Goal: Feedback & Contribution: Submit feedback/report problem

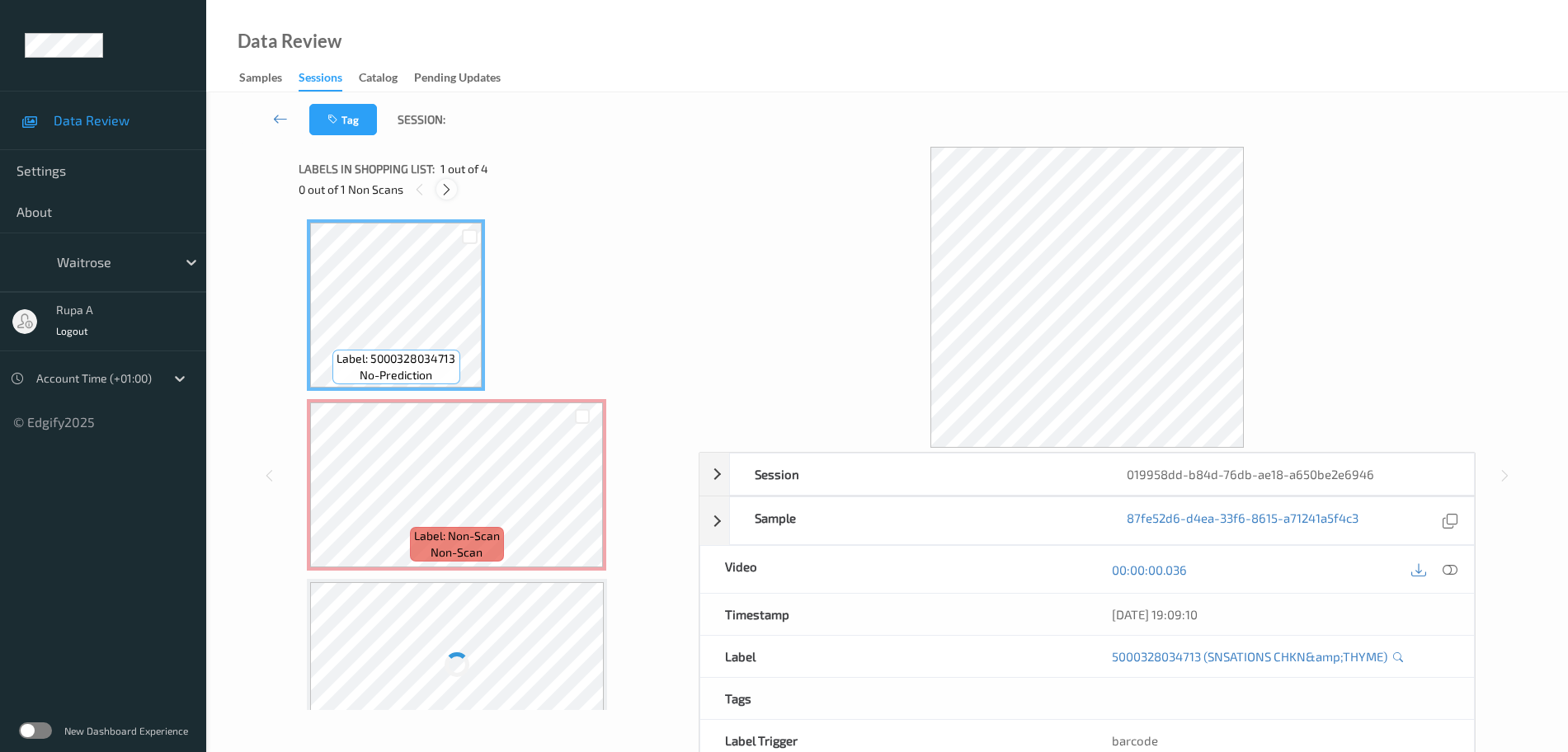
click at [445, 195] on icon at bounding box center [447, 189] width 14 height 14
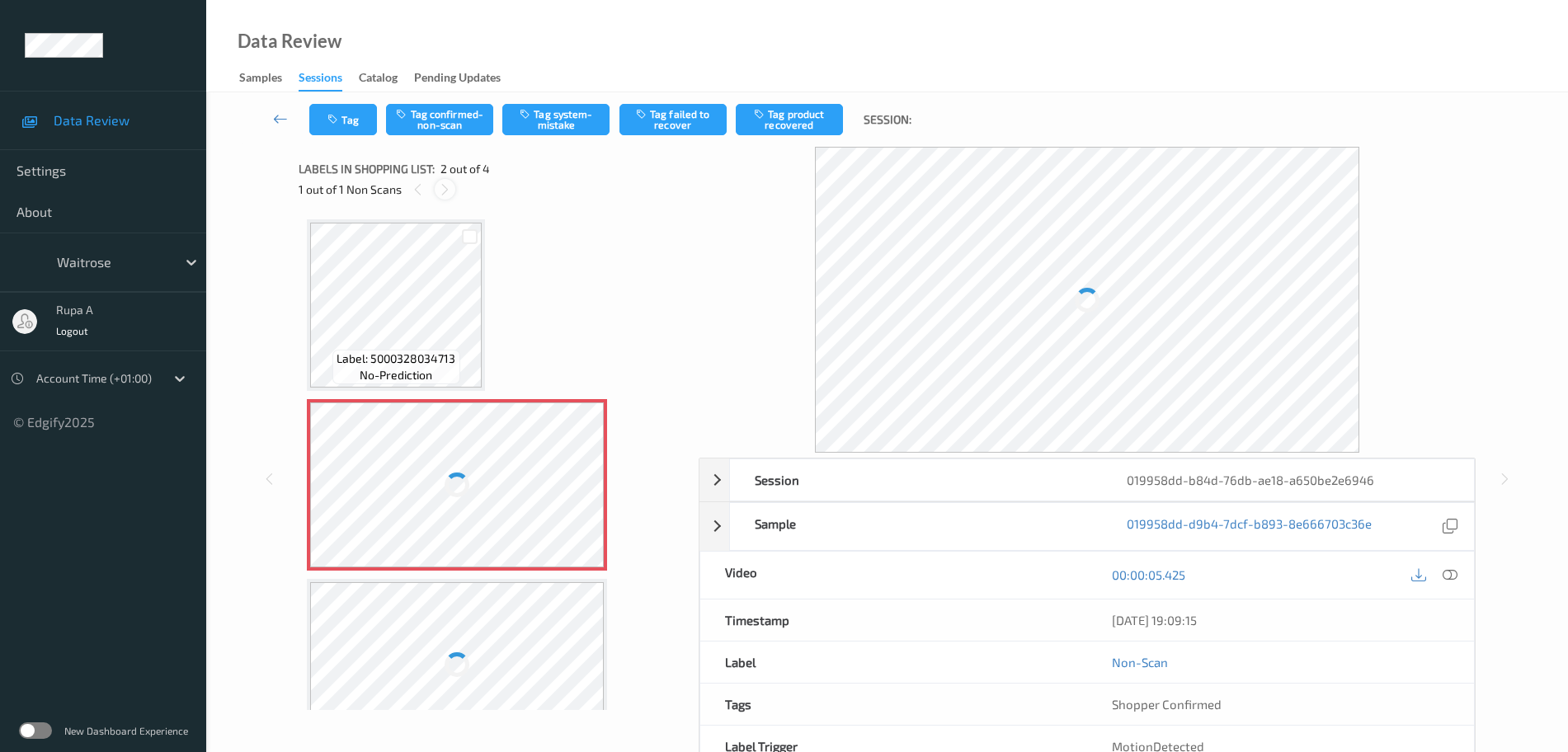
scroll to position [9, 0]
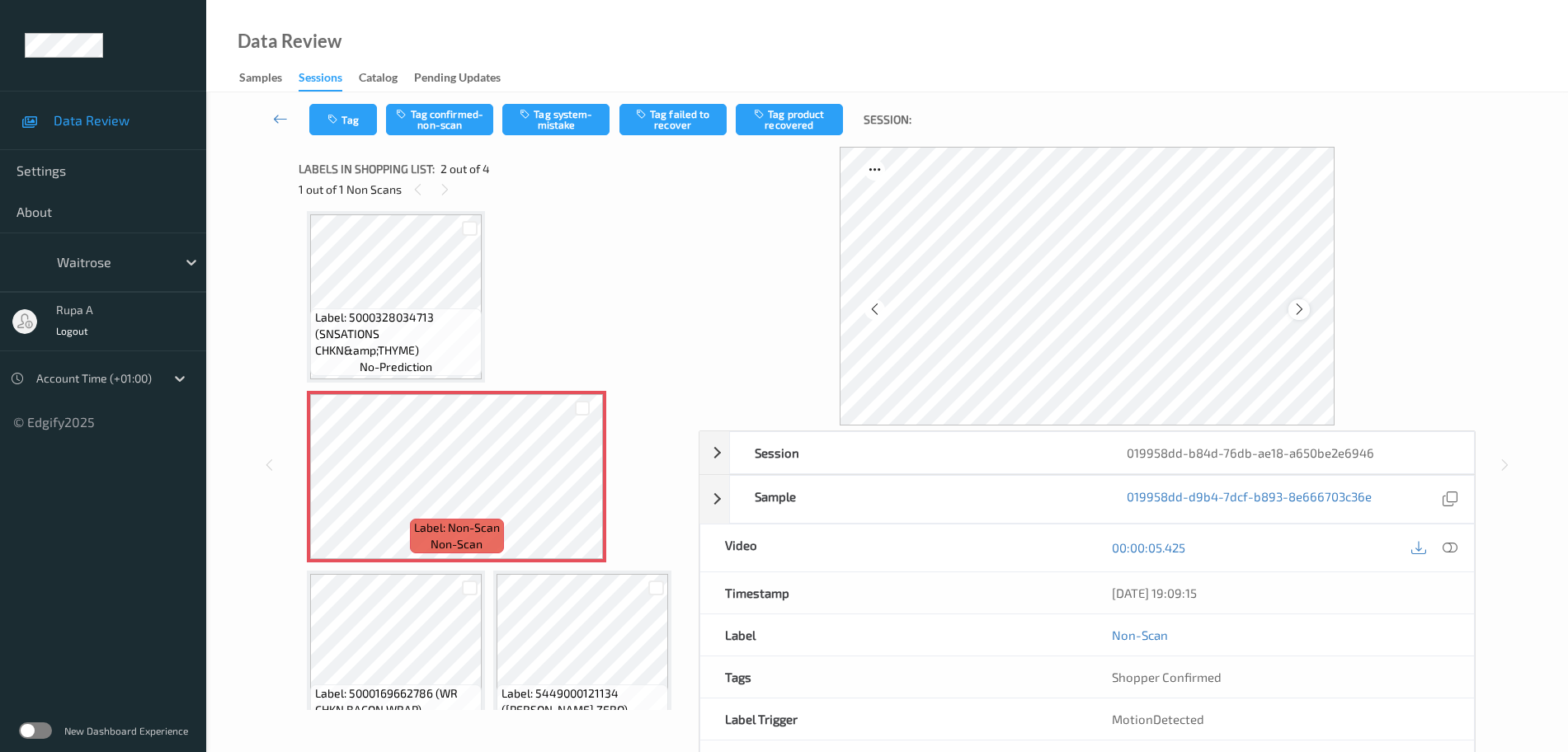
click at [1295, 316] on icon at bounding box center [1300, 308] width 14 height 14
click at [591, 132] on button "Tag system-mistake" at bounding box center [556, 119] width 107 height 32
click at [357, 119] on button "Tag" at bounding box center [343, 119] width 68 height 32
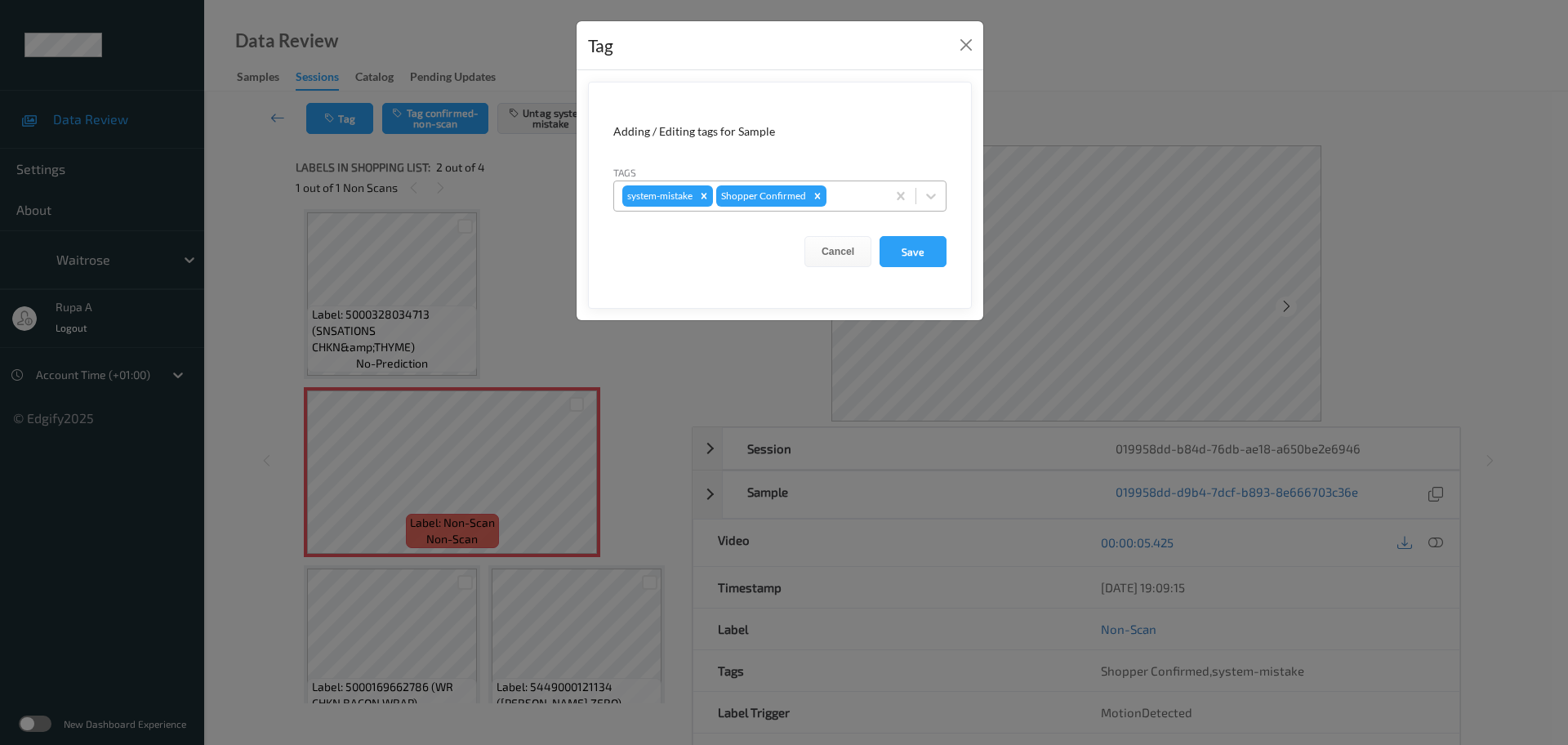
click at [852, 186] on div at bounding box center [853, 196] width 48 height 20
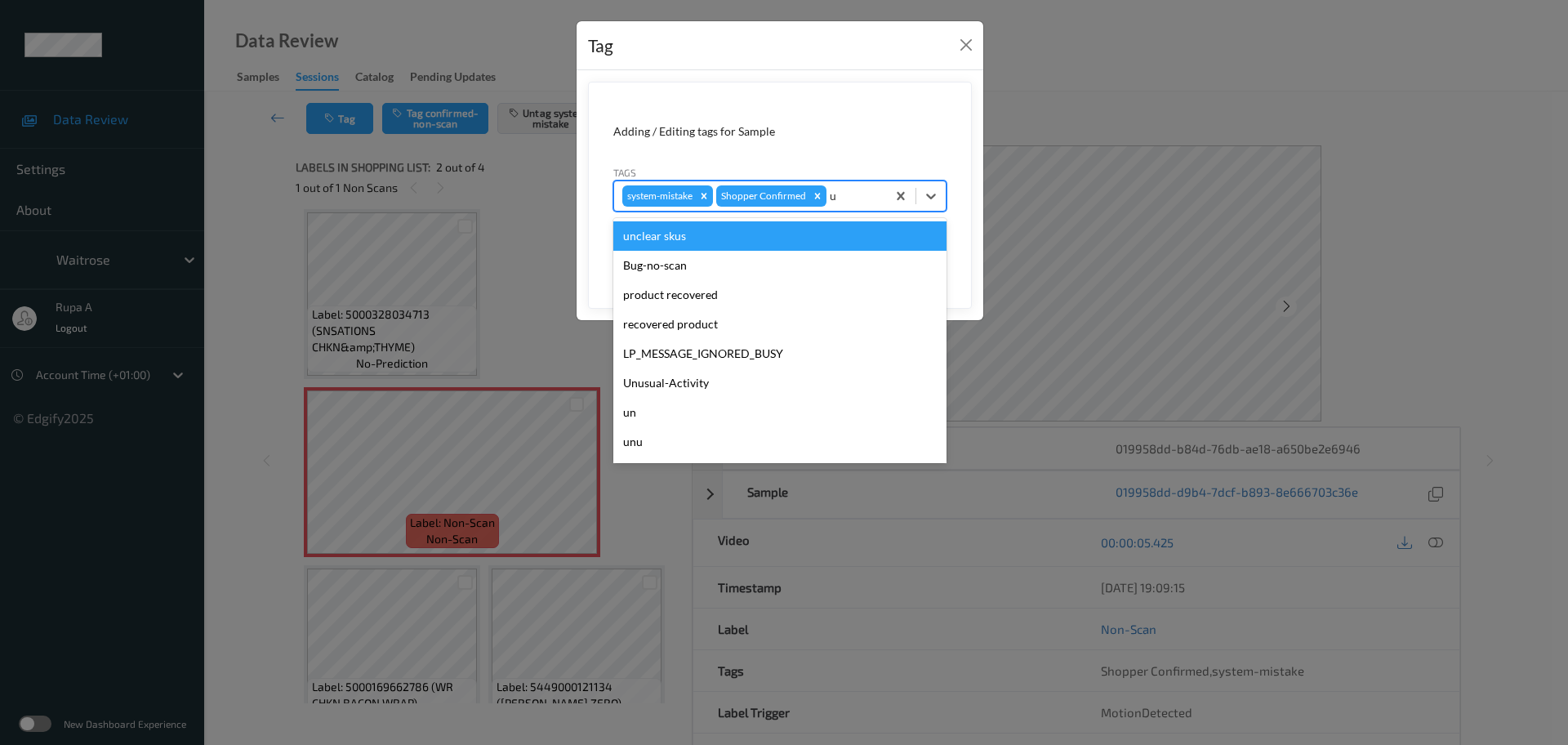
type input "un"
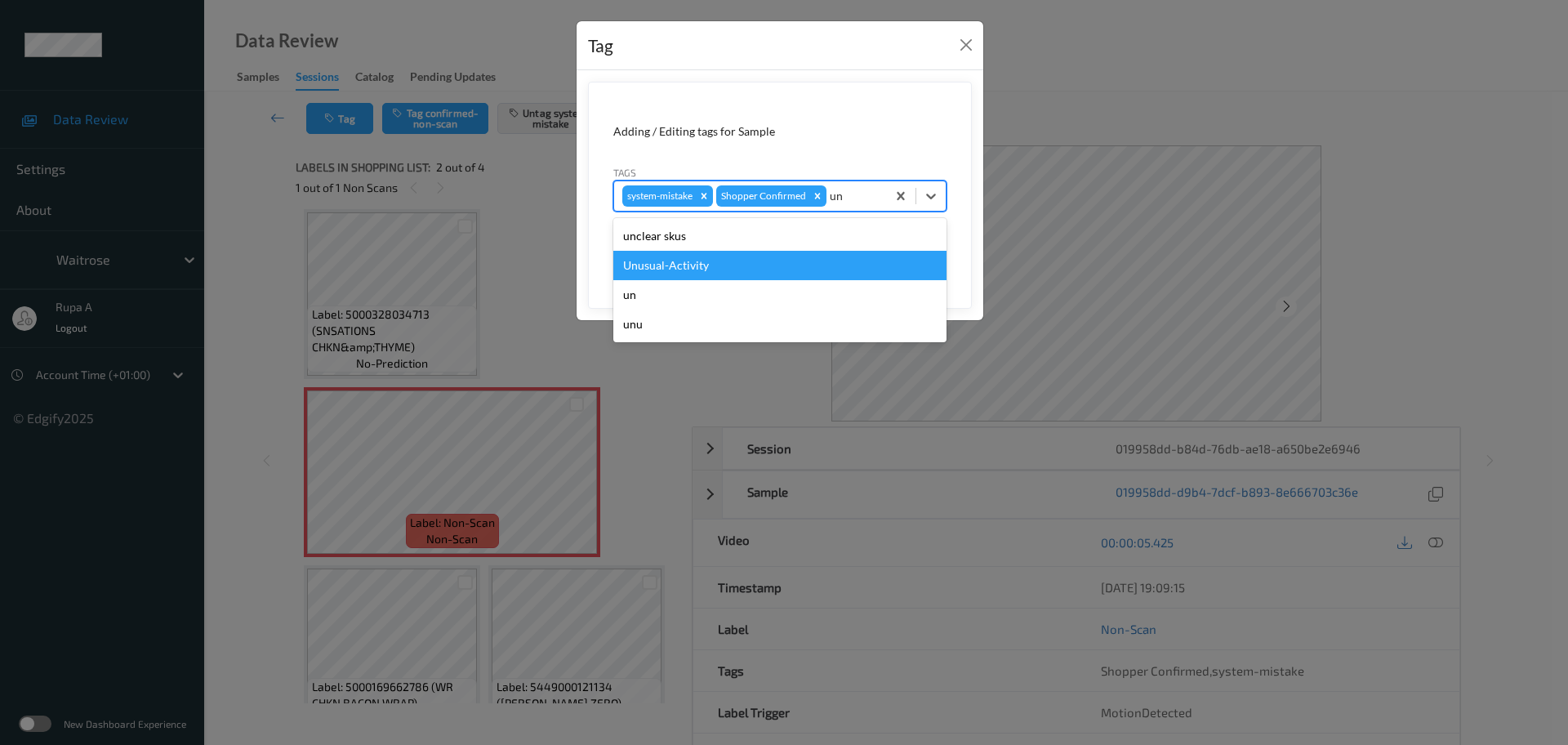
click at [749, 266] on div "Unusual-Activity" at bounding box center [779, 265] width 333 height 29
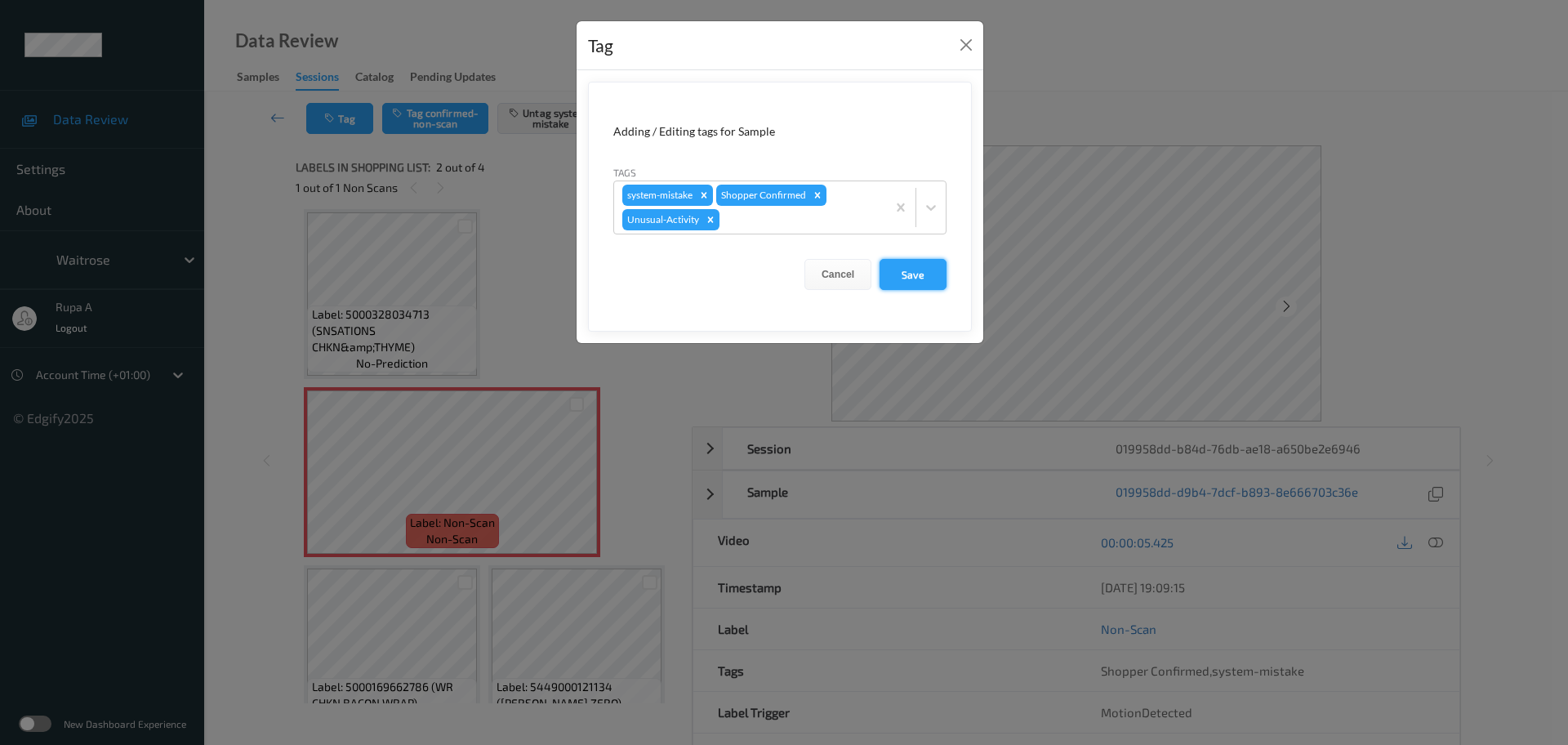
click at [913, 284] on button "Save" at bounding box center [913, 274] width 67 height 31
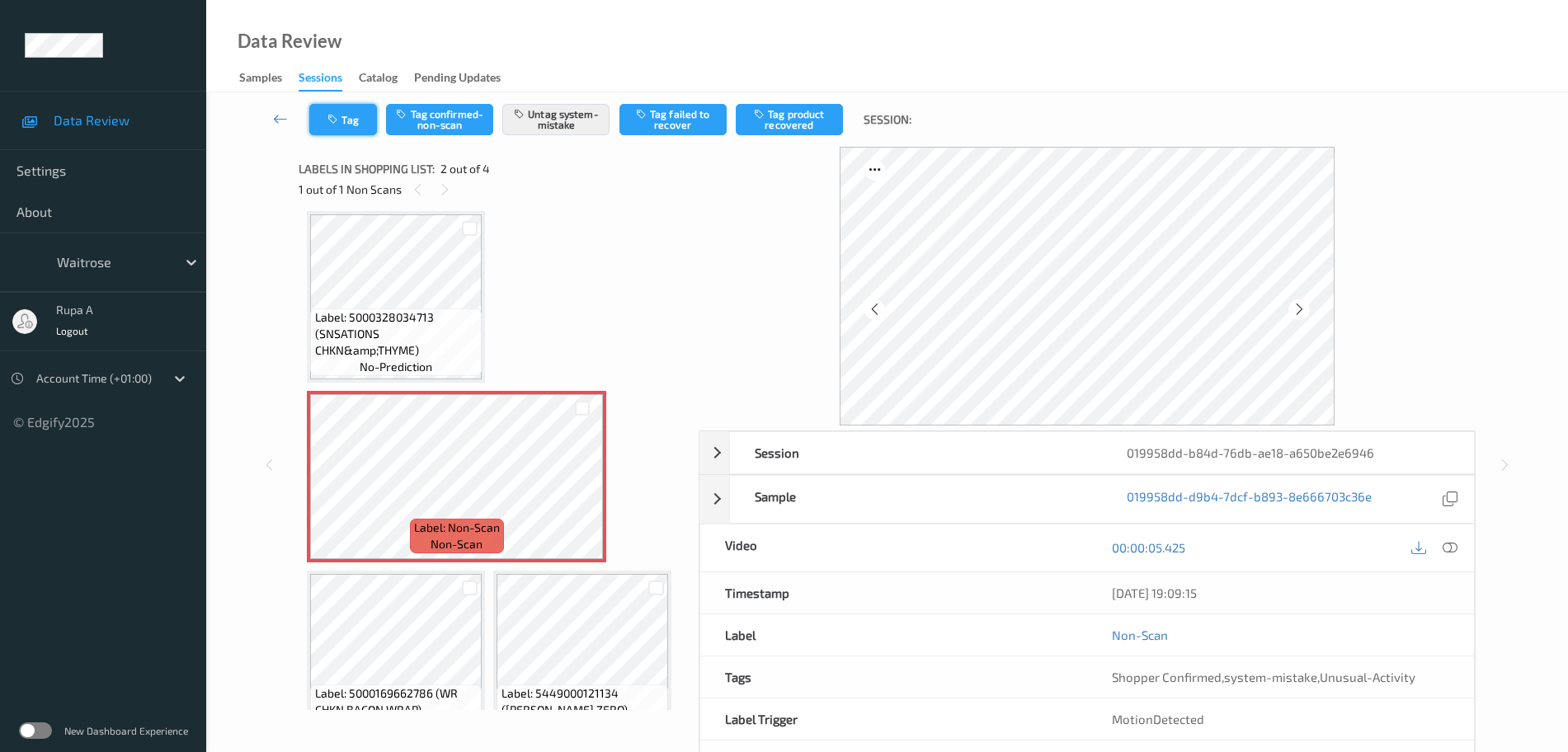
click at [340, 115] on icon "button" at bounding box center [334, 120] width 14 height 11
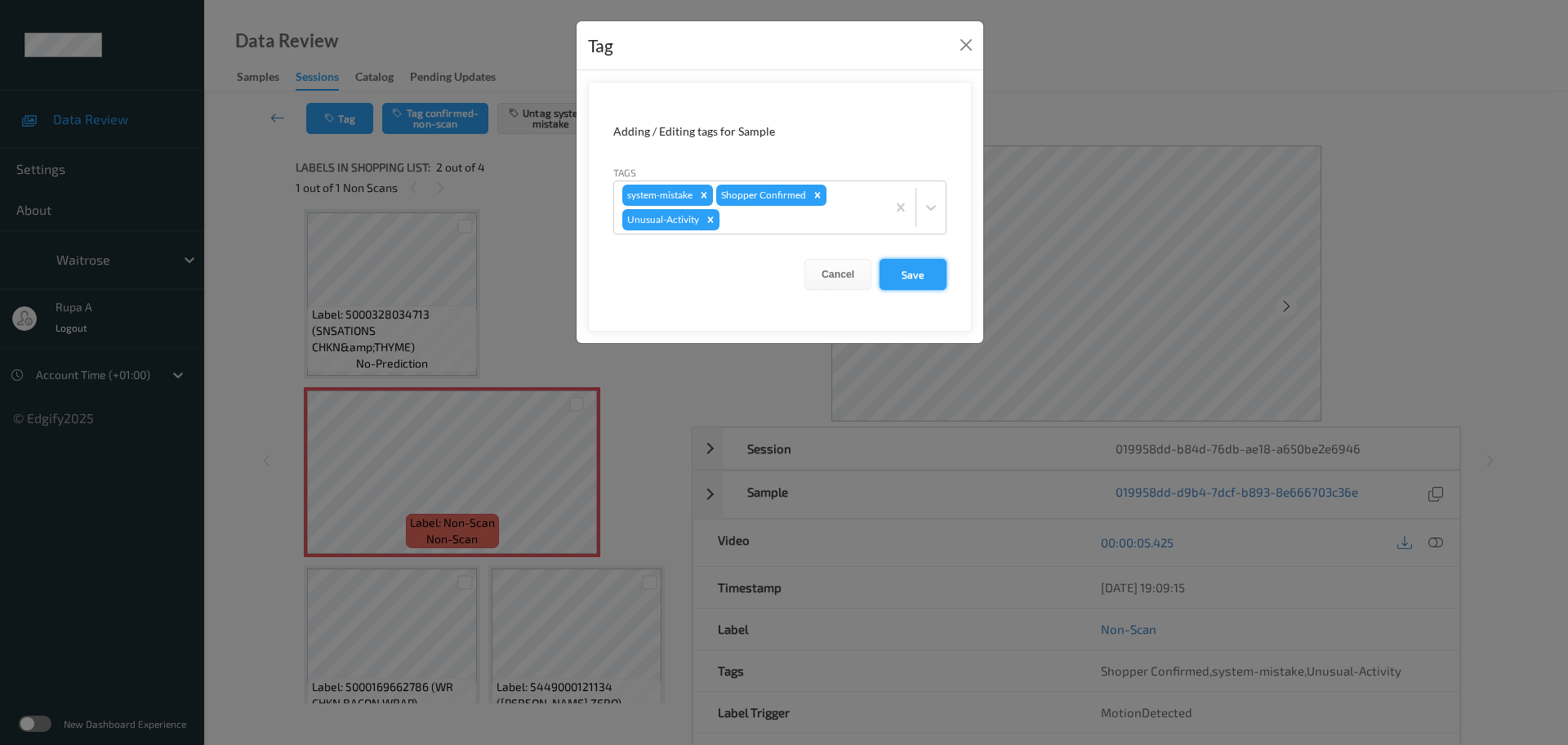
click at [935, 284] on button "Save" at bounding box center [913, 274] width 67 height 31
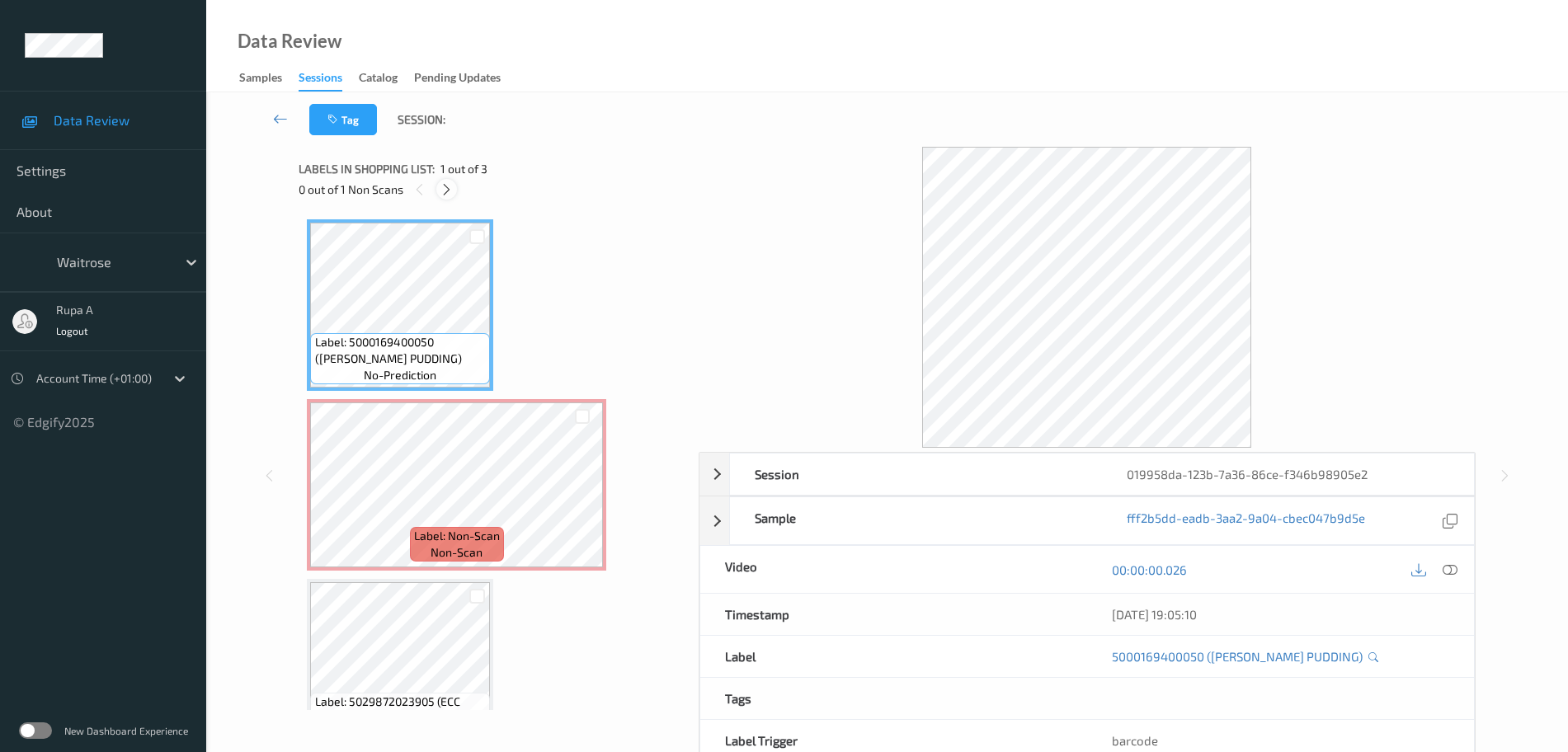
click at [448, 186] on icon at bounding box center [447, 189] width 14 height 14
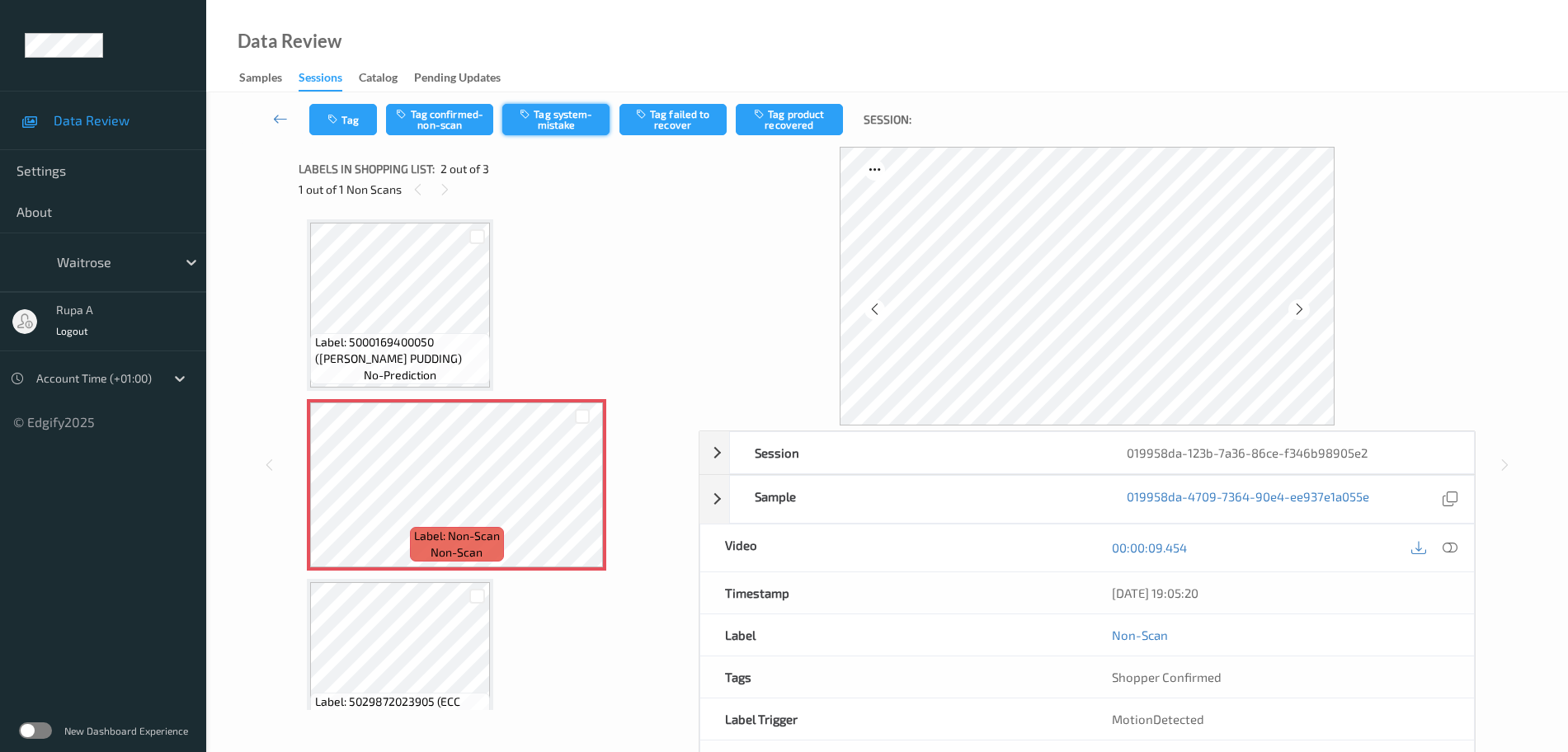
click at [571, 127] on button "Tag system-mistake" at bounding box center [556, 119] width 107 height 32
click at [334, 126] on button "Tag" at bounding box center [343, 119] width 68 height 32
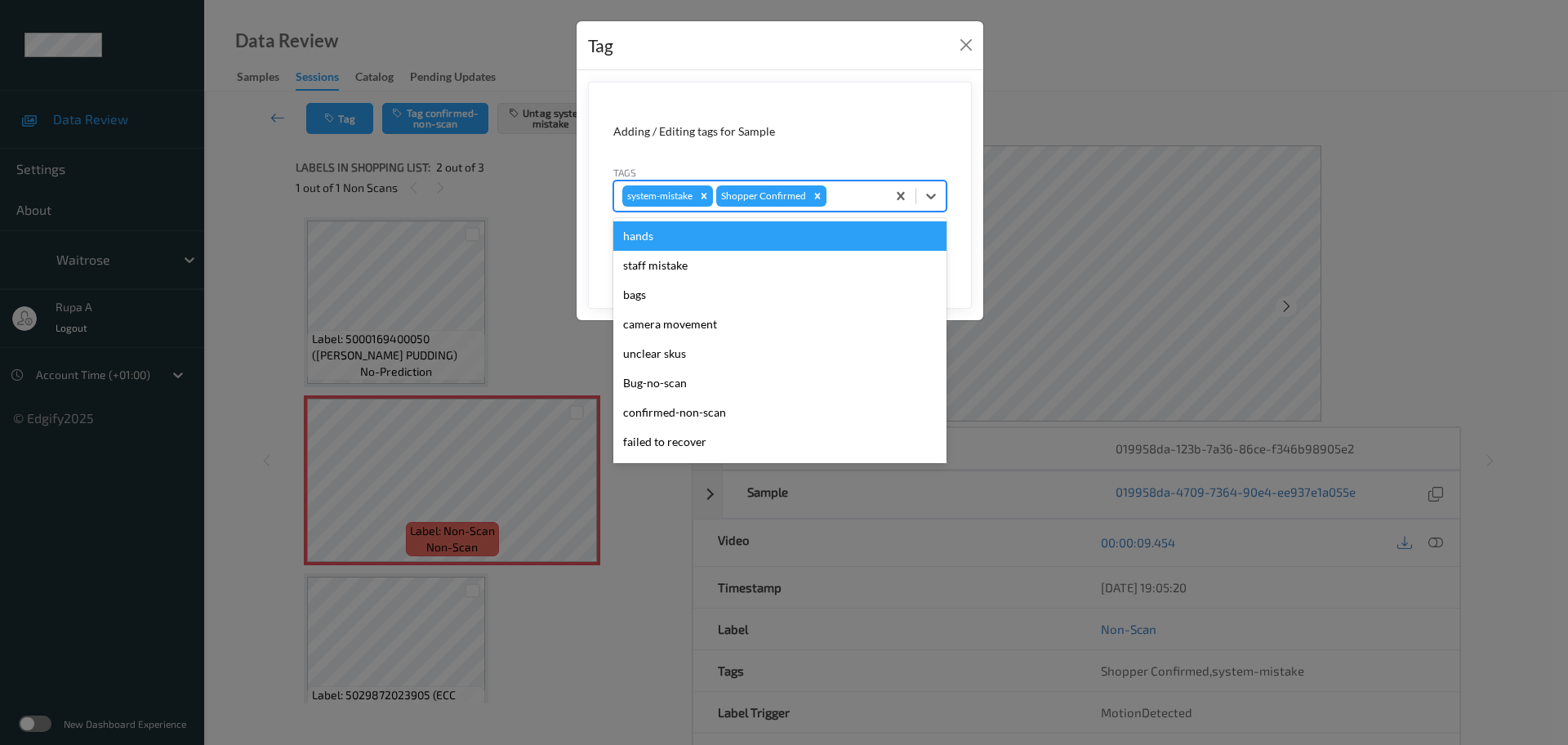
click at [858, 201] on div at bounding box center [853, 196] width 48 height 20
type input "un"
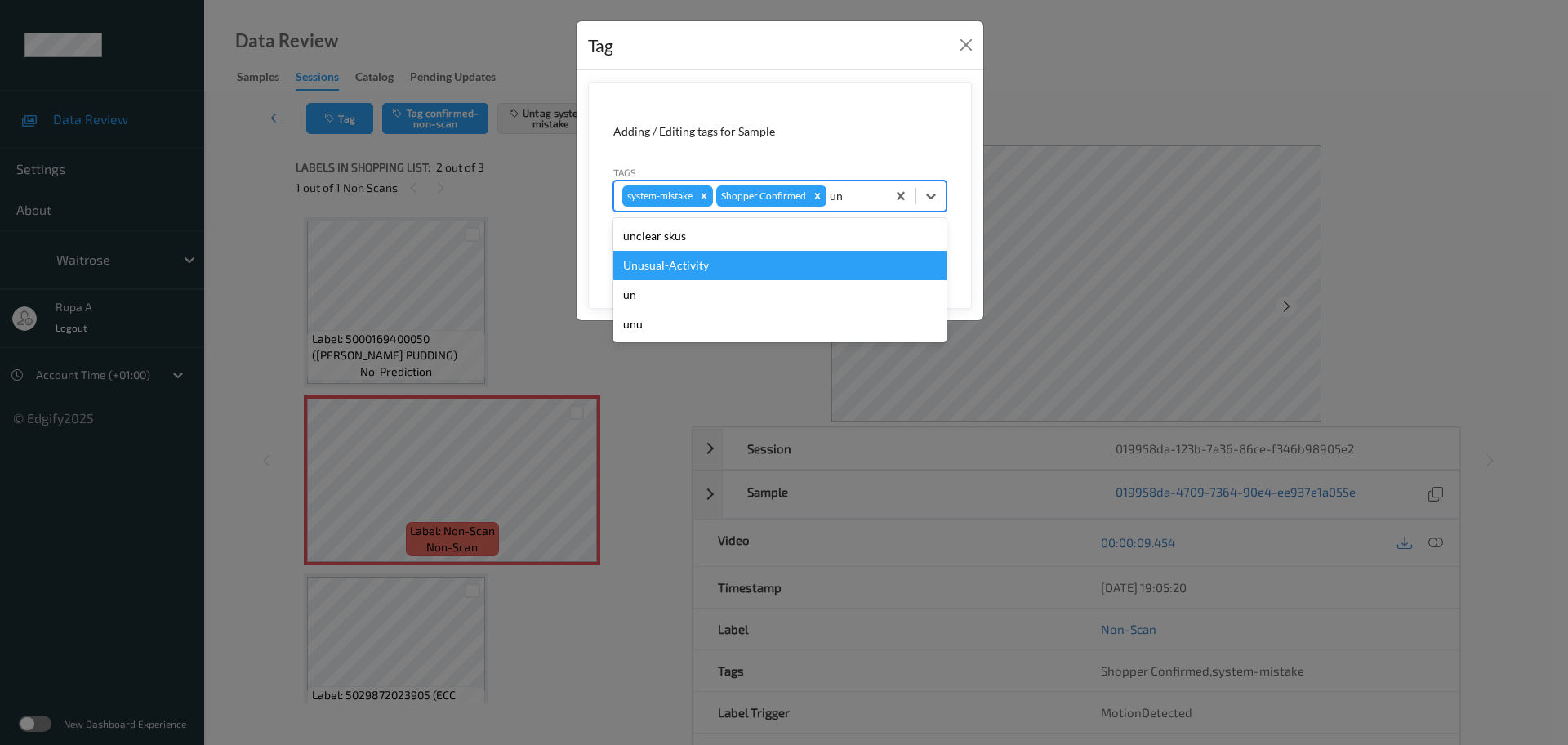
click at [726, 259] on div "Unusual-Activity" at bounding box center [779, 265] width 333 height 29
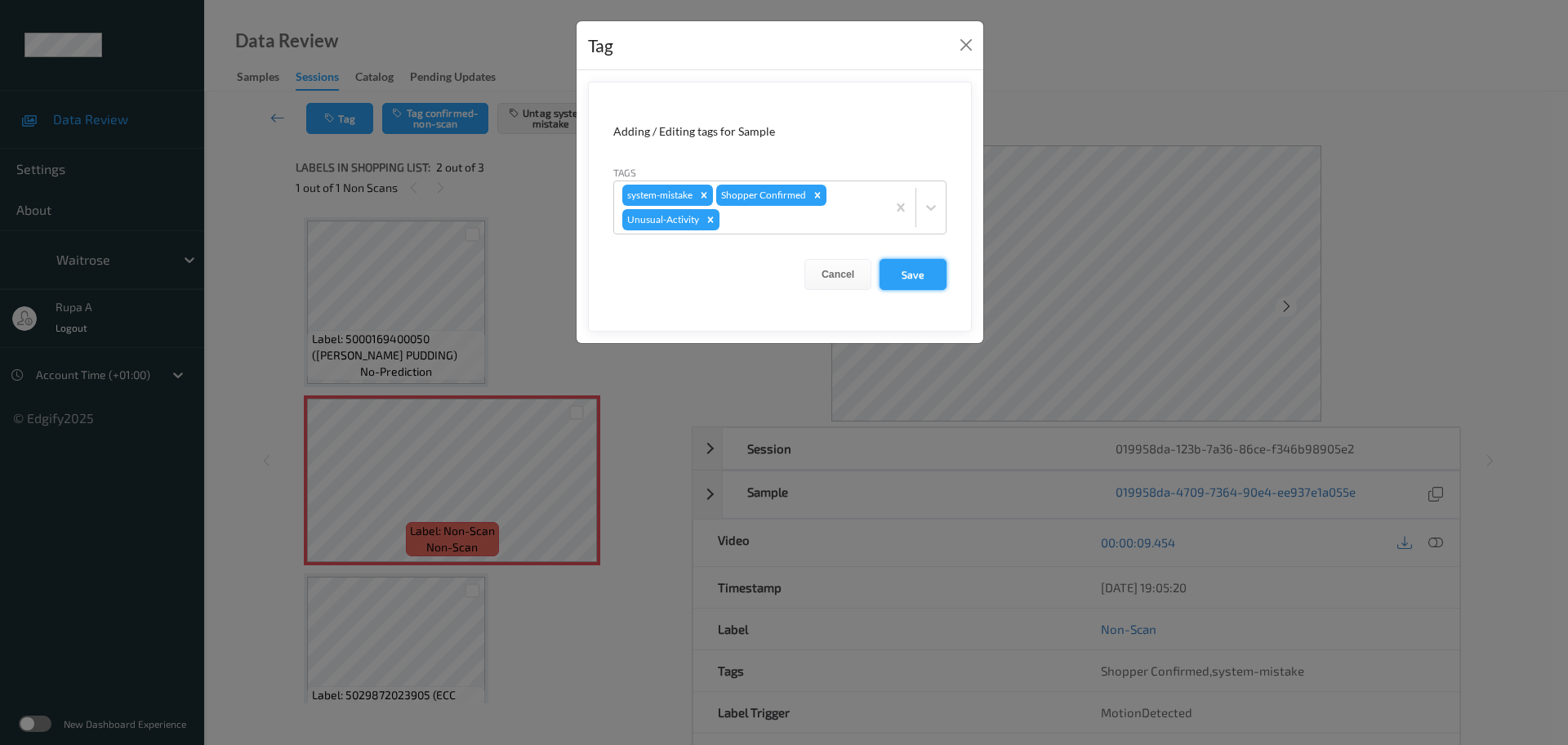
click at [903, 266] on button "Save" at bounding box center [913, 274] width 67 height 31
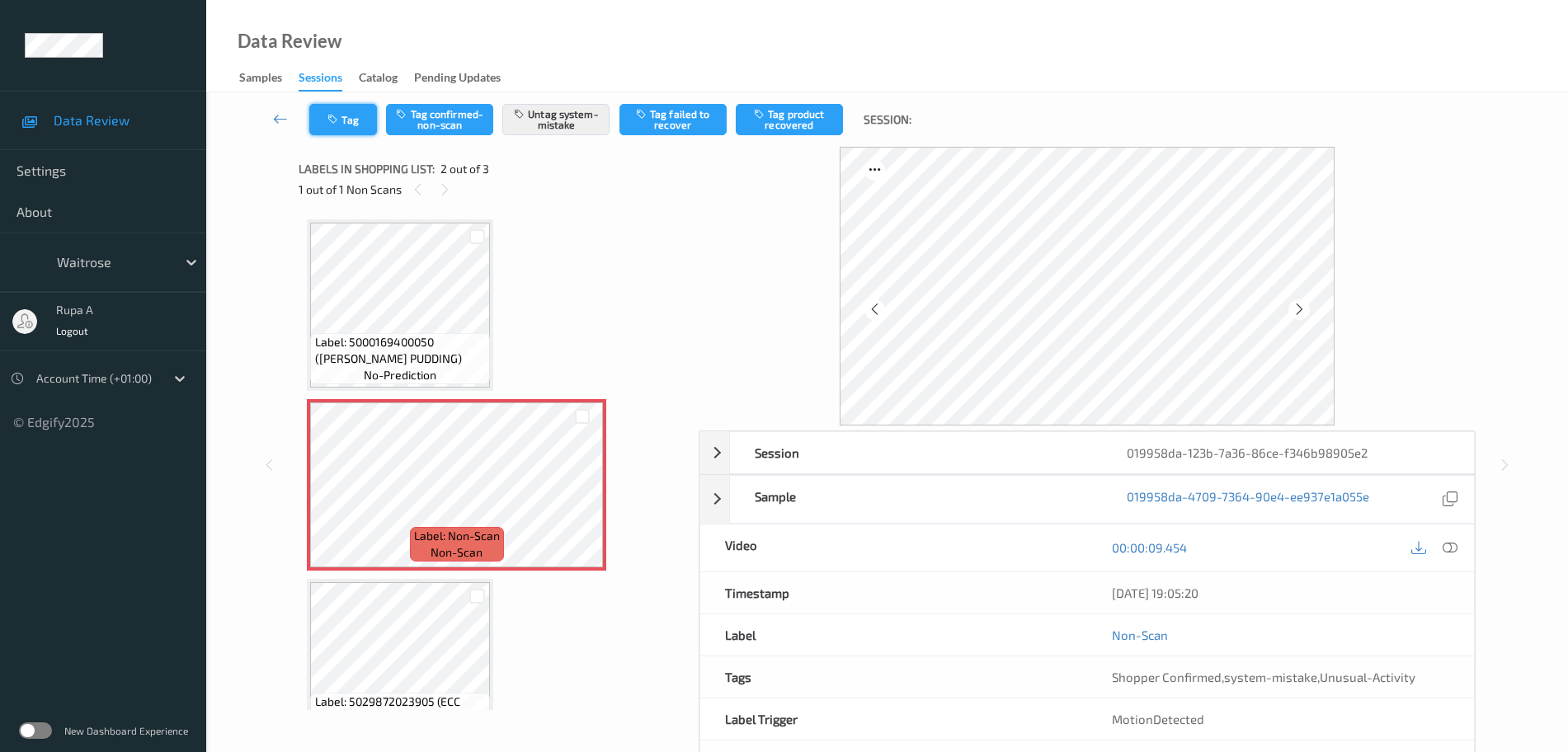
click at [334, 122] on icon "button" at bounding box center [334, 120] width 14 height 11
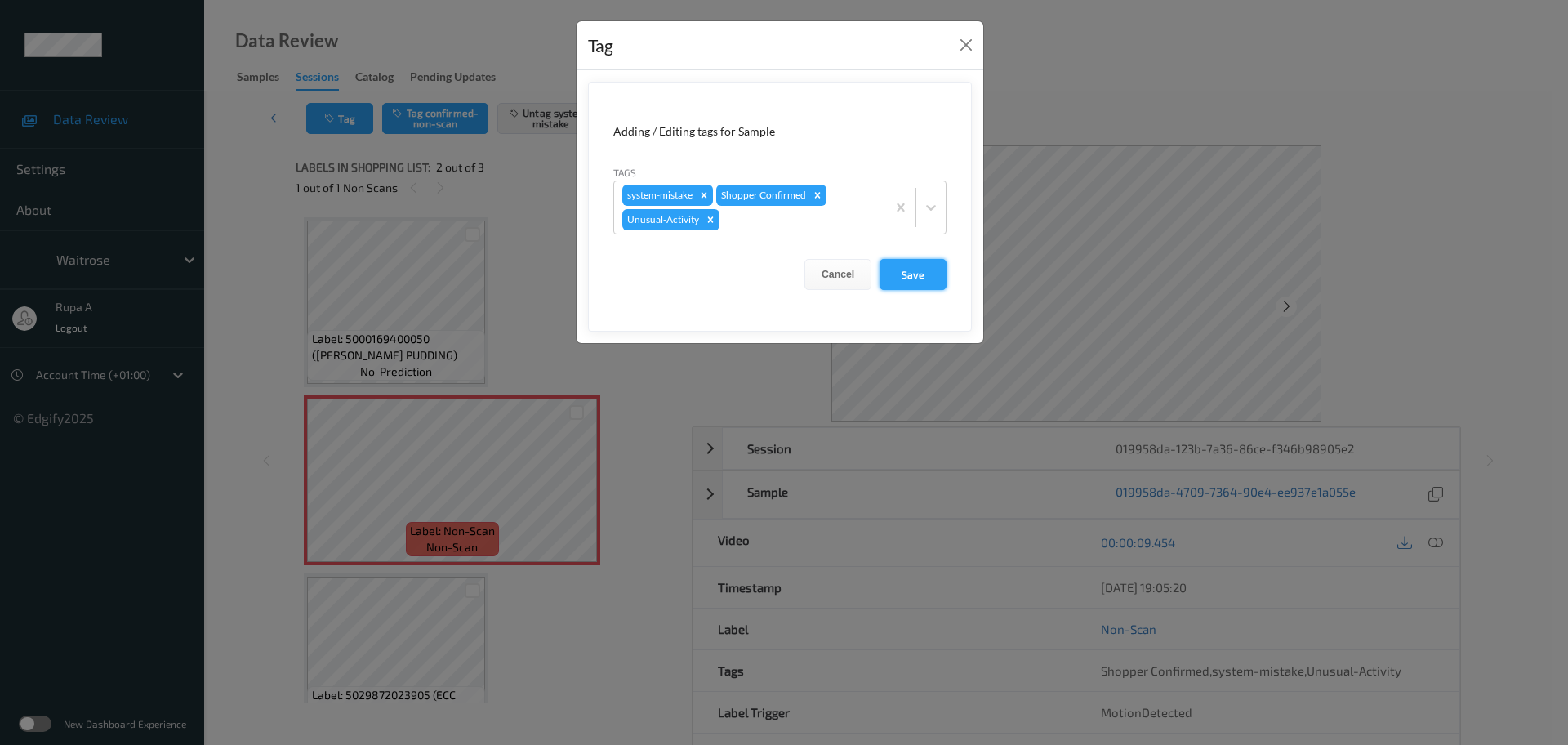
click at [942, 284] on button "Save" at bounding box center [913, 274] width 67 height 31
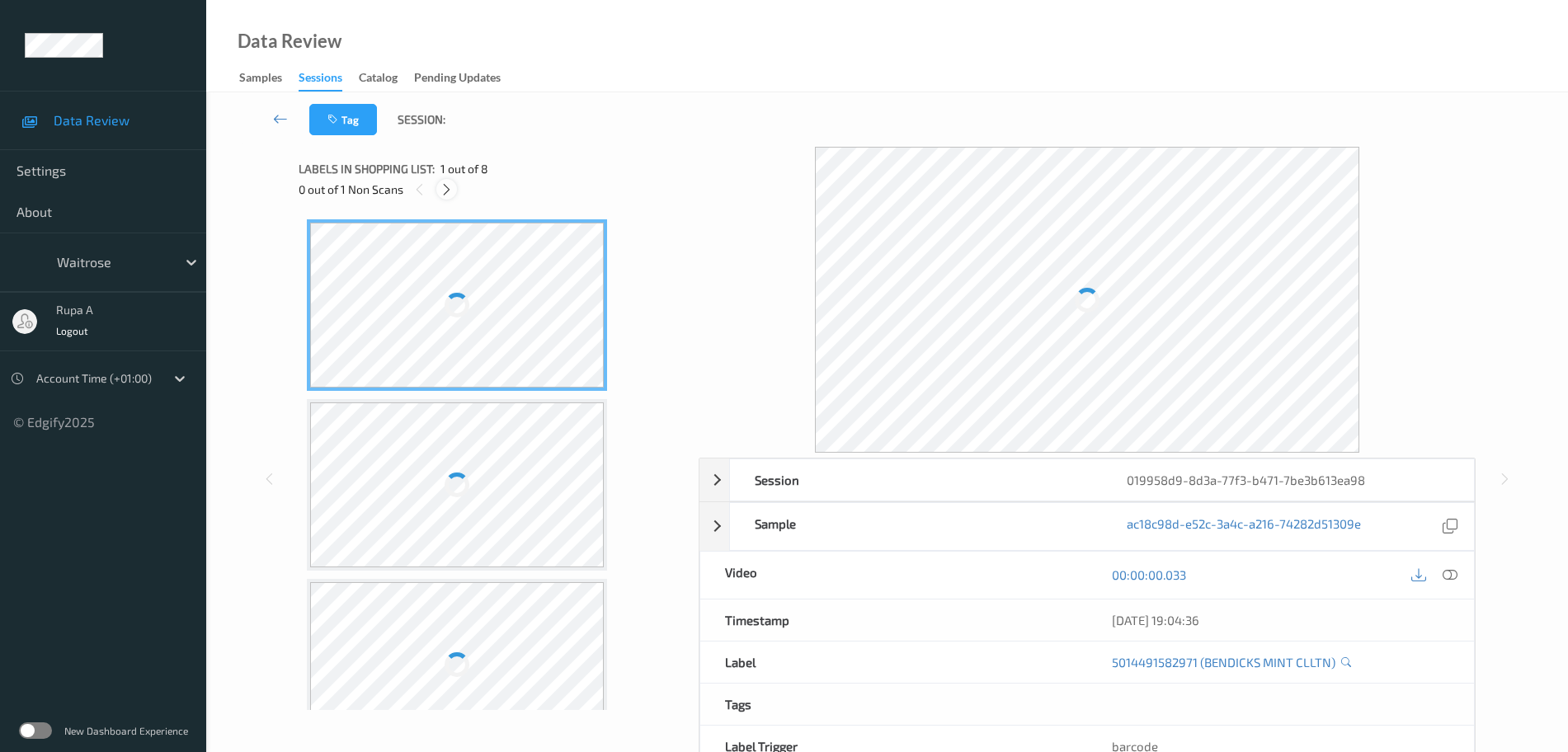
click at [448, 185] on icon at bounding box center [447, 189] width 14 height 14
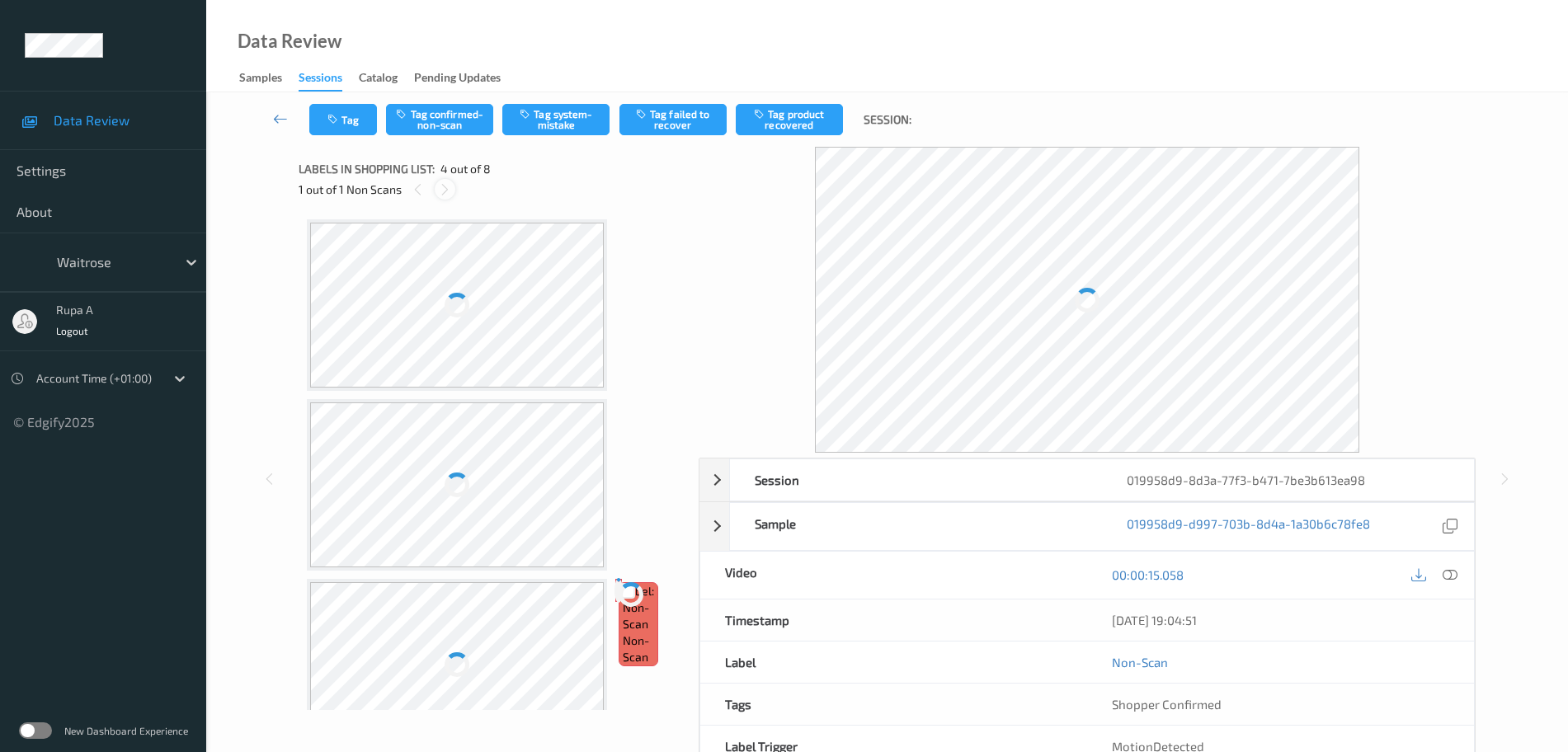
scroll to position [368, 0]
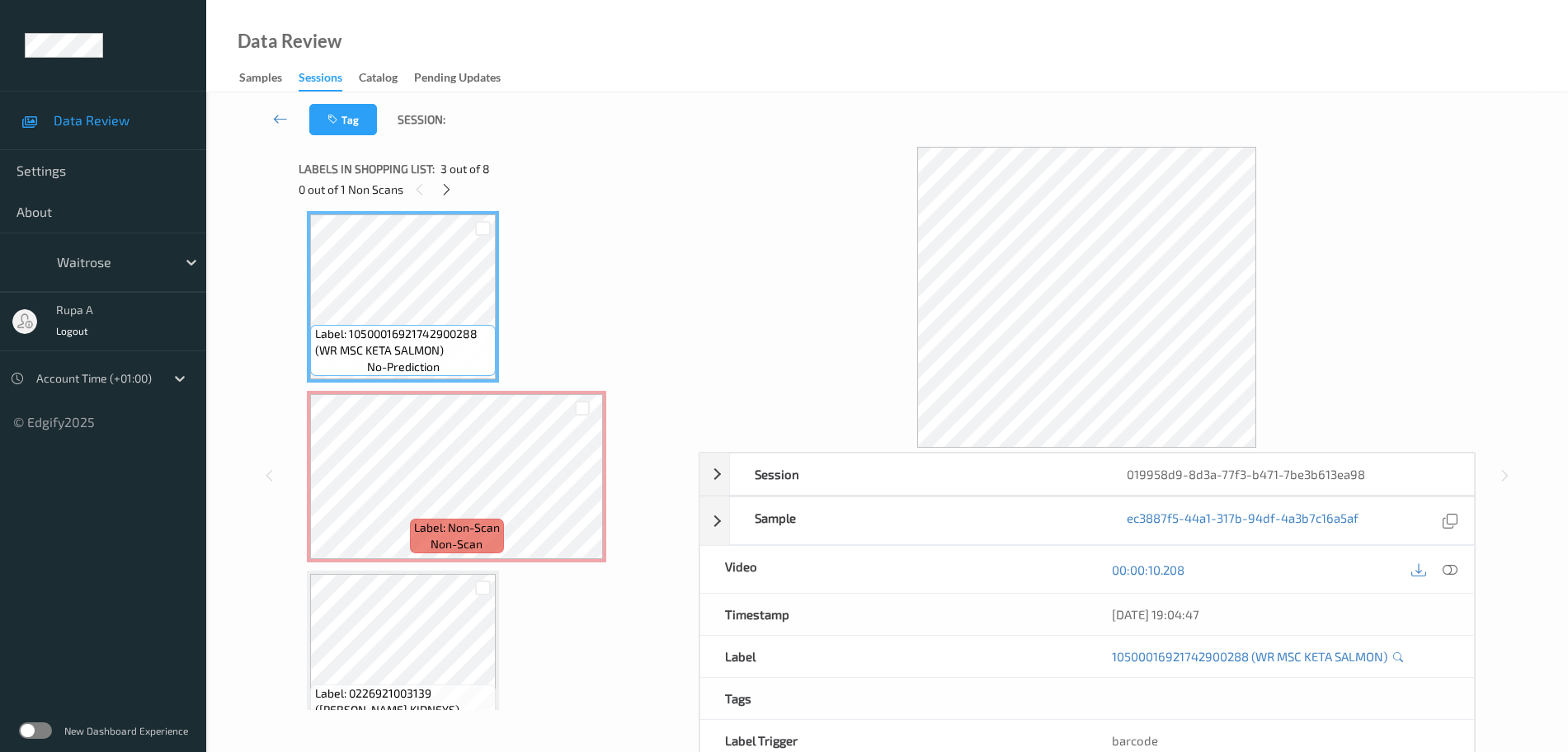
click at [418, 381] on div "Label: 10500016921742900288 (WR MSC KETA SALMON) no-prediction" at bounding box center [403, 296] width 193 height 171
click at [448, 188] on icon at bounding box center [447, 189] width 14 height 14
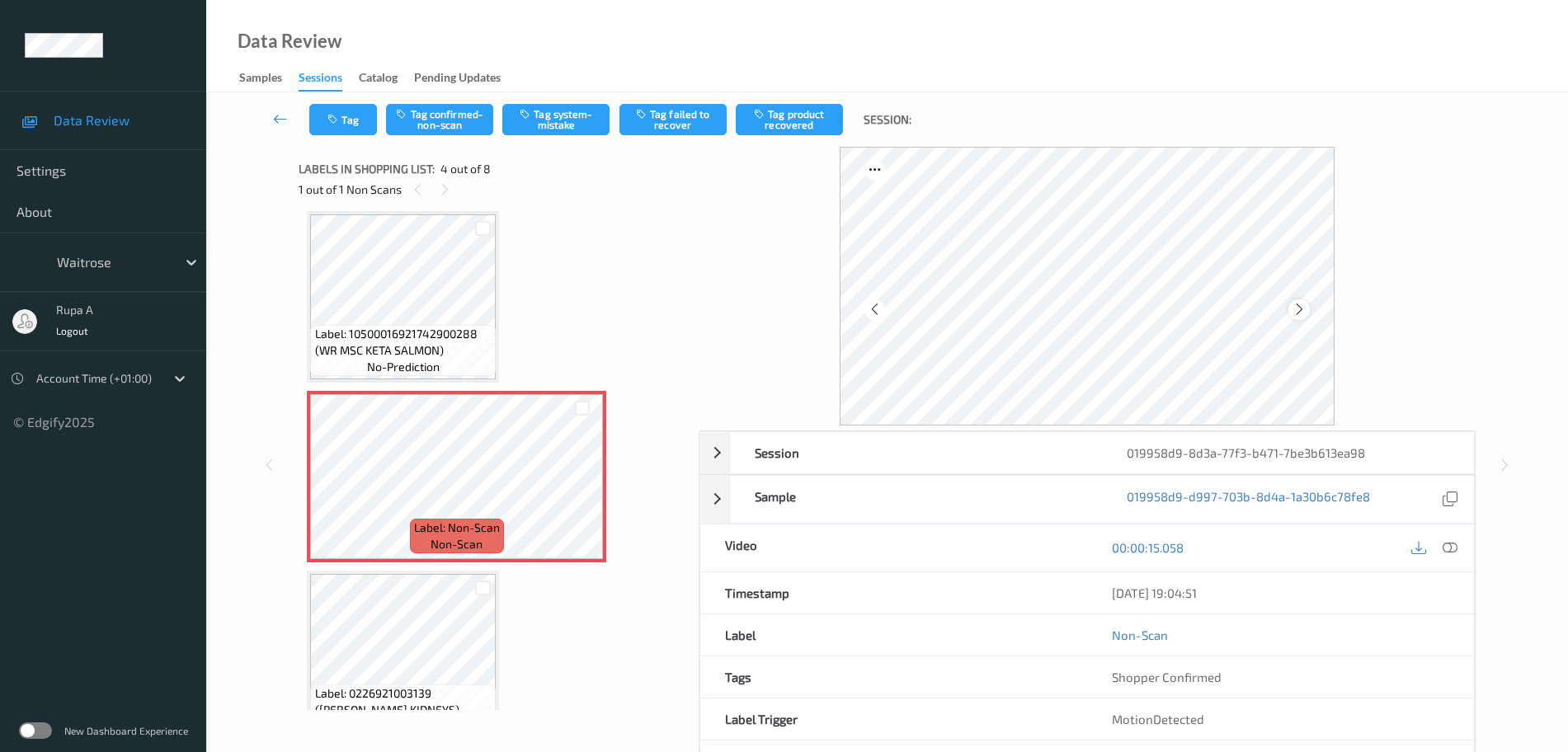
click at [1296, 308] on icon at bounding box center [1300, 308] width 14 height 14
click at [242, 333] on div "Session 019958d9-8d3a-77f3-b471-7be3b613ea98 Session ID 019958d9-8d3a-77f3-b471…" at bounding box center [887, 465] width 1294 height 636
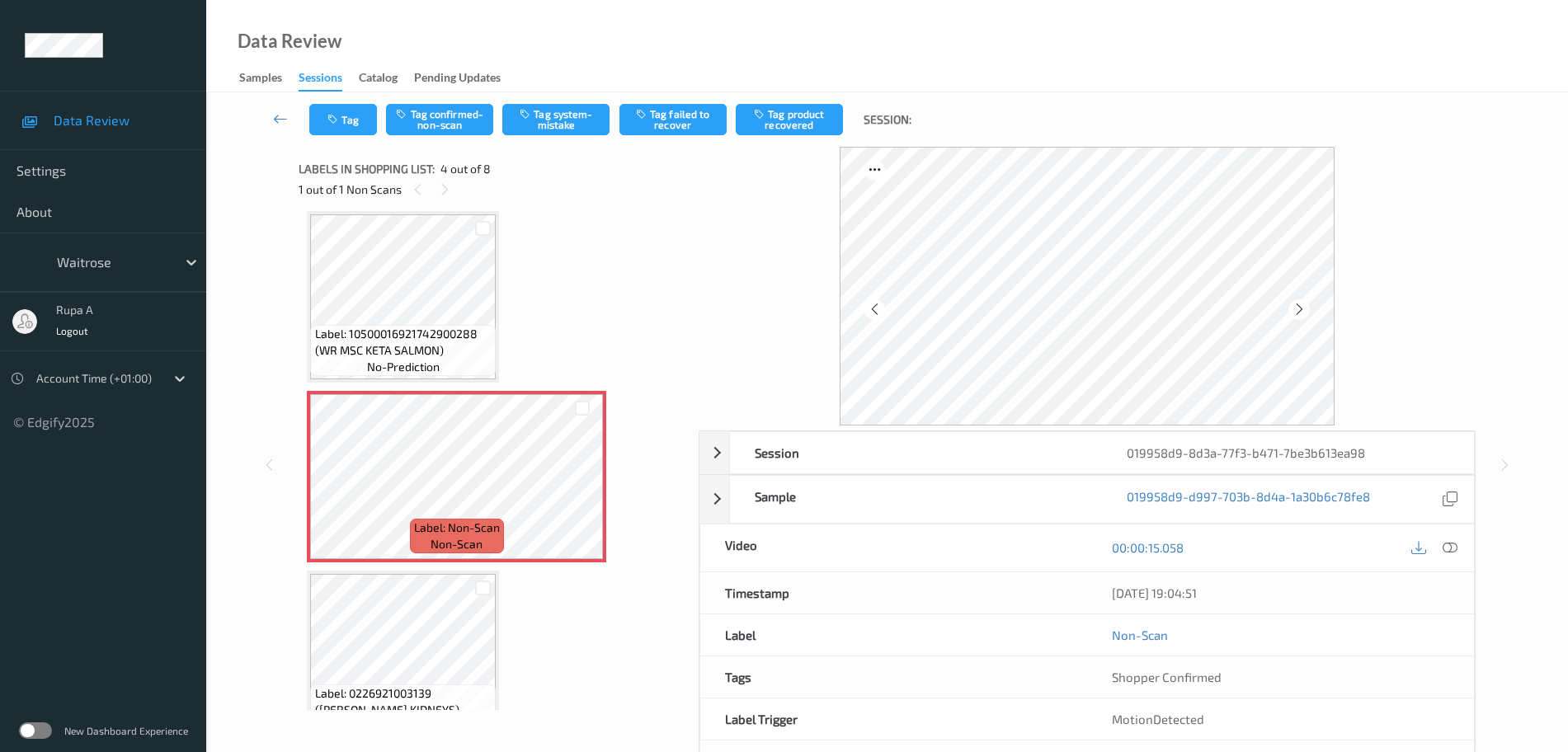
scroll to position [470, 0]
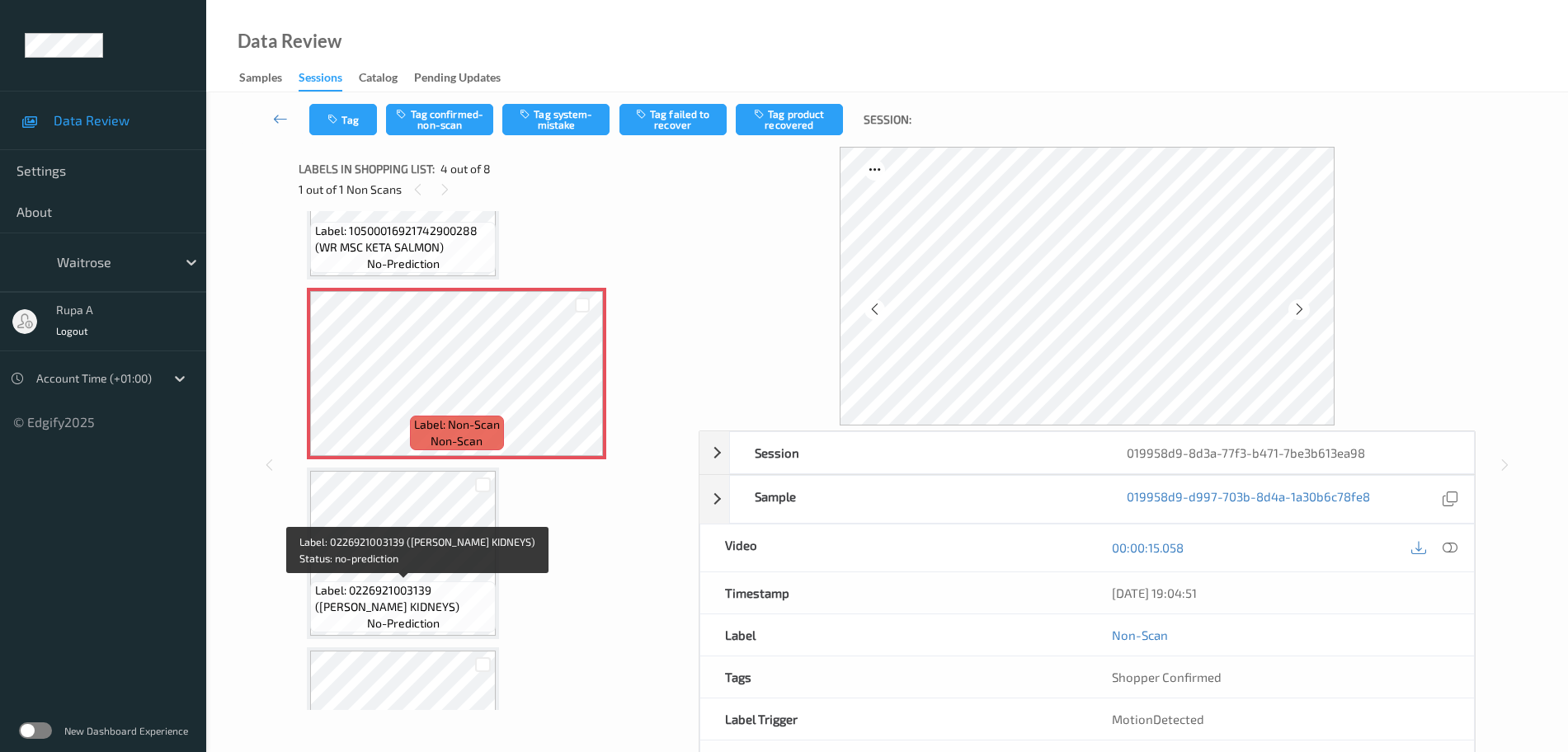
click at [428, 586] on span "Label: 0226921003139 (BRIT LAMB KIDNEYS)" at bounding box center [404, 599] width 177 height 33
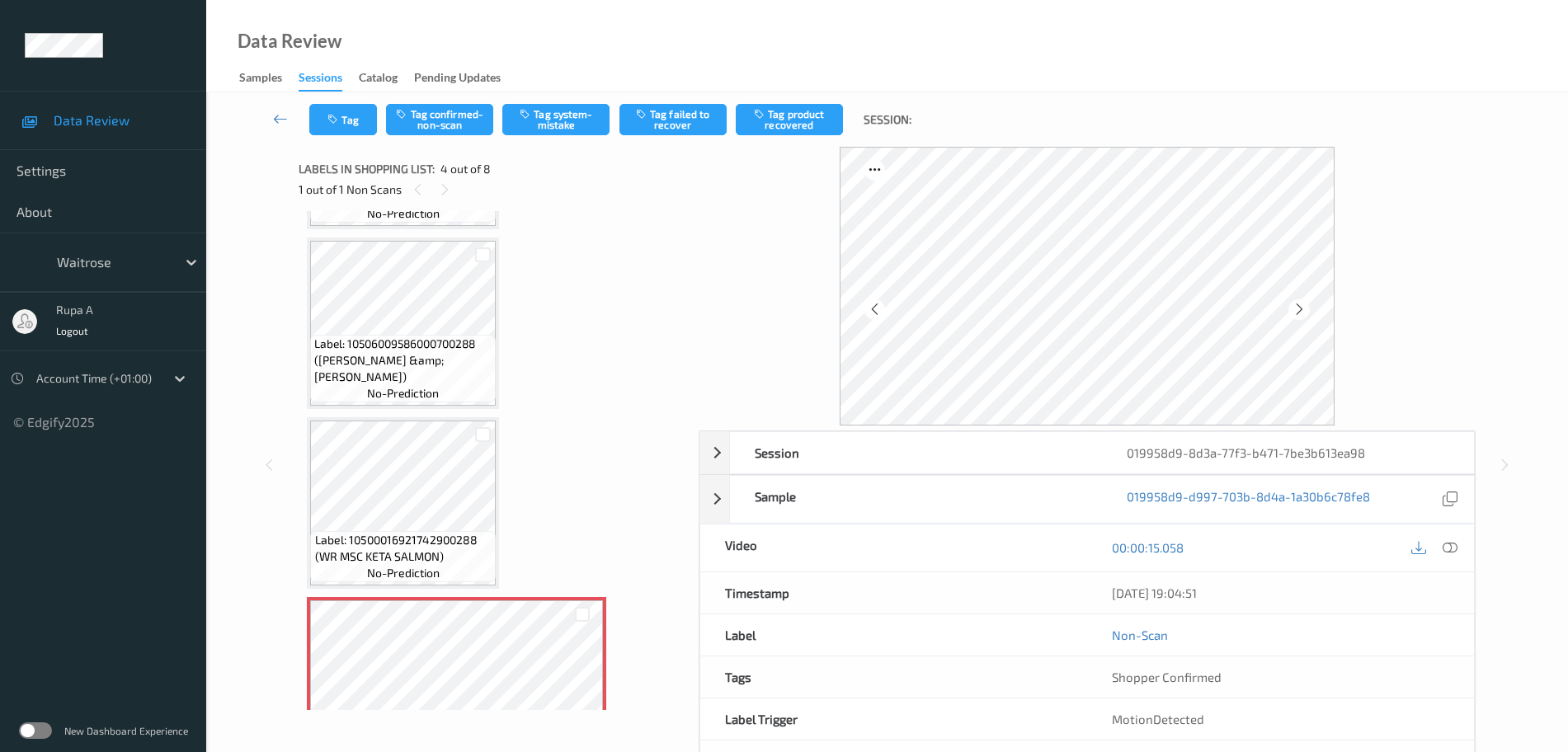
scroll to position [0, 0]
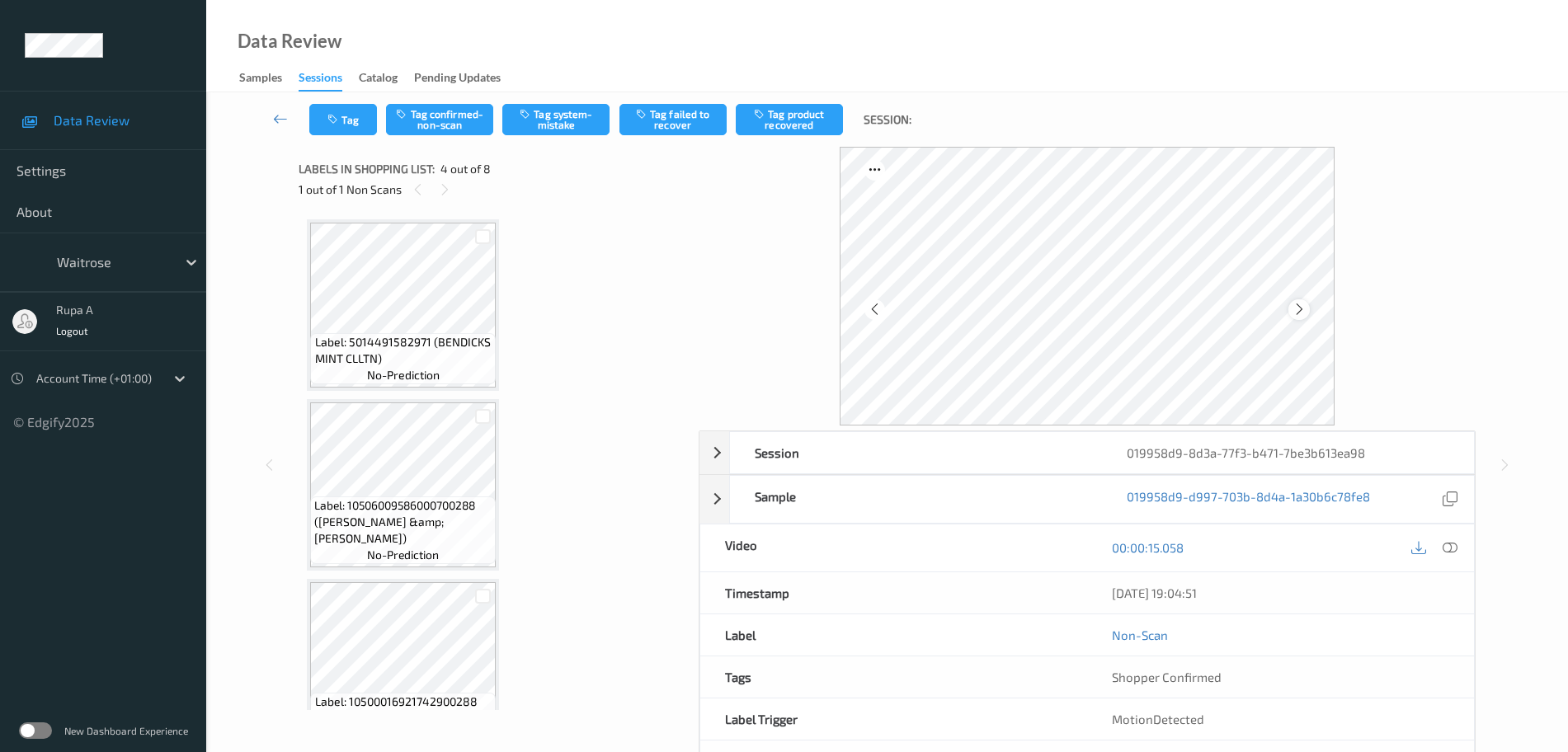
click at [1296, 310] on icon at bounding box center [1300, 308] width 14 height 14
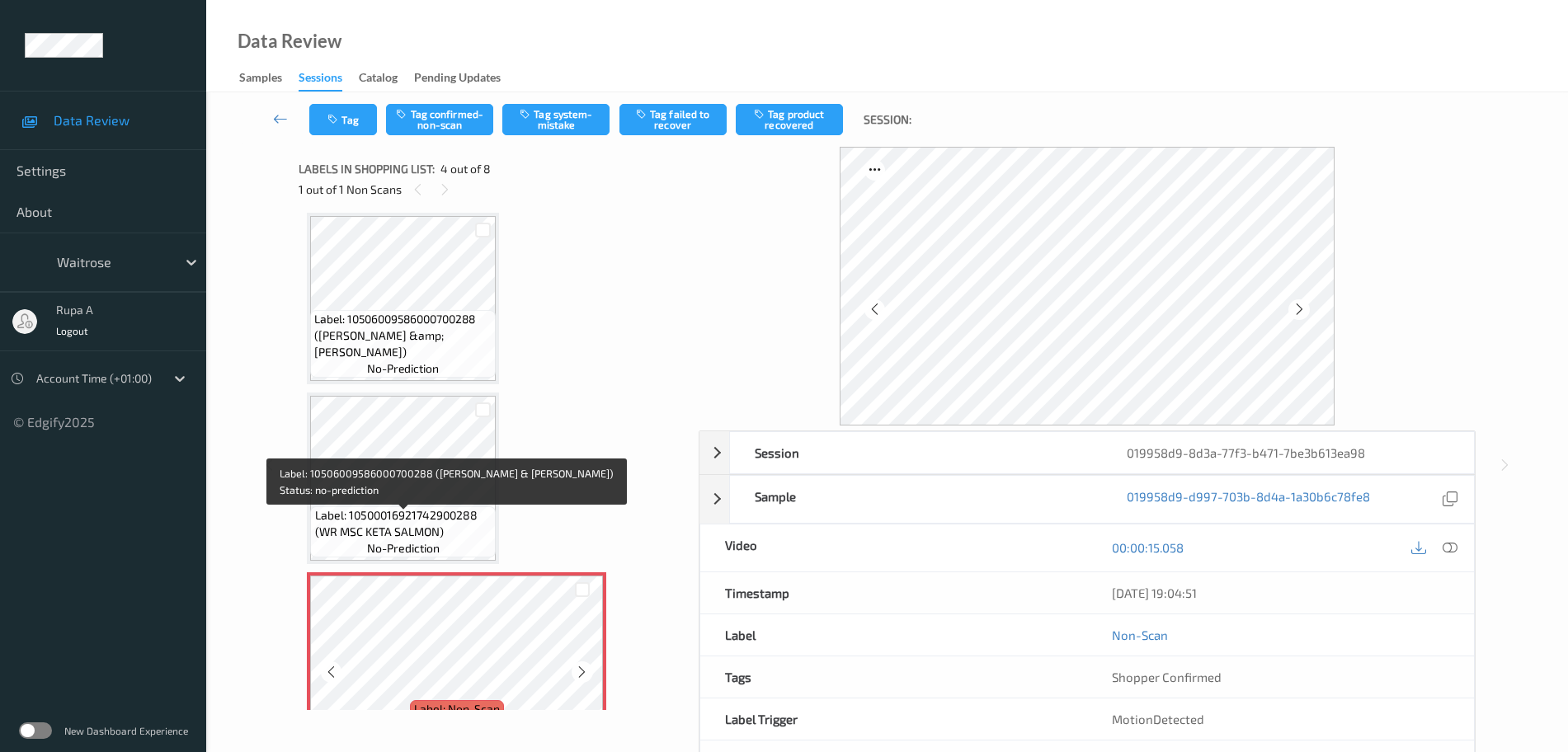
scroll to position [412, 0]
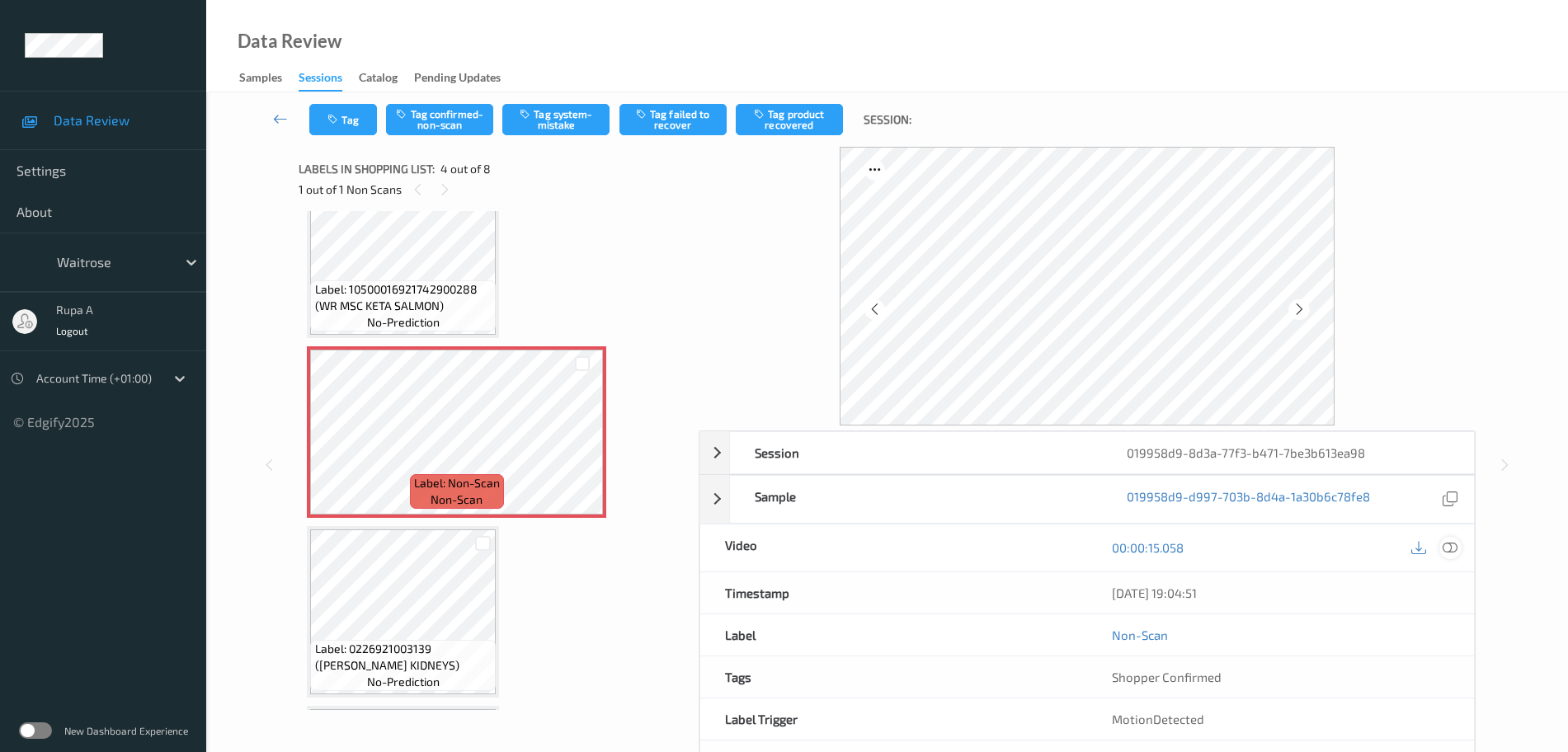
click at [1455, 537] on div at bounding box center [1450, 547] width 22 height 22
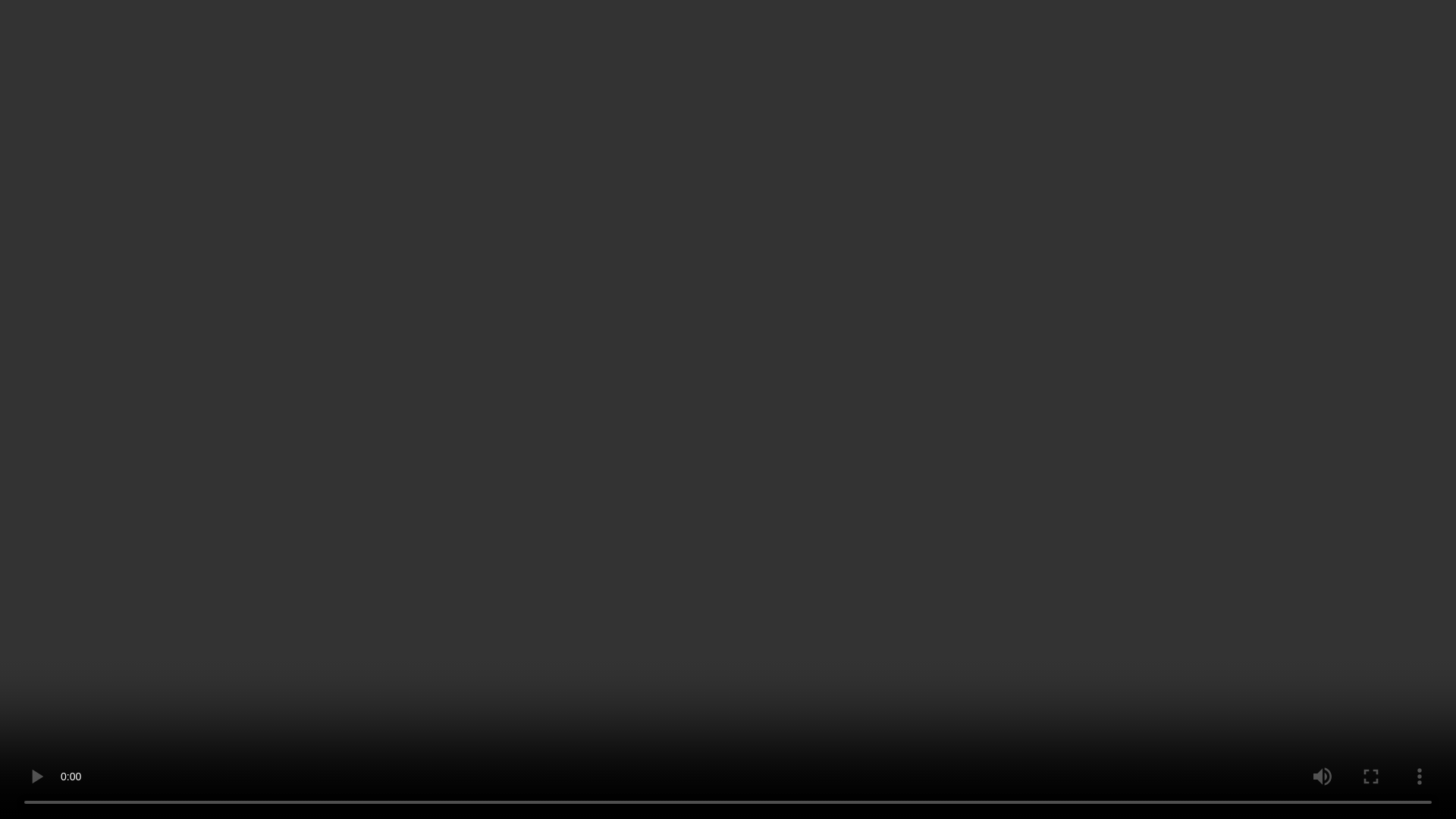
click at [241, 691] on video at bounding box center [728, 409] width 1456 height 819
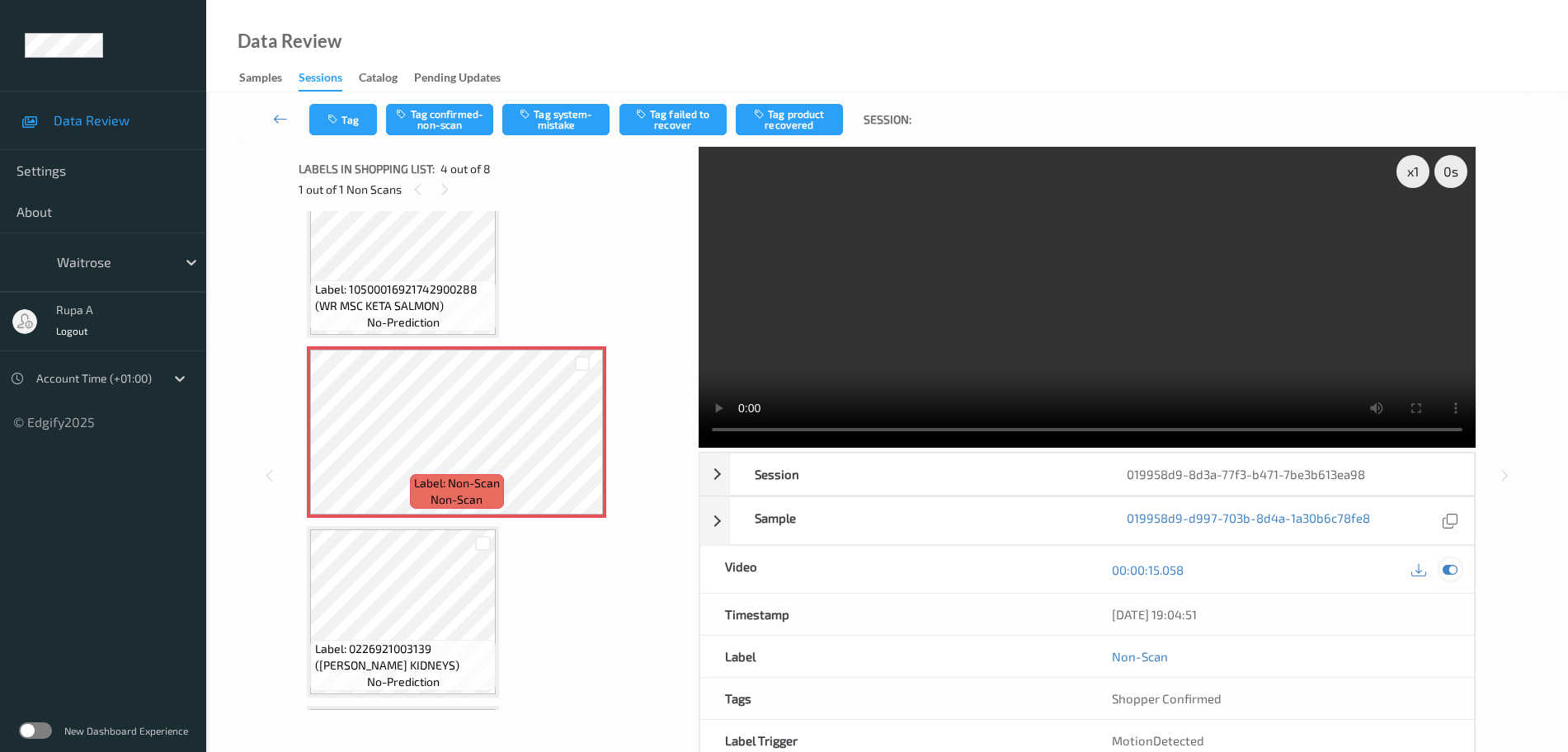
click at [1453, 562] on icon at bounding box center [1449, 569] width 14 height 14
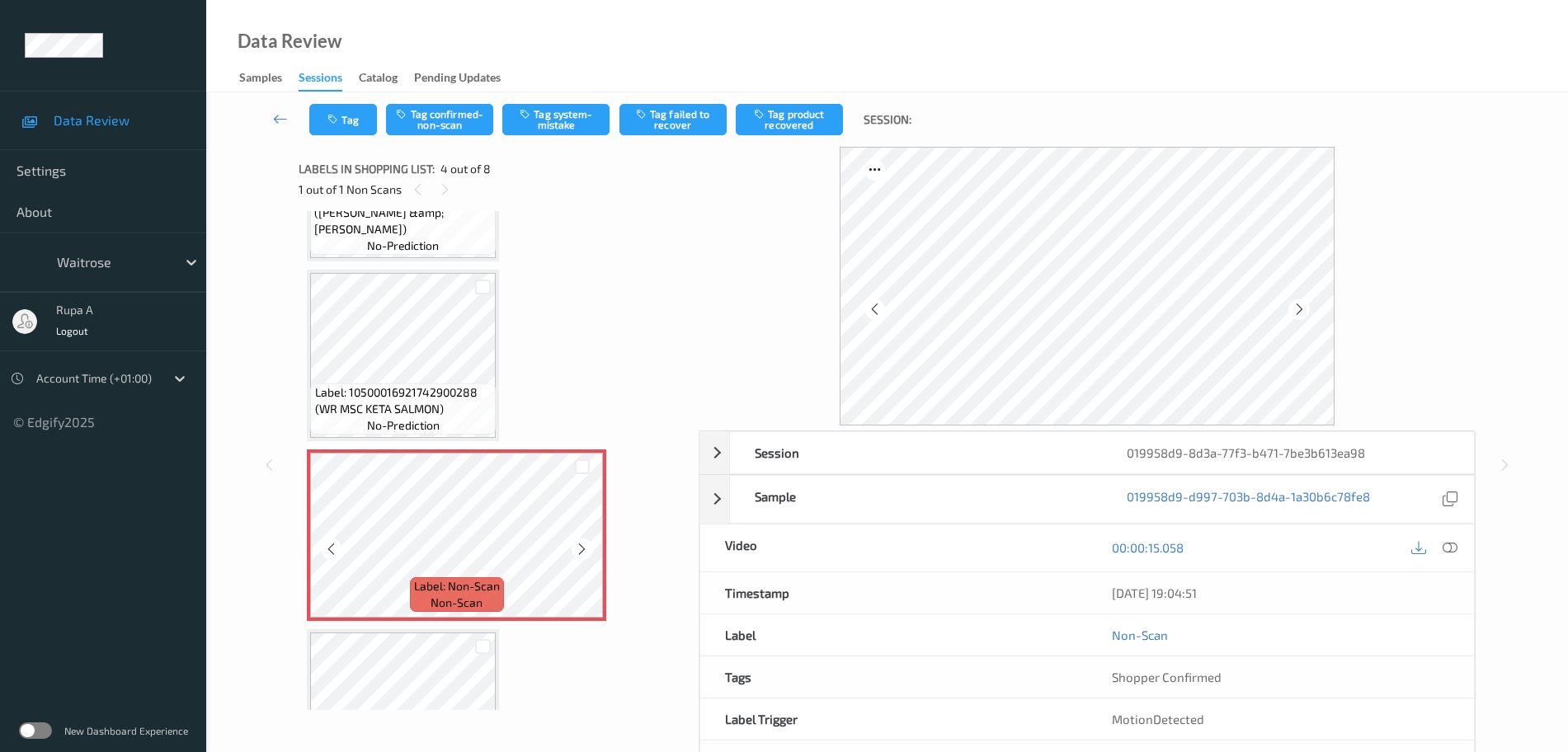
scroll to position [515, 0]
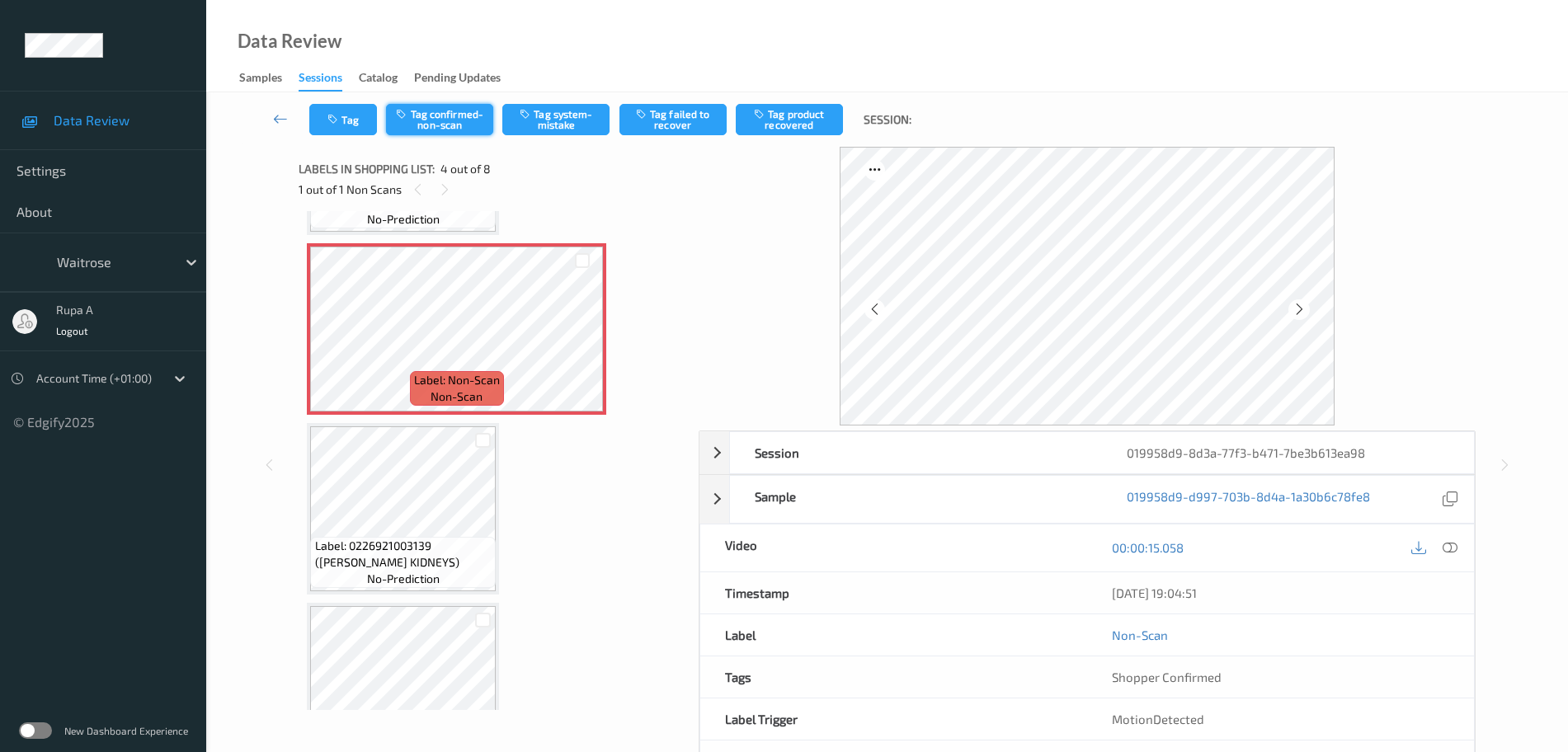
click at [430, 132] on button "Tag confirmed-non-scan" at bounding box center [440, 119] width 107 height 32
click at [813, 129] on button "Tag product recovered" at bounding box center [790, 119] width 107 height 32
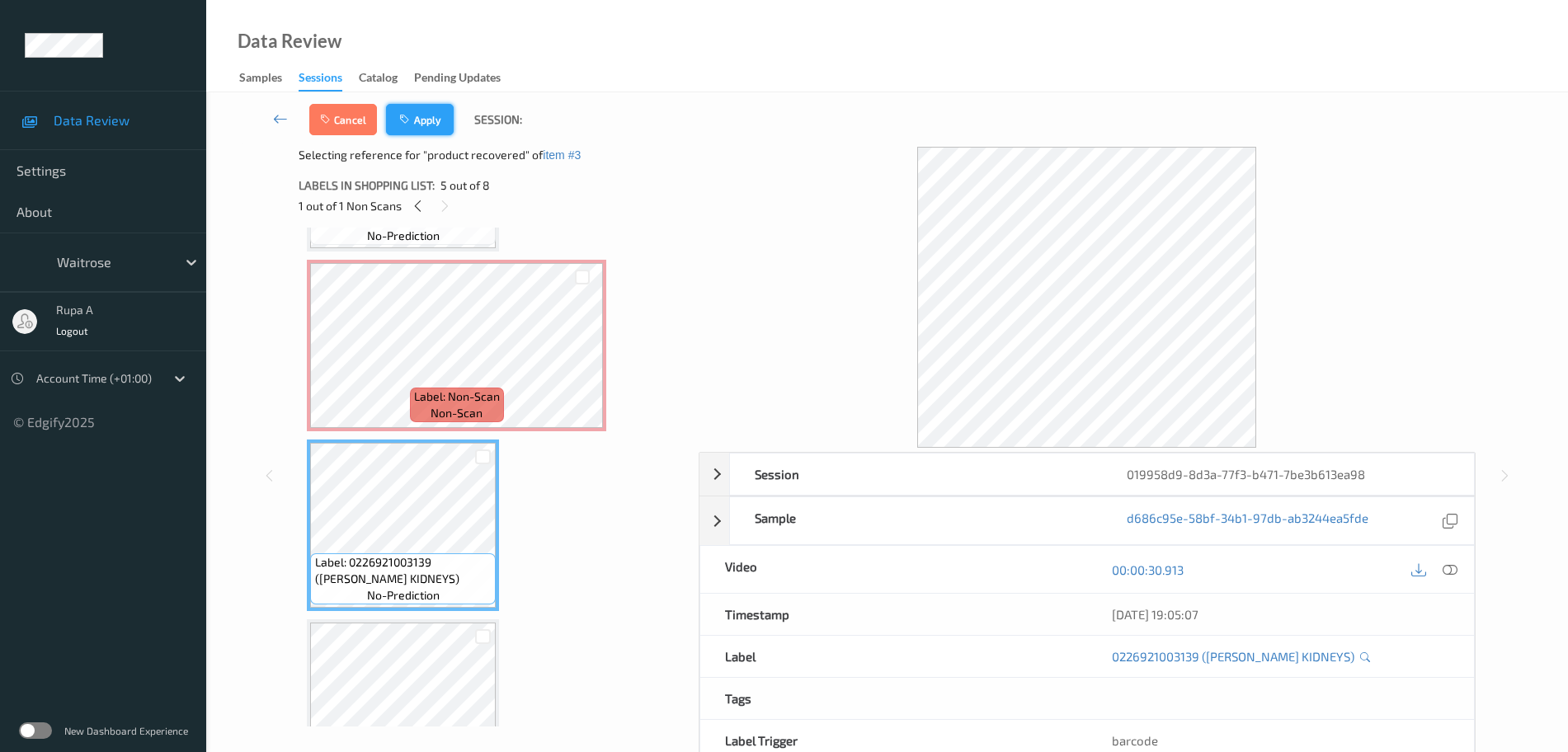
click at [437, 125] on button "Apply" at bounding box center [420, 119] width 68 height 32
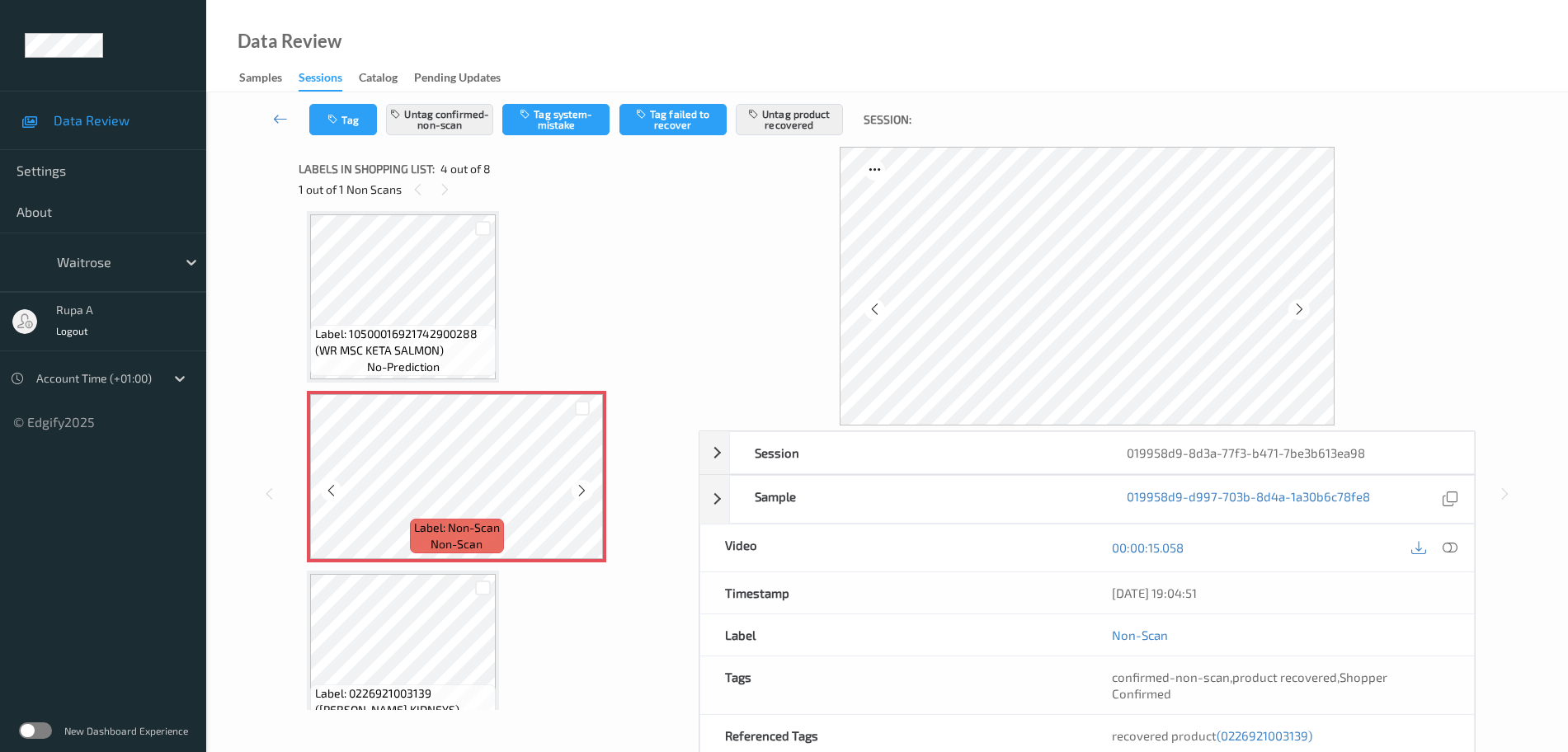
scroll to position [574, 0]
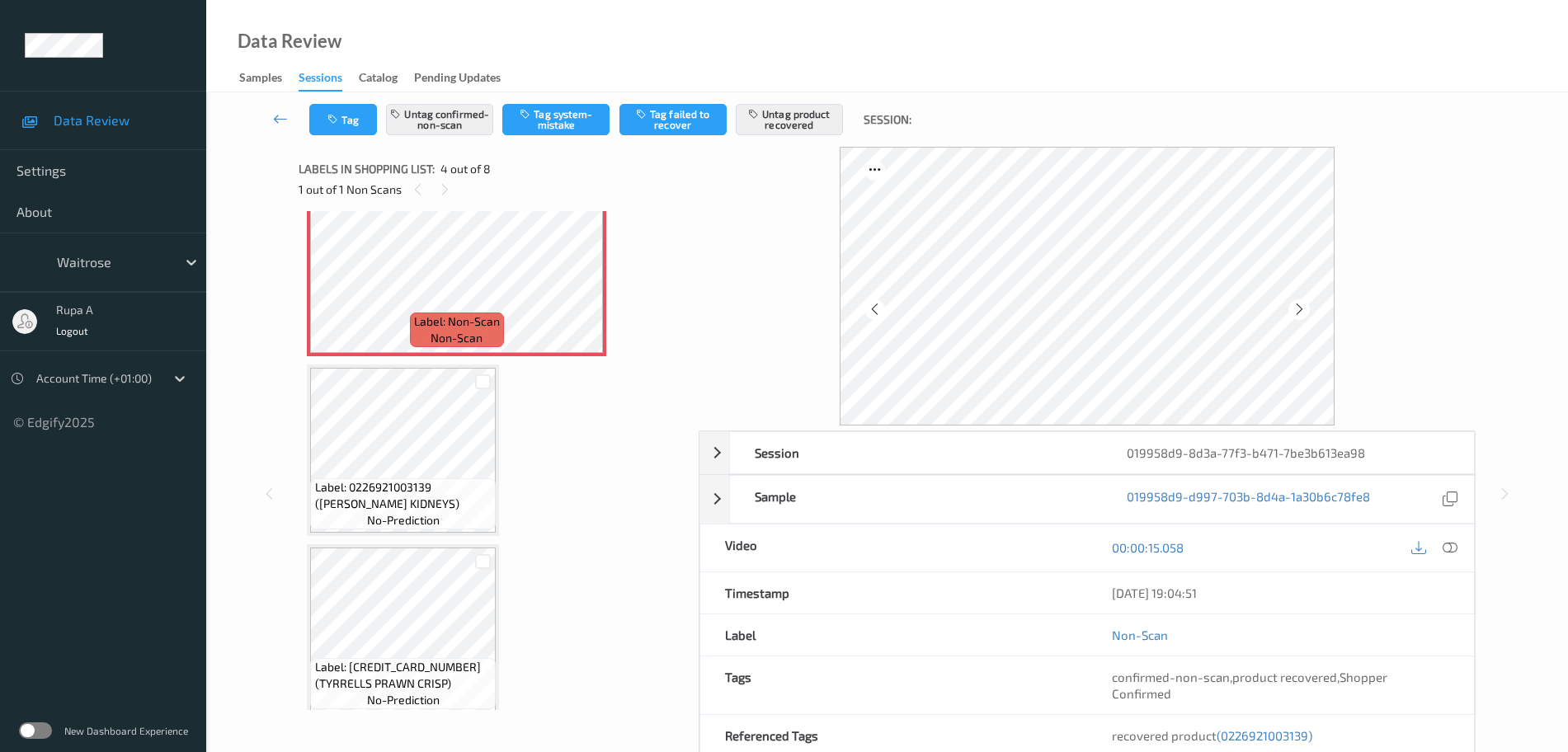
click at [443, 479] on span "Label: 0226921003139 (BRIT LAMB KIDNEYS)" at bounding box center [404, 495] width 177 height 33
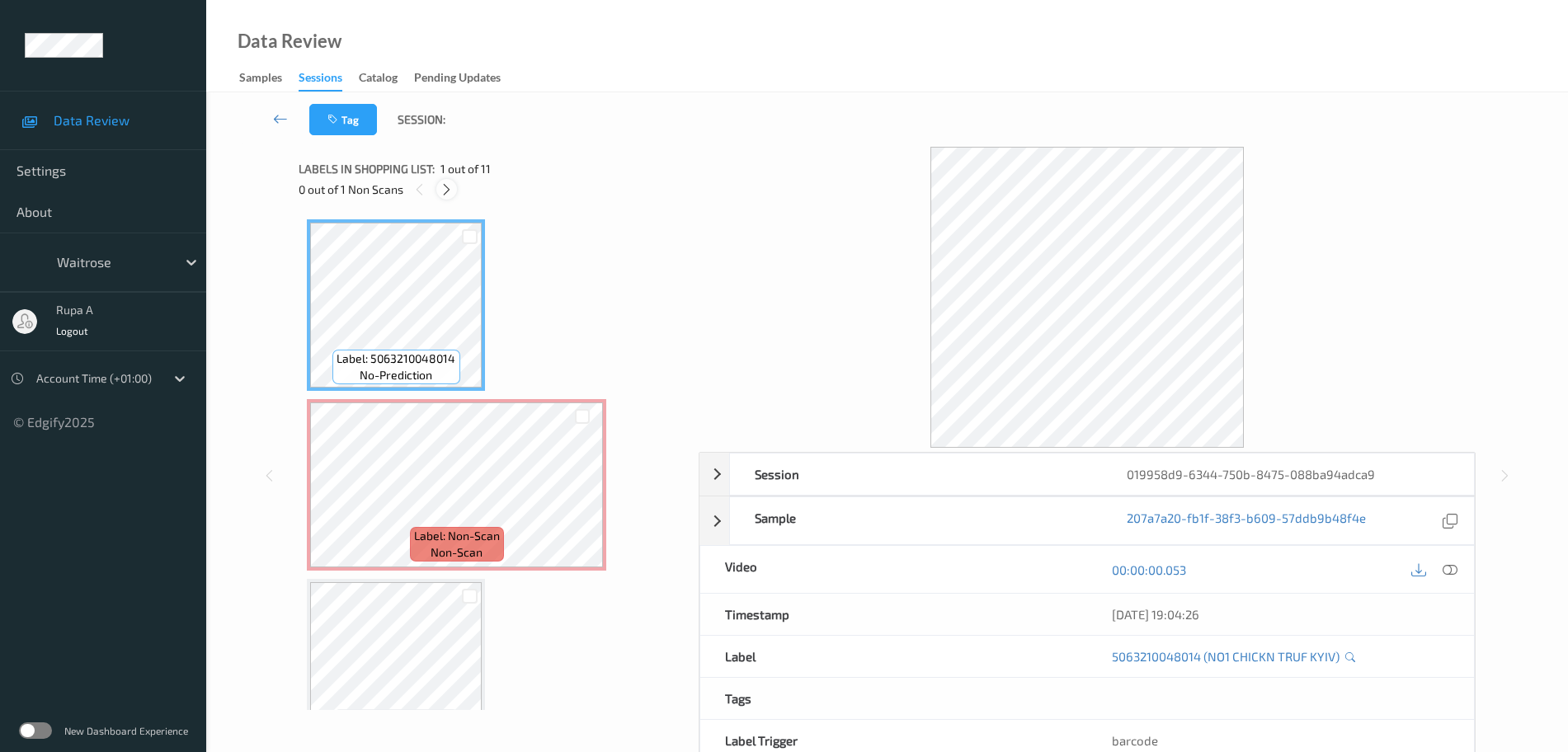
click at [447, 191] on icon at bounding box center [447, 189] width 14 height 14
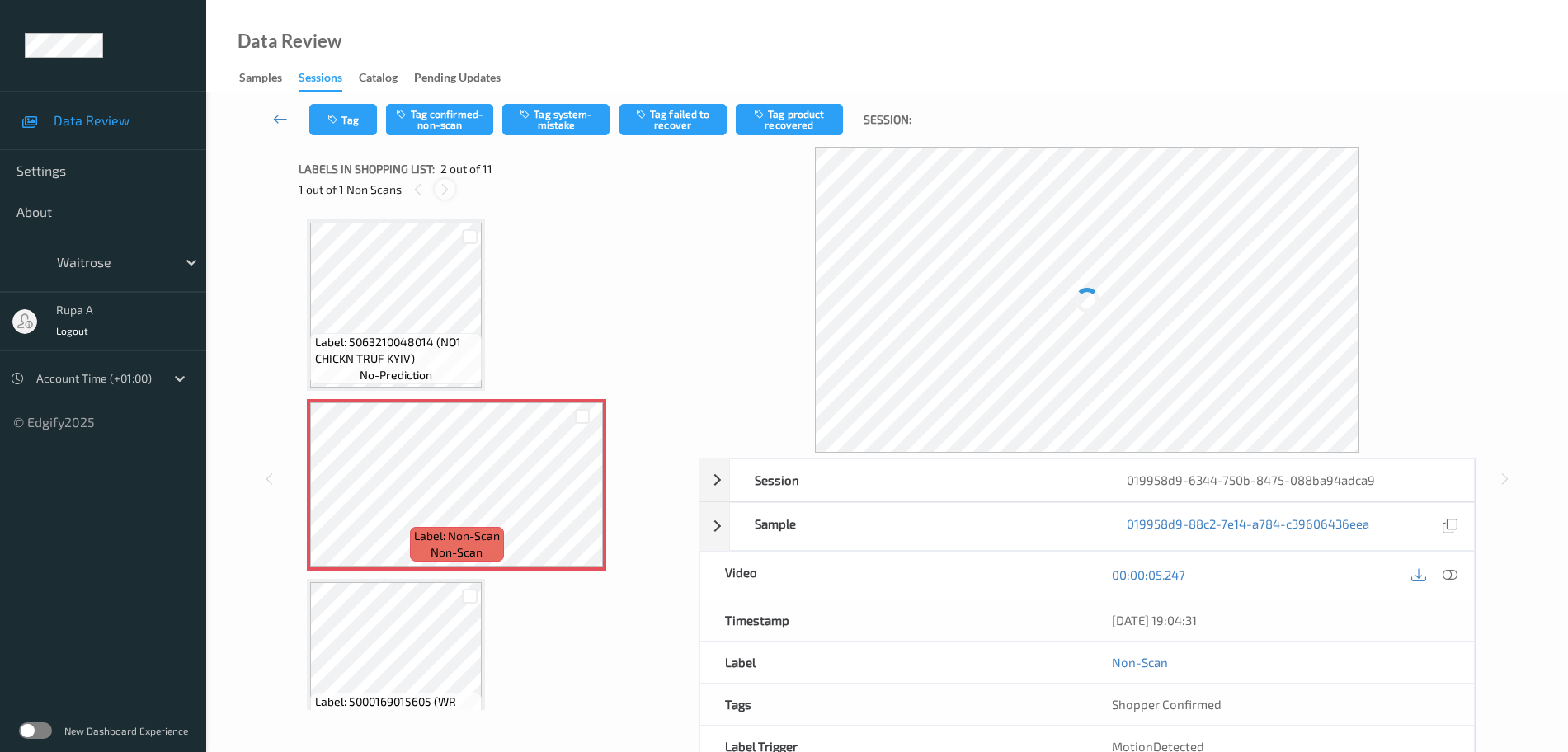
scroll to position [9, 0]
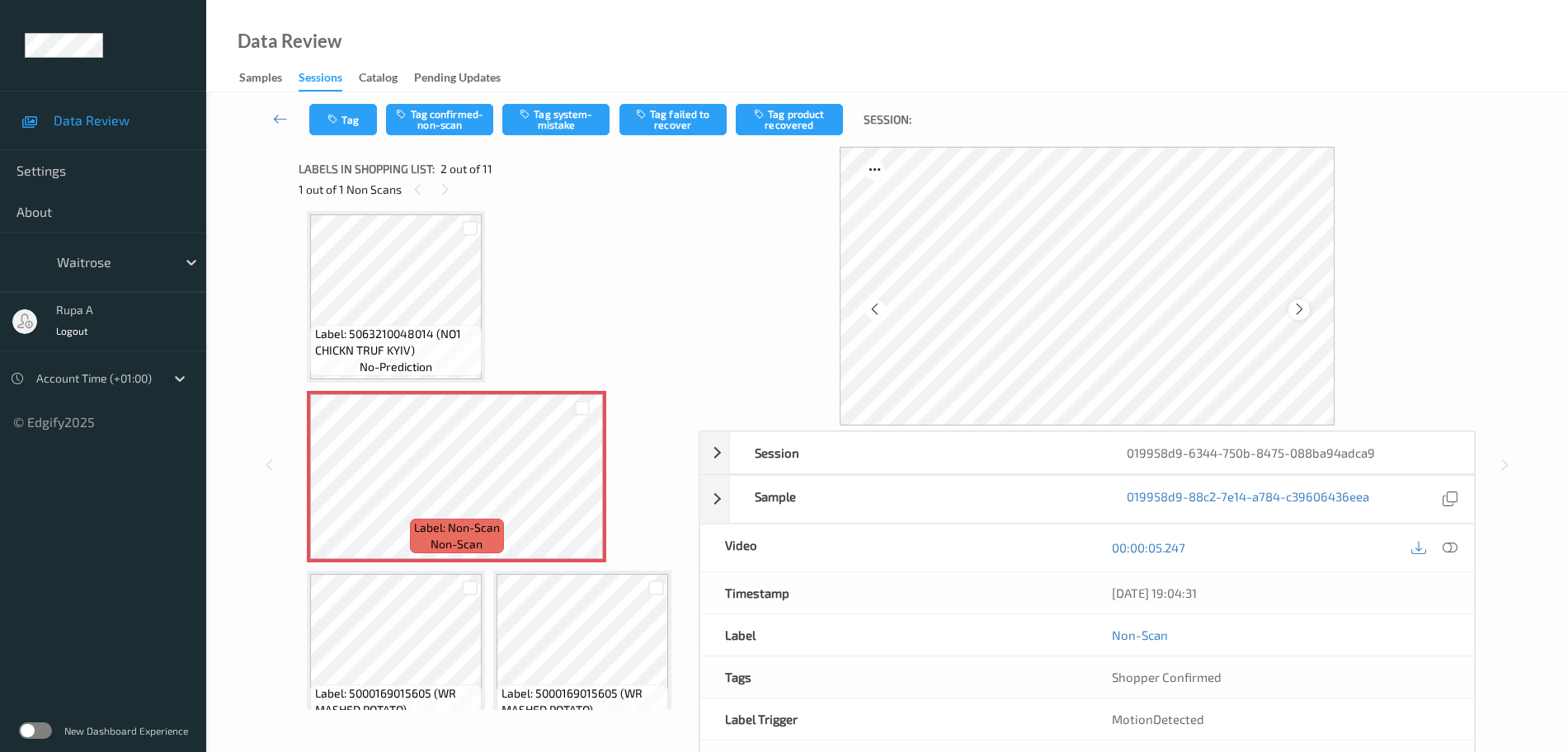
click at [1293, 310] on div at bounding box center [1299, 309] width 21 height 21
click at [1293, 310] on icon at bounding box center [1300, 308] width 14 height 14
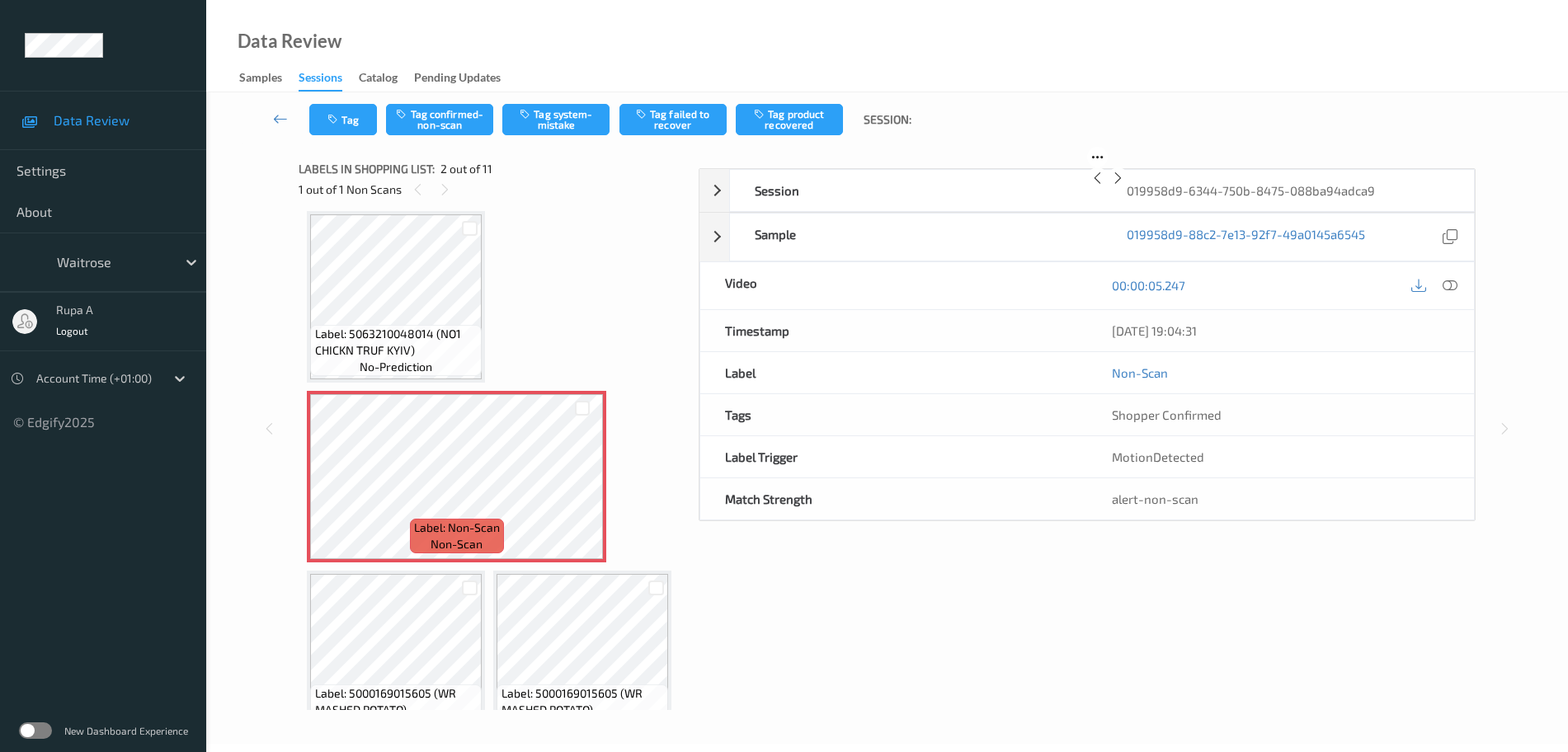
click at [1125, 186] on icon at bounding box center [1118, 177] width 14 height 14
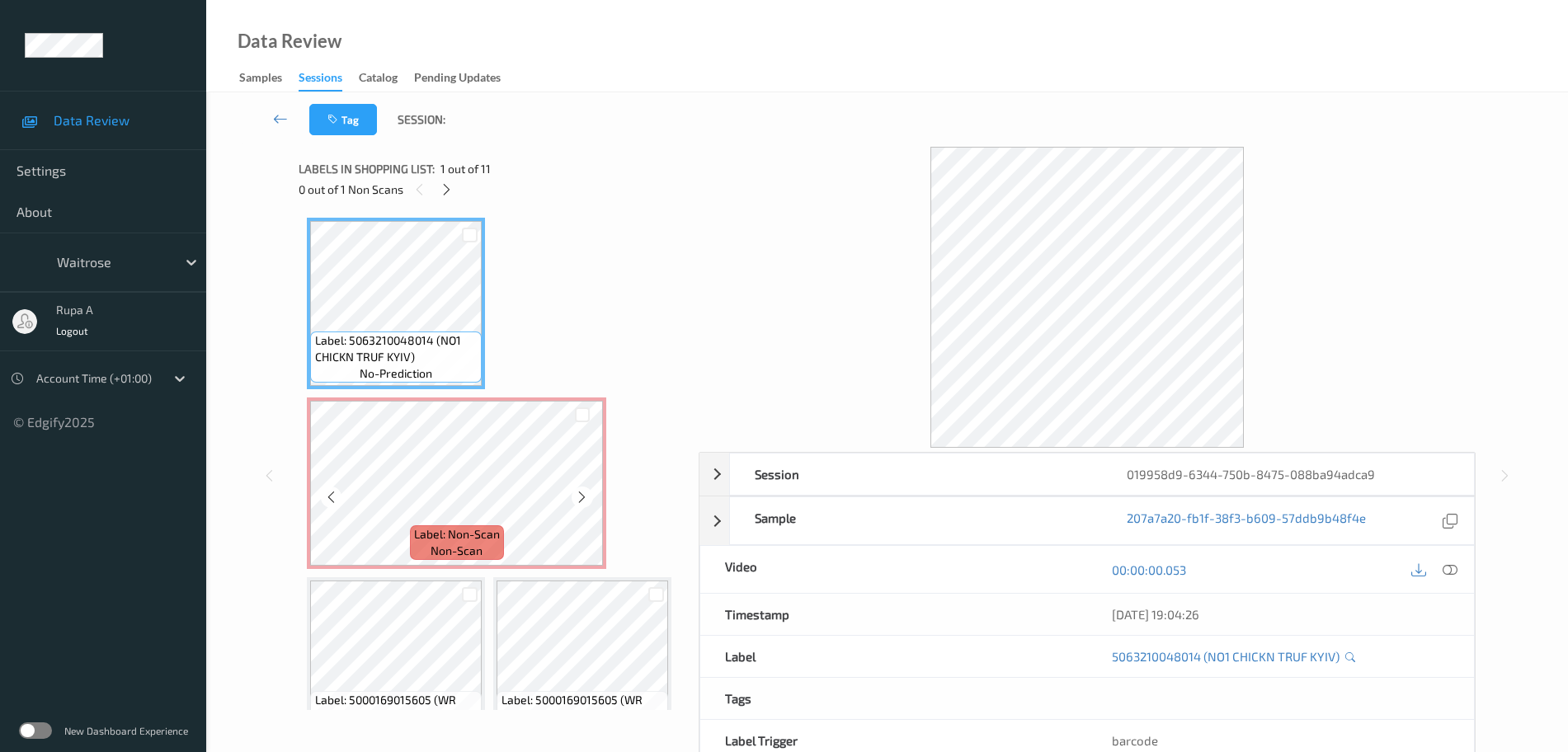
scroll to position [0, 0]
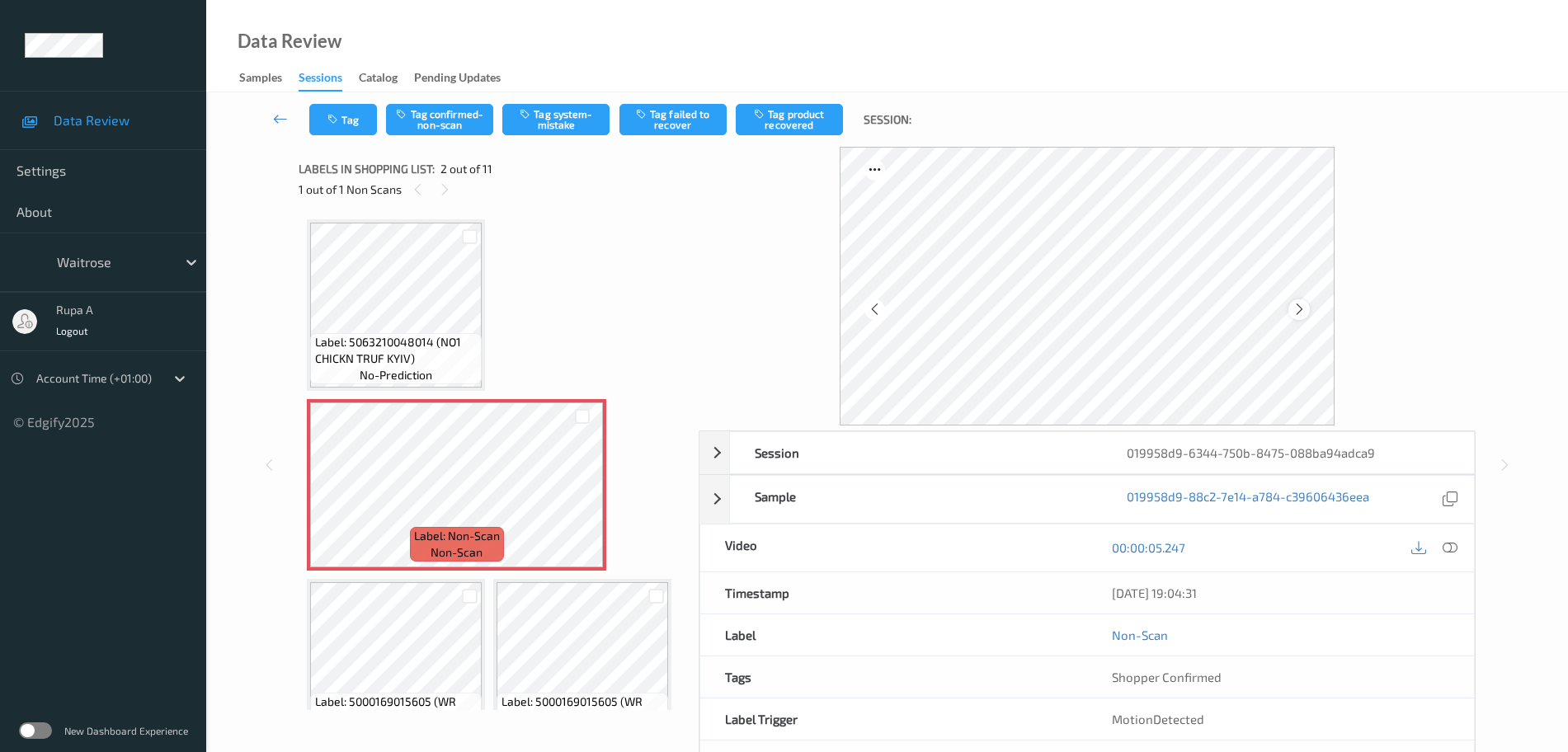
click at [1301, 311] on icon at bounding box center [1300, 308] width 14 height 14
click at [452, 704] on span "Label: 5000169015605 (WR MASHED POTATO)" at bounding box center [397, 710] width 163 height 33
click at [1451, 549] on icon at bounding box center [1449, 547] width 14 height 14
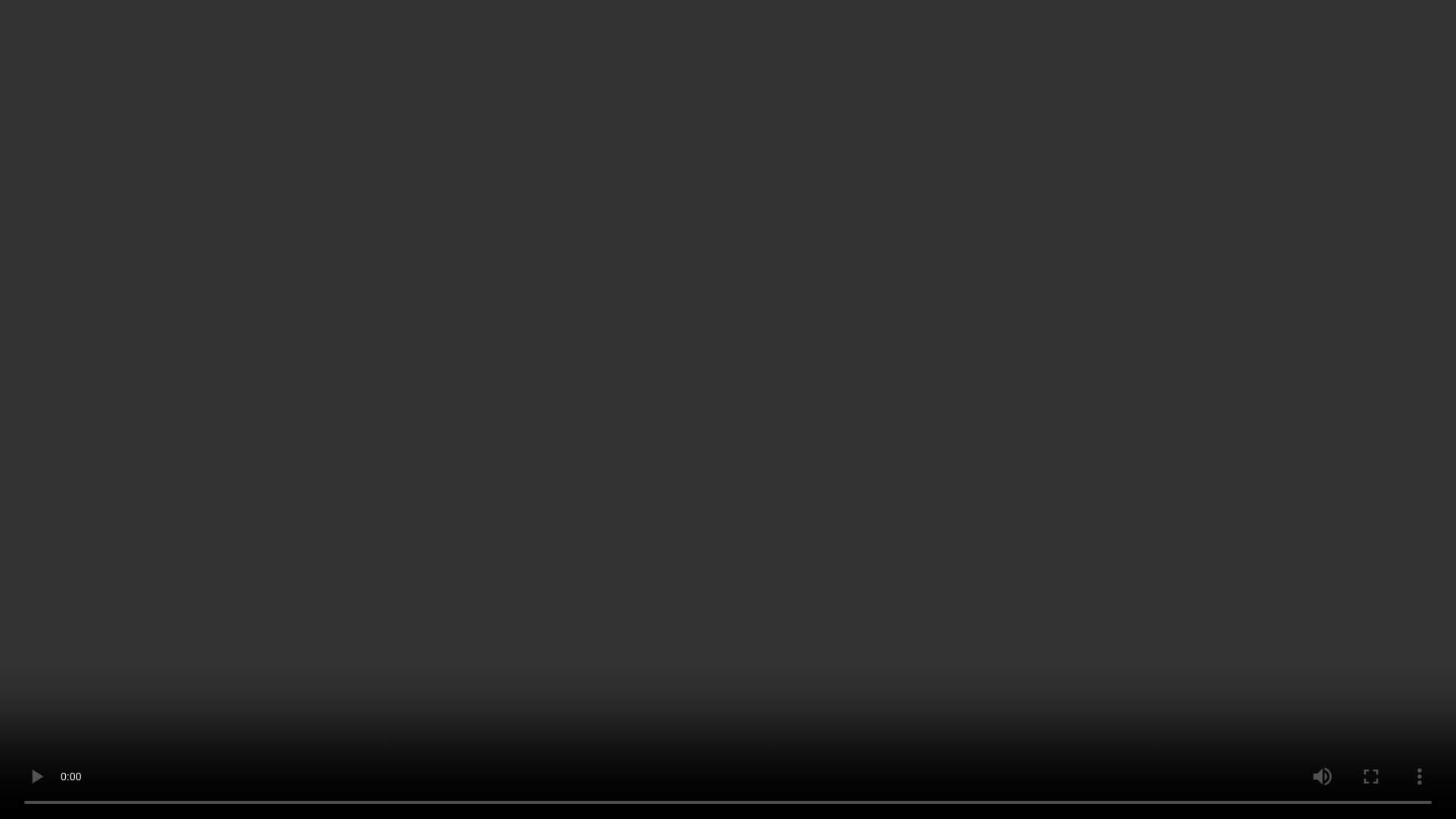
click at [1399, 488] on video at bounding box center [728, 409] width 1456 height 819
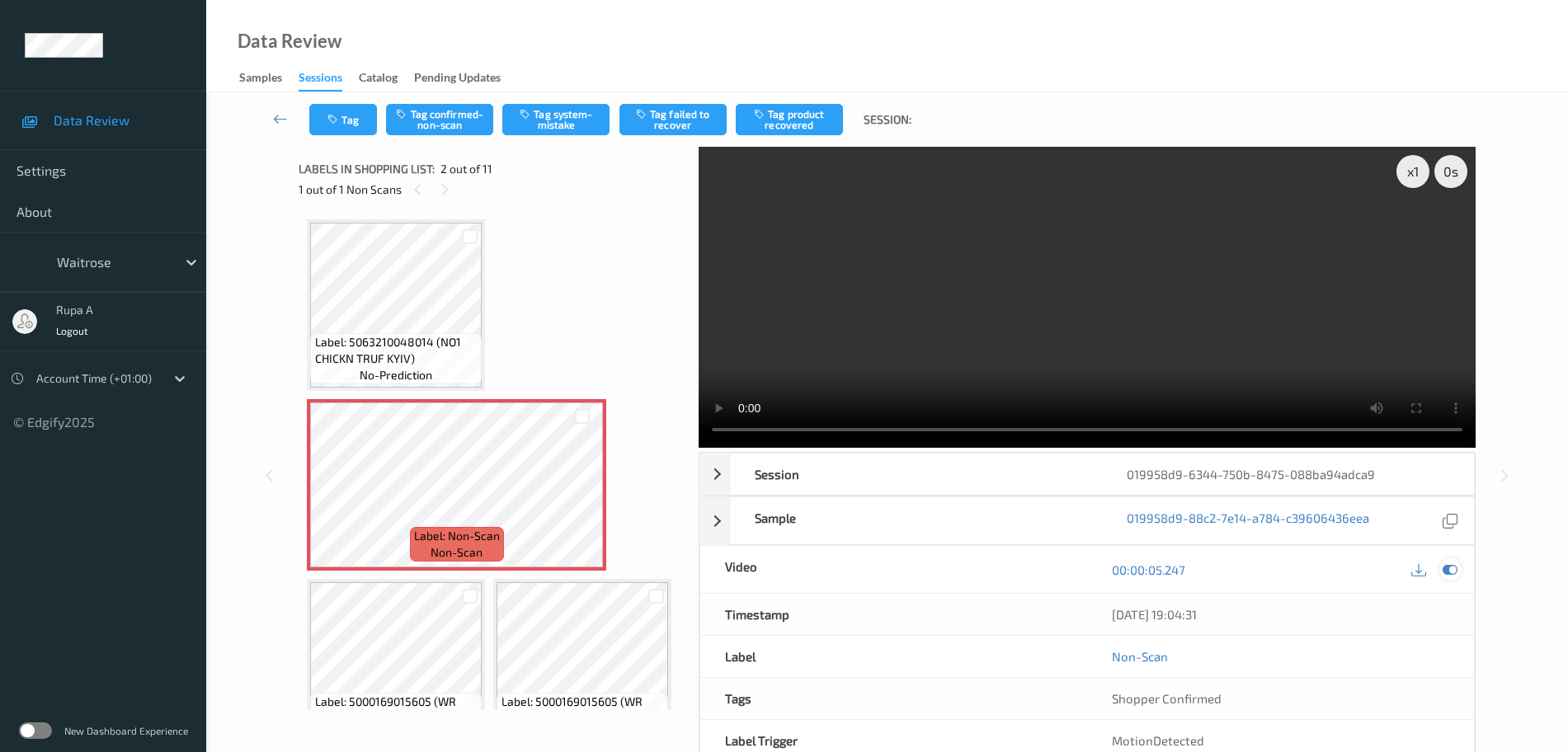
click at [1453, 565] on icon at bounding box center [1449, 569] width 14 height 14
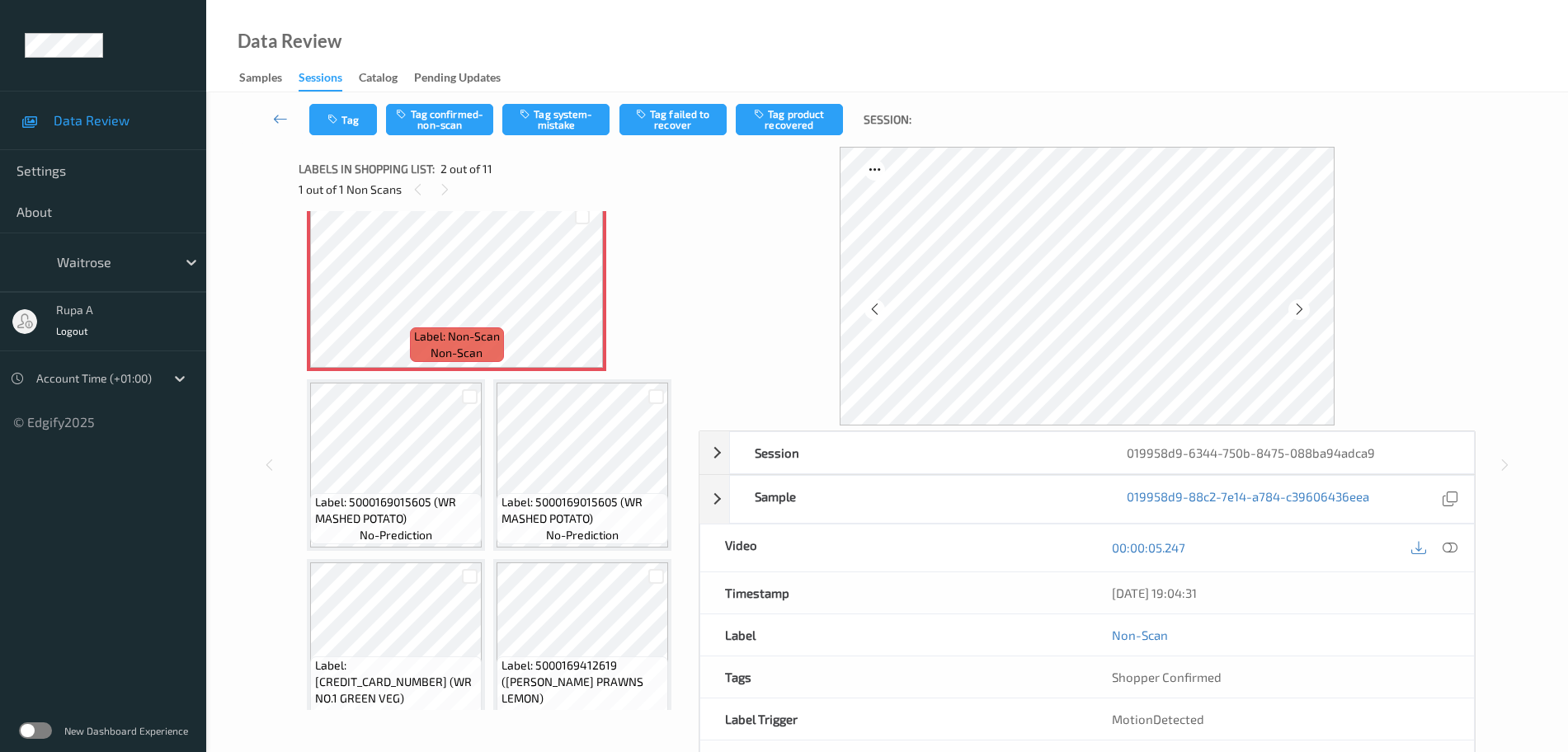
scroll to position [206, 0]
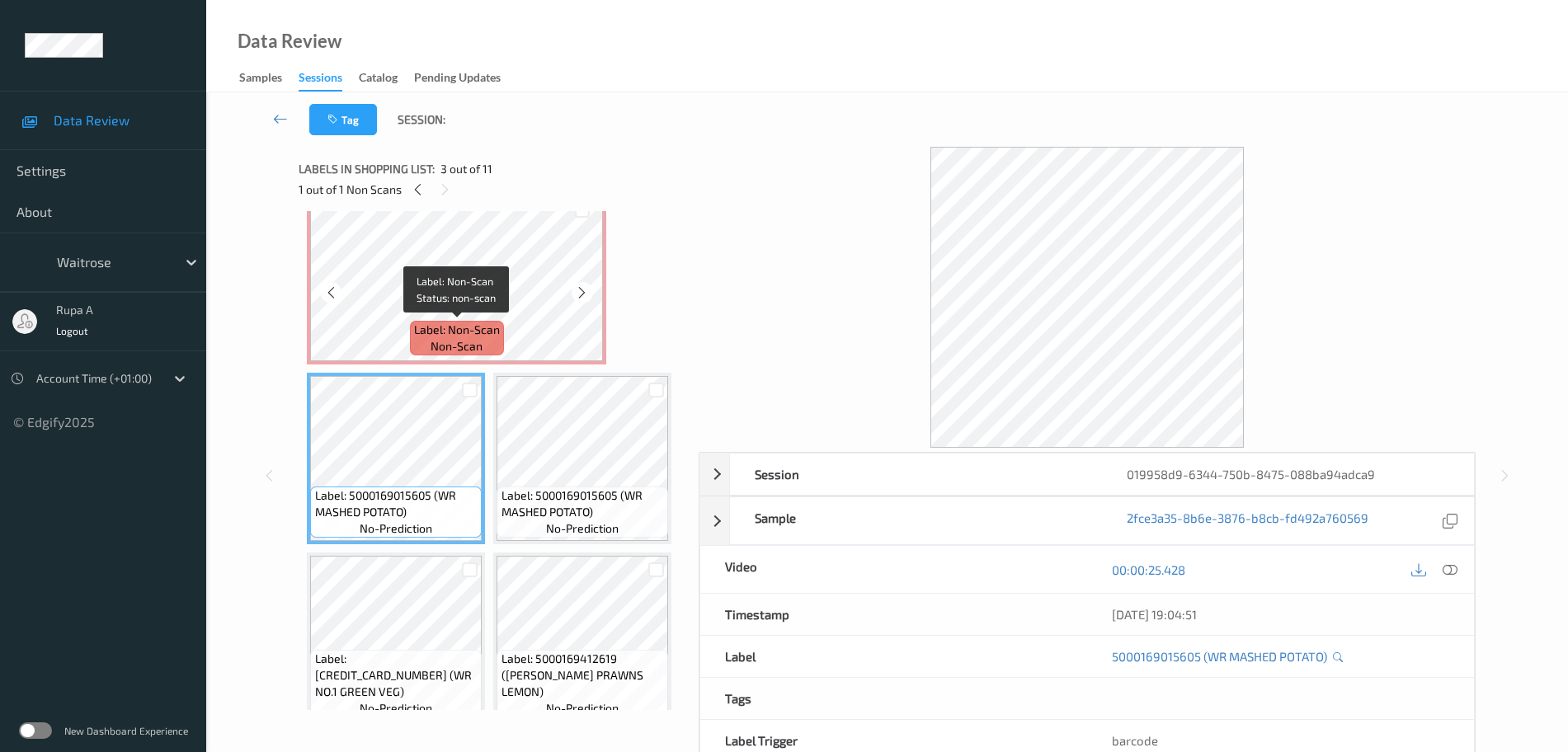
click at [476, 342] on span "non-scan" at bounding box center [456, 346] width 52 height 16
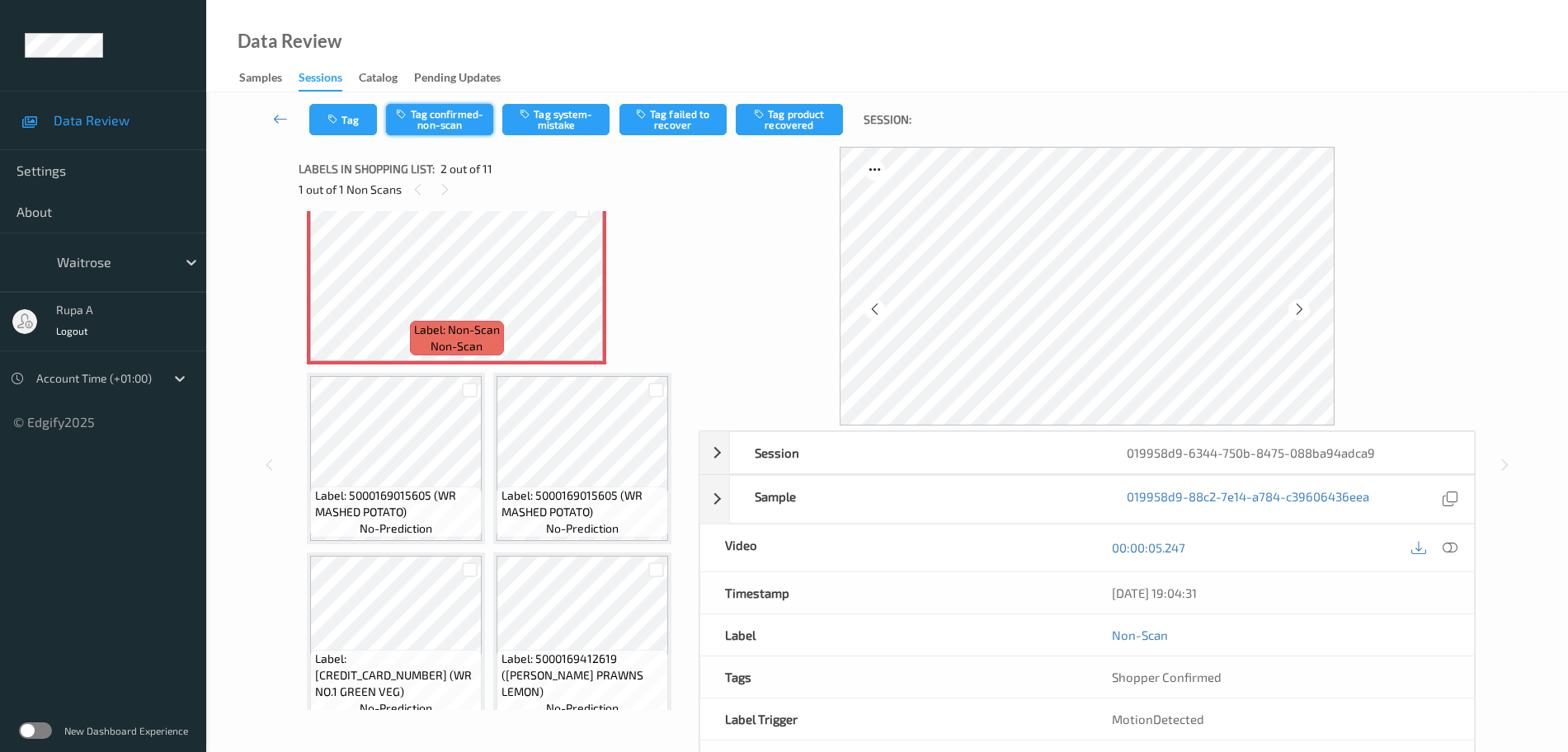
click at [482, 122] on button "Tag confirmed-non-scan" at bounding box center [440, 119] width 107 height 32
click at [775, 132] on button "Tag product recovered" at bounding box center [790, 119] width 107 height 32
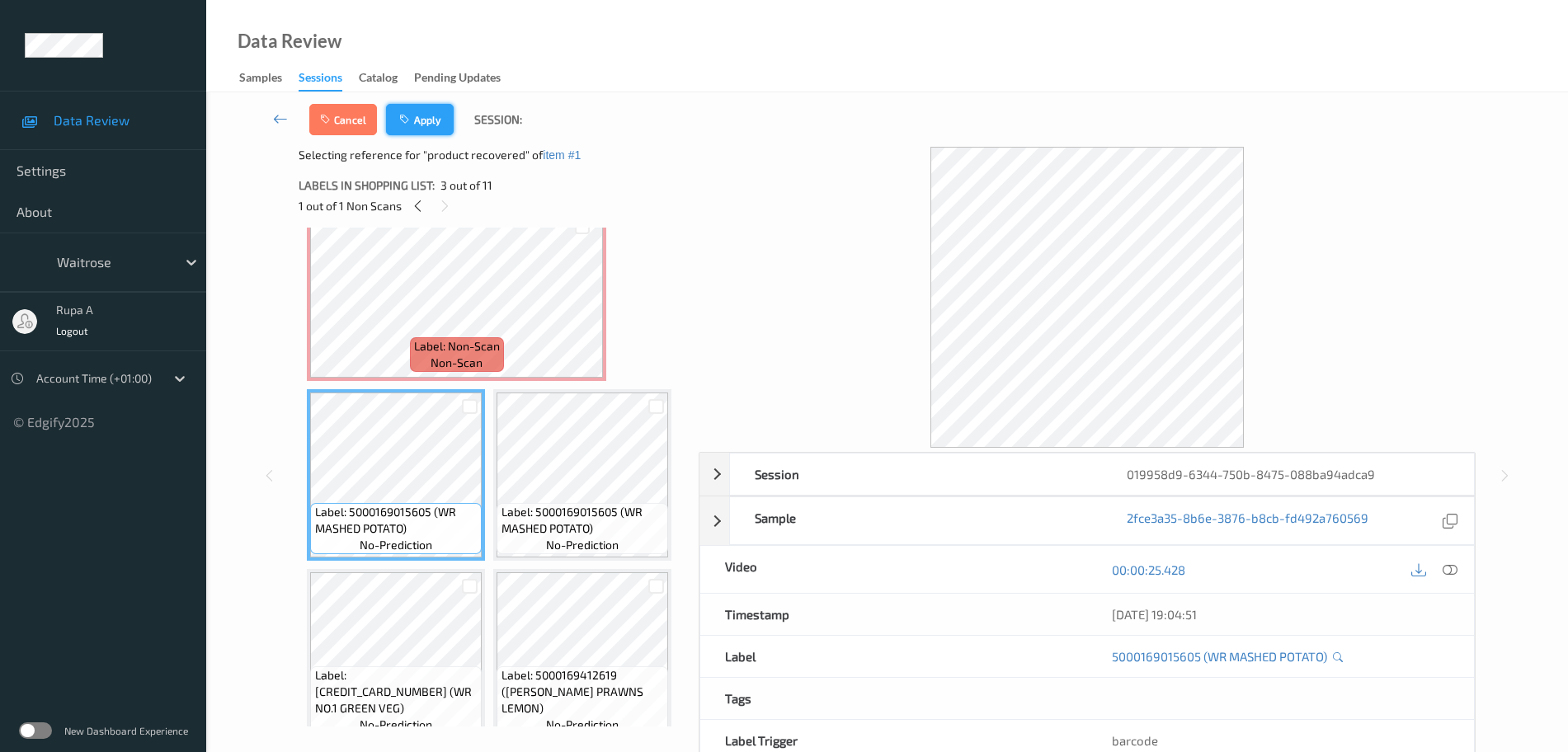
click at [433, 124] on button "Apply" at bounding box center [420, 119] width 68 height 32
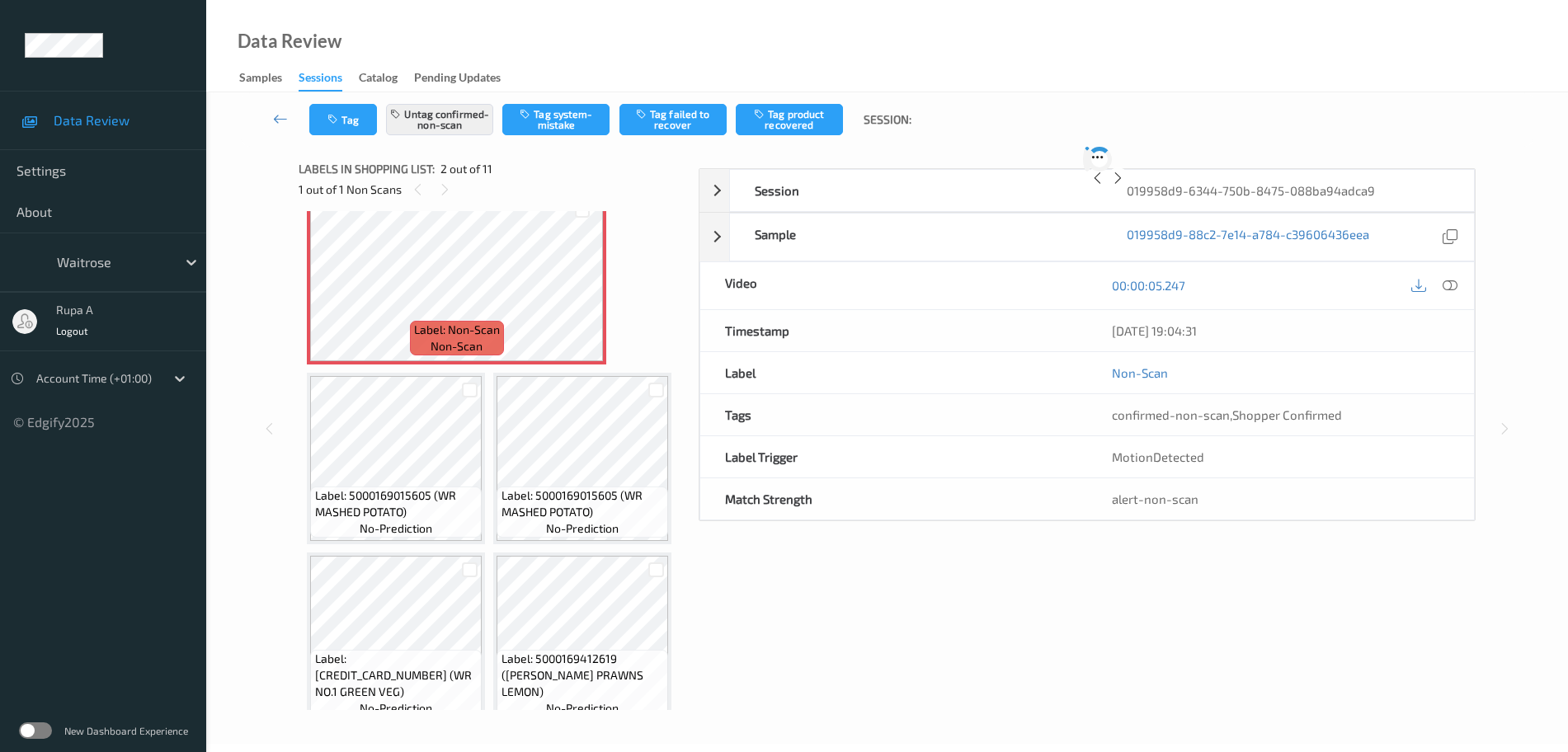
scroll to position [9, 0]
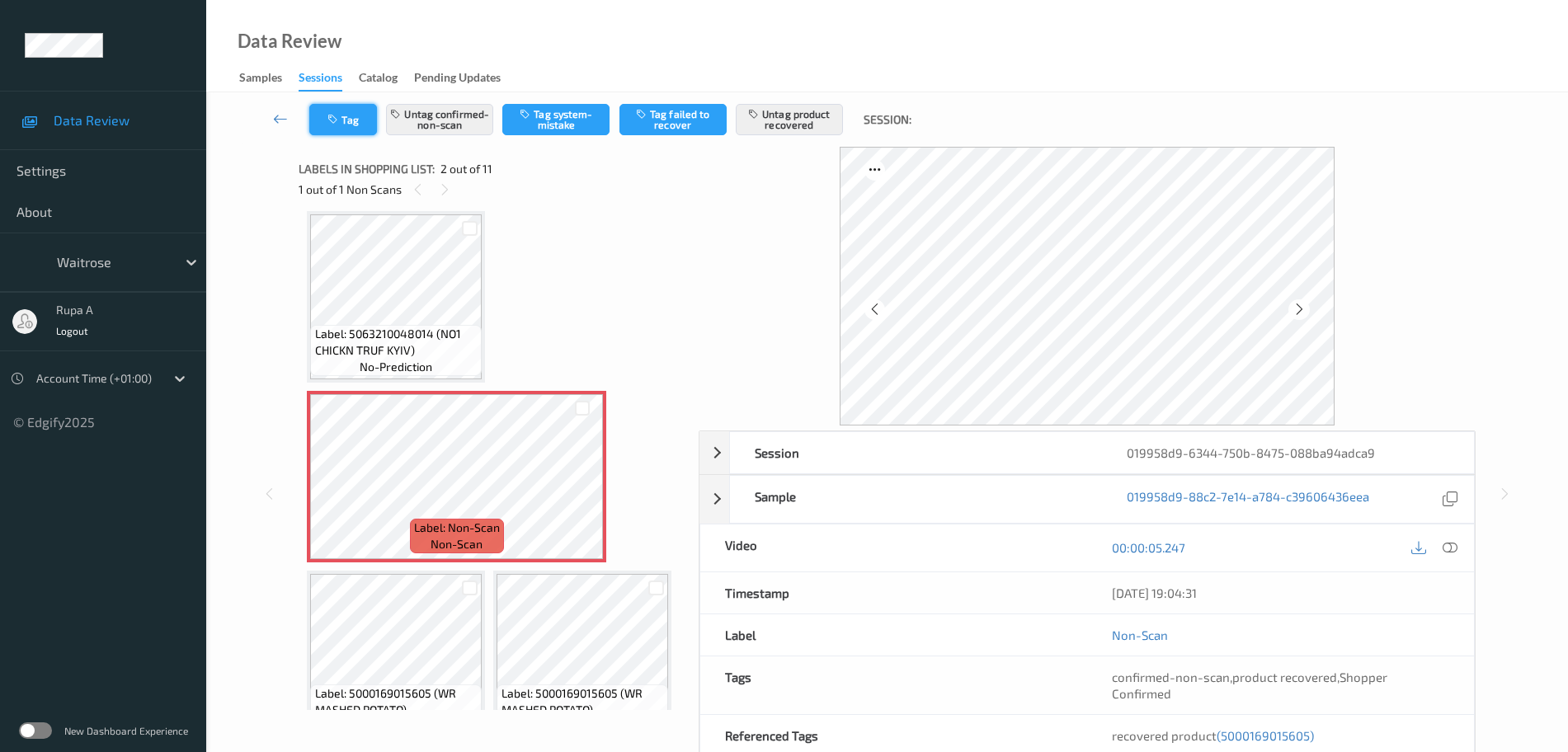
click at [329, 122] on icon "button" at bounding box center [334, 120] width 14 height 11
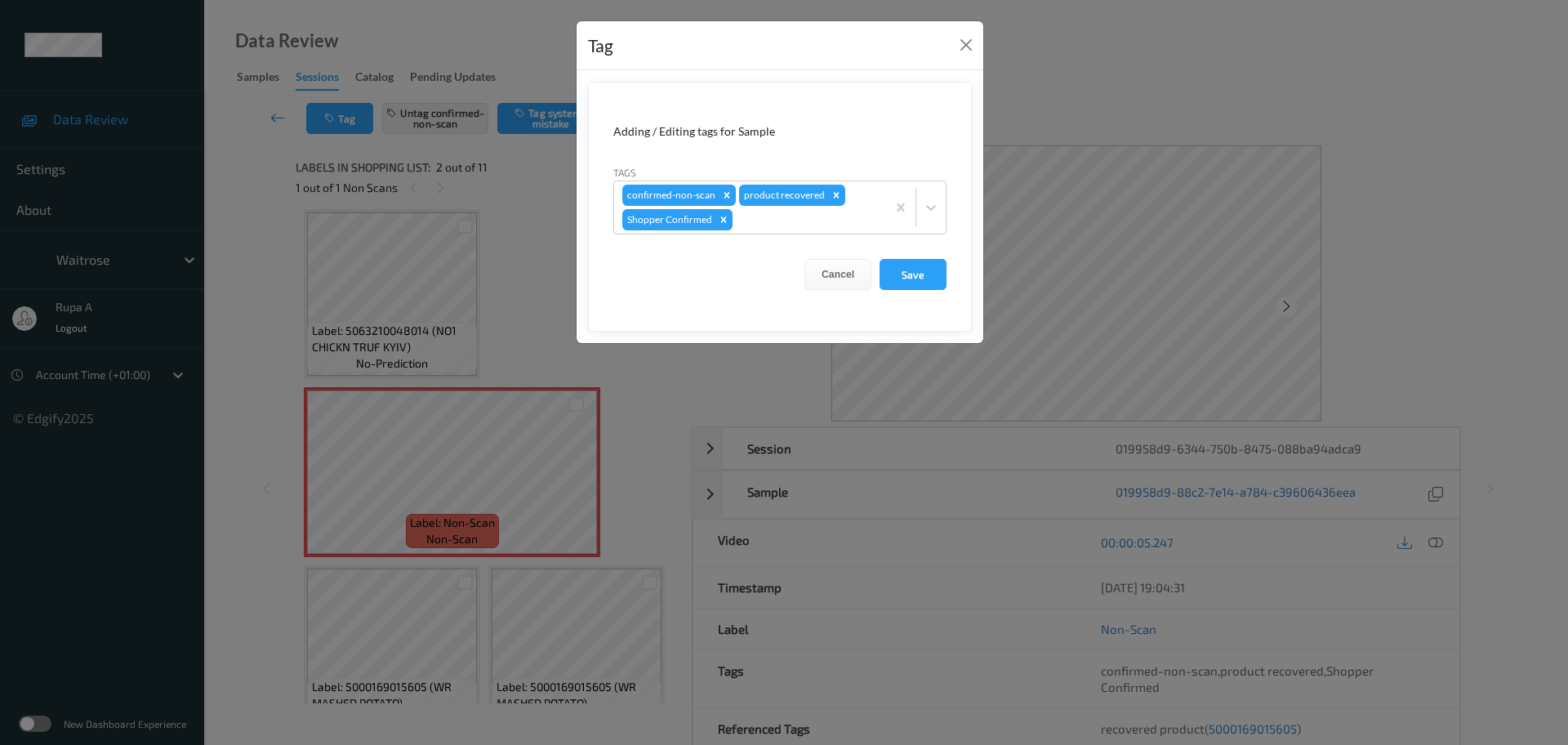
click at [427, 485] on div "Tag Adding / Editing tags for Sample Tags confirmed-non-scan product recovered …" at bounding box center [784, 372] width 1568 height 745
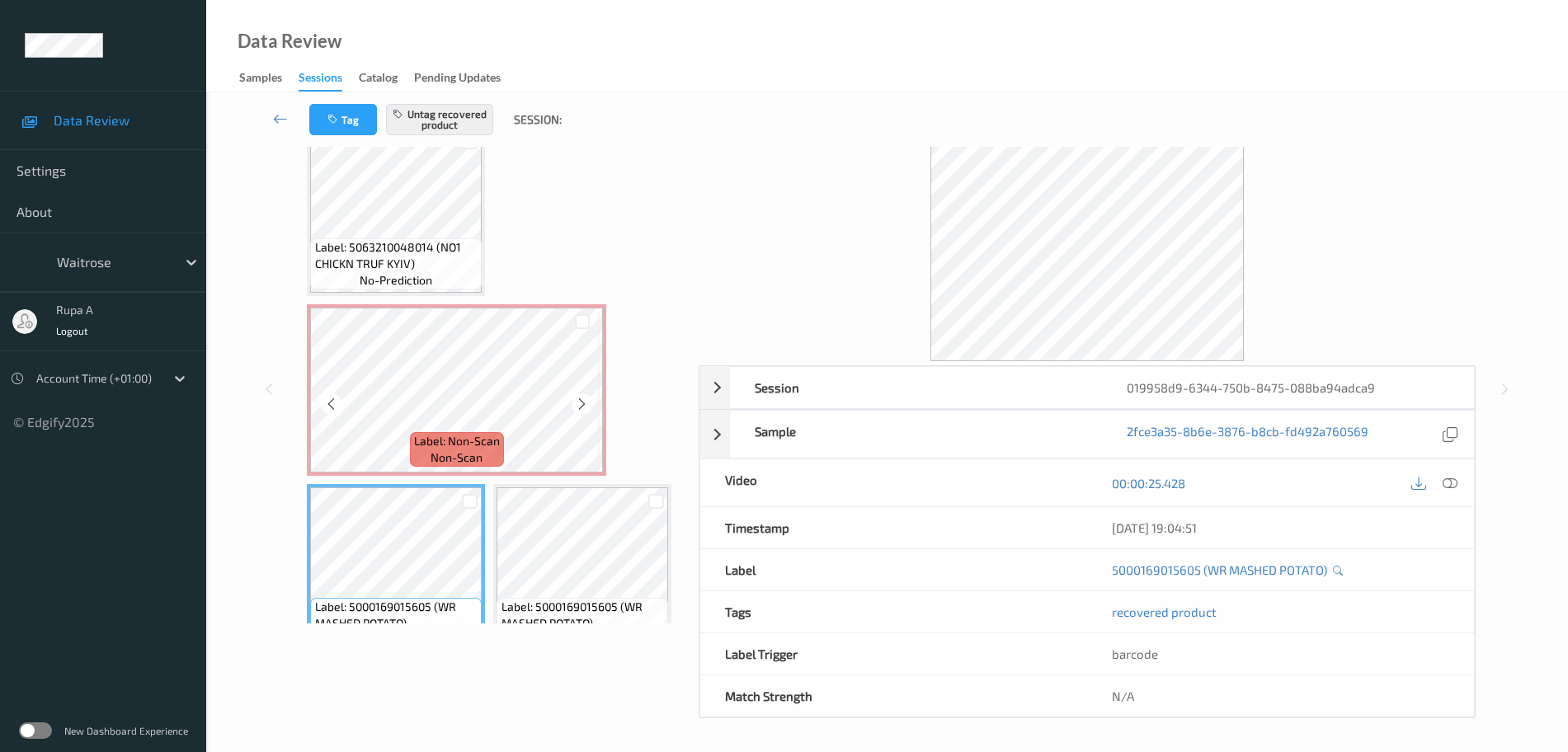
scroll to position [0, 0]
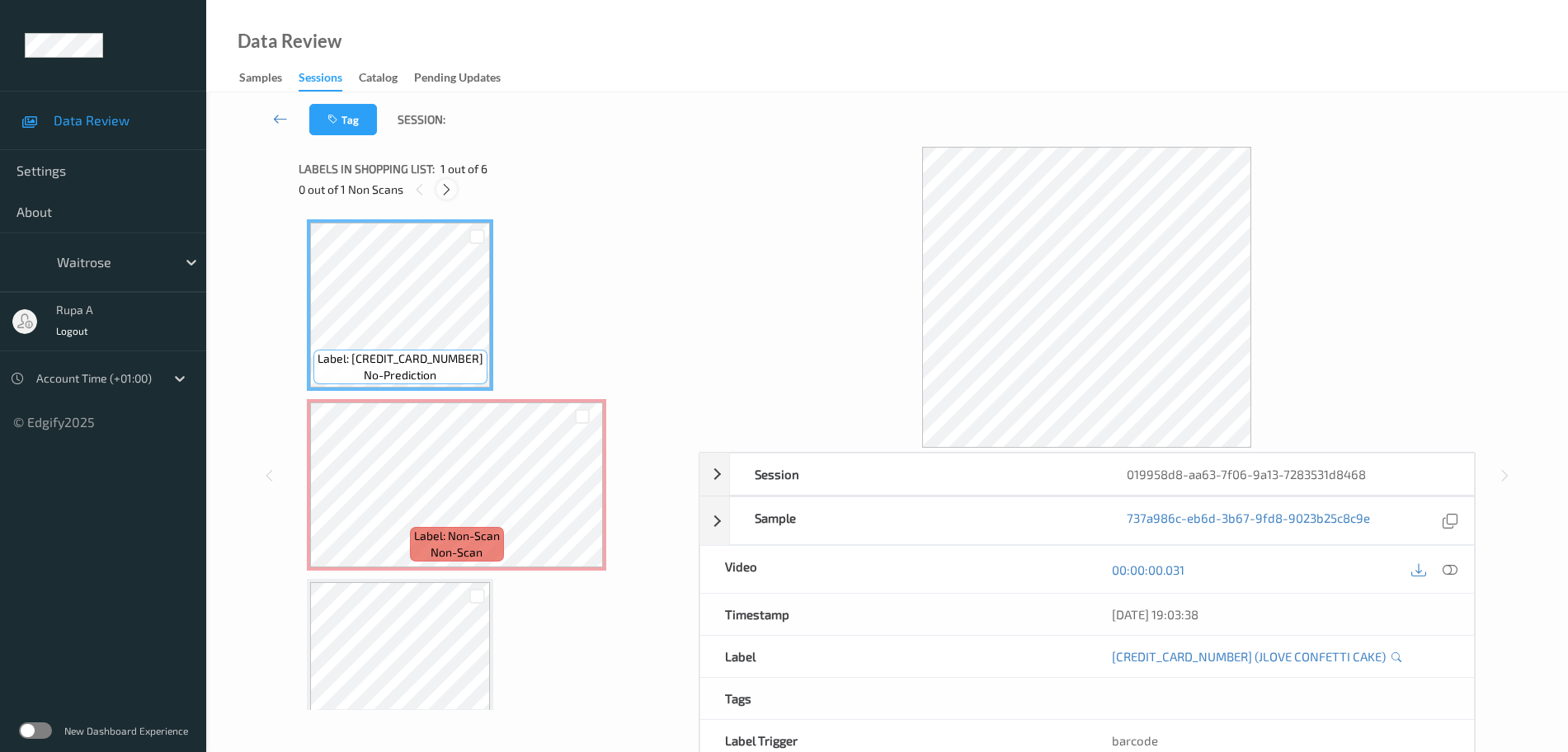
click at [447, 184] on icon at bounding box center [447, 189] width 14 height 14
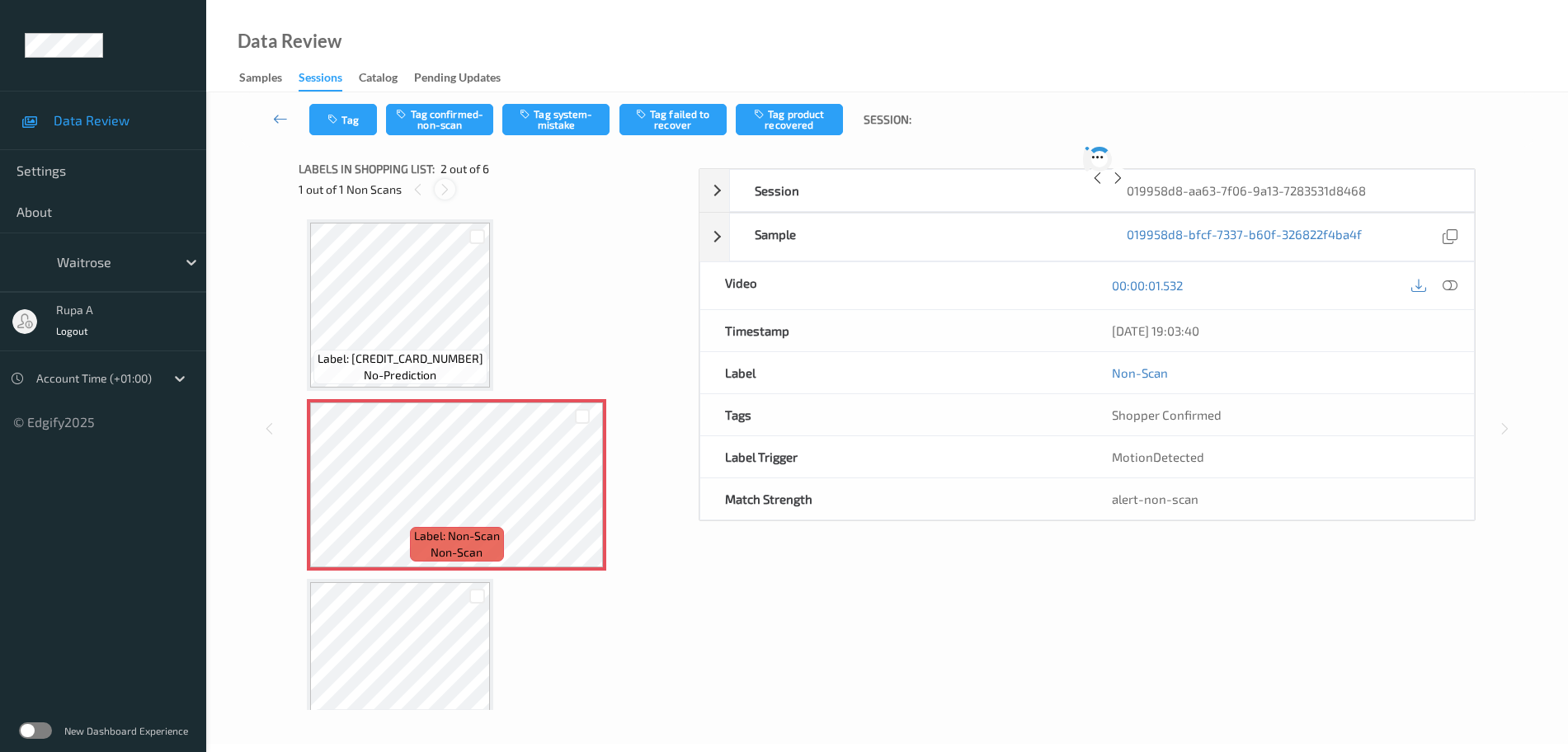
scroll to position [9, 0]
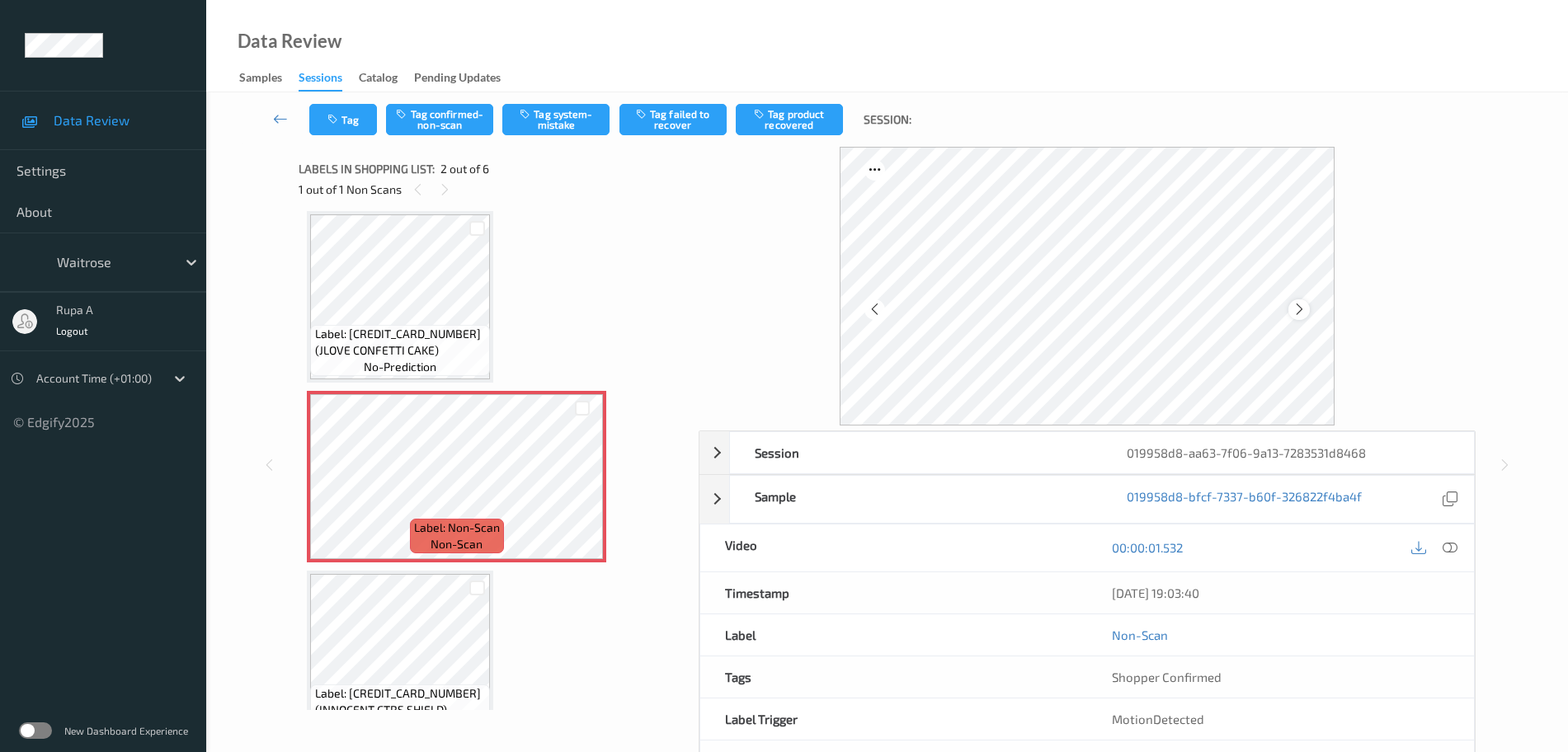
click at [1294, 303] on icon at bounding box center [1300, 308] width 14 height 14
click at [1295, 302] on icon at bounding box center [1300, 308] width 14 height 14
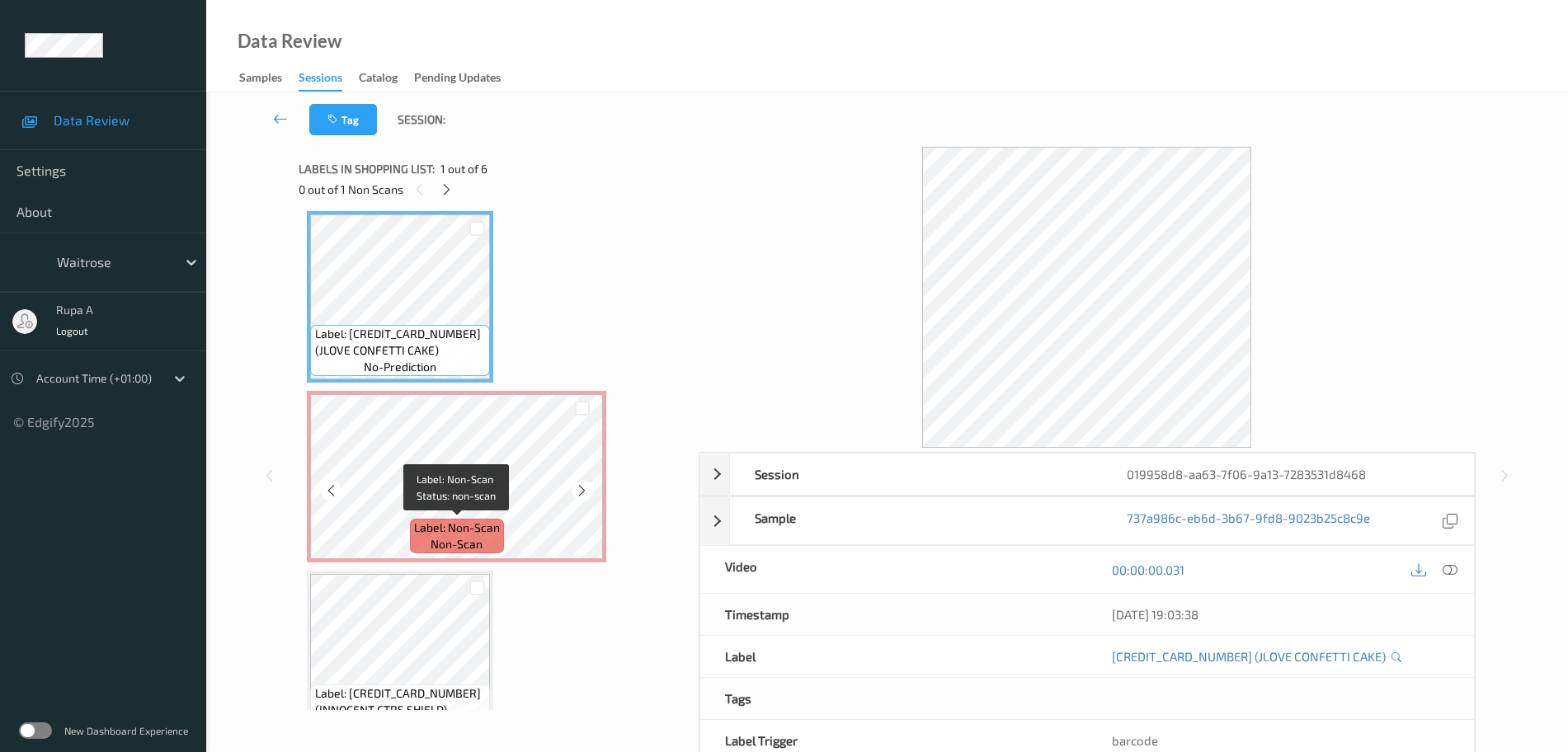
click at [494, 520] on span "Label: Non-Scan" at bounding box center [457, 527] width 86 height 16
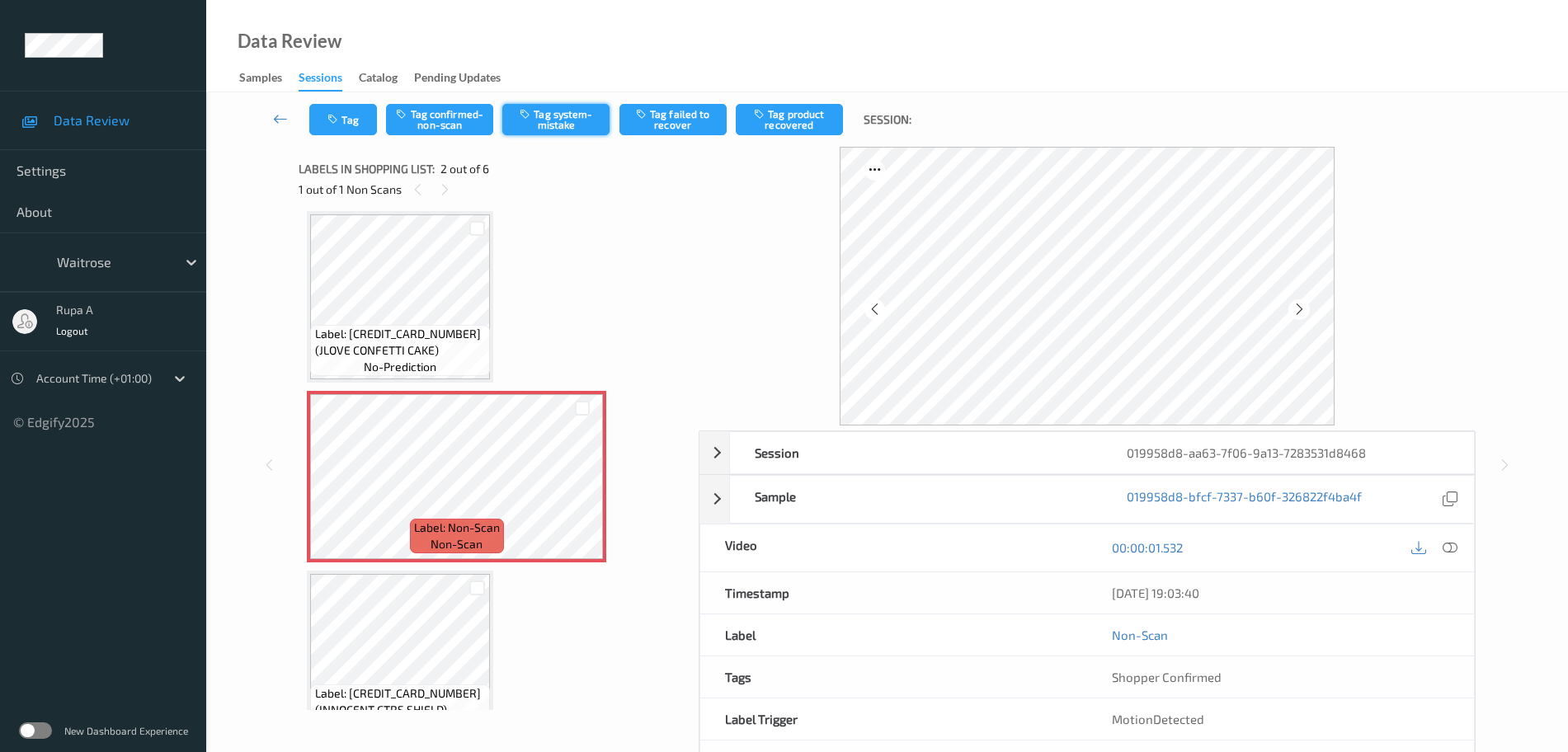
click at [567, 127] on button "Tag system-mistake" at bounding box center [556, 119] width 107 height 32
click at [329, 117] on icon "button" at bounding box center [334, 120] width 14 height 11
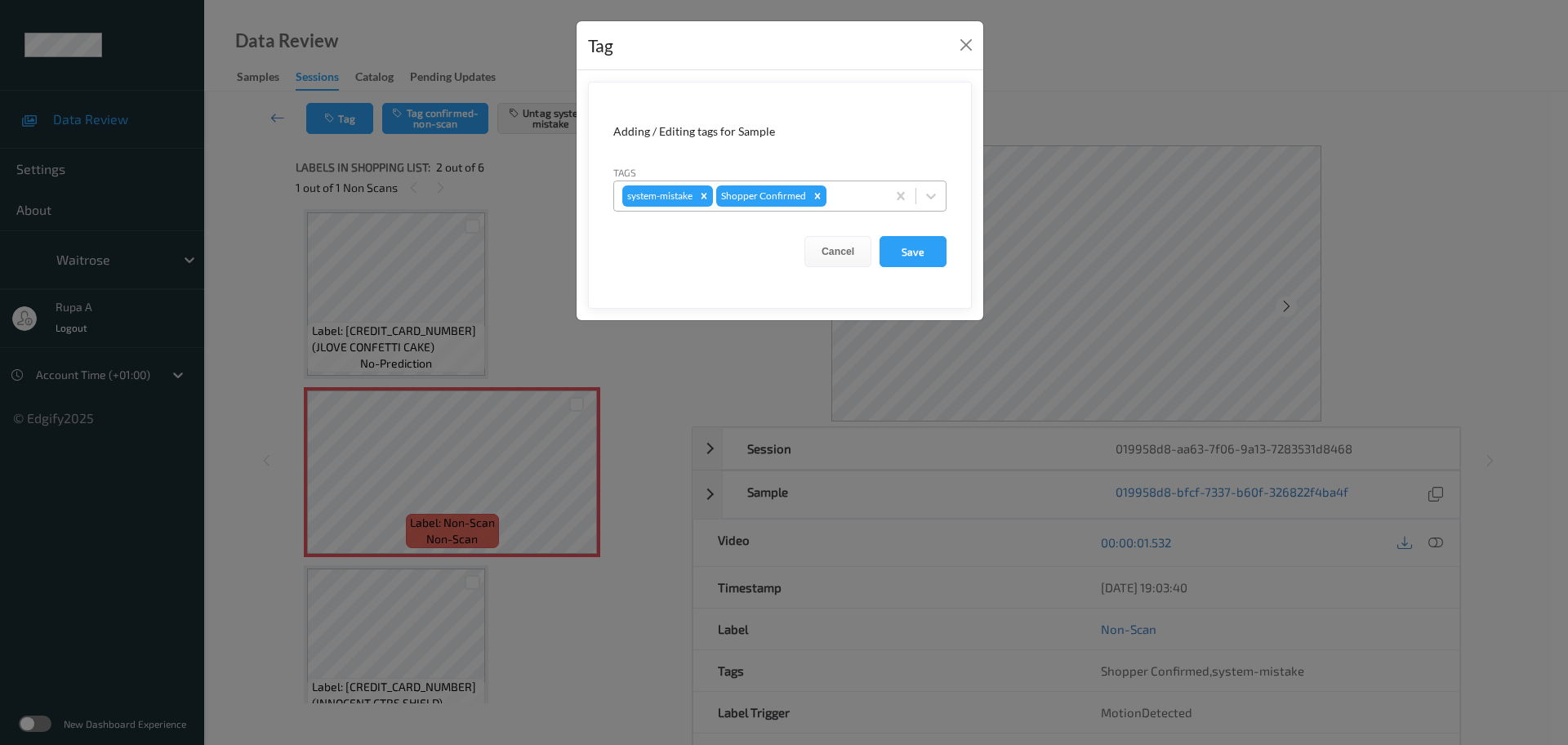
click at [846, 187] on div at bounding box center [853, 196] width 48 height 20
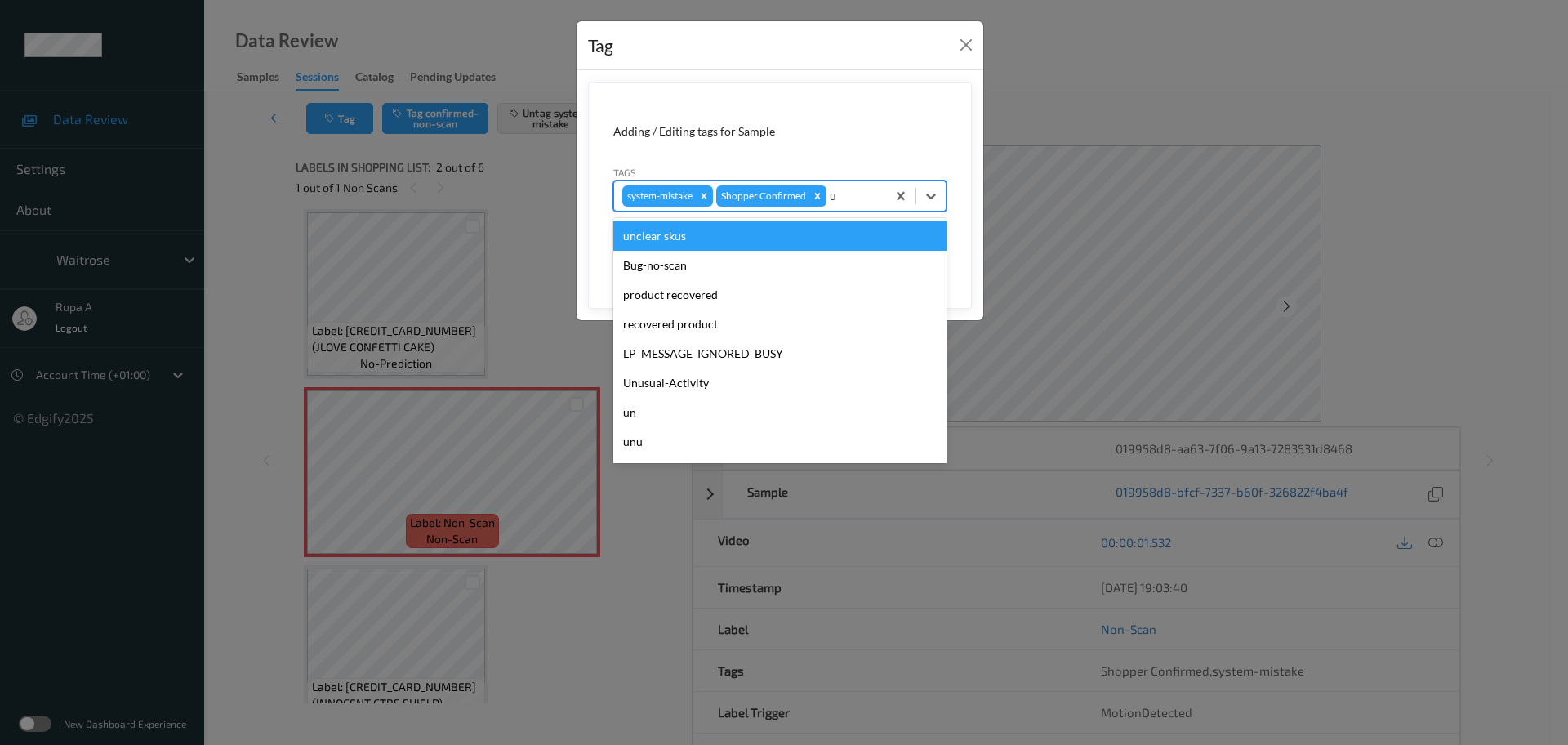
type input "un"
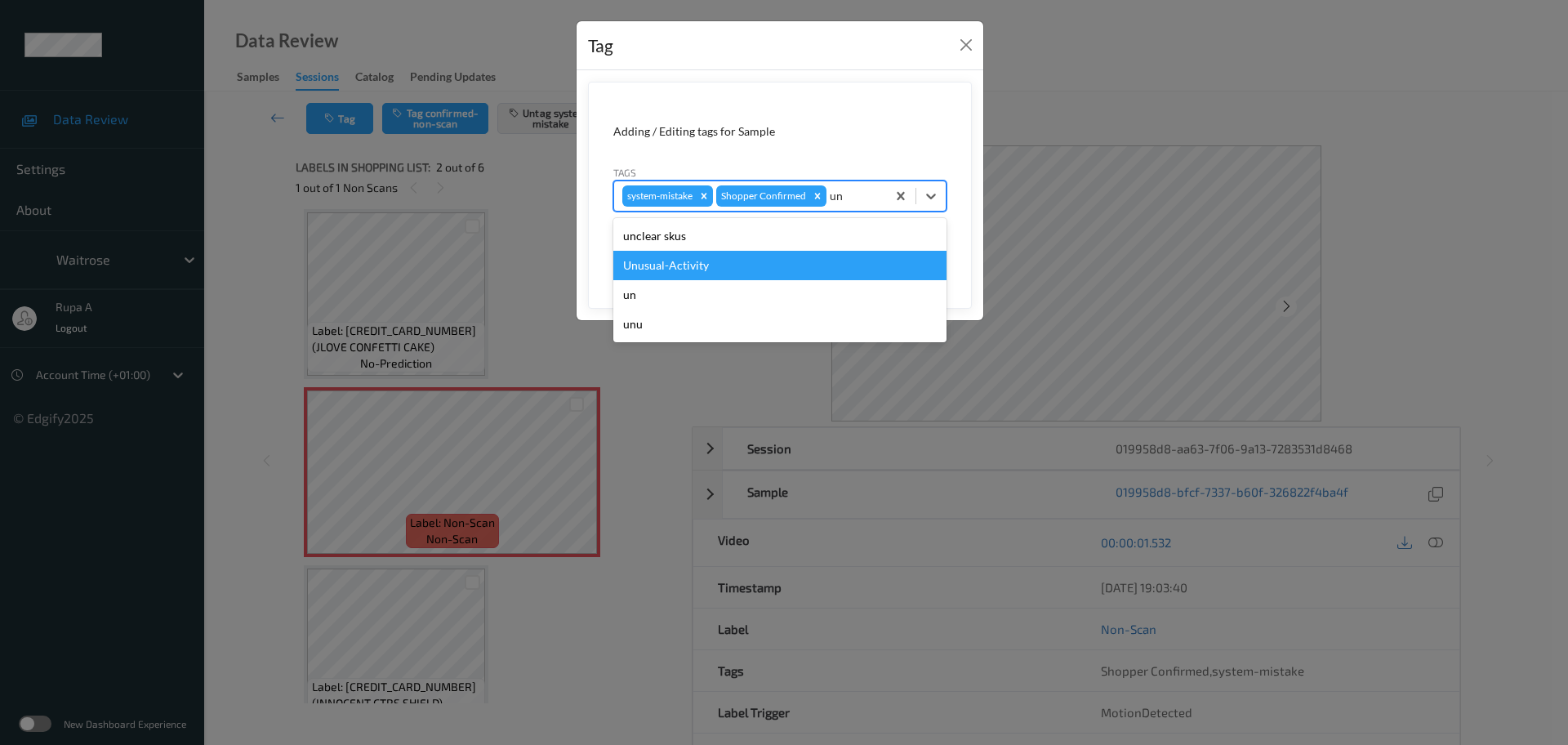
click at [747, 265] on div "Unusual-Activity" at bounding box center [779, 265] width 333 height 29
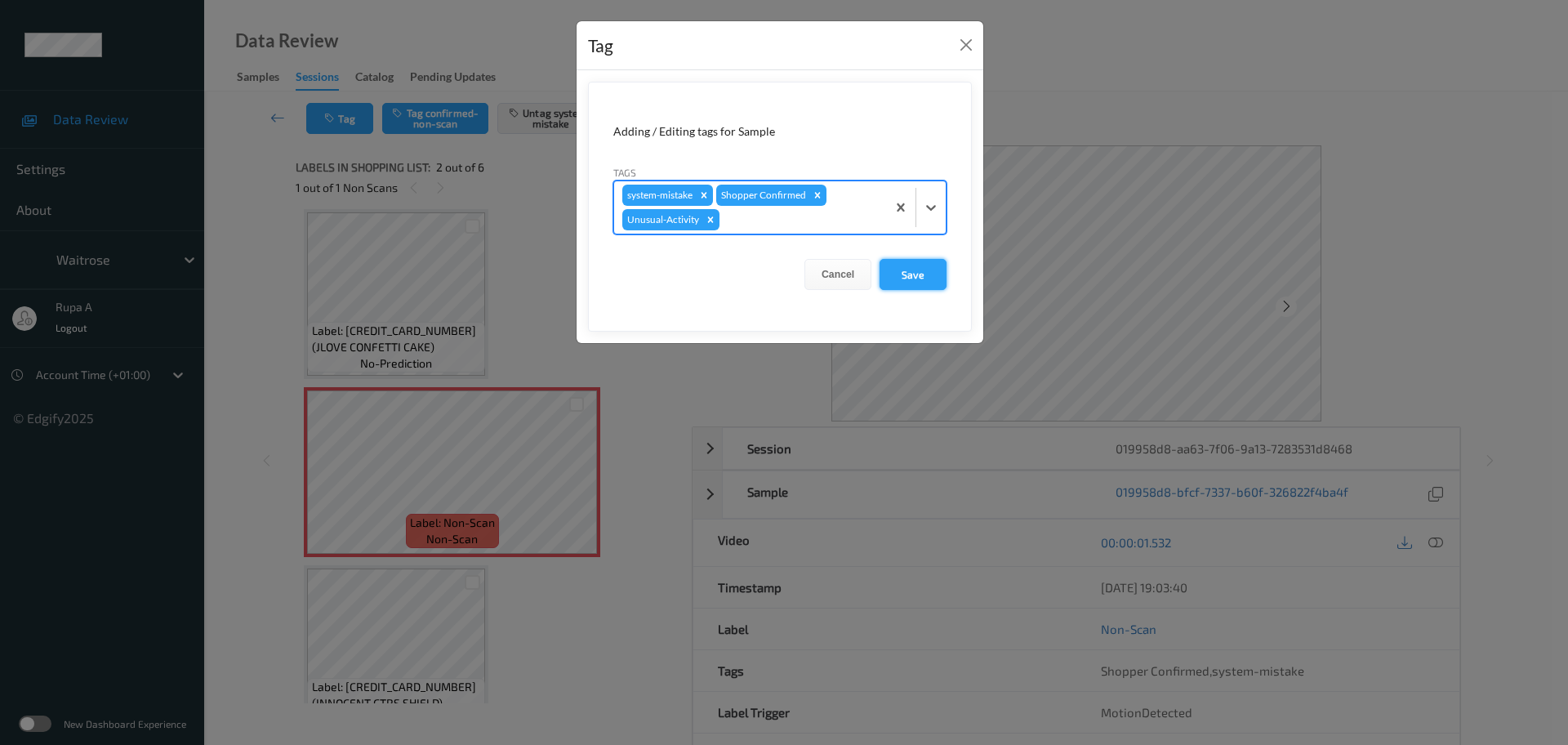
click at [916, 274] on button "Save" at bounding box center [913, 274] width 67 height 31
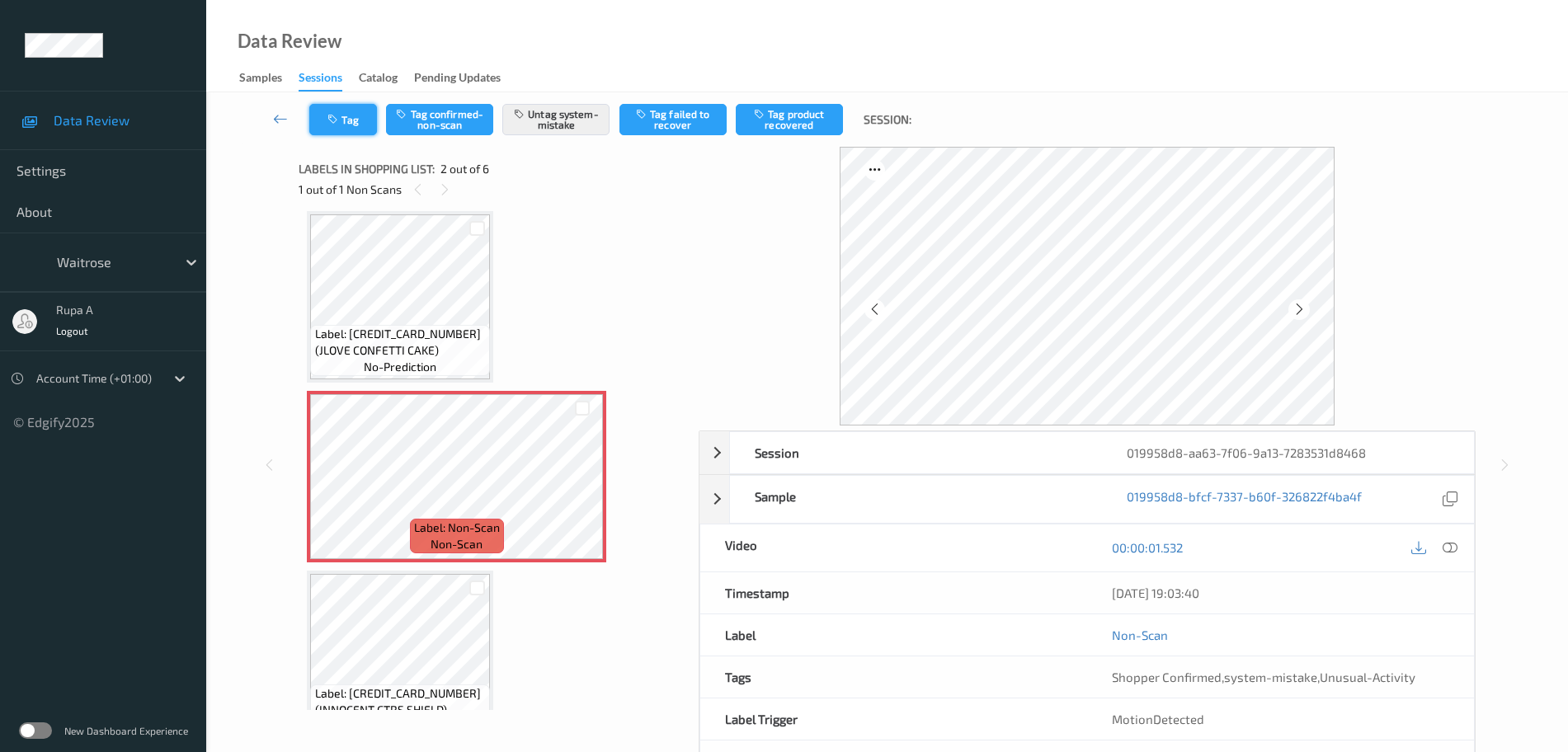
click at [348, 133] on button "Tag" at bounding box center [343, 119] width 68 height 32
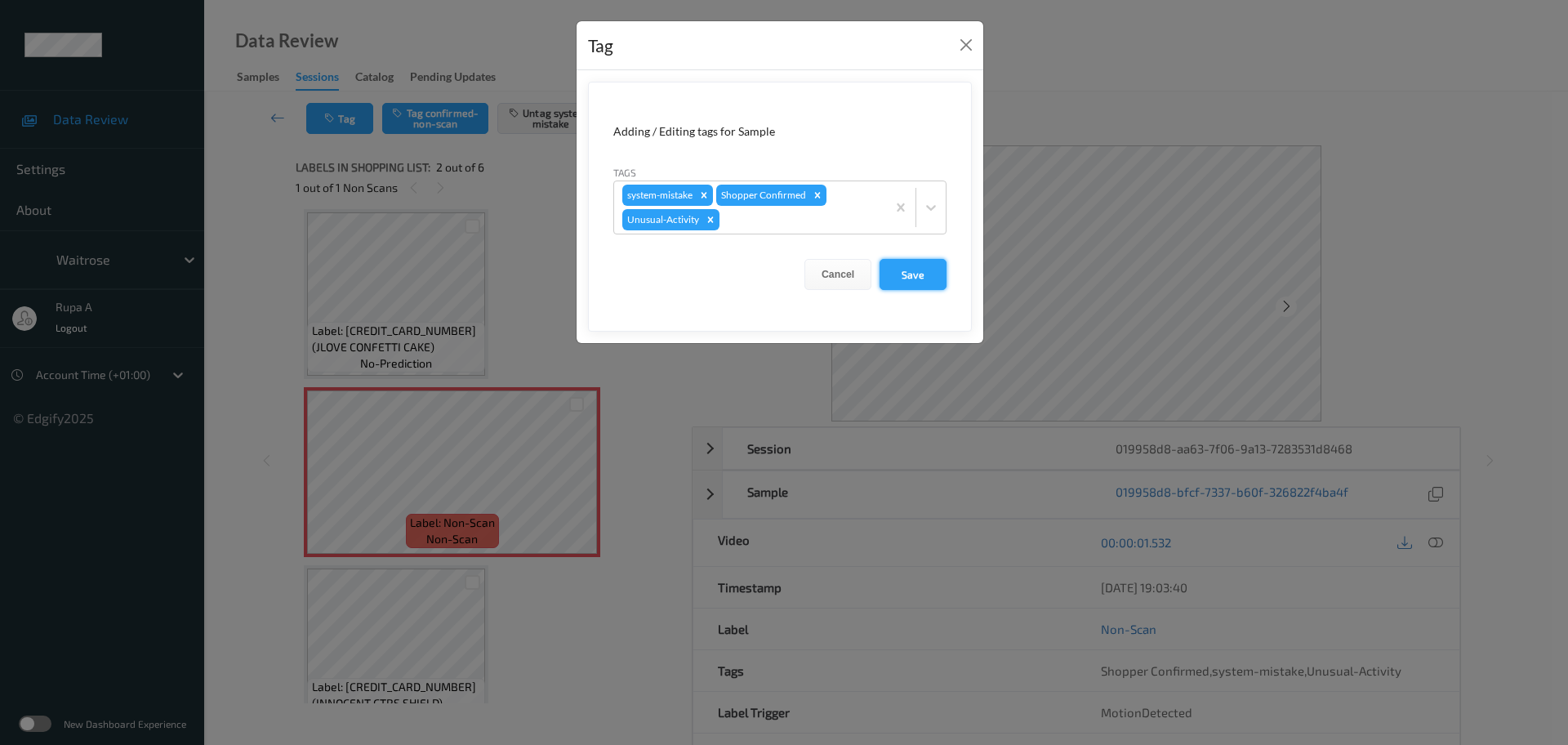
click at [936, 277] on button "Save" at bounding box center [913, 274] width 67 height 31
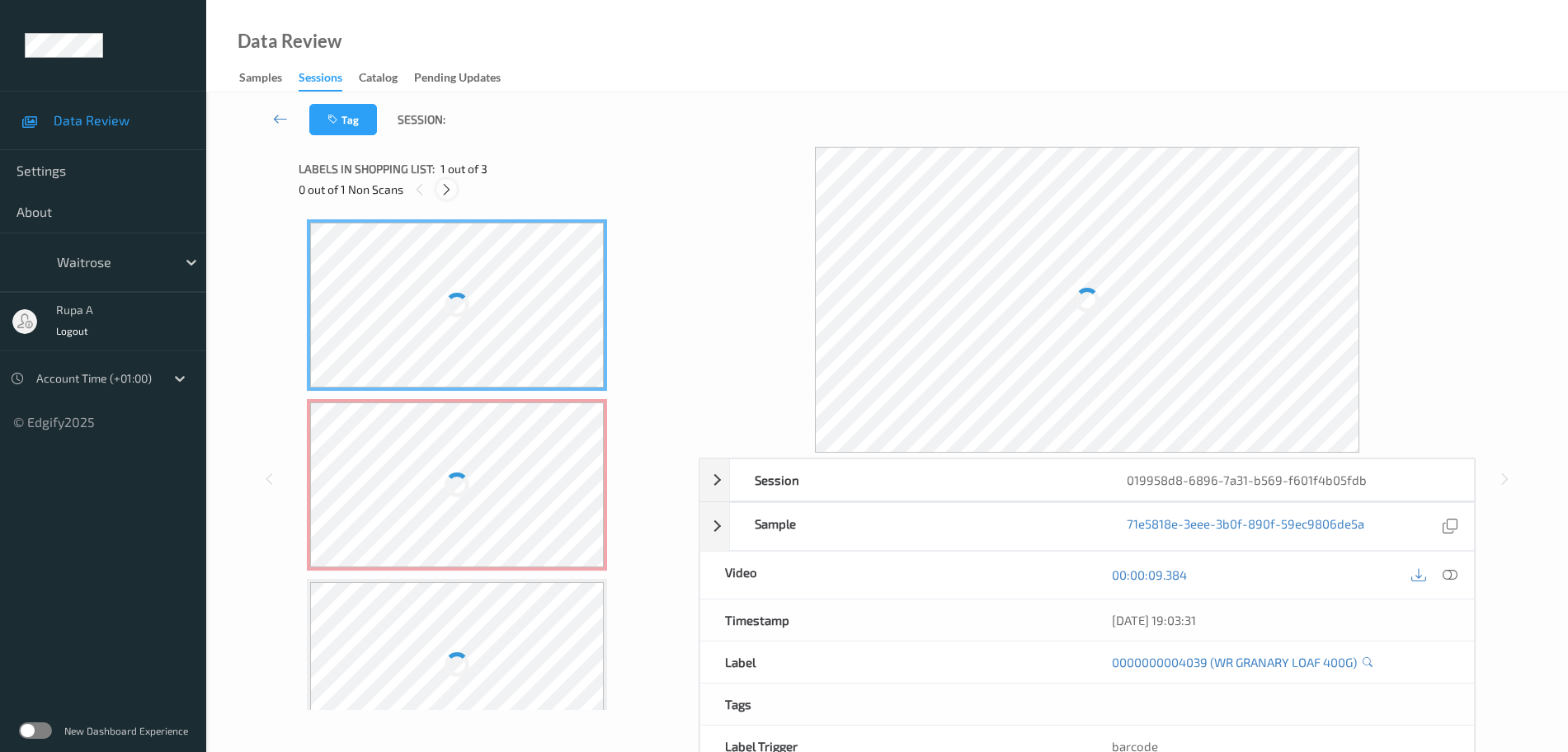
click at [450, 190] on icon at bounding box center [447, 189] width 14 height 14
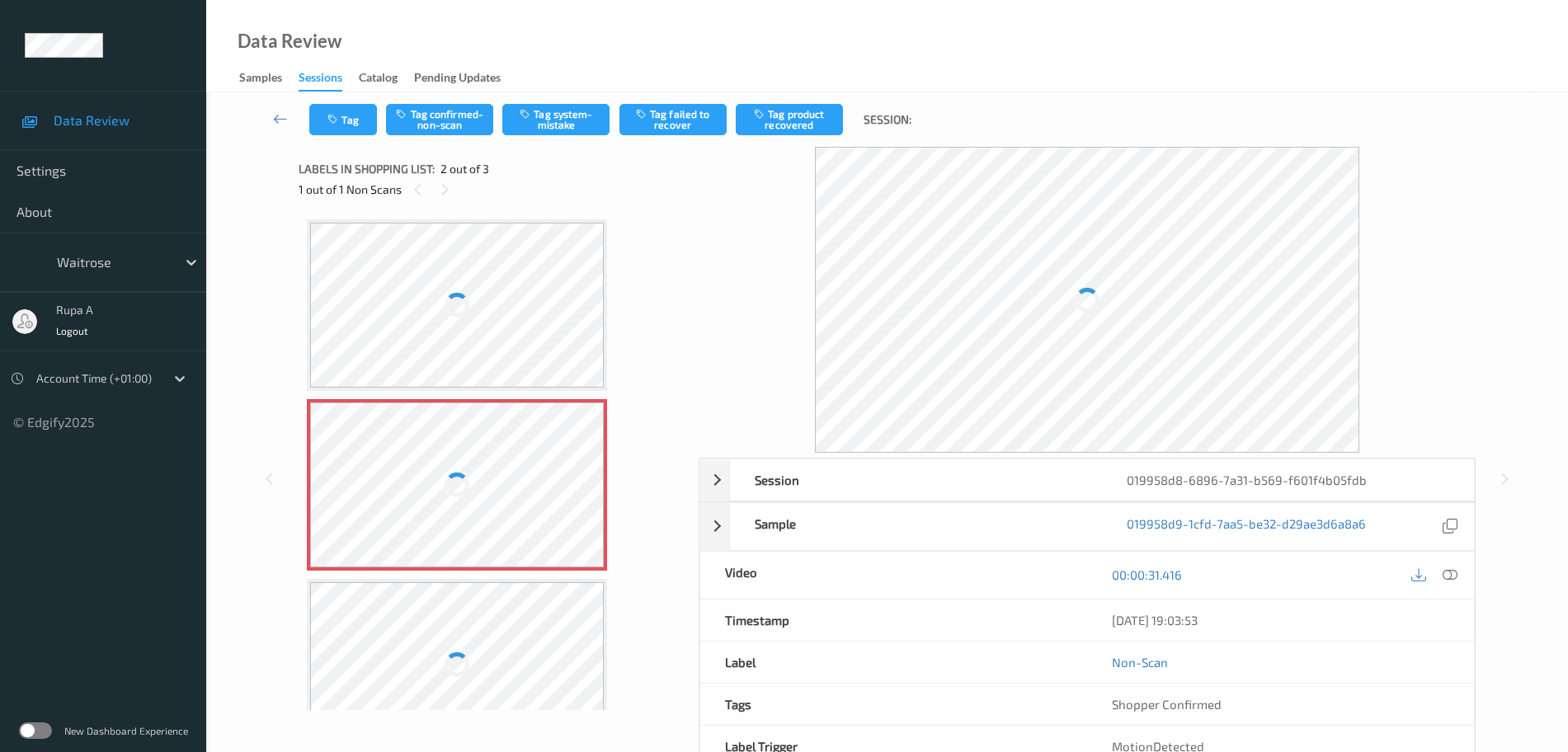
click at [1477, 141] on div "Tag Tag confirmed-non-scan Tag system-mistake Tag failed to recover Tag product…" at bounding box center [887, 119] width 1294 height 55
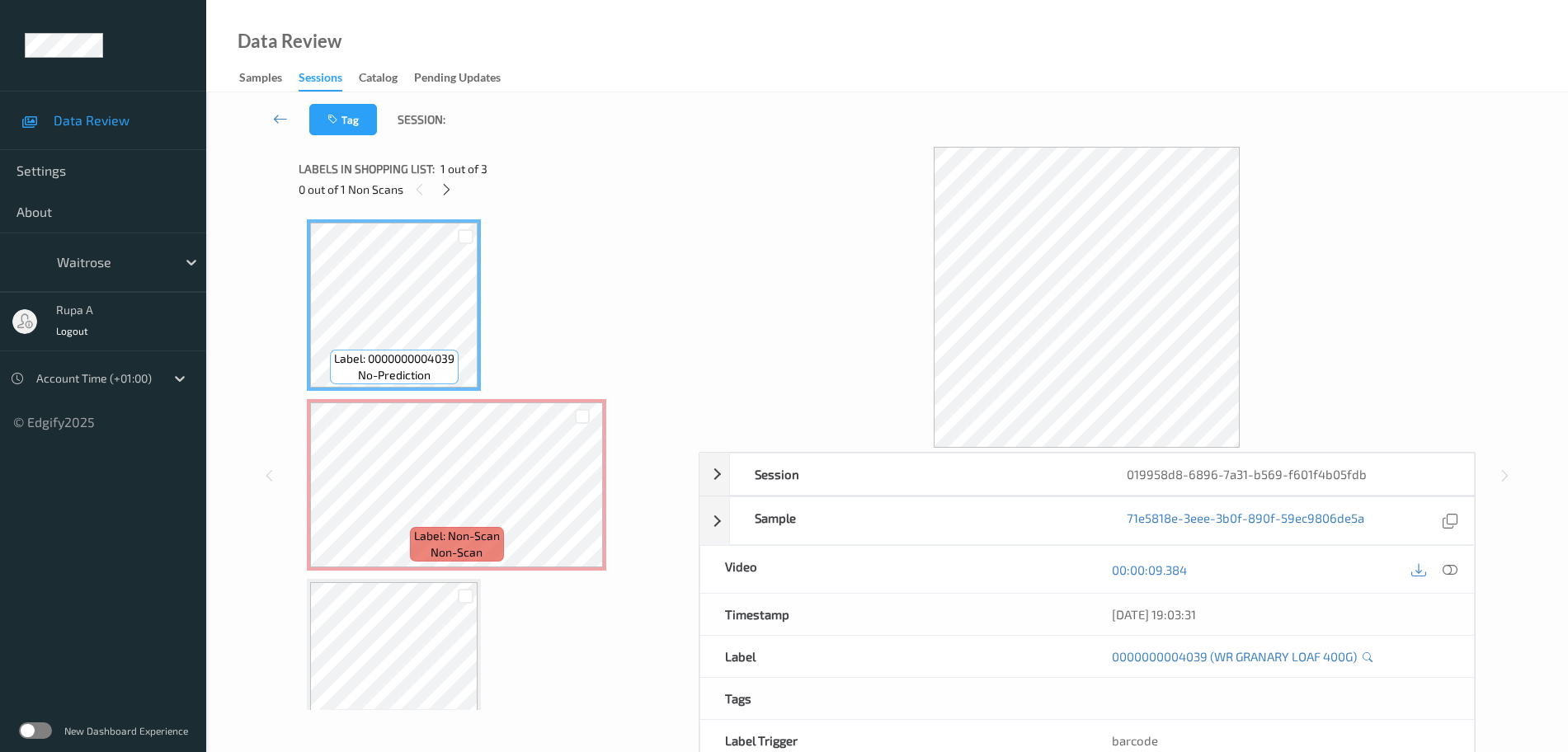
click at [455, 196] on div "0 out of 1 Non Scans" at bounding box center [493, 190] width 388 height 21
click at [451, 191] on icon at bounding box center [447, 189] width 14 height 14
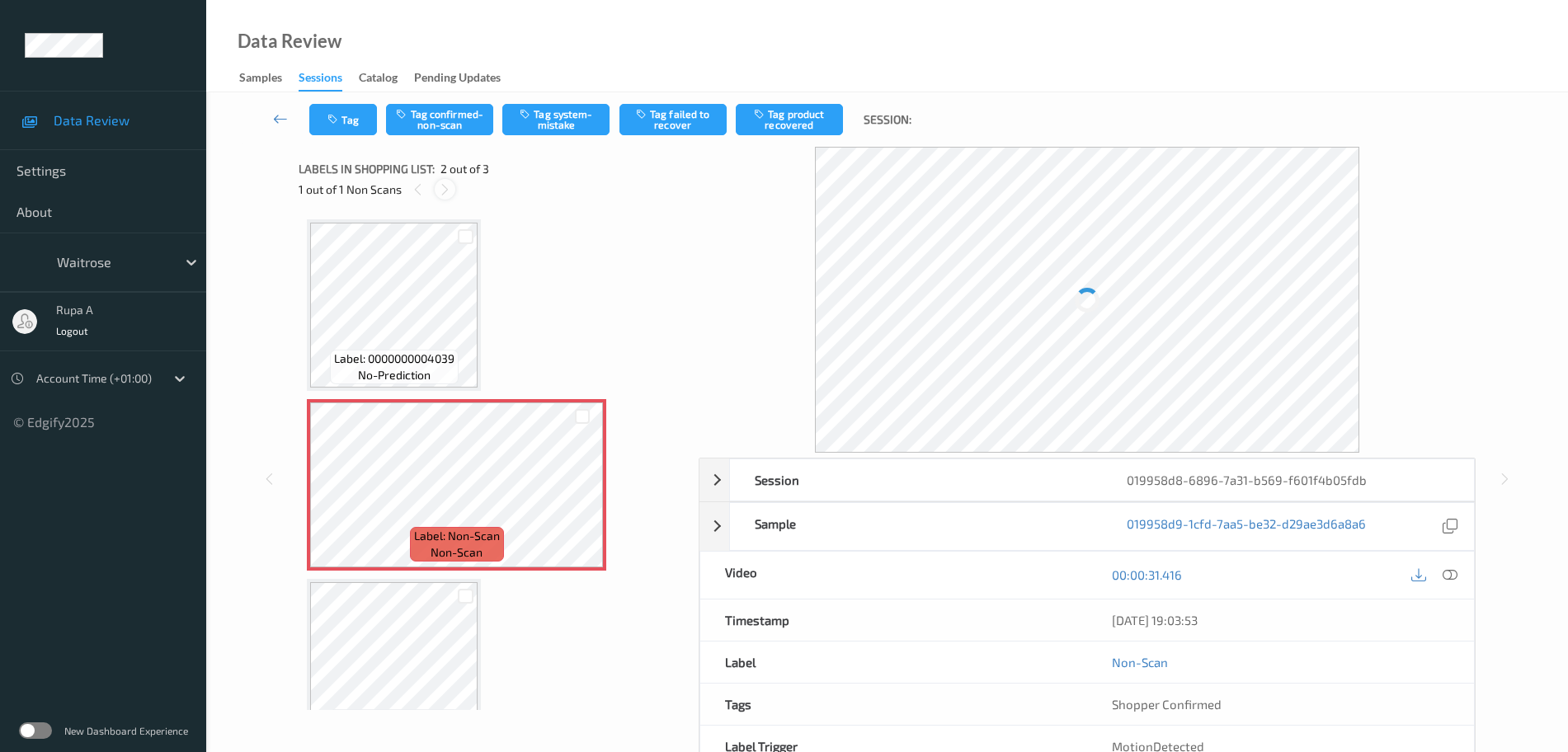
scroll to position [9, 0]
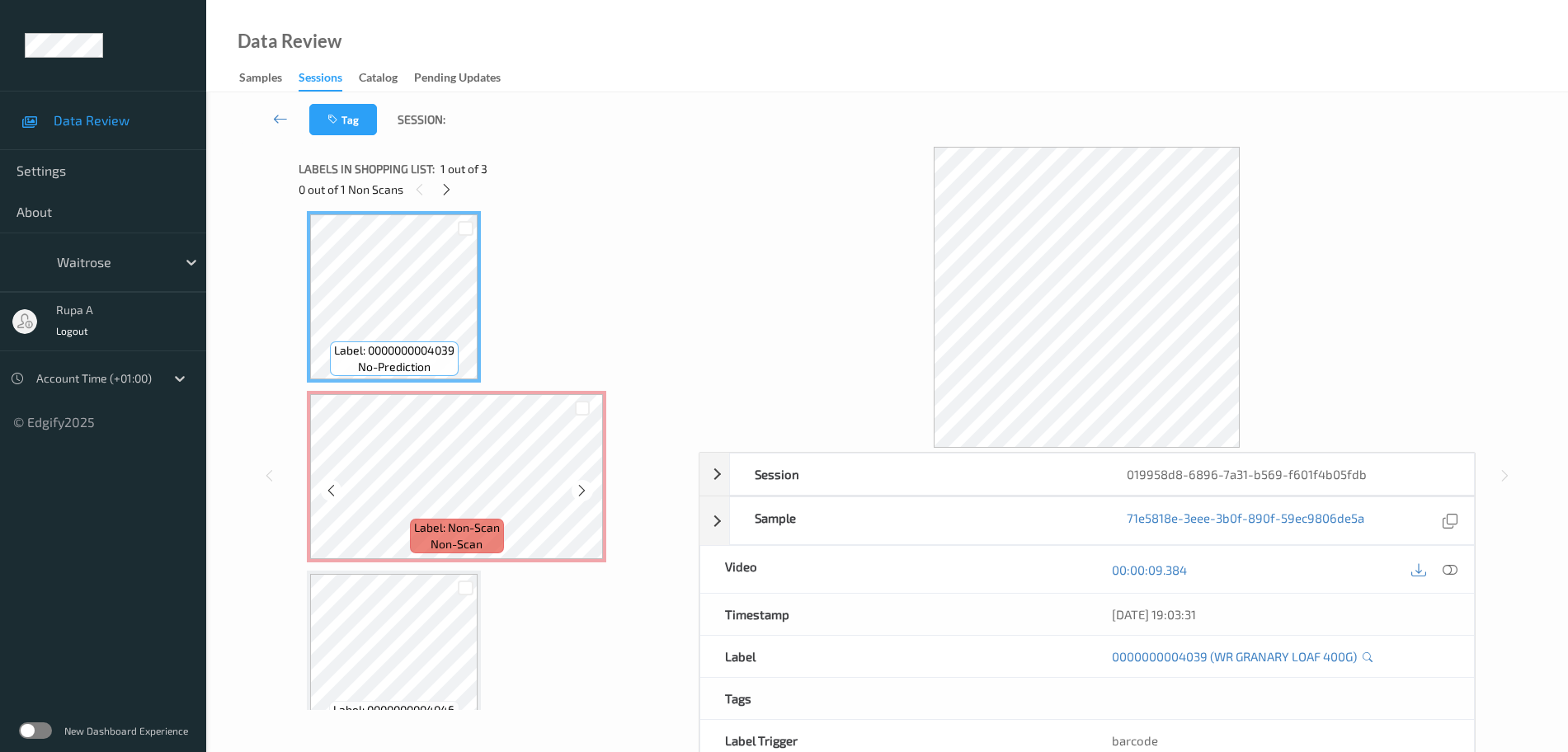
click at [488, 518] on div "Label: Non-Scan non-scan" at bounding box center [457, 536] width 94 height 34
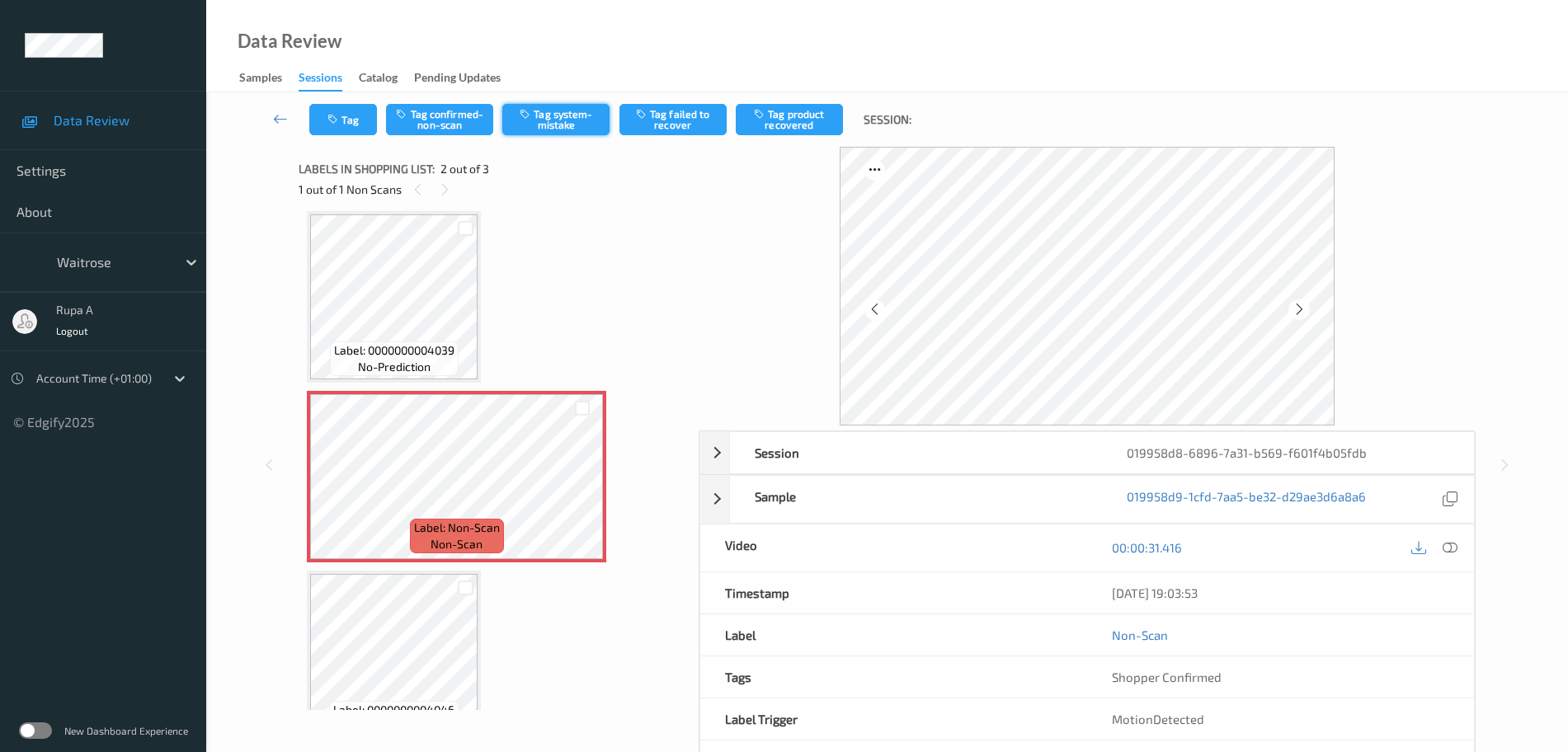
click at [534, 117] on icon "button" at bounding box center [526, 114] width 14 height 11
click at [335, 130] on button "Tag" at bounding box center [343, 119] width 68 height 32
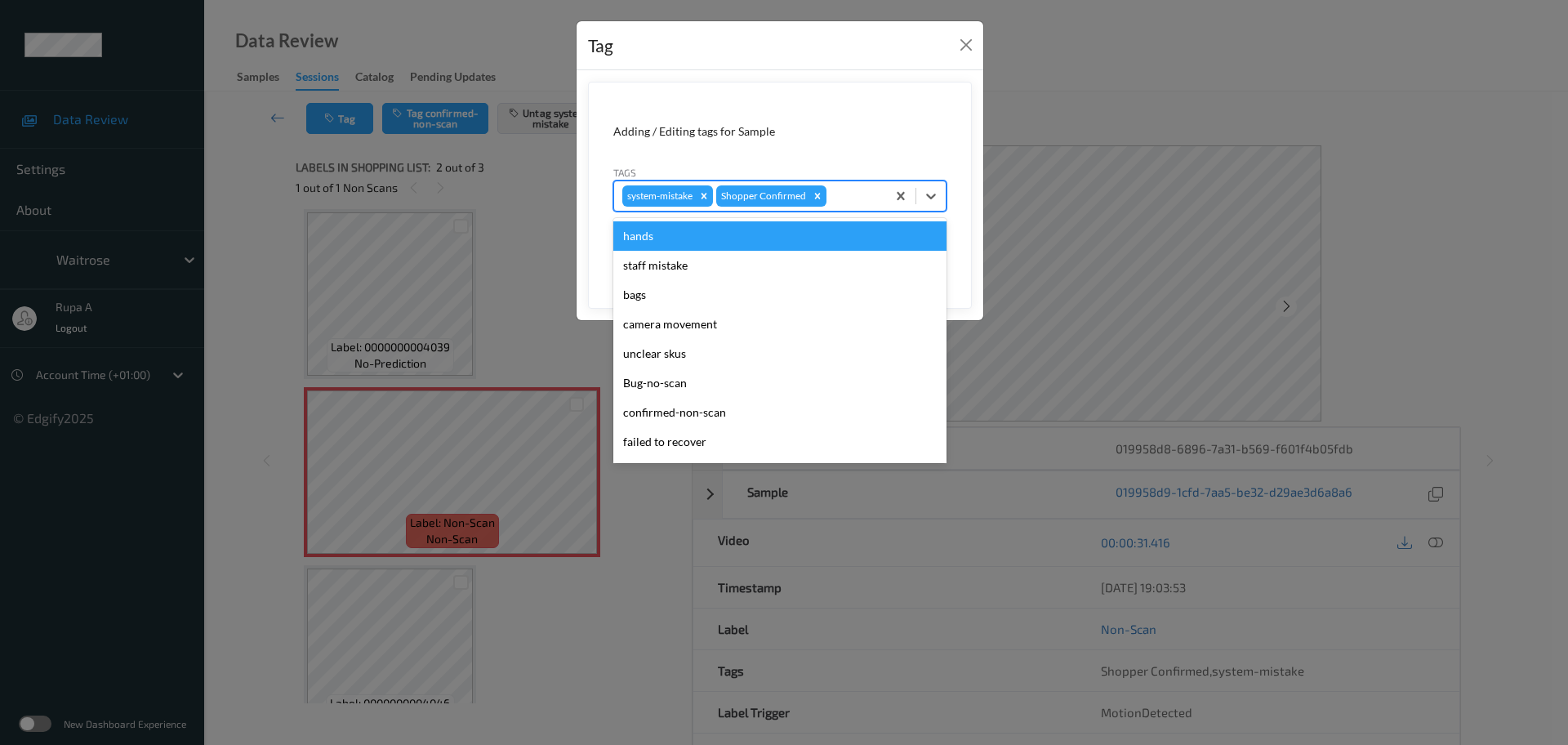
click at [840, 180] on div "system-mistake Shopper Confirmed" at bounding box center [779, 196] width 333 height 31
type input "un"
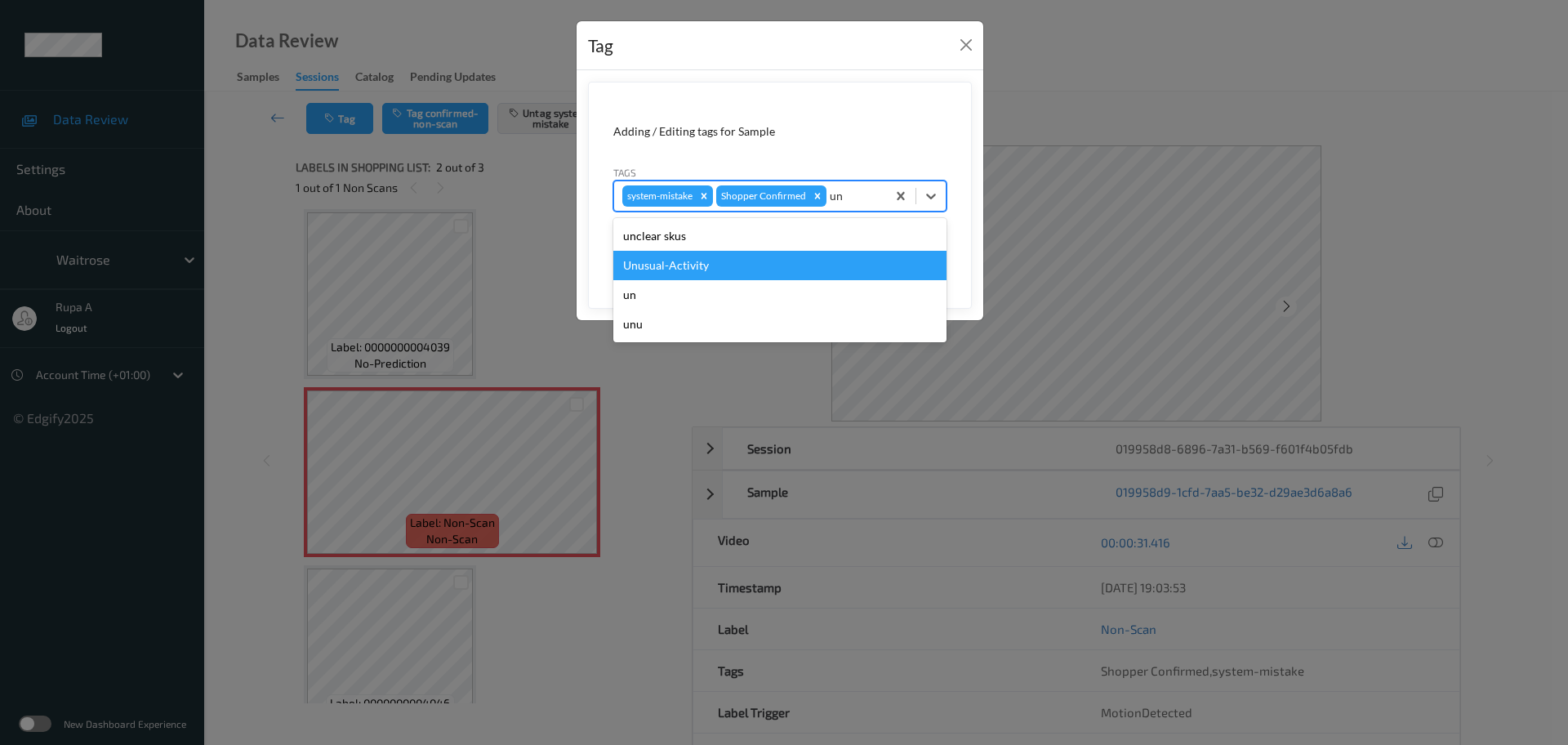
click at [752, 271] on div "Unusual-Activity" at bounding box center [779, 265] width 333 height 29
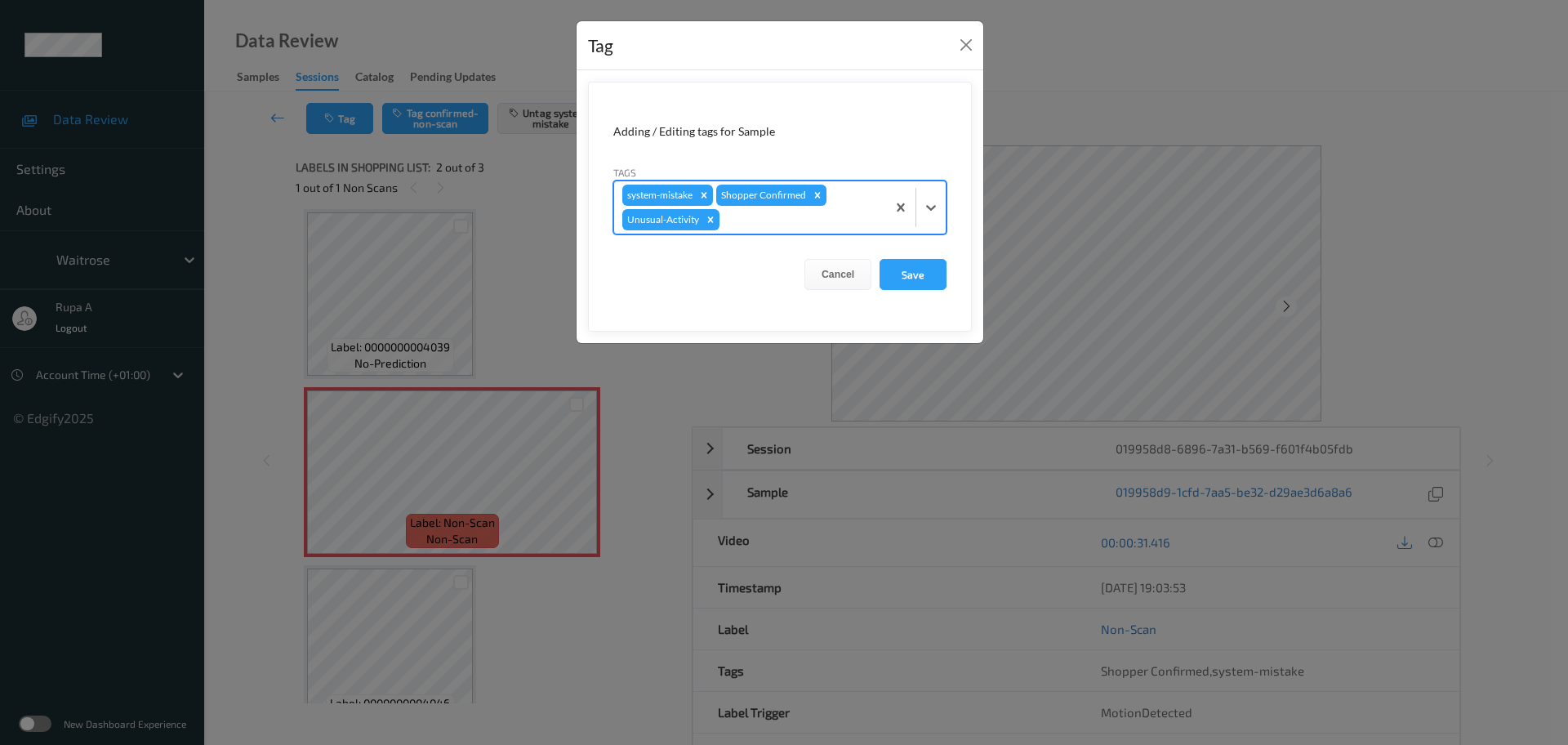
click at [789, 239] on form "Adding / Editing tags for Sample Tags option Unusual-Activity, selected. Select…" at bounding box center [780, 206] width 383 height 250
click at [793, 233] on div "system-mistake Shopper Confirmed Unusual-Activity" at bounding box center [779, 207] width 333 height 54
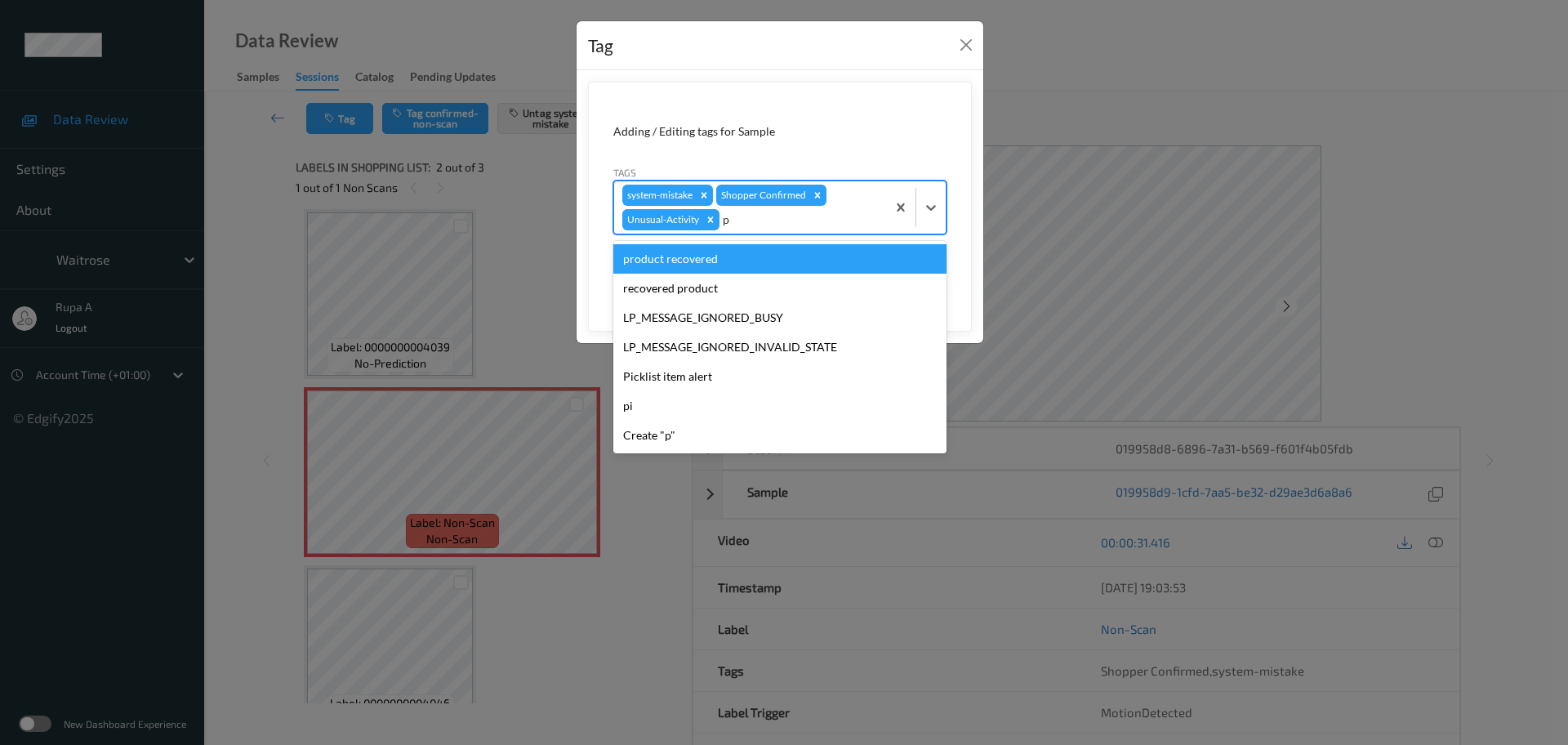
type input "pi"
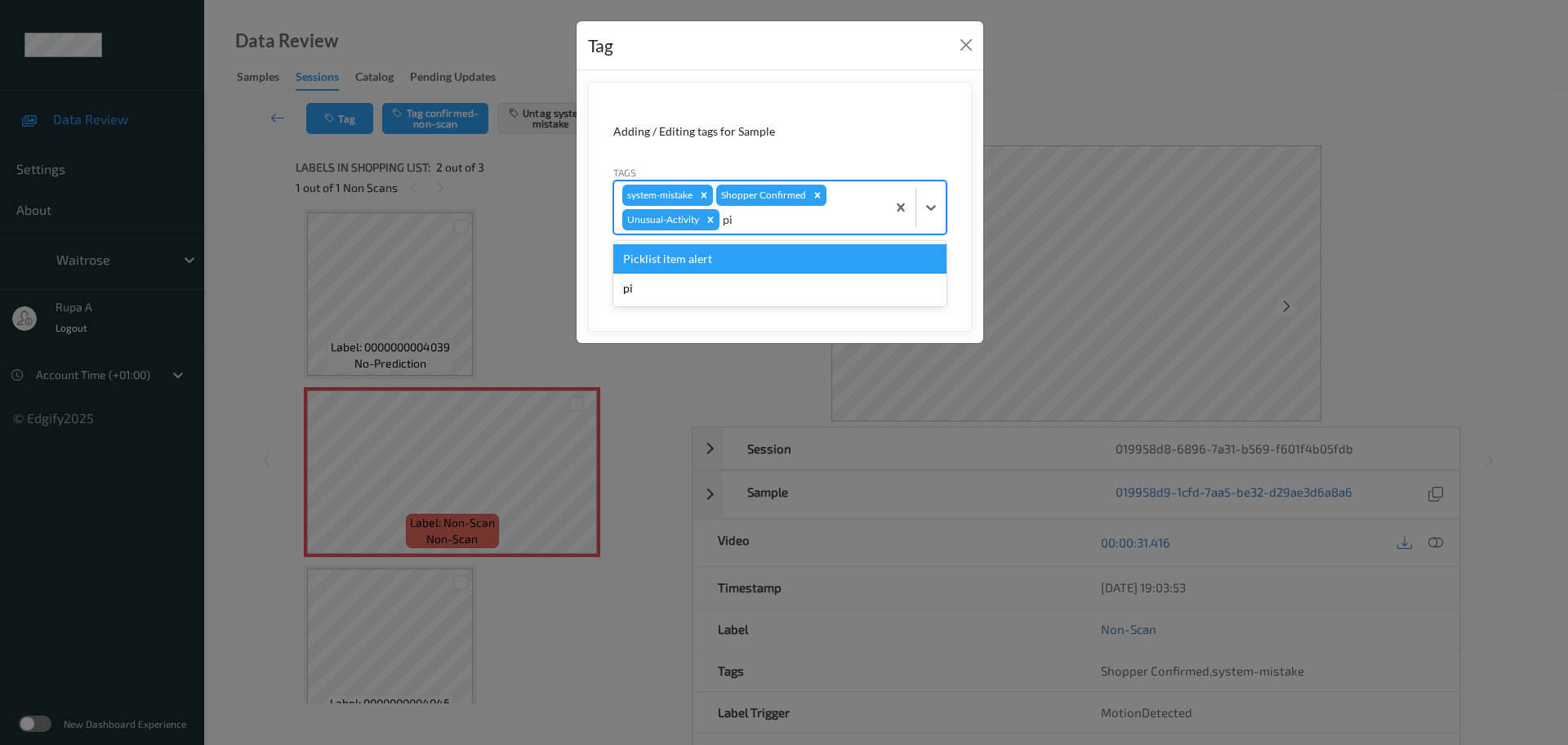
click at [754, 269] on div "Picklist item alert" at bounding box center [779, 258] width 333 height 29
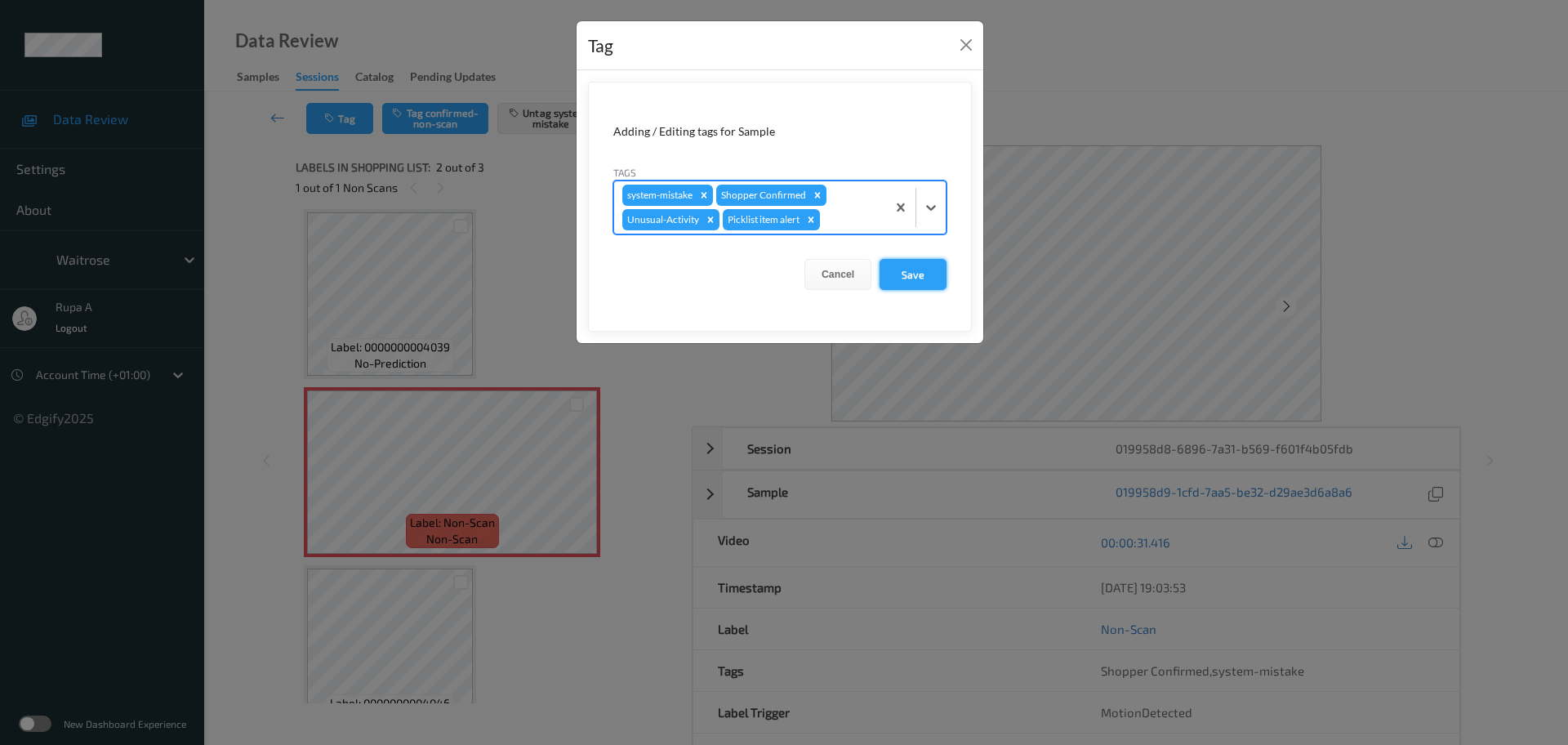
click at [892, 274] on button "Save" at bounding box center [913, 274] width 67 height 31
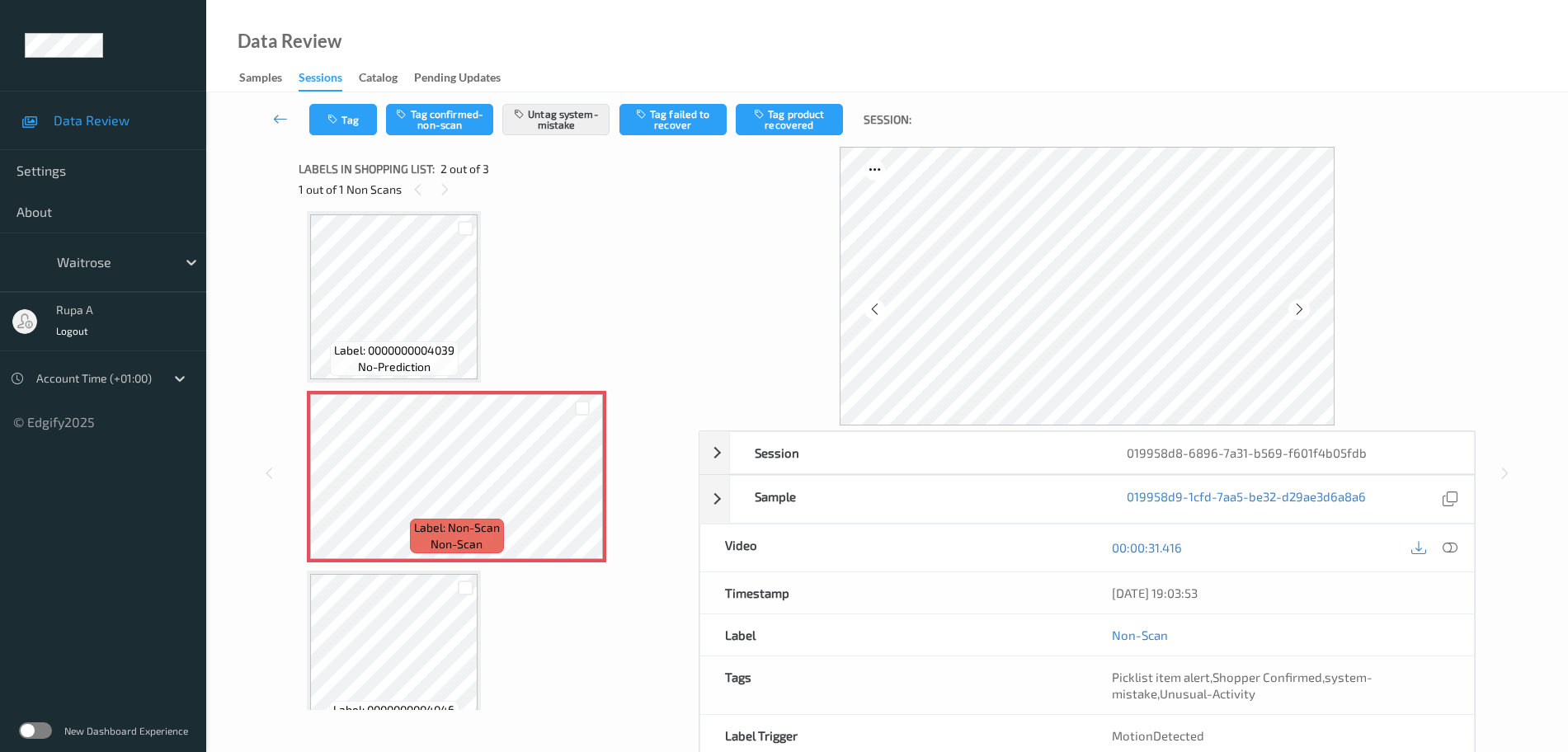
click at [348, 135] on div "Tag Tag confirmed-non-scan Untag system-mistake Tag failed to recover Tag produ…" at bounding box center [887, 119] width 1294 height 55
click at [328, 121] on icon "button" at bounding box center [334, 120] width 14 height 11
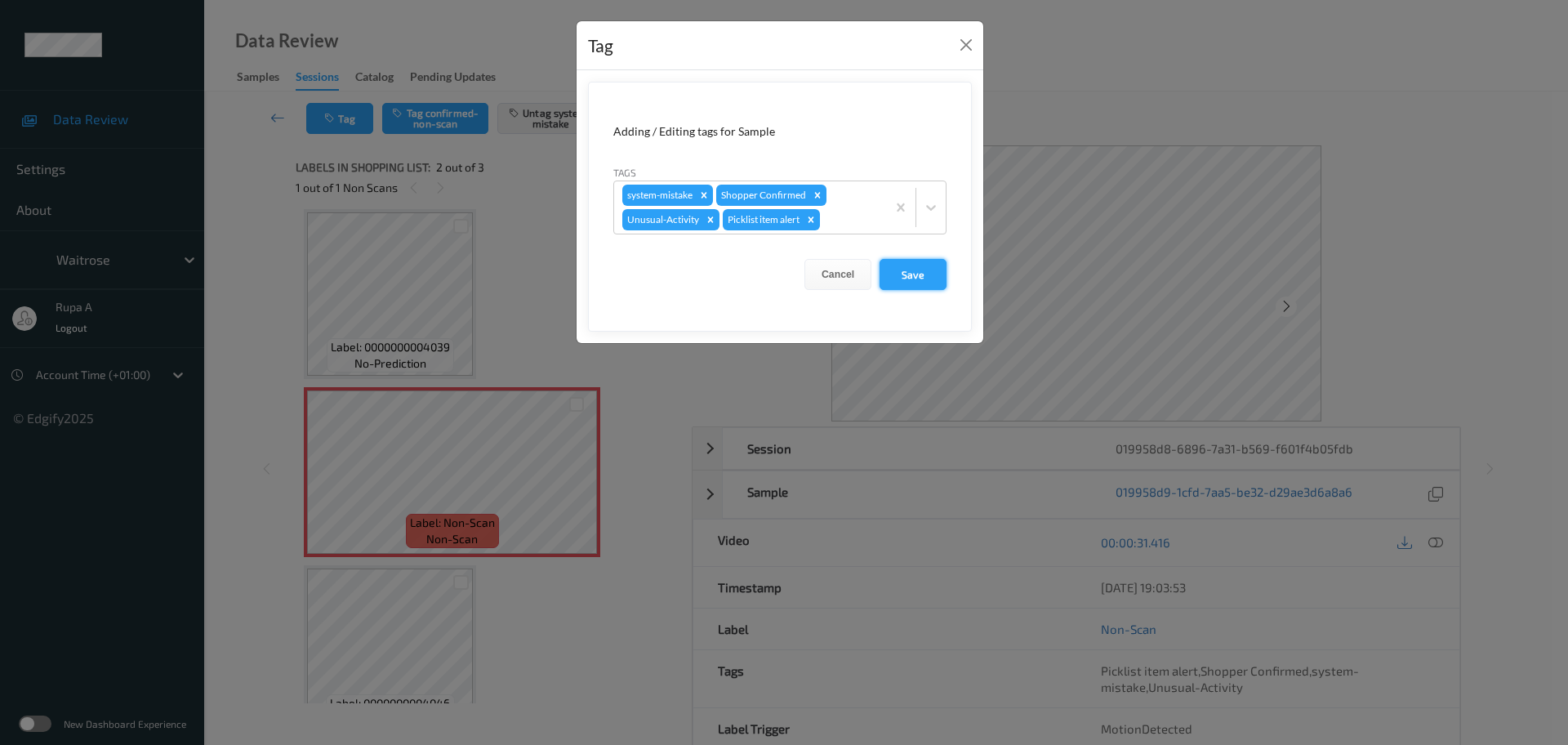
click at [908, 268] on button "Save" at bounding box center [913, 274] width 67 height 31
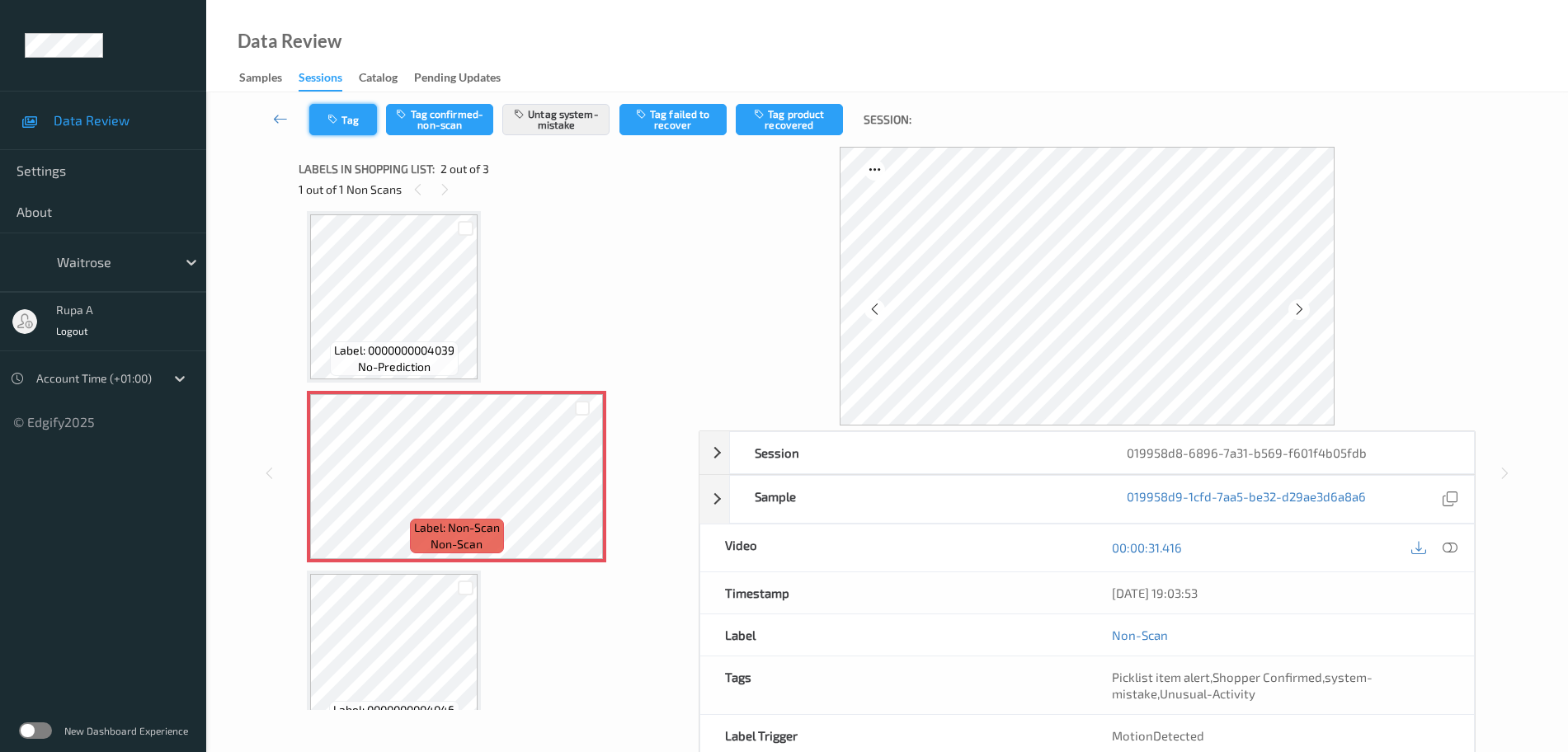
click at [346, 123] on button "Tag" at bounding box center [343, 119] width 68 height 32
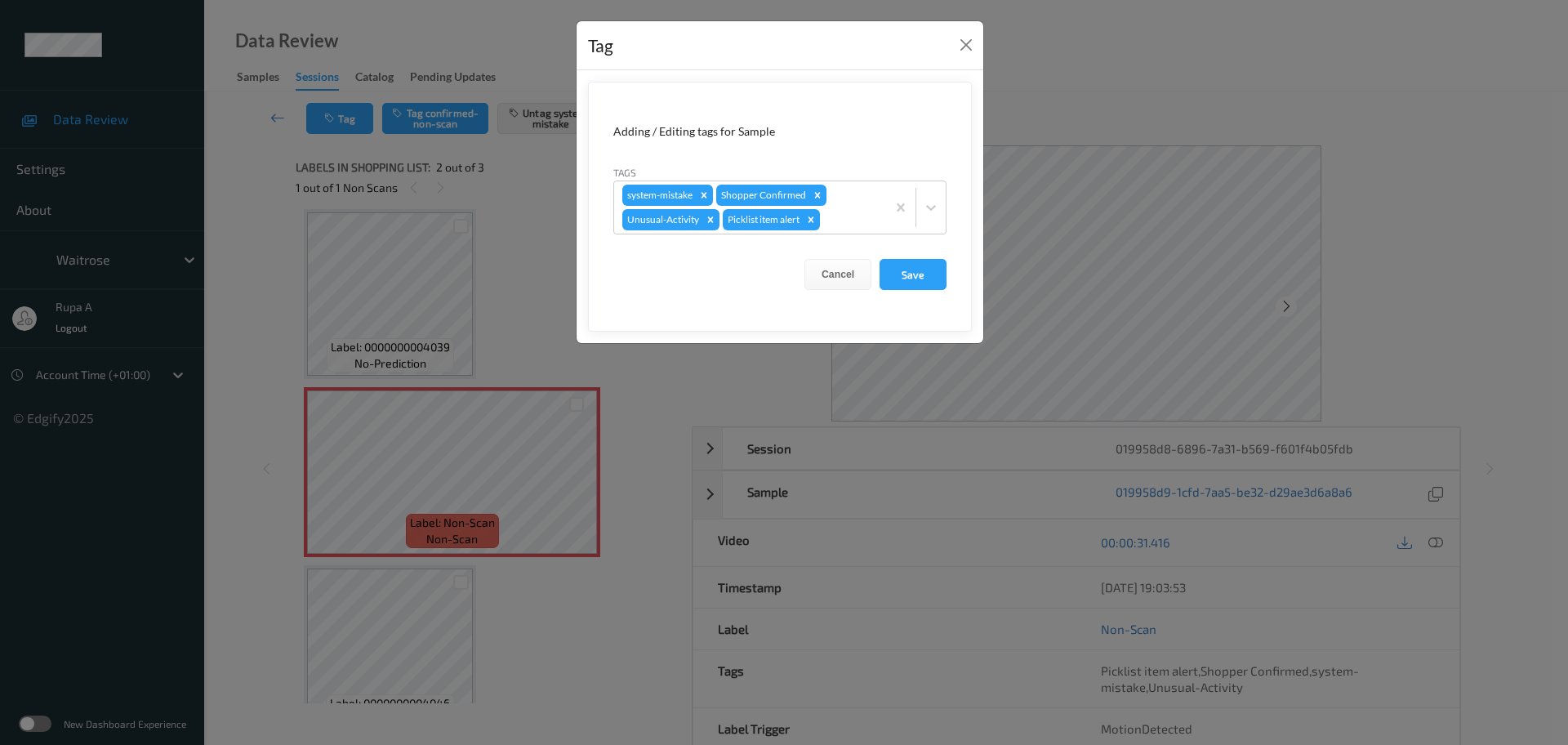
click at [499, 261] on div "Tag Adding / Editing tags for Sample Tags system-mistake Shopper Confirmed Unus…" at bounding box center [784, 372] width 1568 height 745
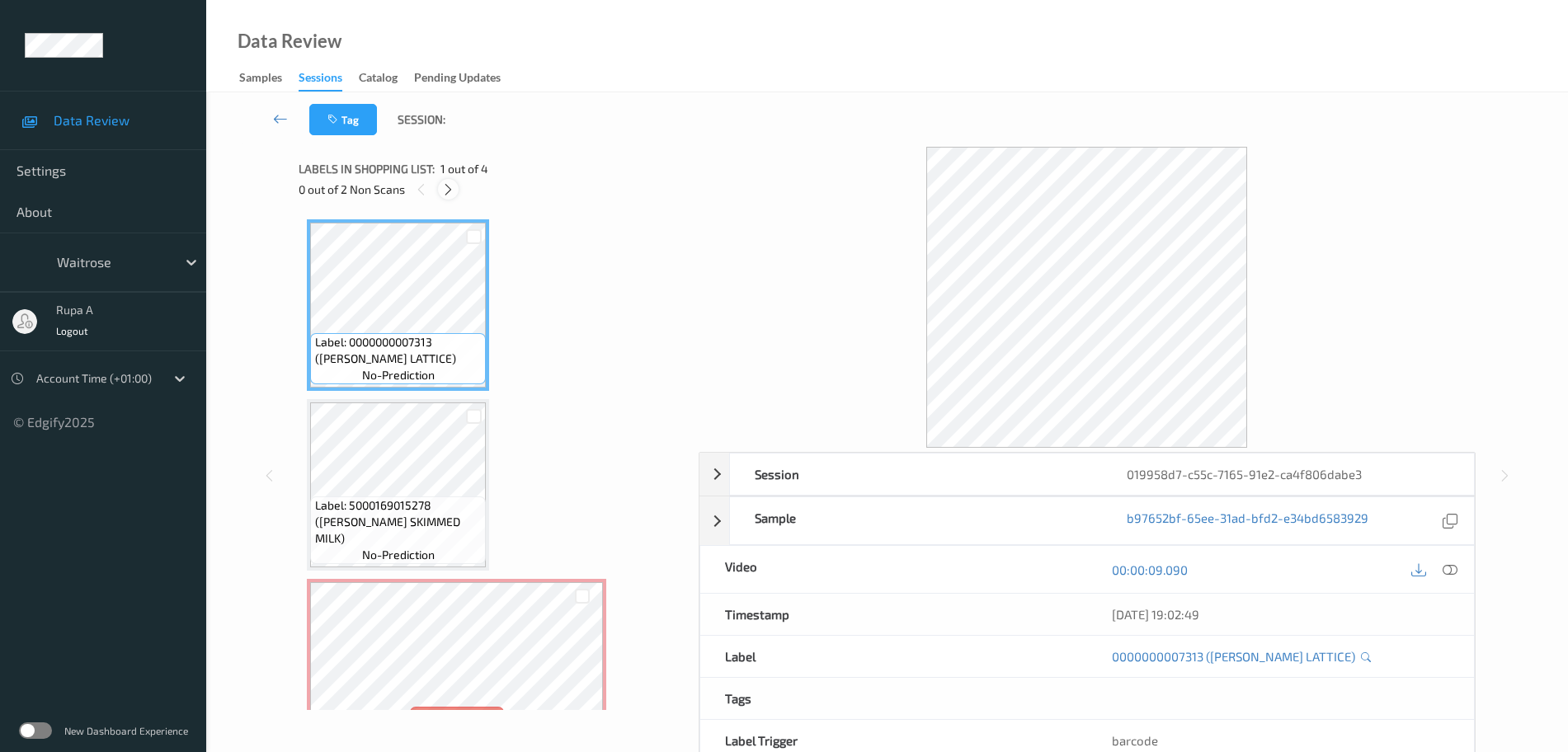
click at [440, 184] on div at bounding box center [449, 190] width 21 height 21
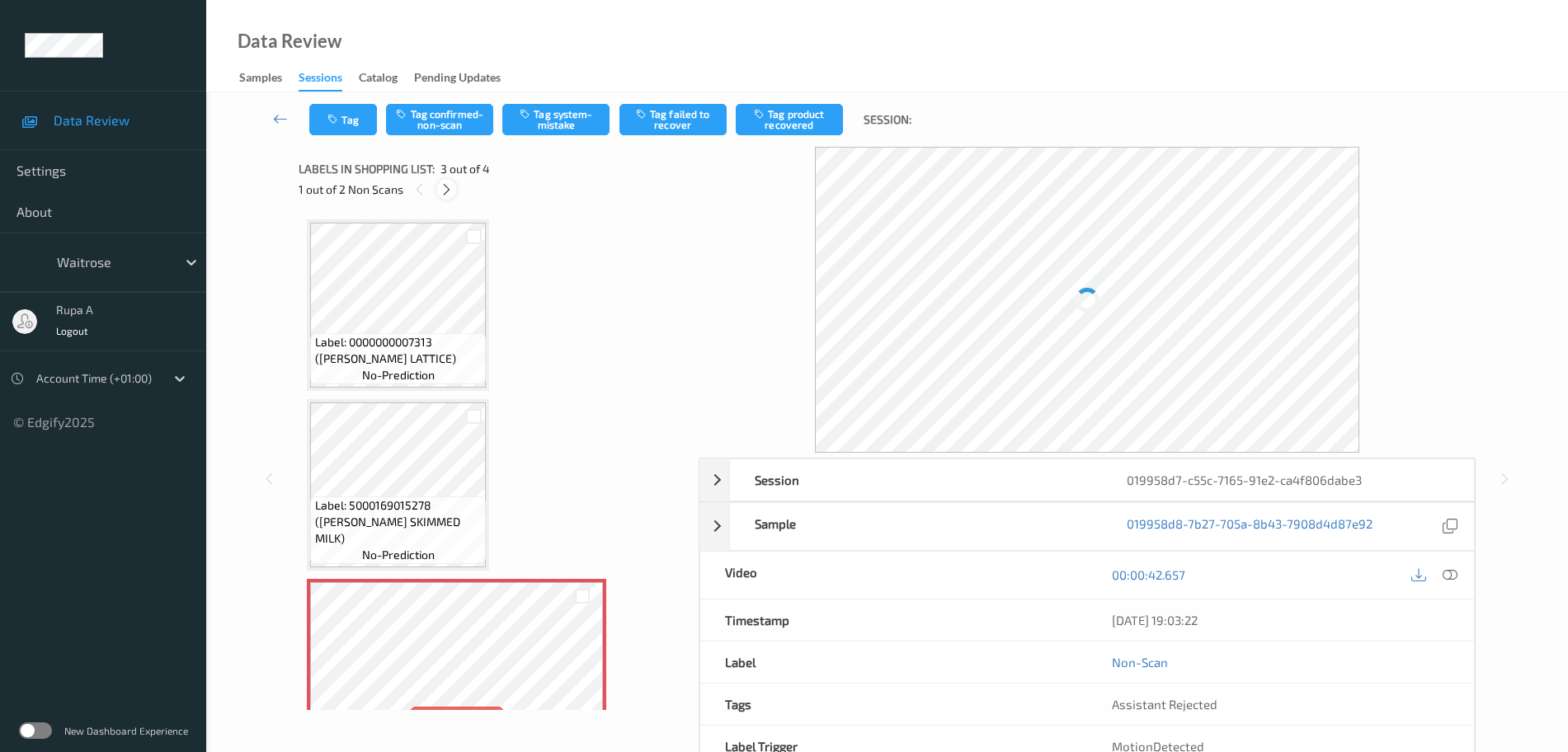
scroll to position [188, 0]
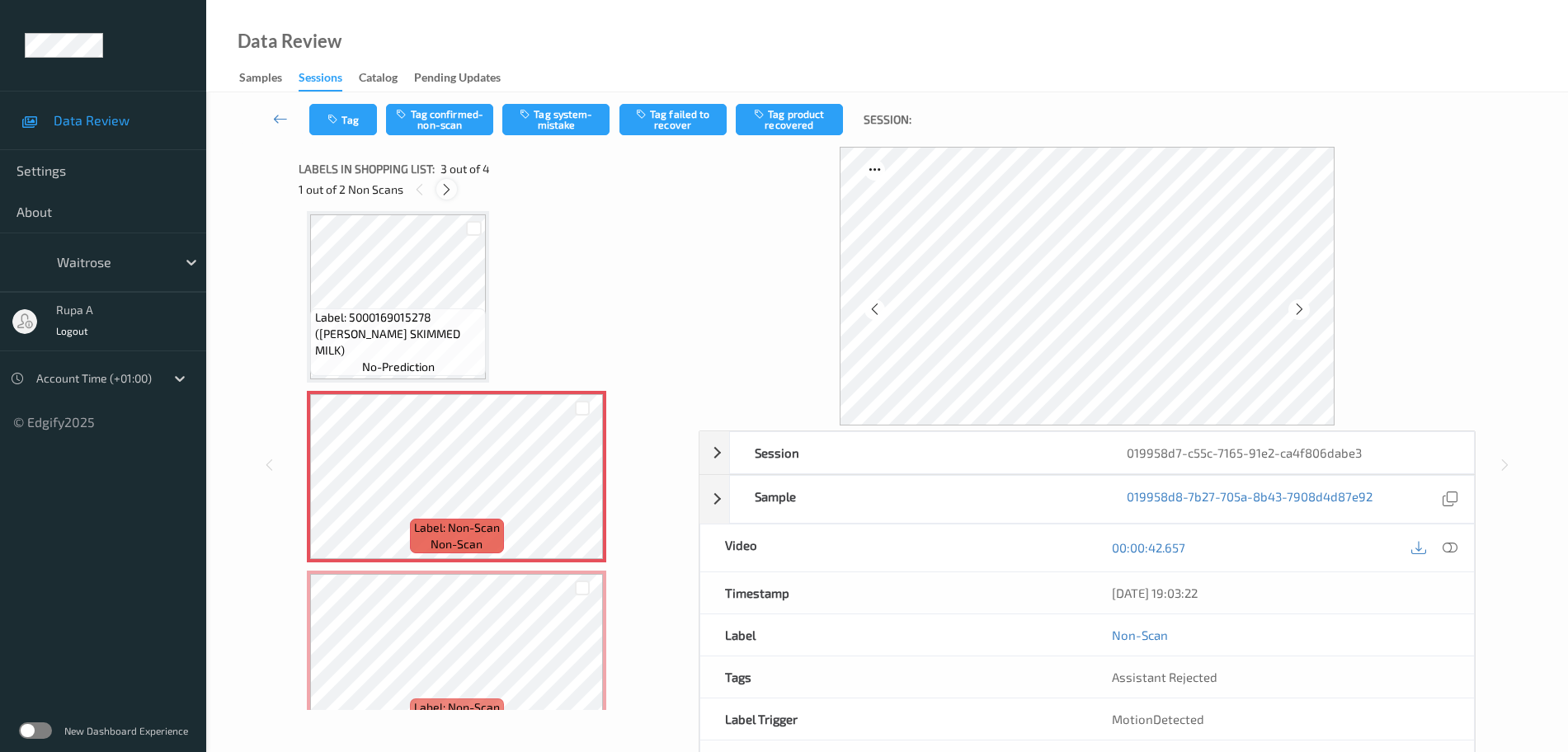
click at [451, 195] on icon at bounding box center [447, 189] width 14 height 14
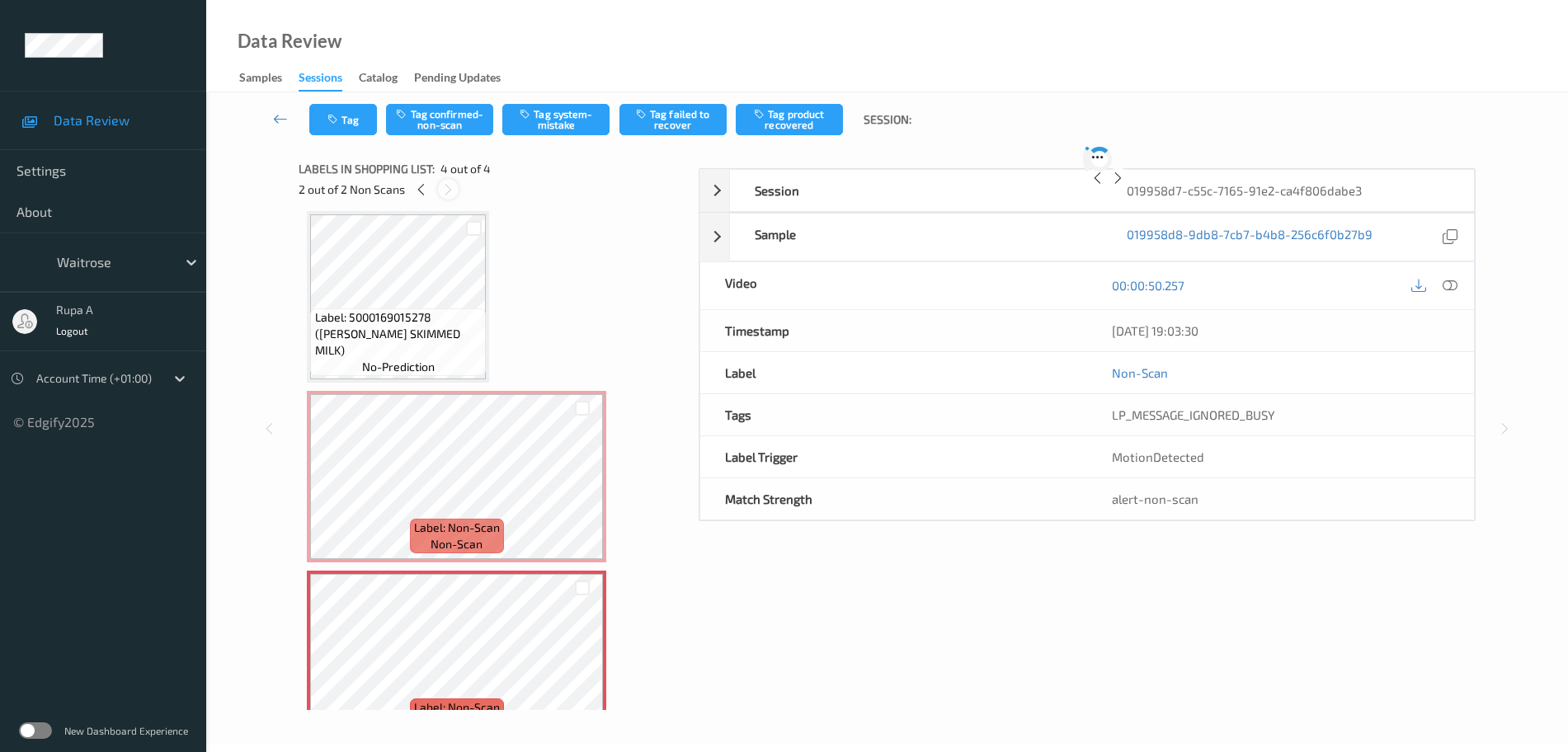
scroll to position [228, 0]
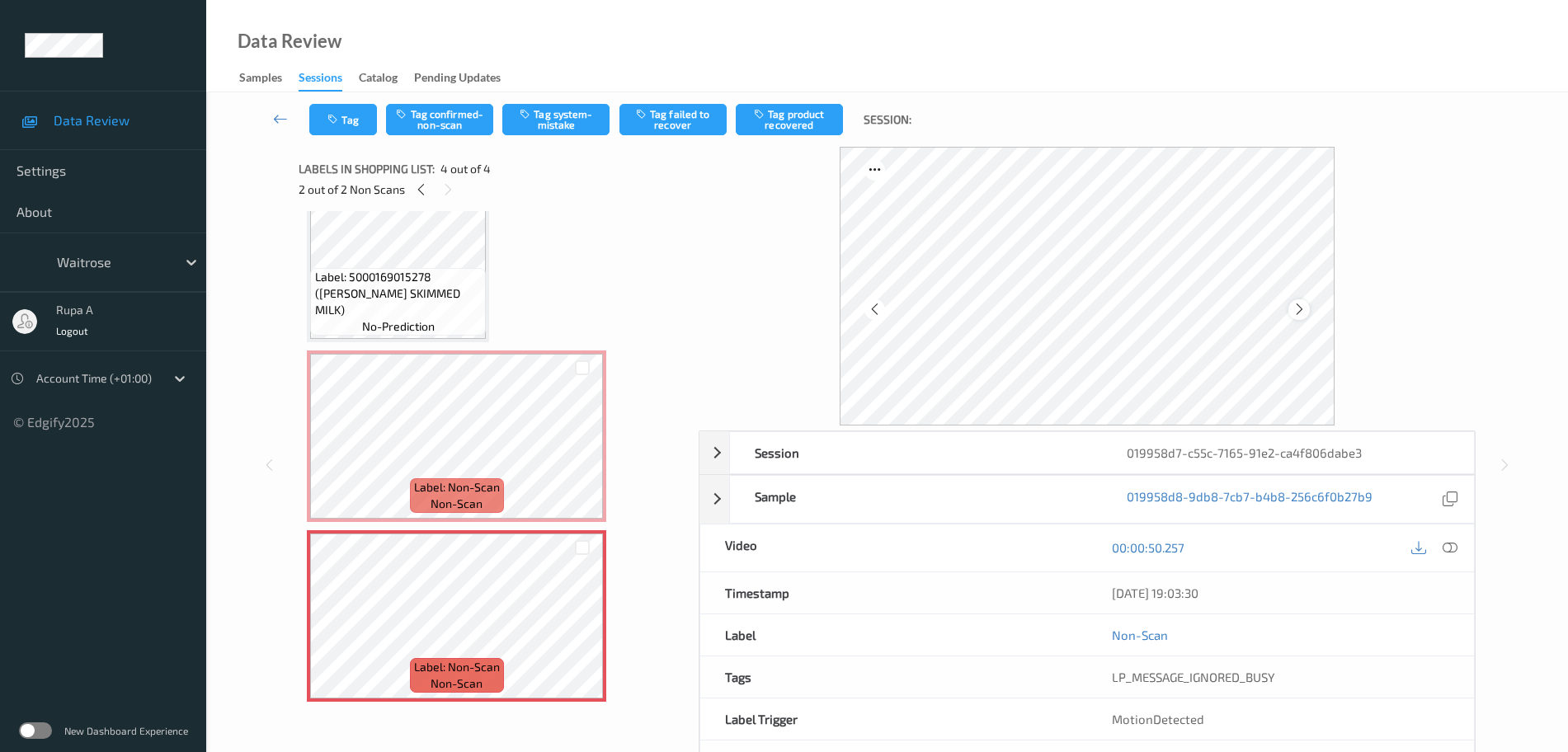
click at [1291, 303] on div at bounding box center [1299, 309] width 21 height 21
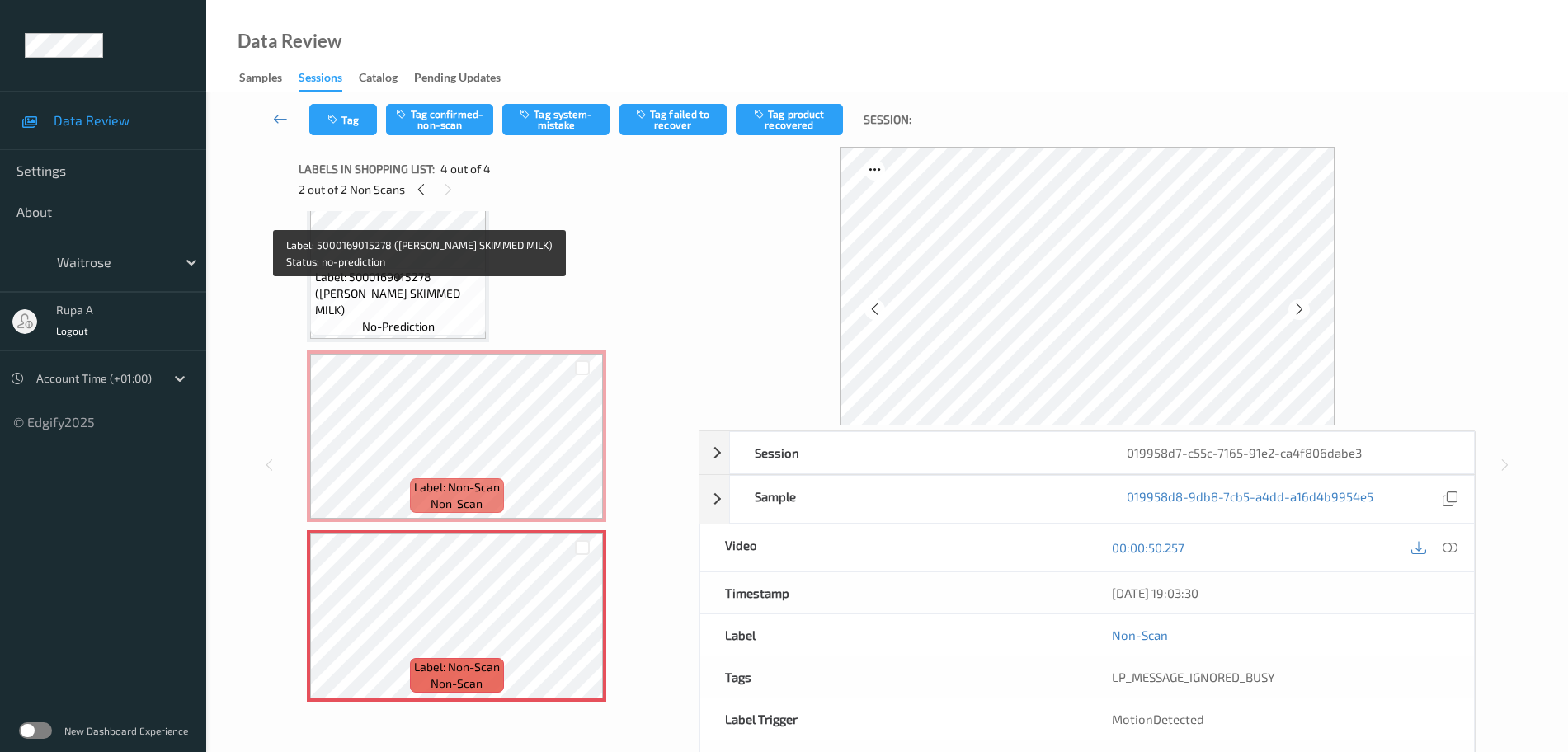
click at [379, 289] on span "Label: 5000169015278 ([PERSON_NAME] SKIMMED MILK)" at bounding box center [399, 294] width 168 height 50
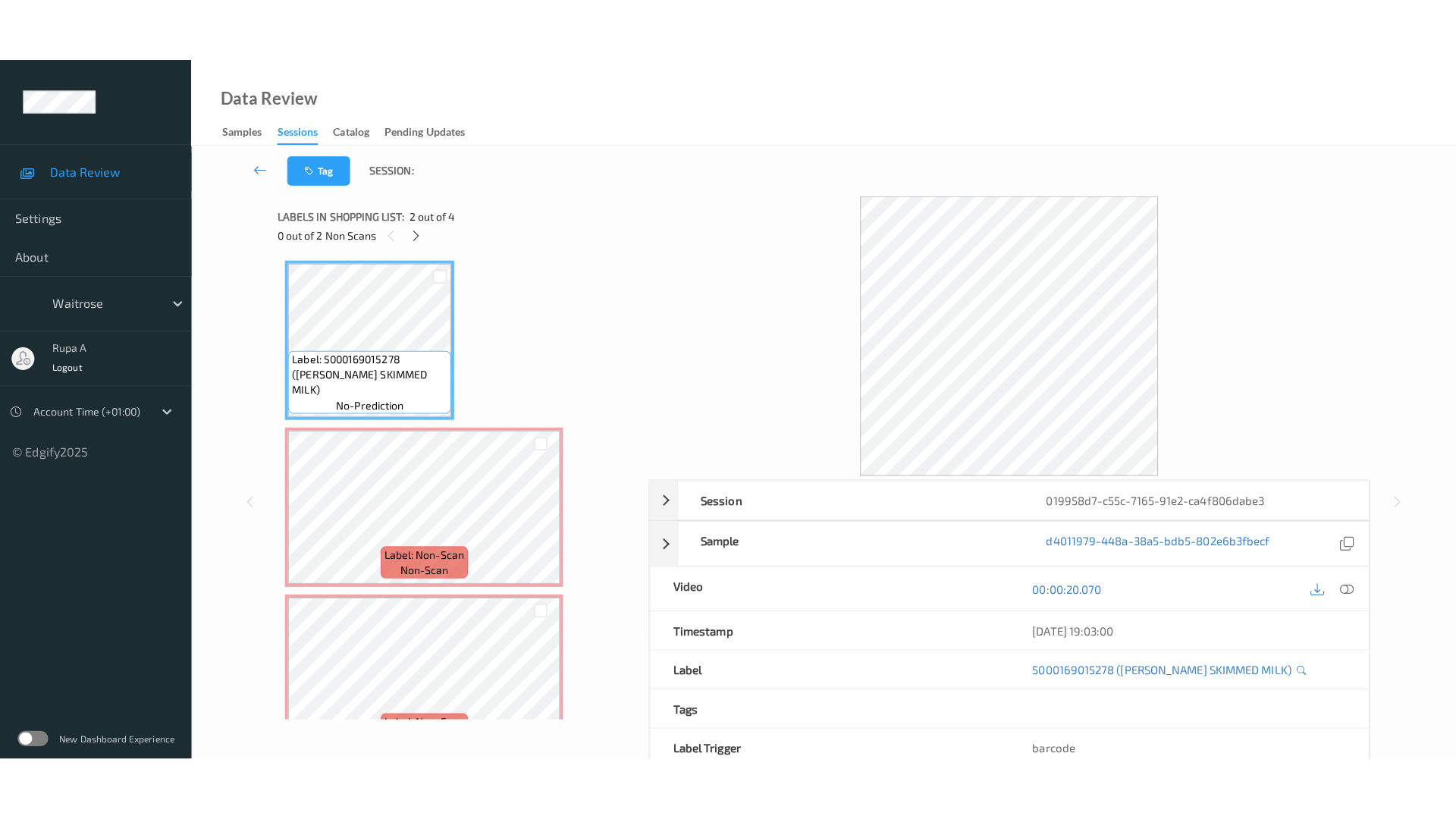
scroll to position [190, 0]
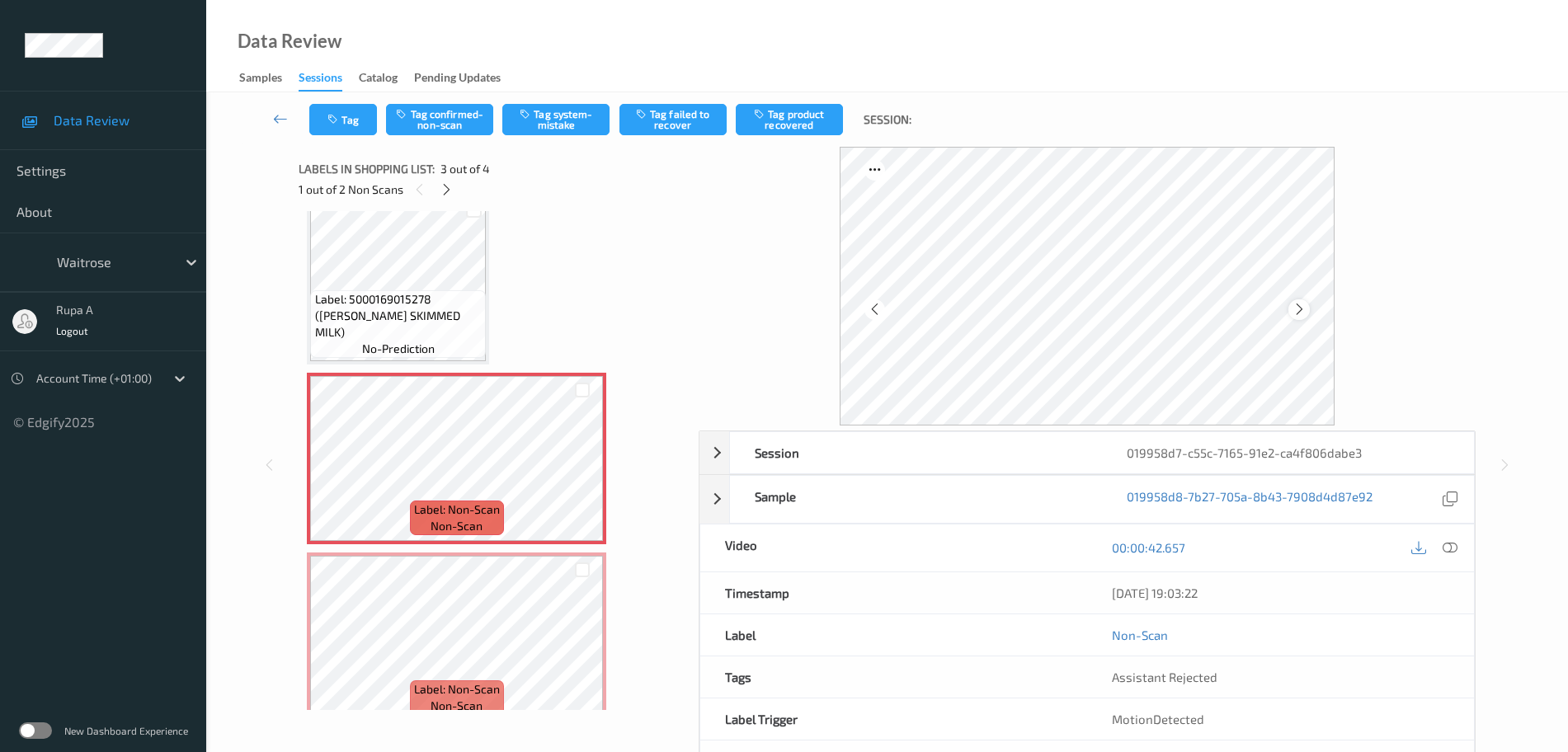
click at [1296, 308] on icon at bounding box center [1300, 308] width 14 height 14
click at [1297, 307] on icon at bounding box center [1300, 308] width 14 height 14
click at [1448, 540] on icon at bounding box center [1449, 547] width 14 height 14
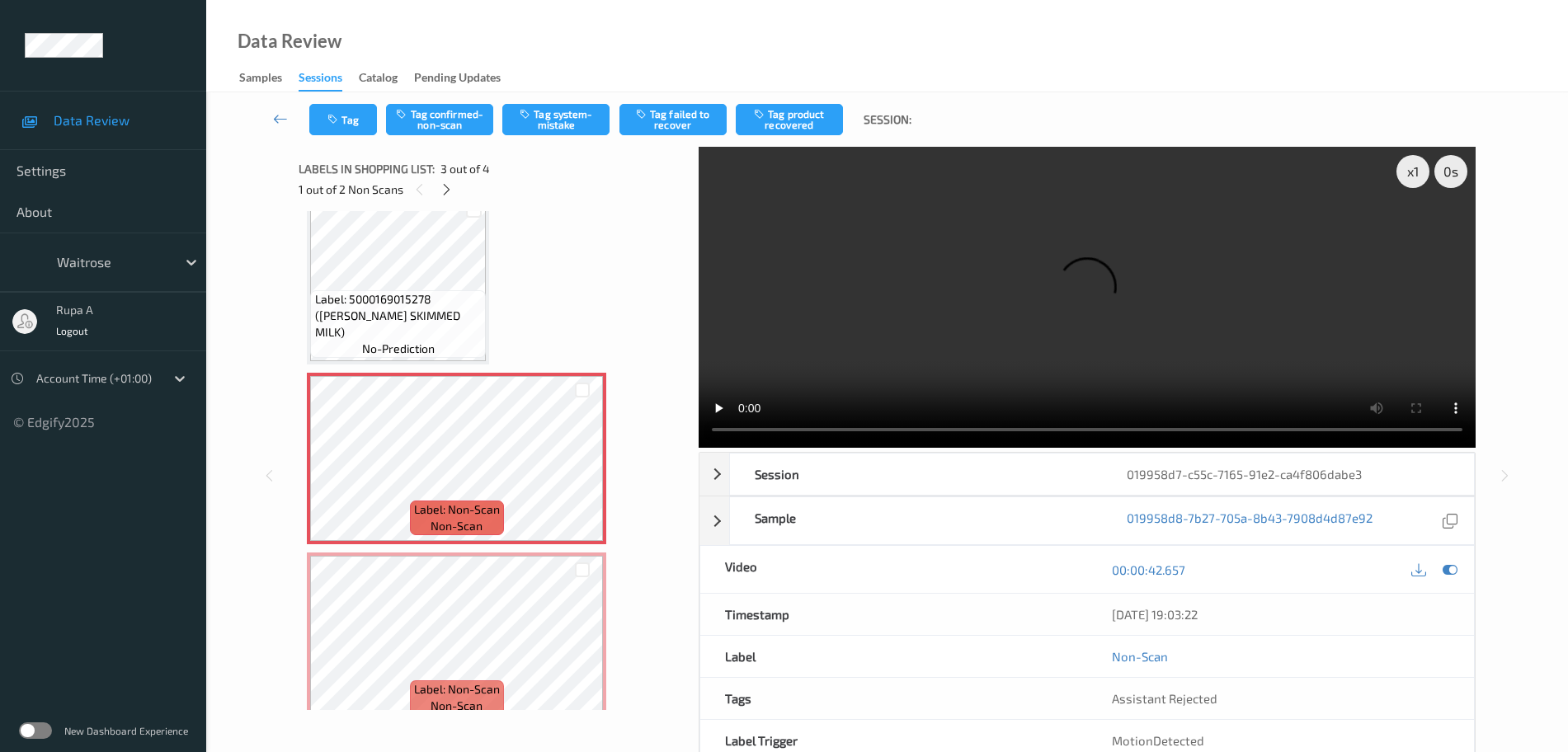
click at [847, 564] on div "Video" at bounding box center [894, 569] width 387 height 47
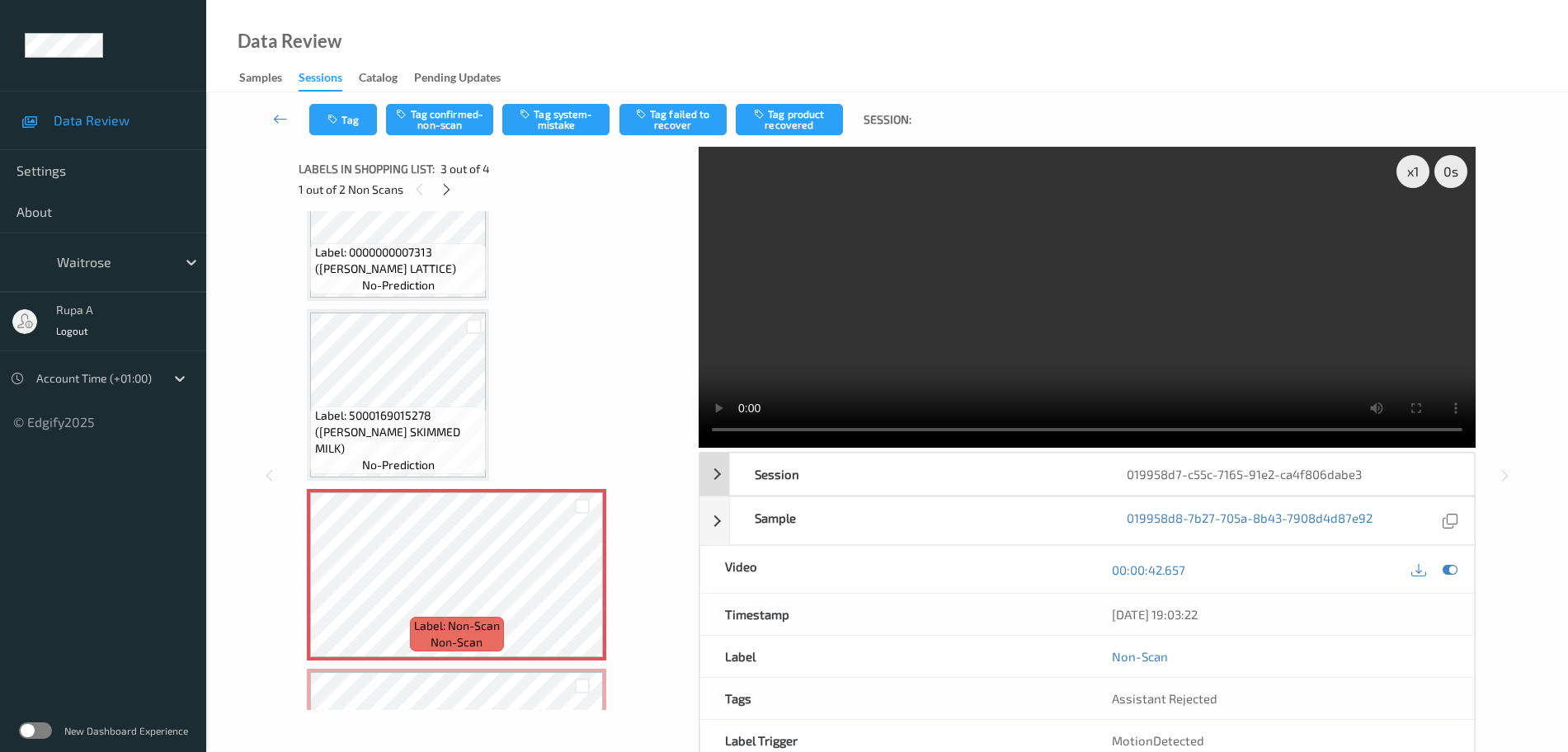
drag, startPoint x: 1448, startPoint y: 568, endPoint x: 1140, endPoint y: 449, distance: 330.2
click at [1448, 568] on icon at bounding box center [1449, 569] width 14 height 14
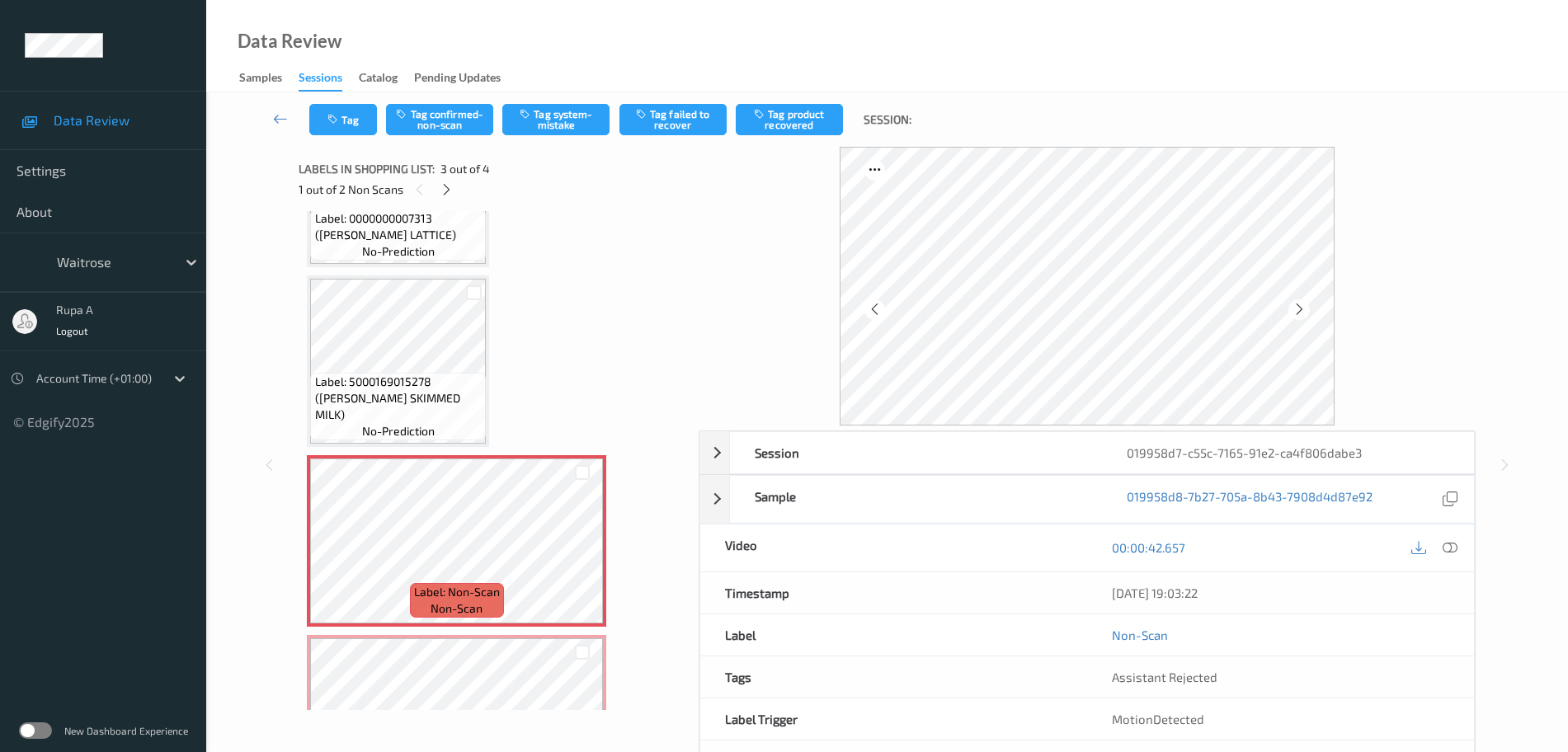
scroll to position [228, 0]
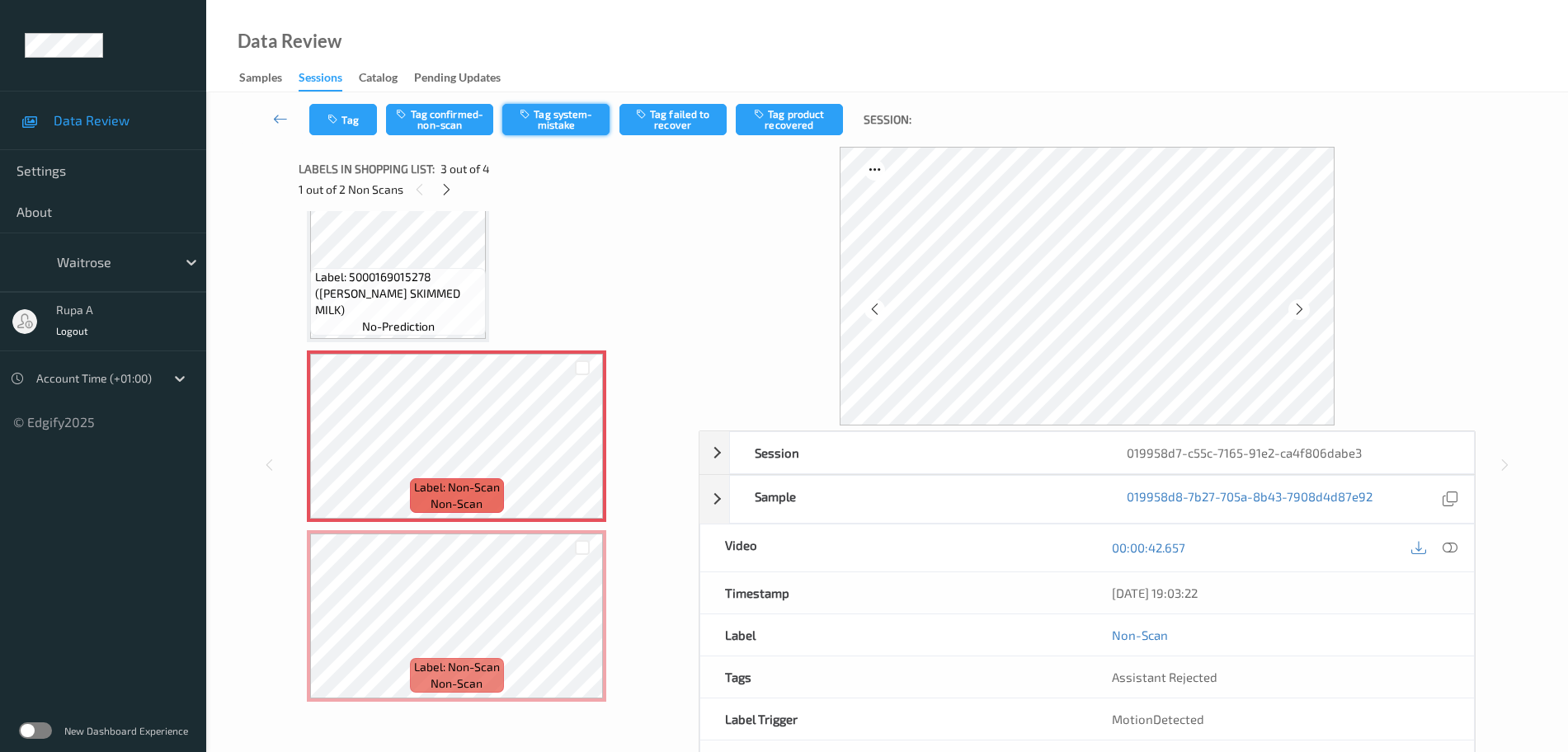
click at [599, 122] on button "Tag system-mistake" at bounding box center [556, 119] width 107 height 32
click at [358, 107] on button "Tag" at bounding box center [343, 119] width 68 height 32
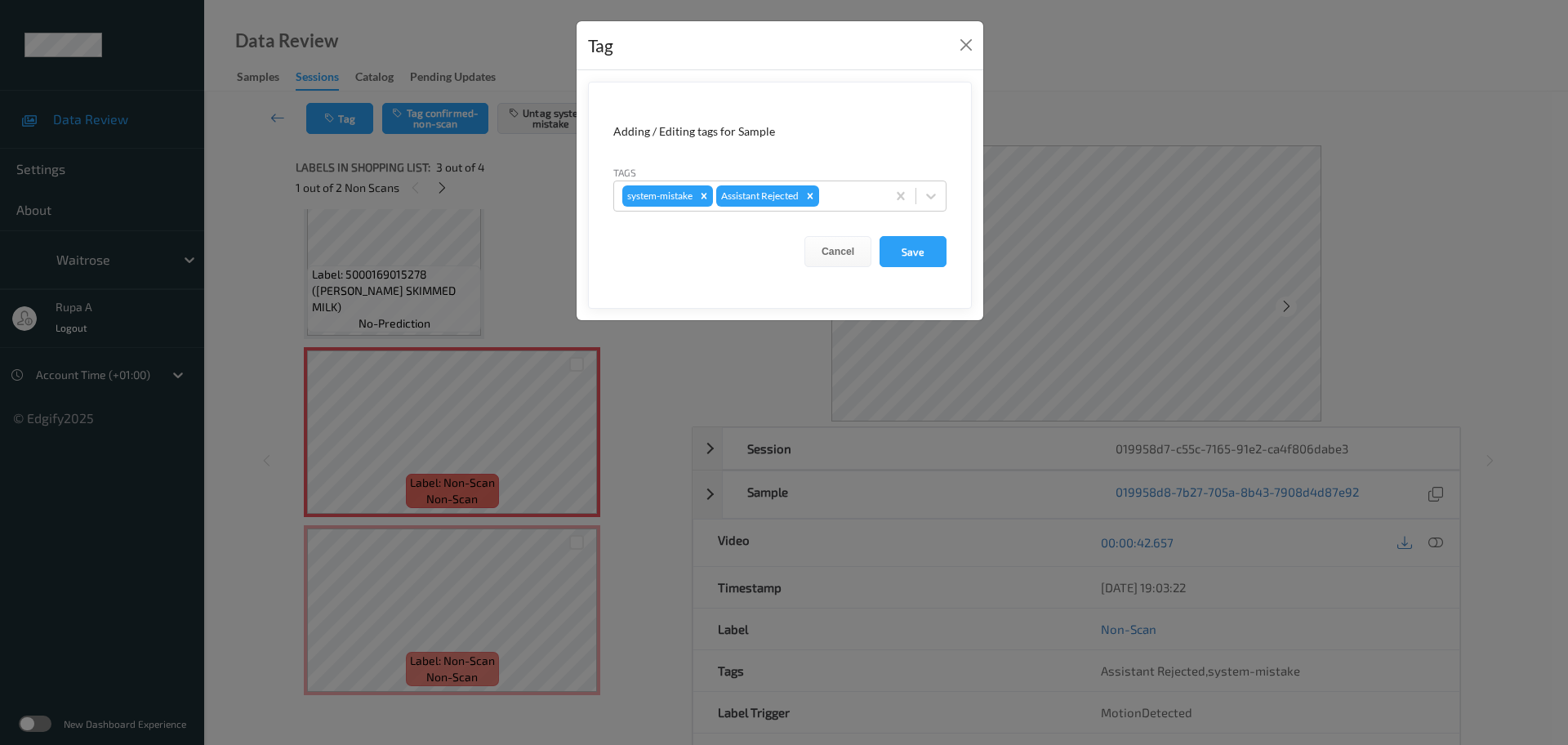
click at [852, 212] on form "Adding / Editing tags for Sample Tags system-mistake Assistant Rejected Cancel …" at bounding box center [780, 195] width 383 height 227
click at [852, 201] on div at bounding box center [850, 196] width 56 height 20
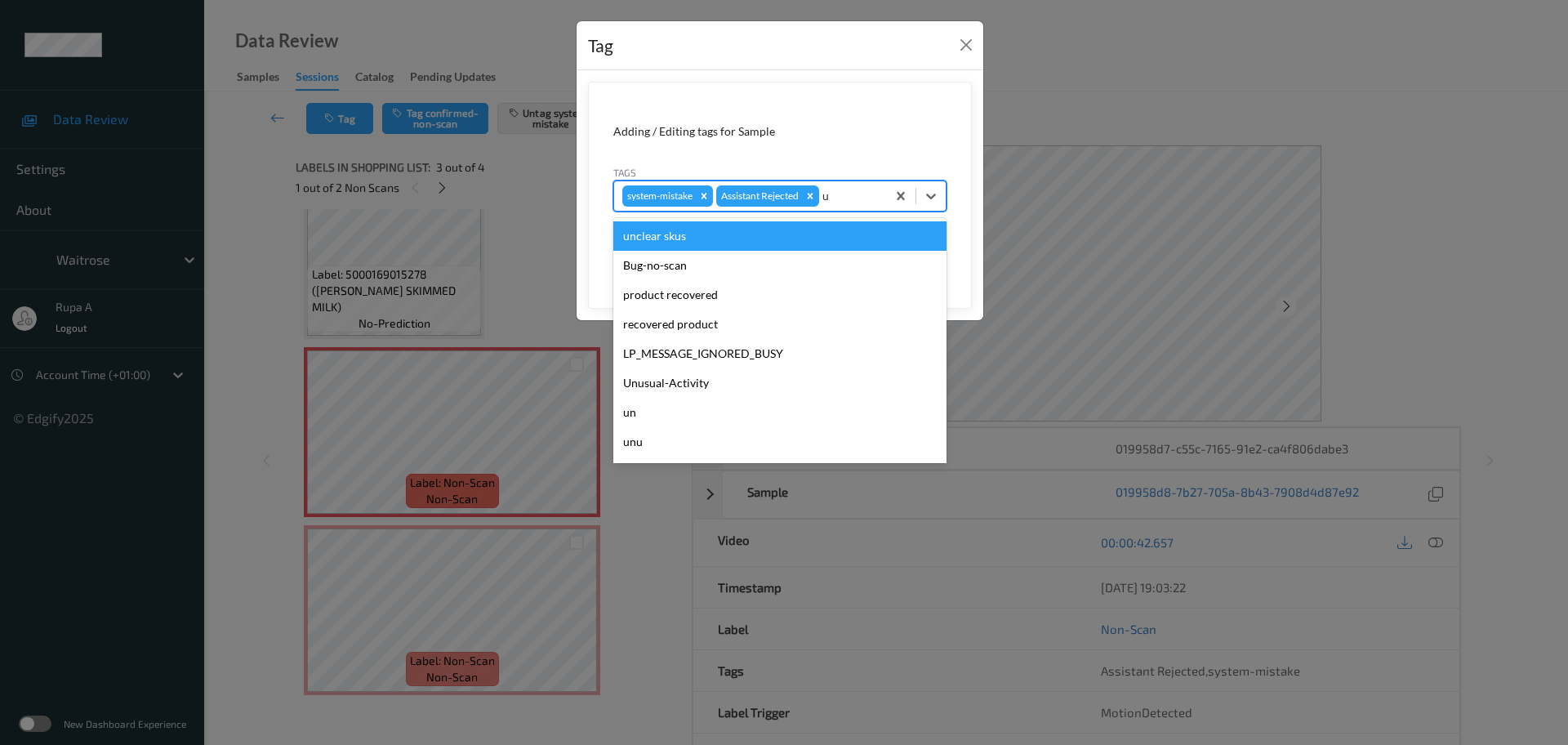
type input "un"
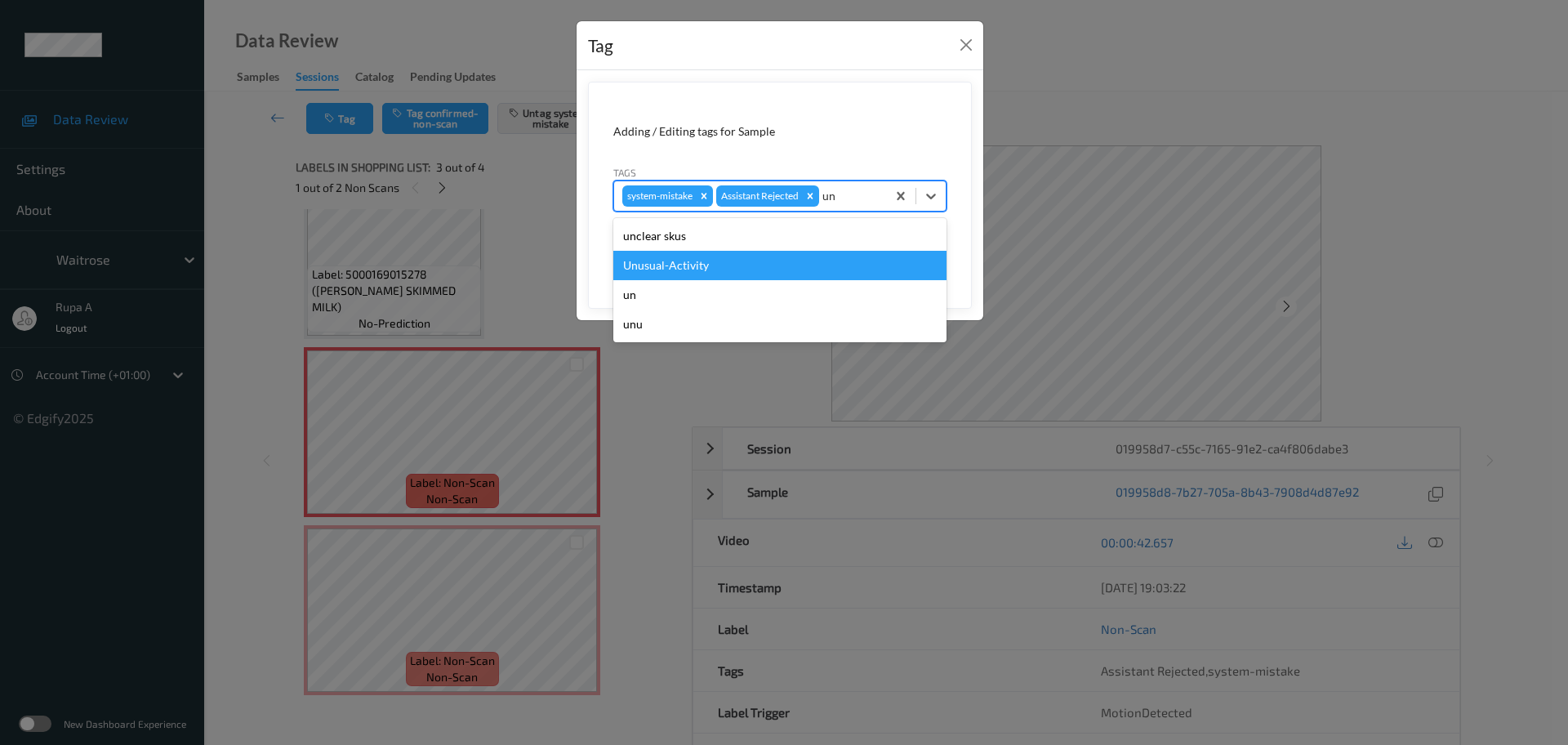
click at [774, 258] on div "Unusual-Activity" at bounding box center [779, 265] width 333 height 29
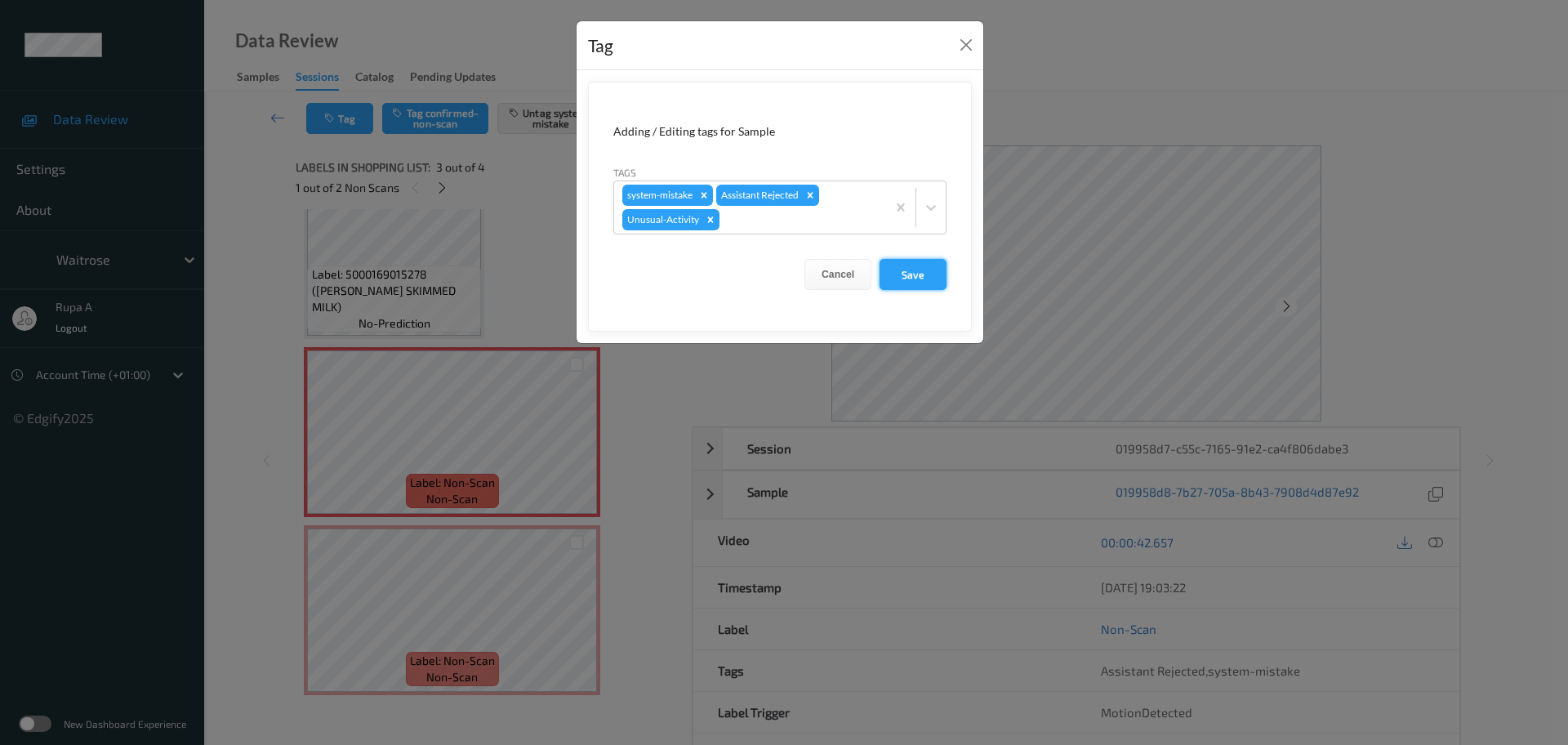
click at [901, 267] on button "Save" at bounding box center [913, 274] width 67 height 31
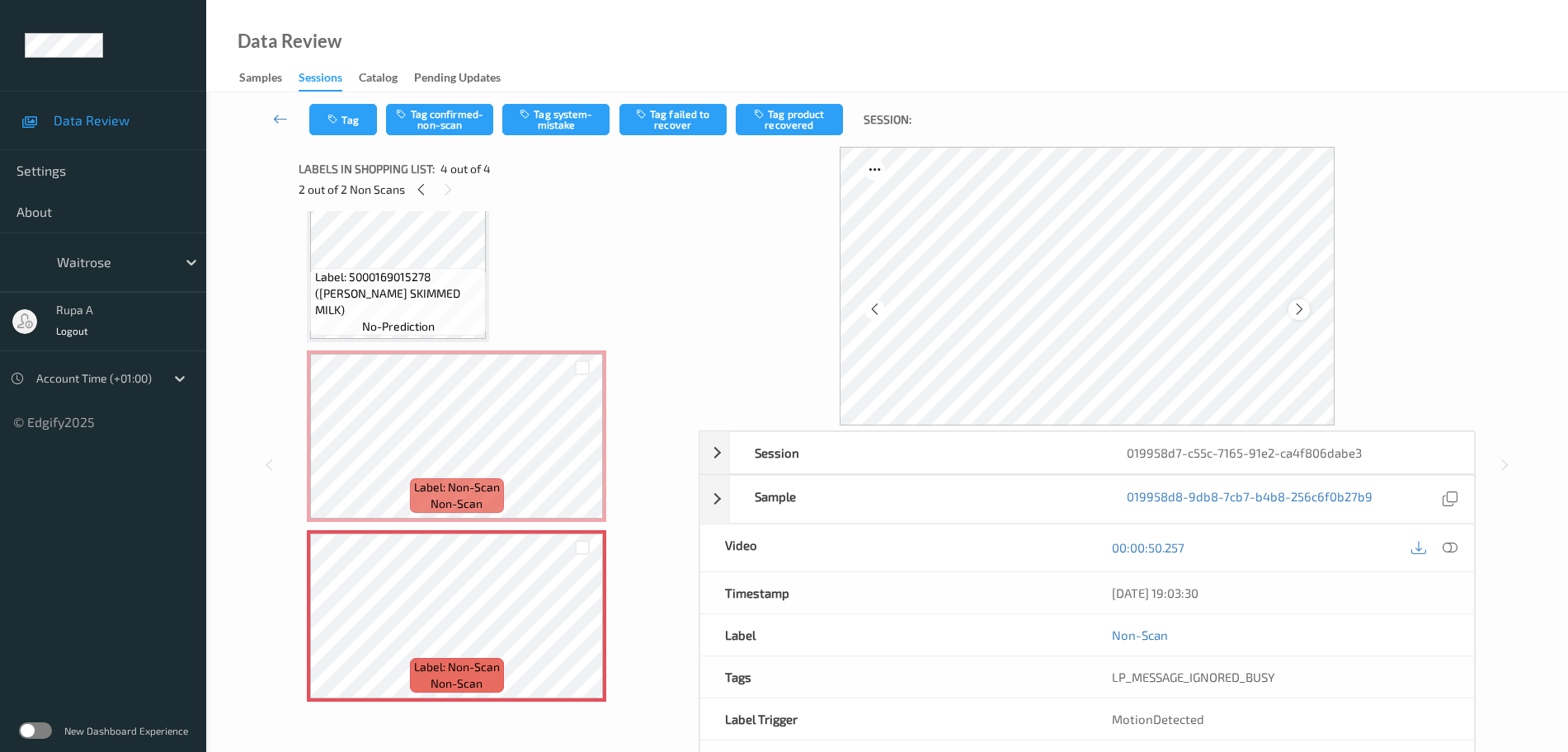
click at [1305, 308] on icon at bounding box center [1300, 308] width 14 height 14
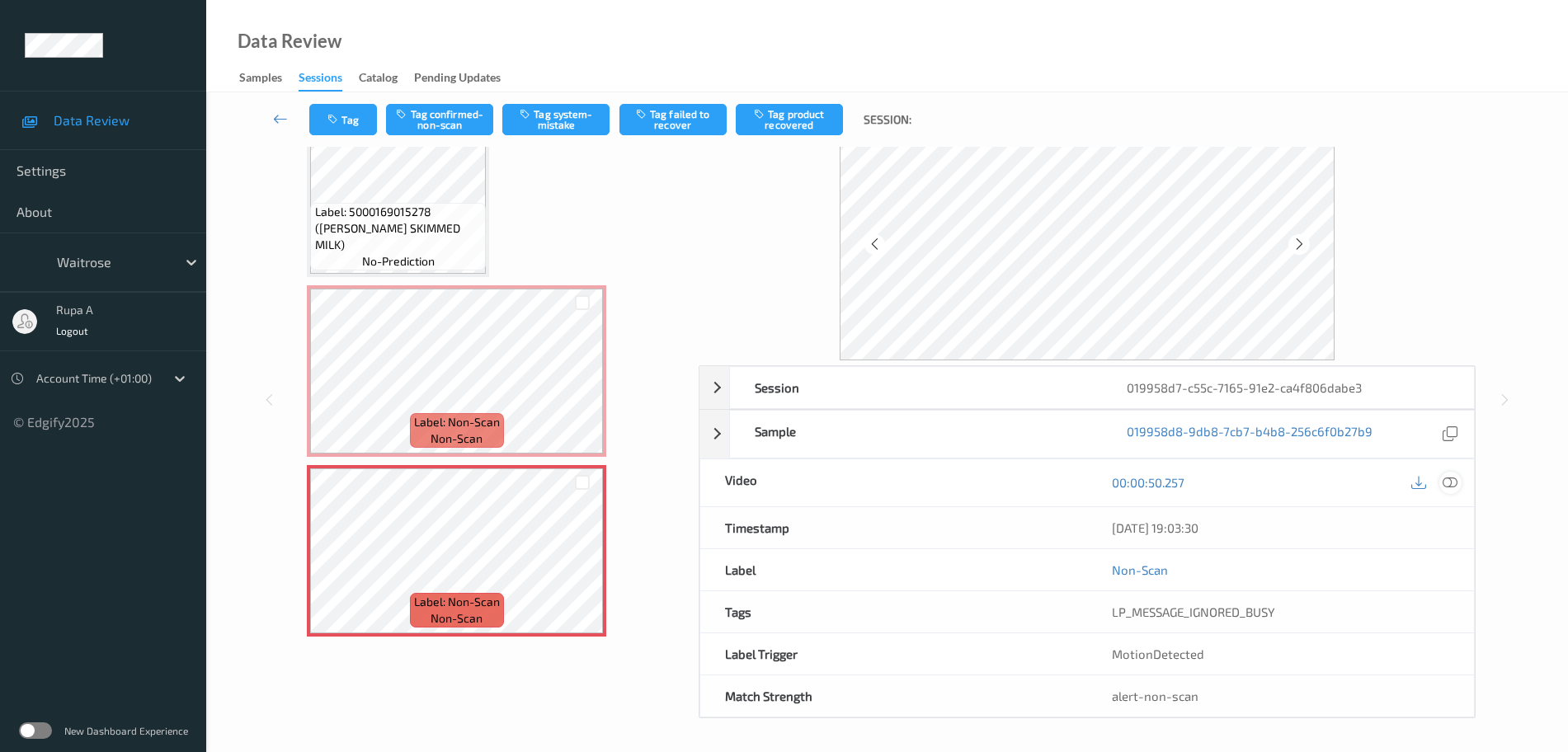
click at [1456, 475] on icon at bounding box center [1449, 482] width 14 height 14
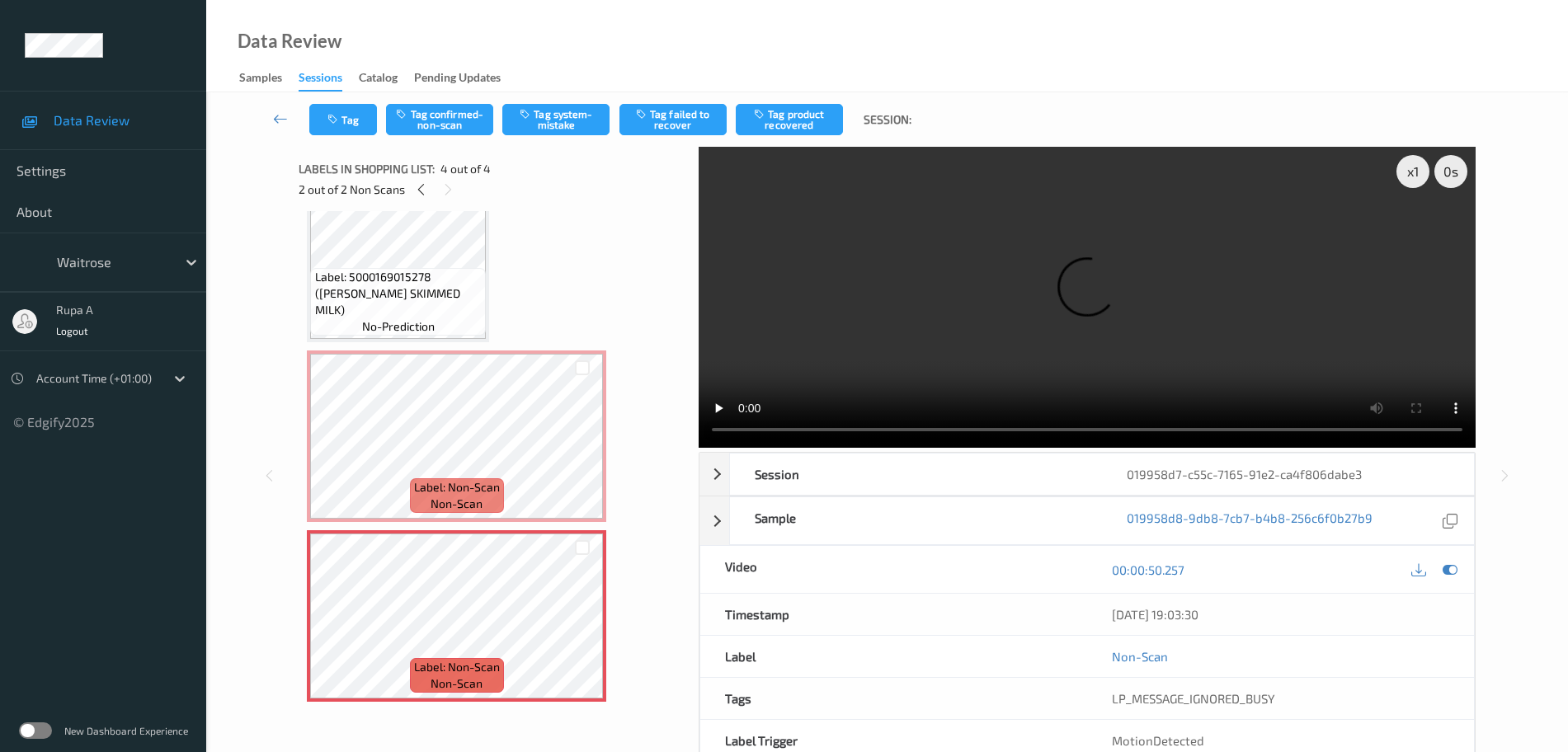
scroll to position [90, 0]
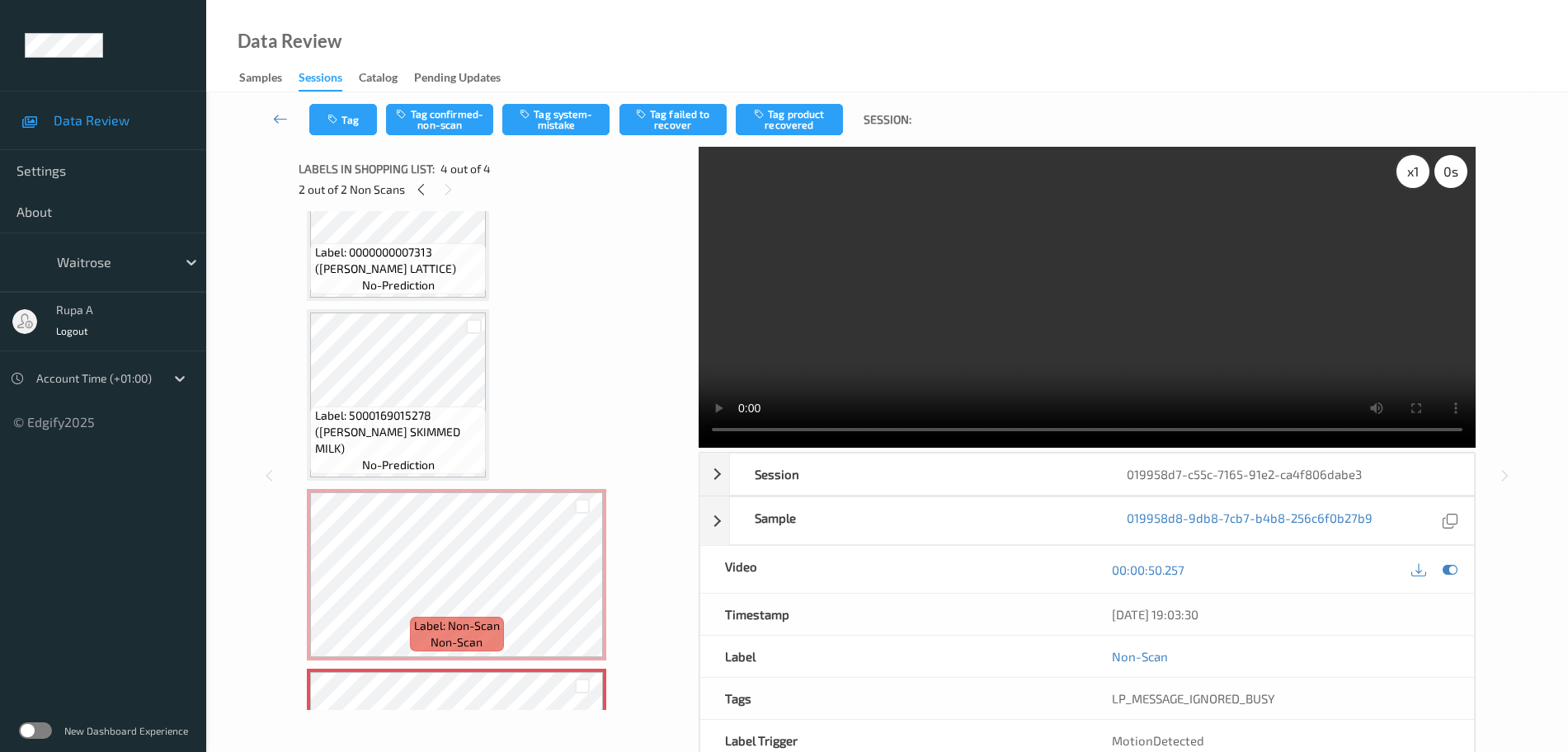
click at [1407, 179] on div "x 1" at bounding box center [1413, 171] width 33 height 33
click at [1453, 571] on icon at bounding box center [1449, 569] width 14 height 14
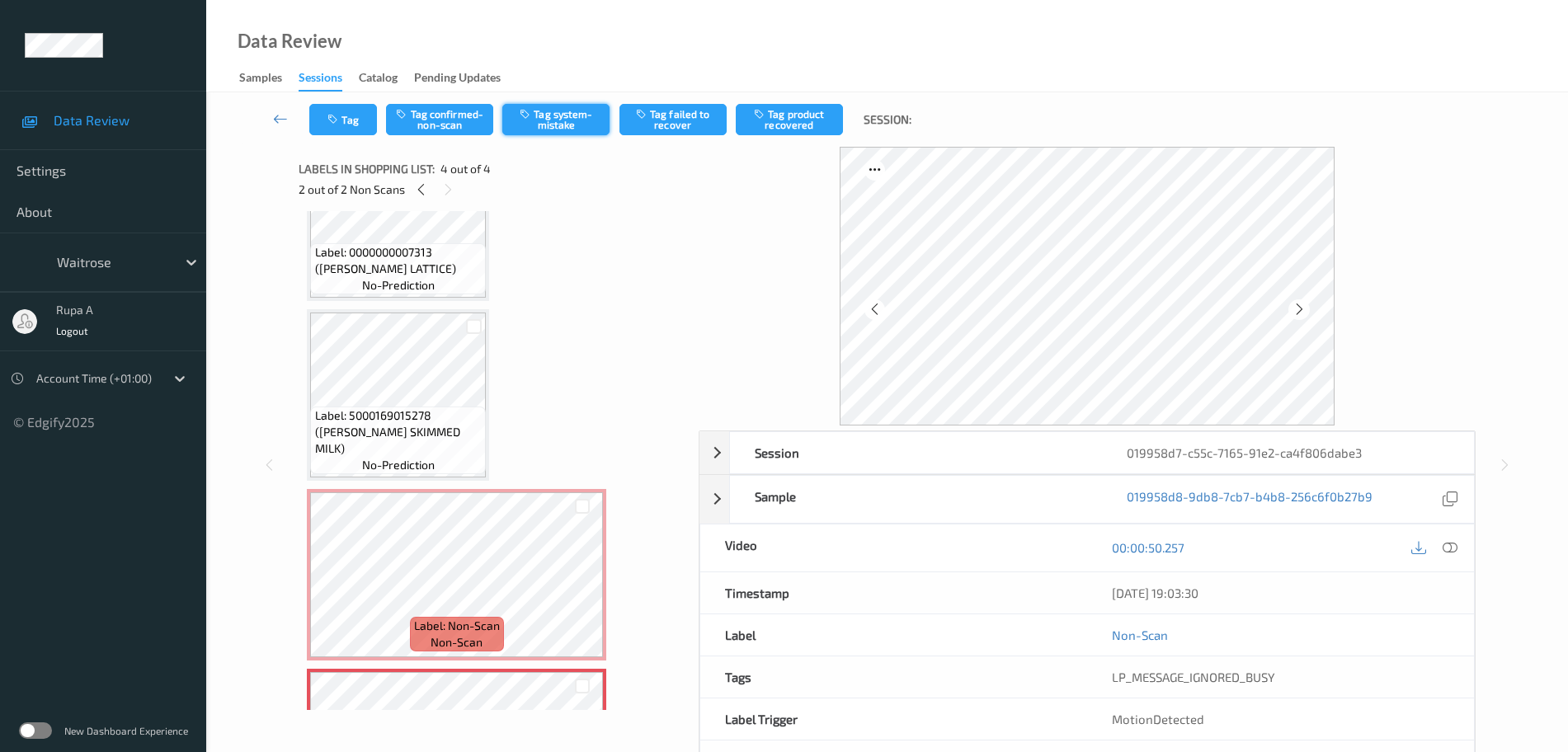
click at [530, 121] on button "Tag system-mistake" at bounding box center [556, 119] width 107 height 32
click at [352, 116] on button "Tag" at bounding box center [343, 119] width 68 height 32
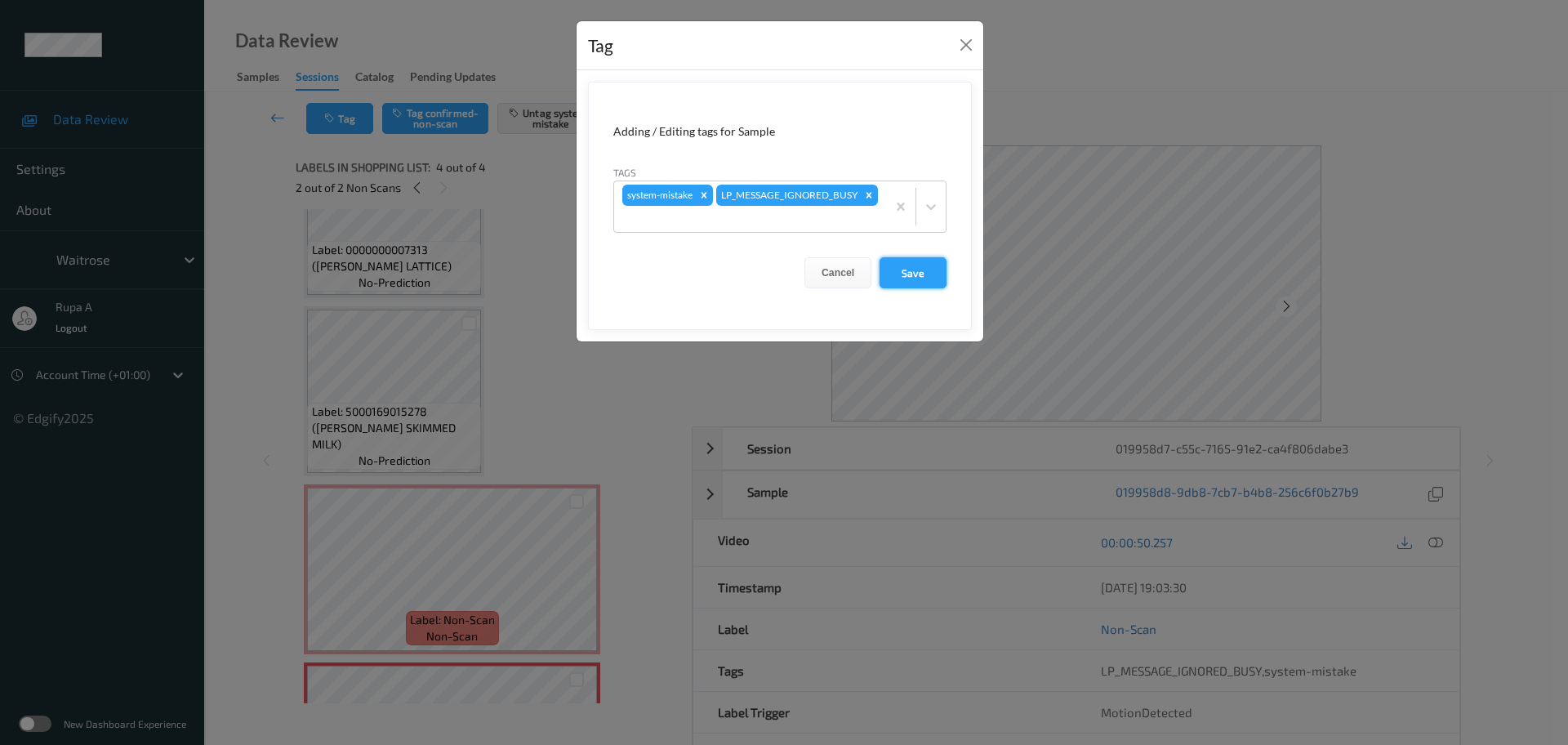
click at [934, 277] on button "Save" at bounding box center [913, 272] width 67 height 31
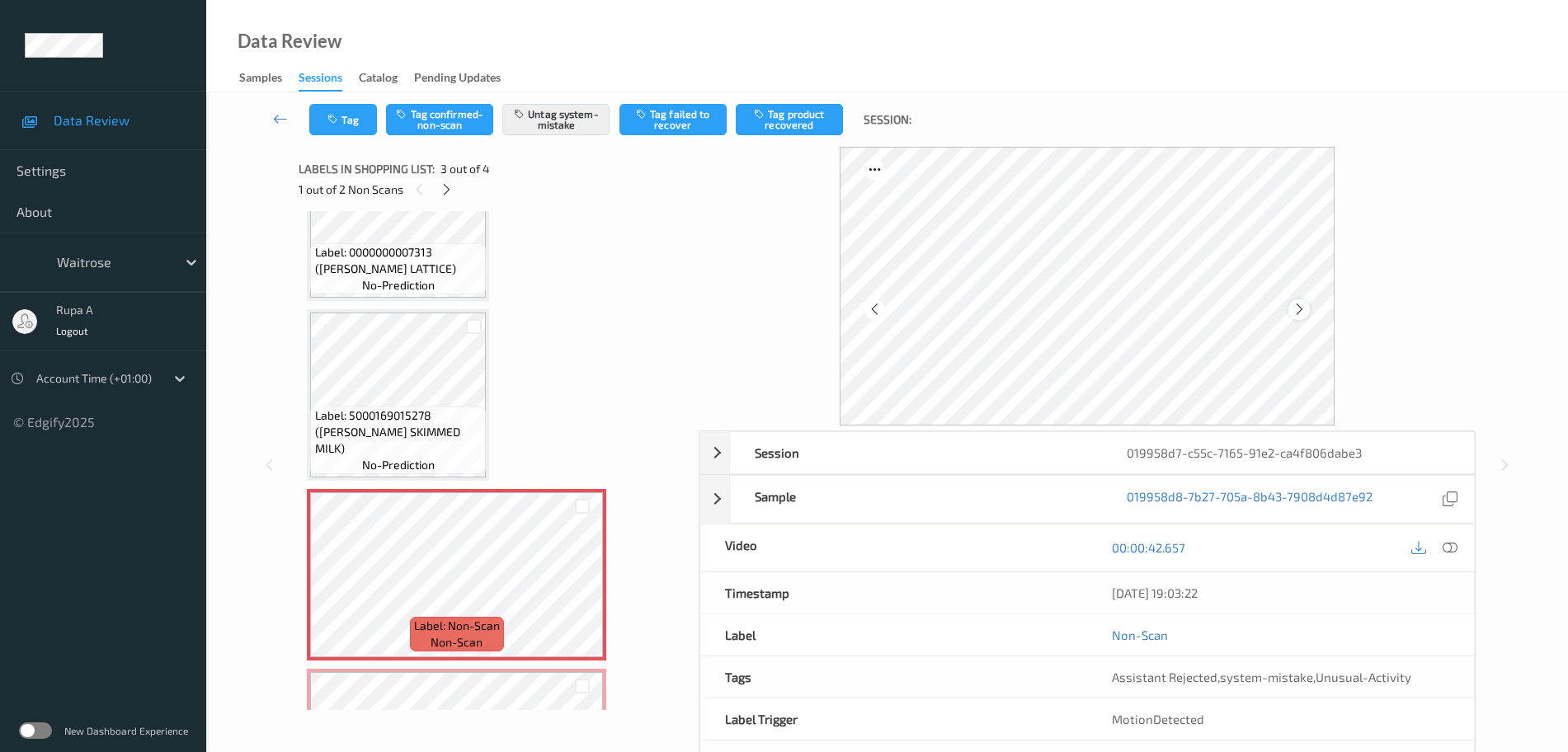
click at [1293, 310] on icon at bounding box center [1300, 308] width 14 height 14
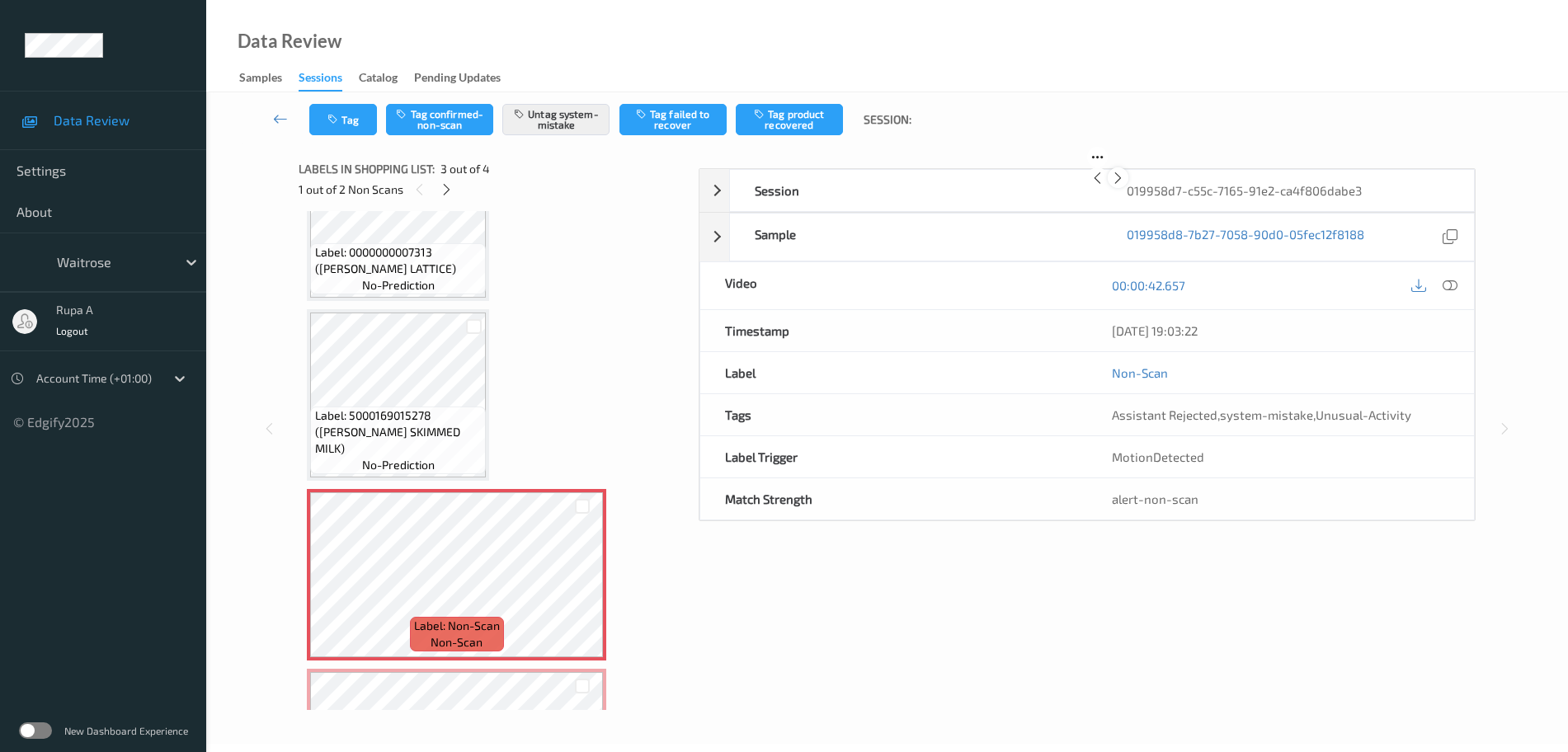
click at [1125, 186] on icon at bounding box center [1118, 177] width 14 height 14
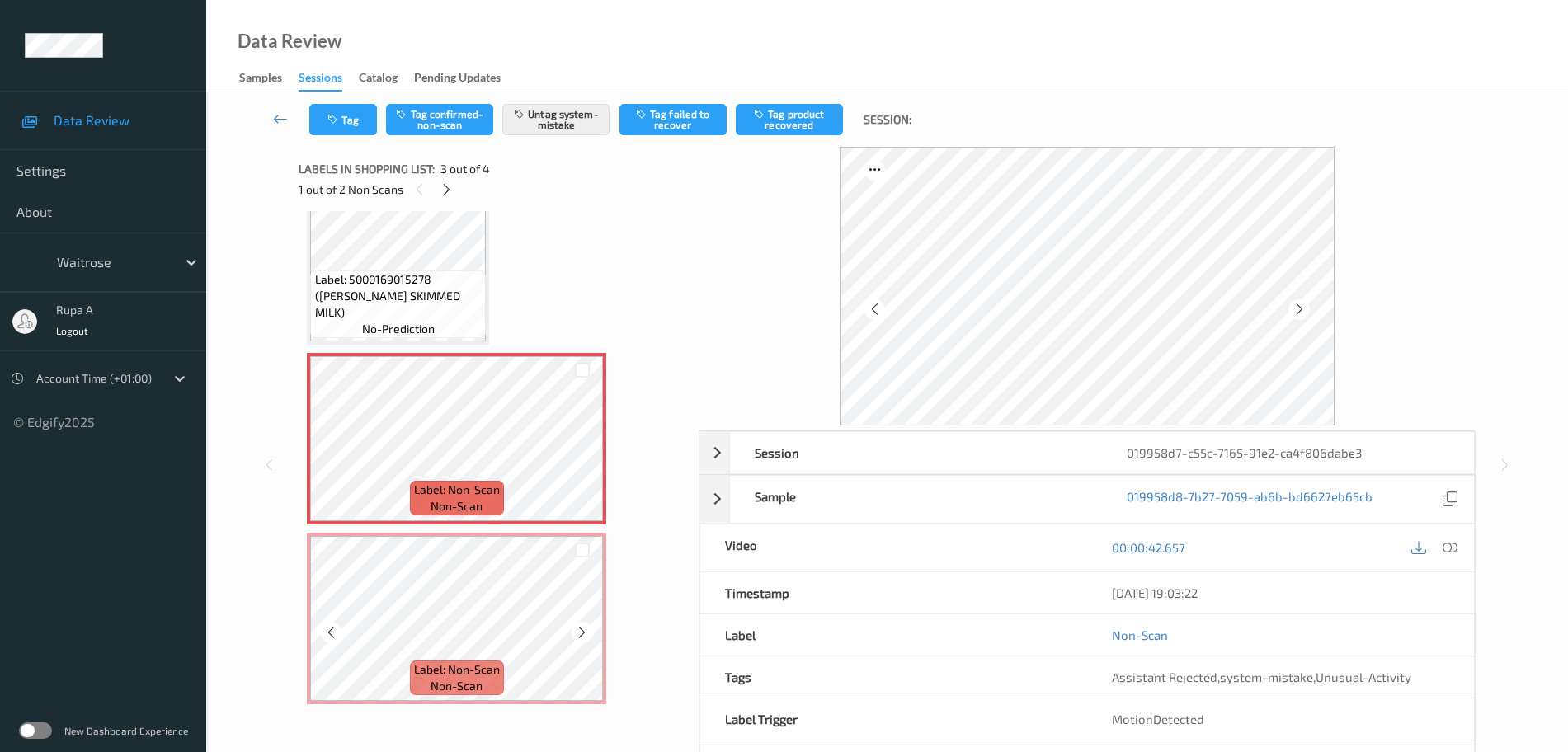
scroll to position [228, 0]
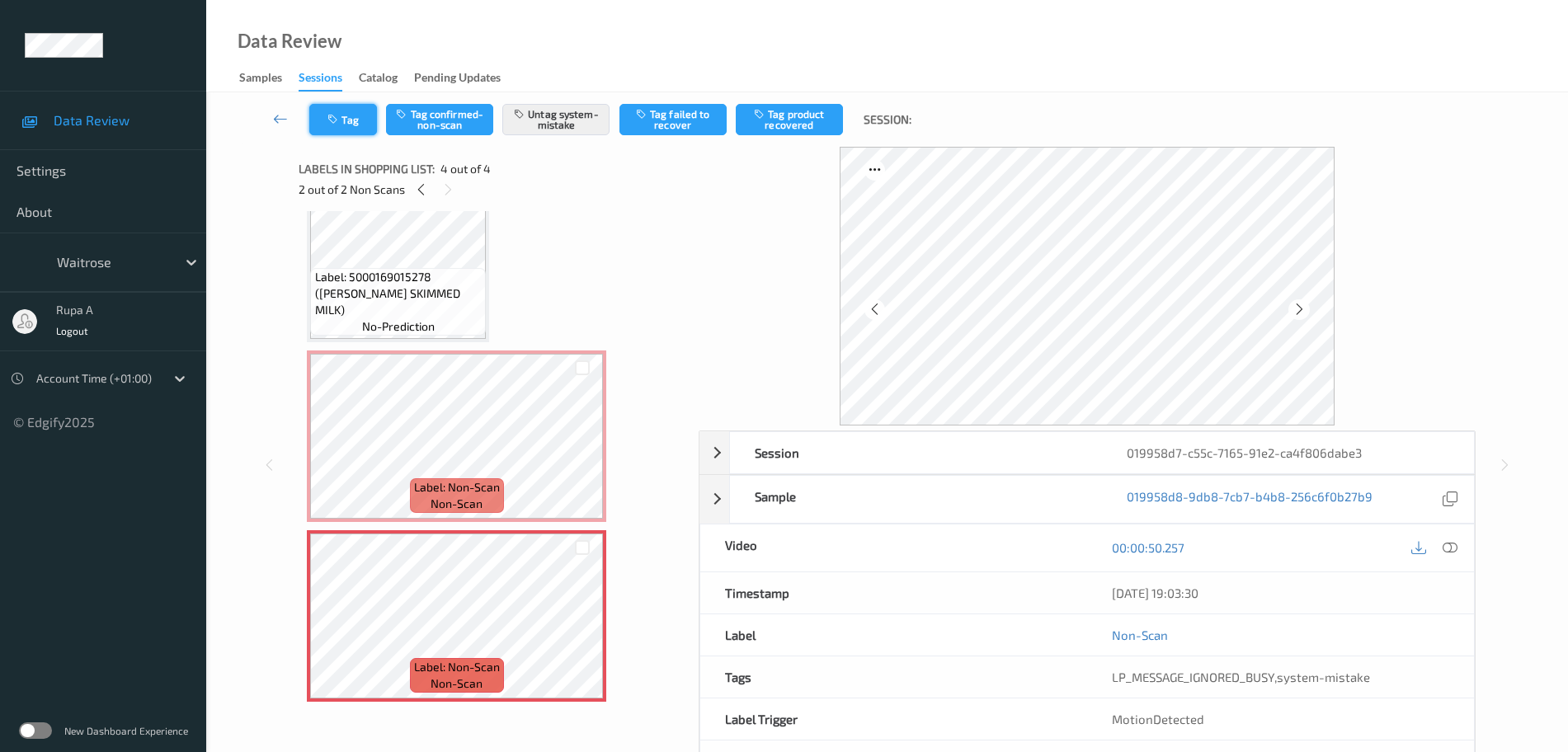
click at [352, 120] on button "Tag" at bounding box center [343, 119] width 68 height 32
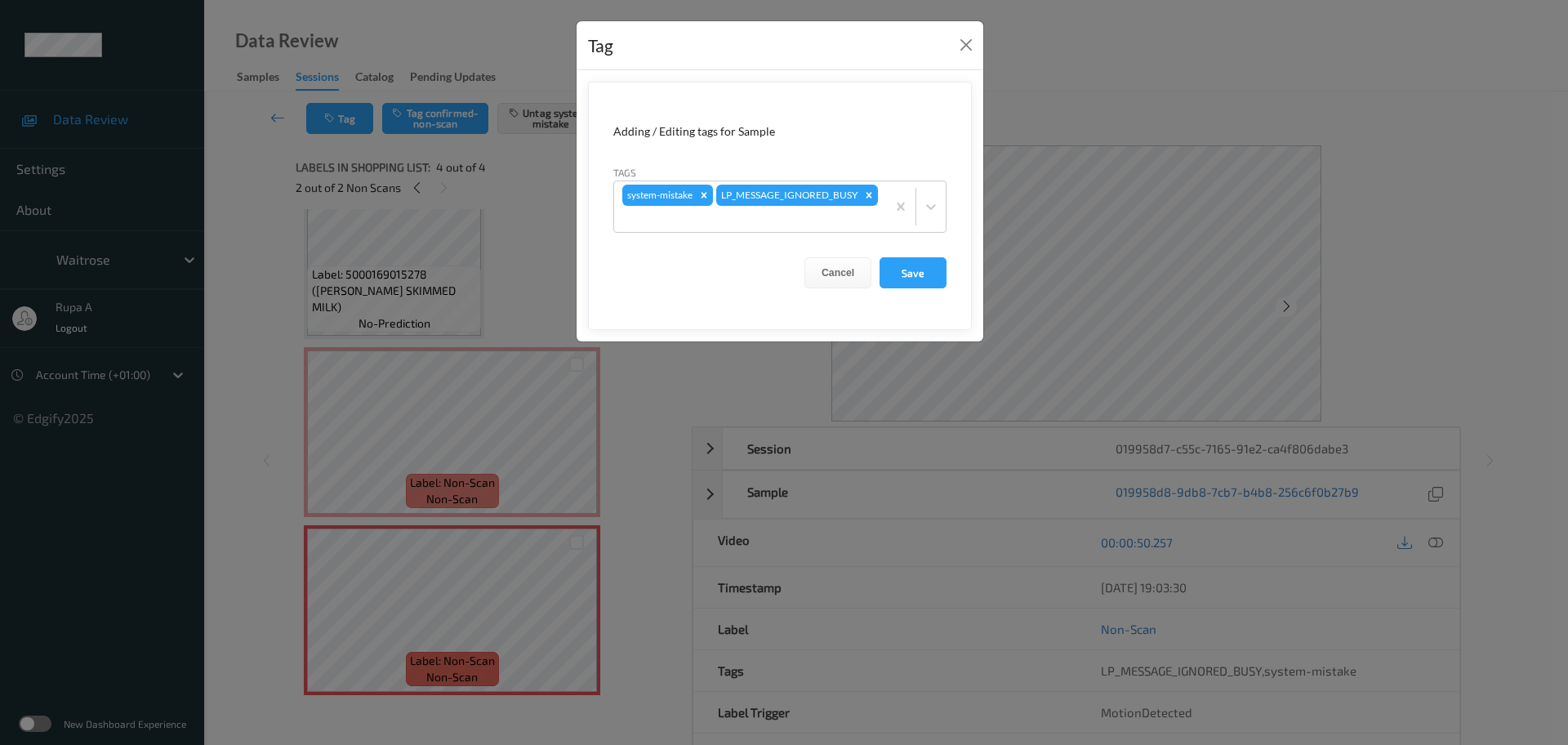
click at [469, 207] on div "Tag Adding / Editing tags for Sample Tags system-mistake LP_MESSAGE_IGNORED_BUS…" at bounding box center [784, 372] width 1568 height 745
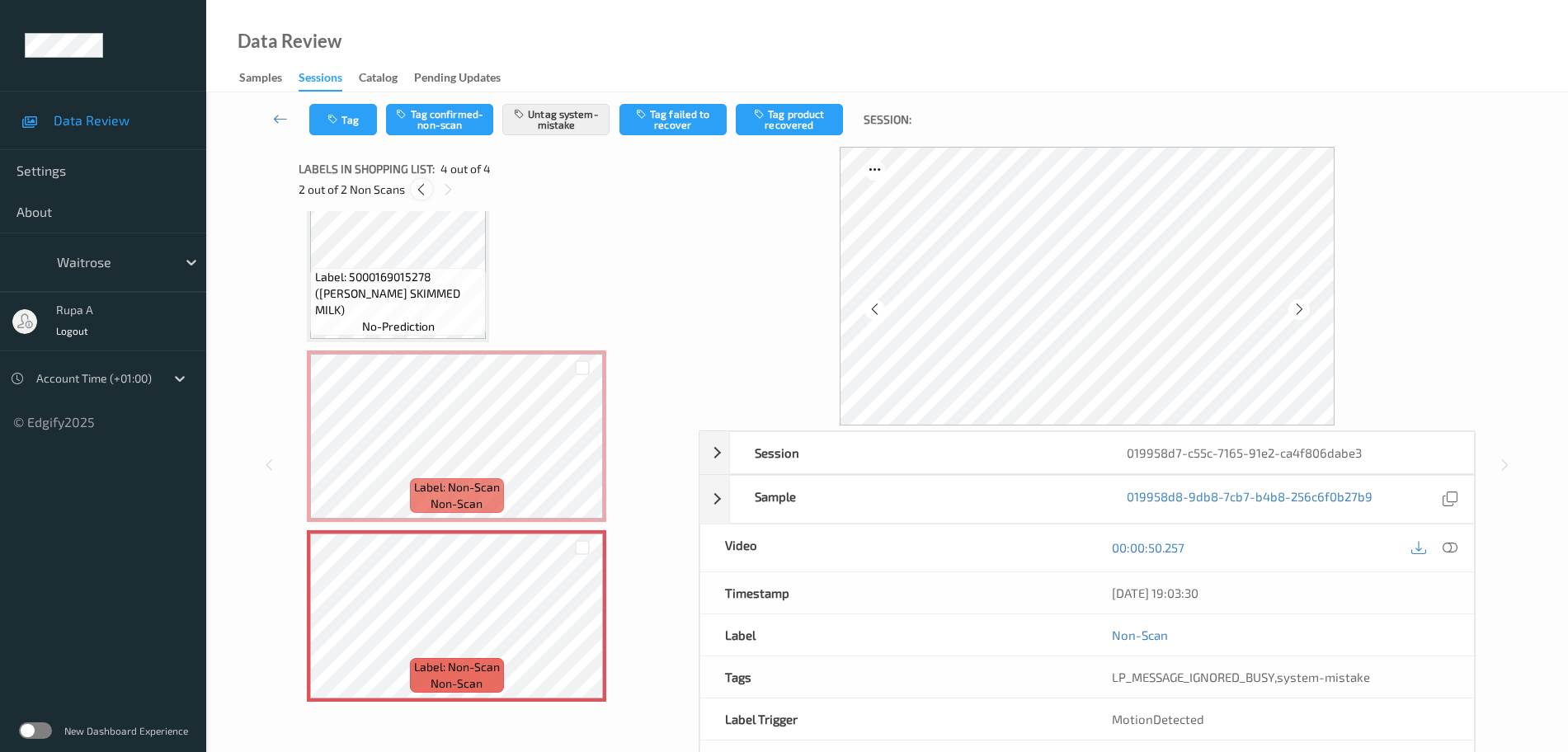
click at [420, 191] on icon at bounding box center [421, 189] width 14 height 14
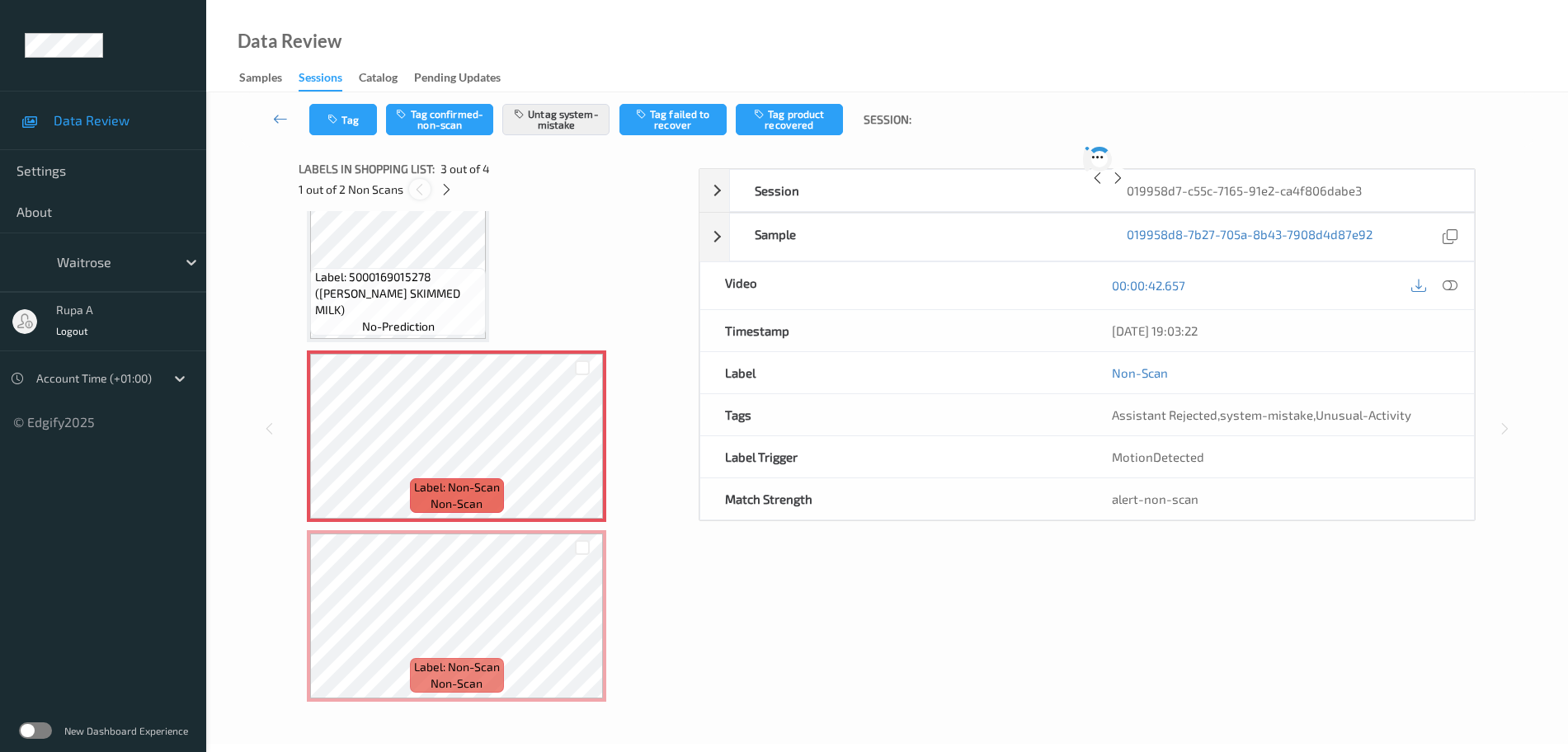
scroll to position [188, 0]
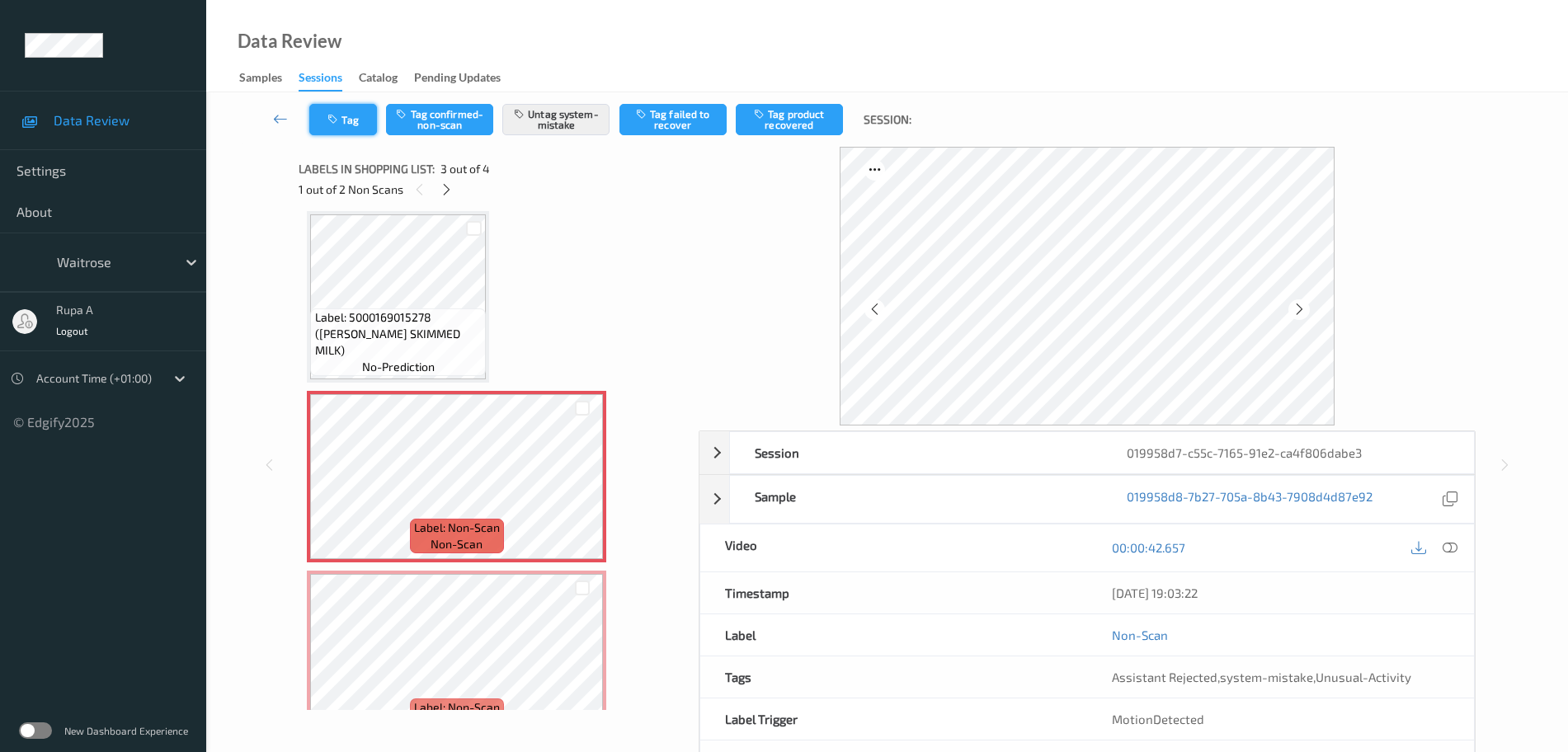
click at [334, 115] on icon "button" at bounding box center [334, 120] width 14 height 11
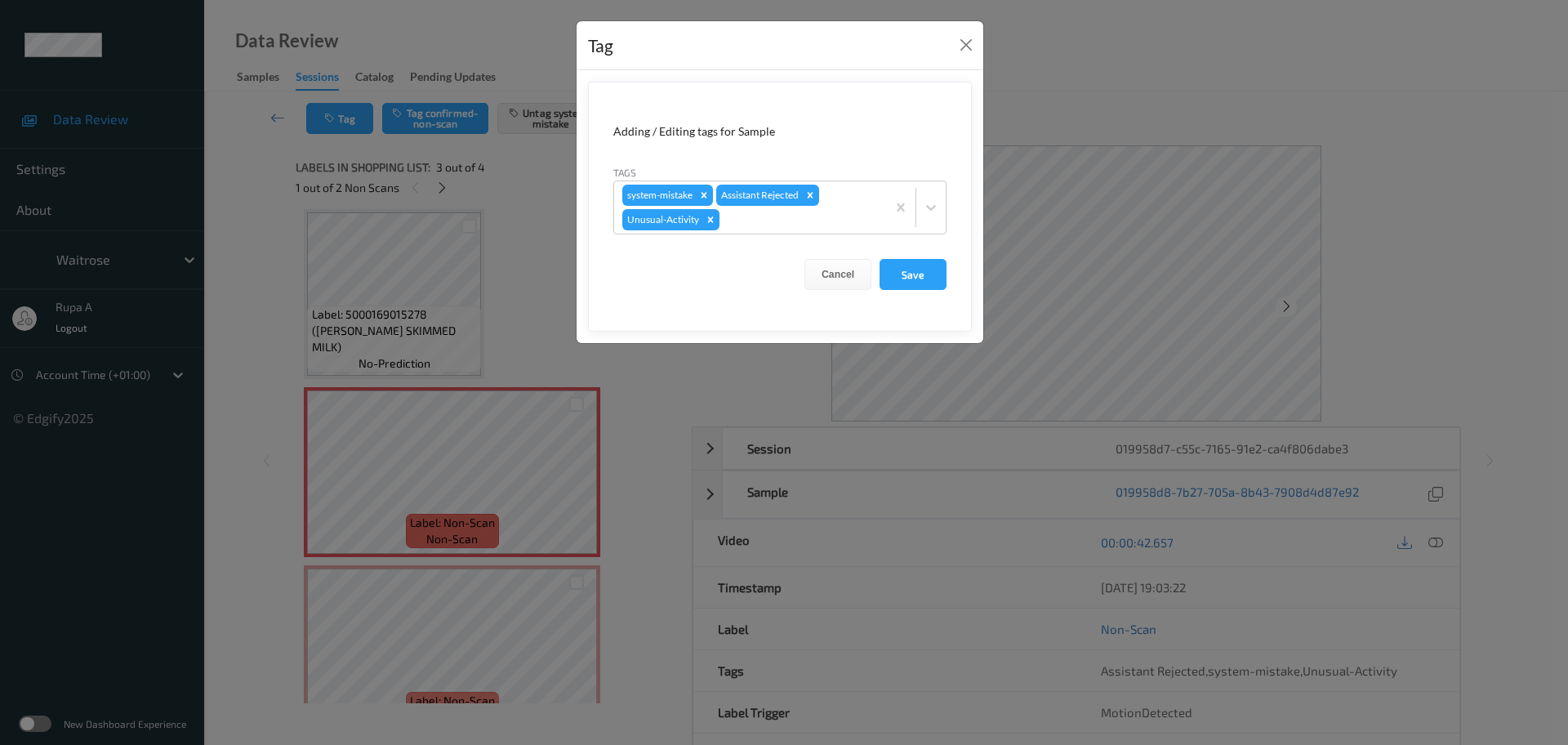
click at [491, 229] on div "Tag Adding / Editing tags for Sample Tags system-mistake Assistant Rejected Unu…" at bounding box center [784, 372] width 1568 height 745
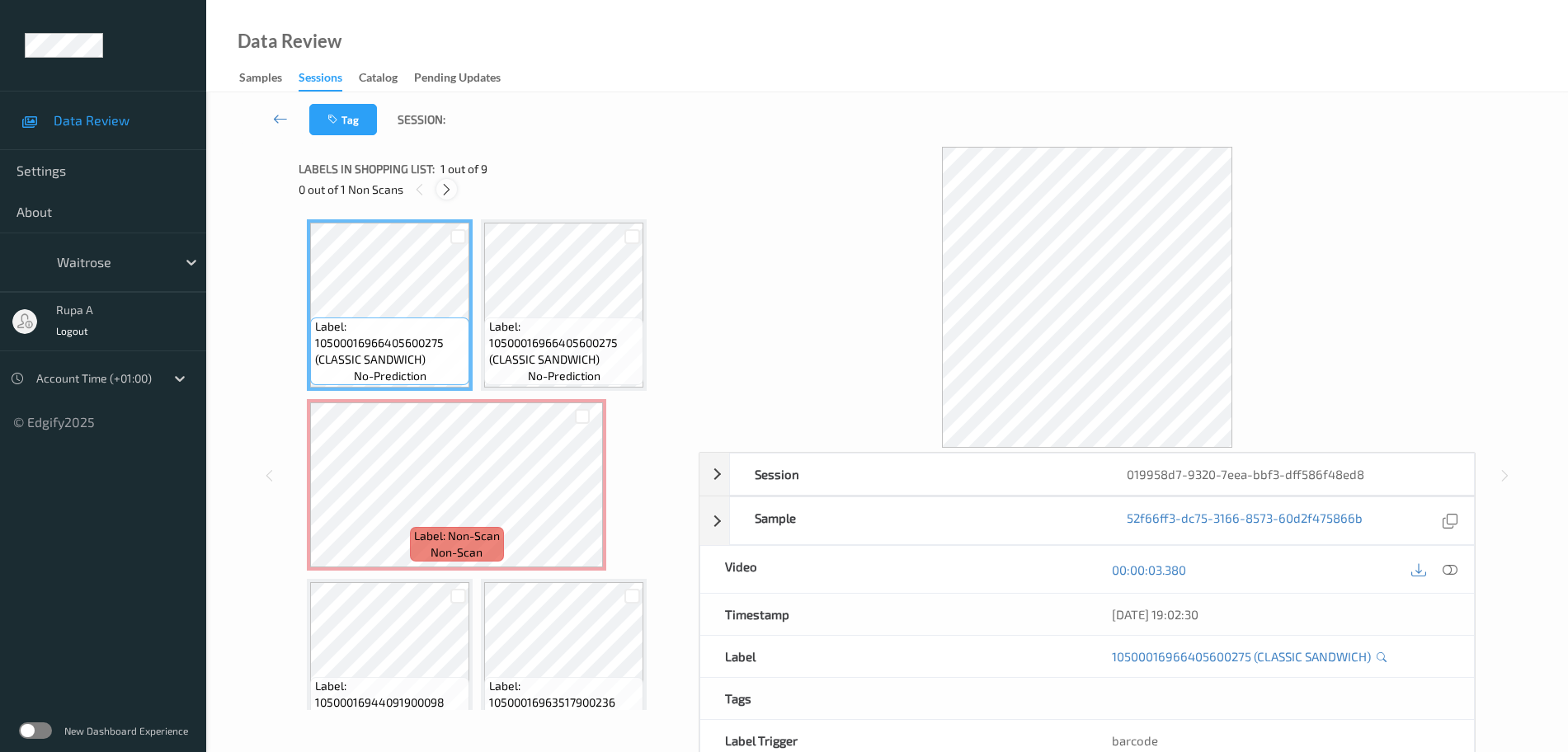
click at [440, 190] on icon at bounding box center [447, 189] width 14 height 14
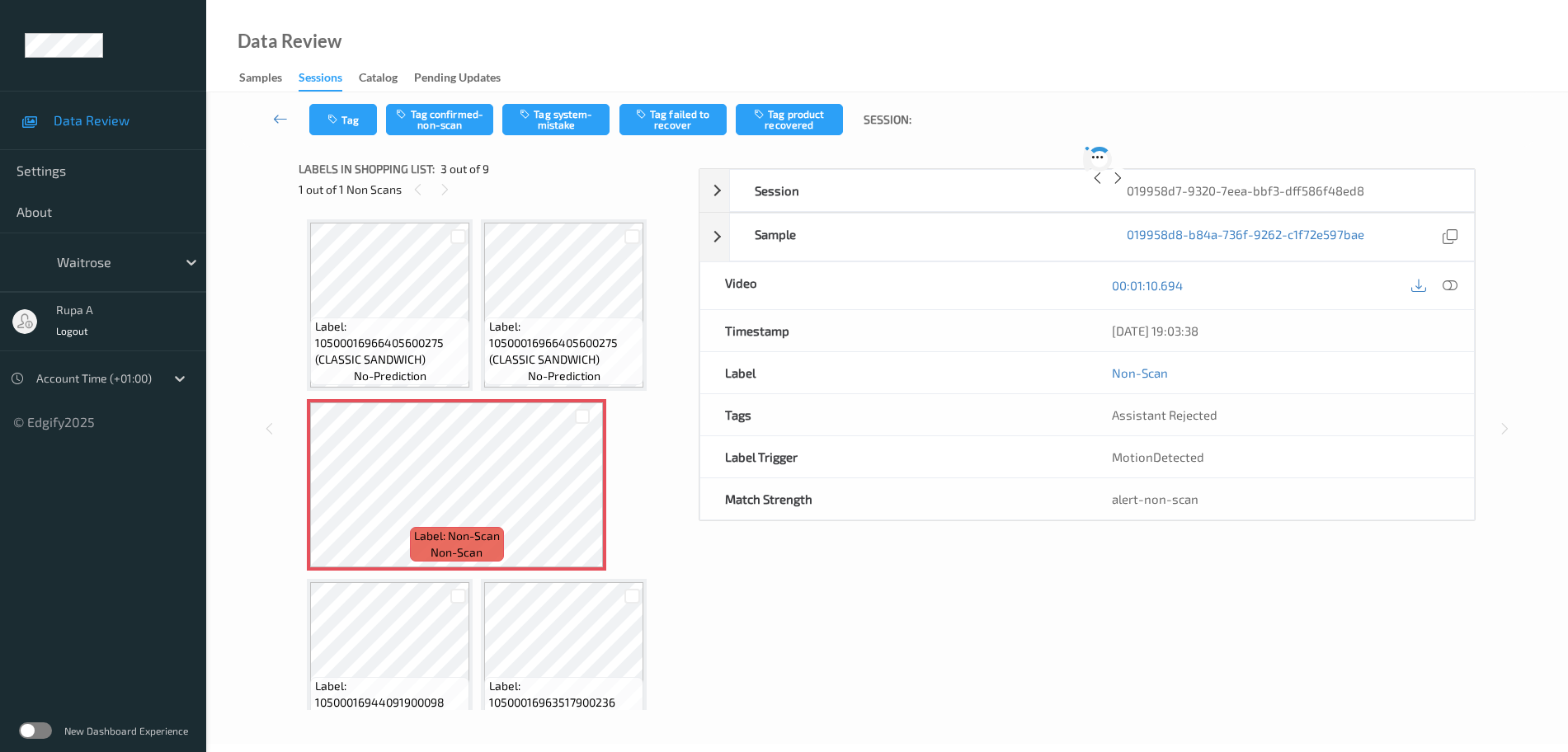
scroll to position [9, 0]
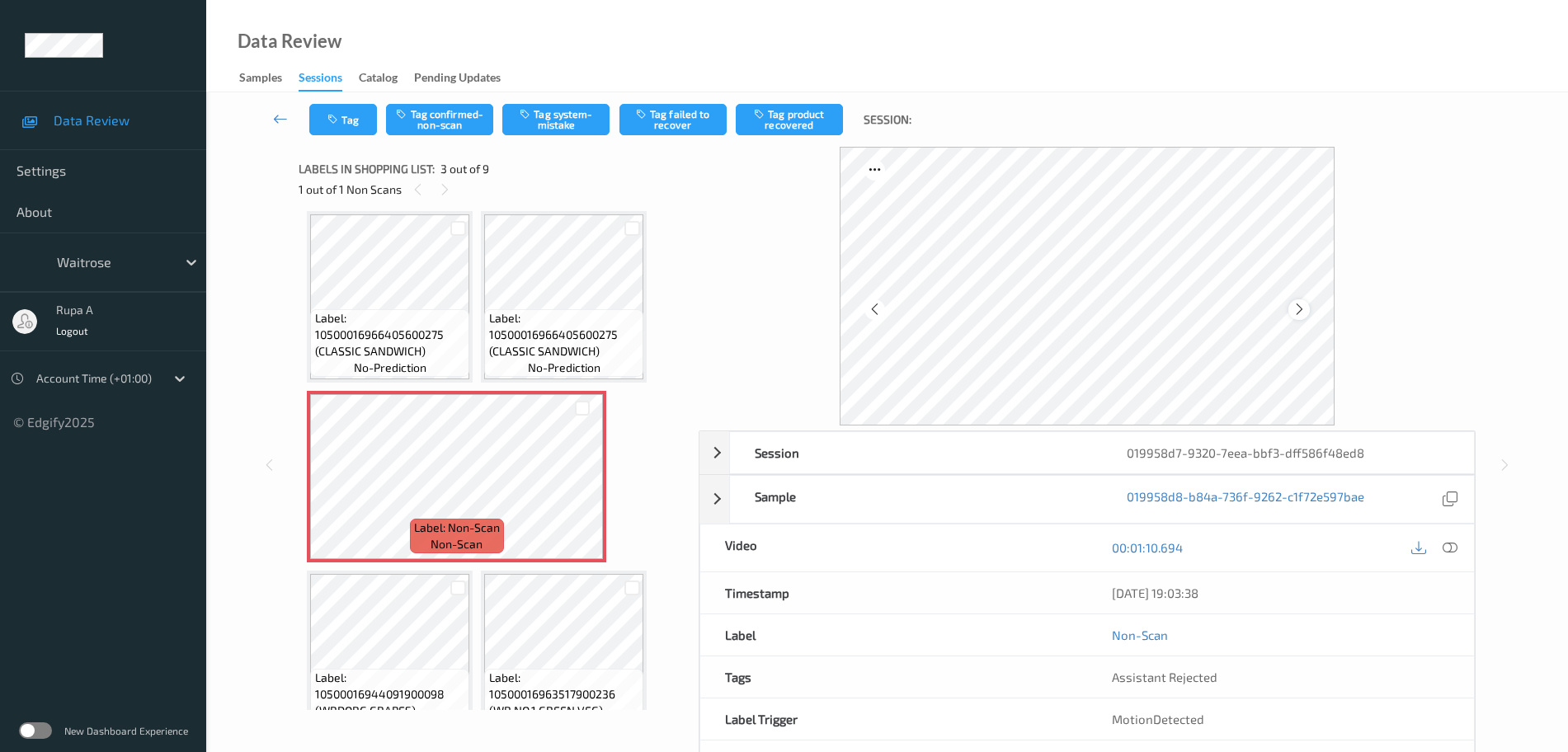
click at [1303, 317] on div at bounding box center [1299, 309] width 21 height 21
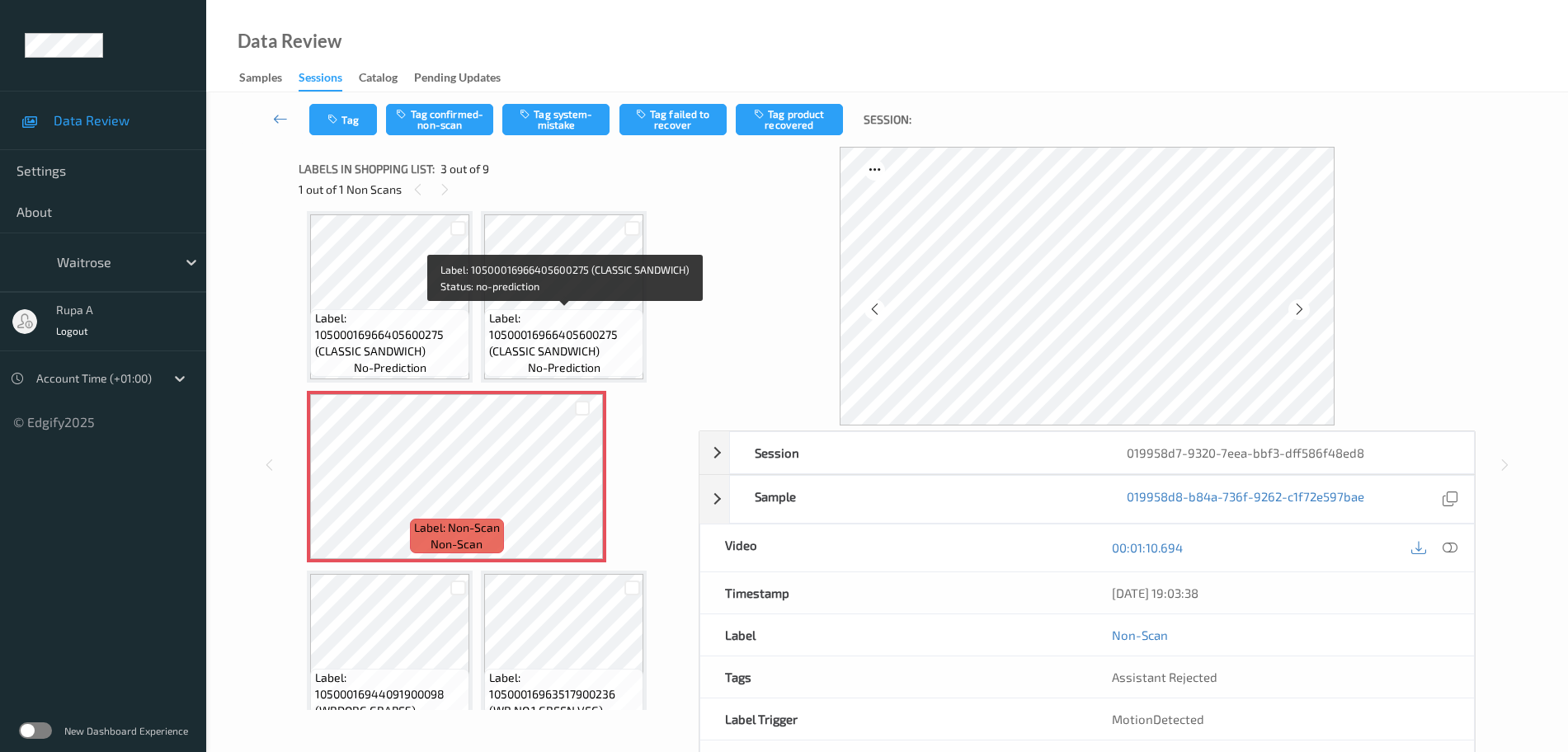
click at [601, 197] on div "1 out of 1 Non Scans" at bounding box center [493, 190] width 388 height 21
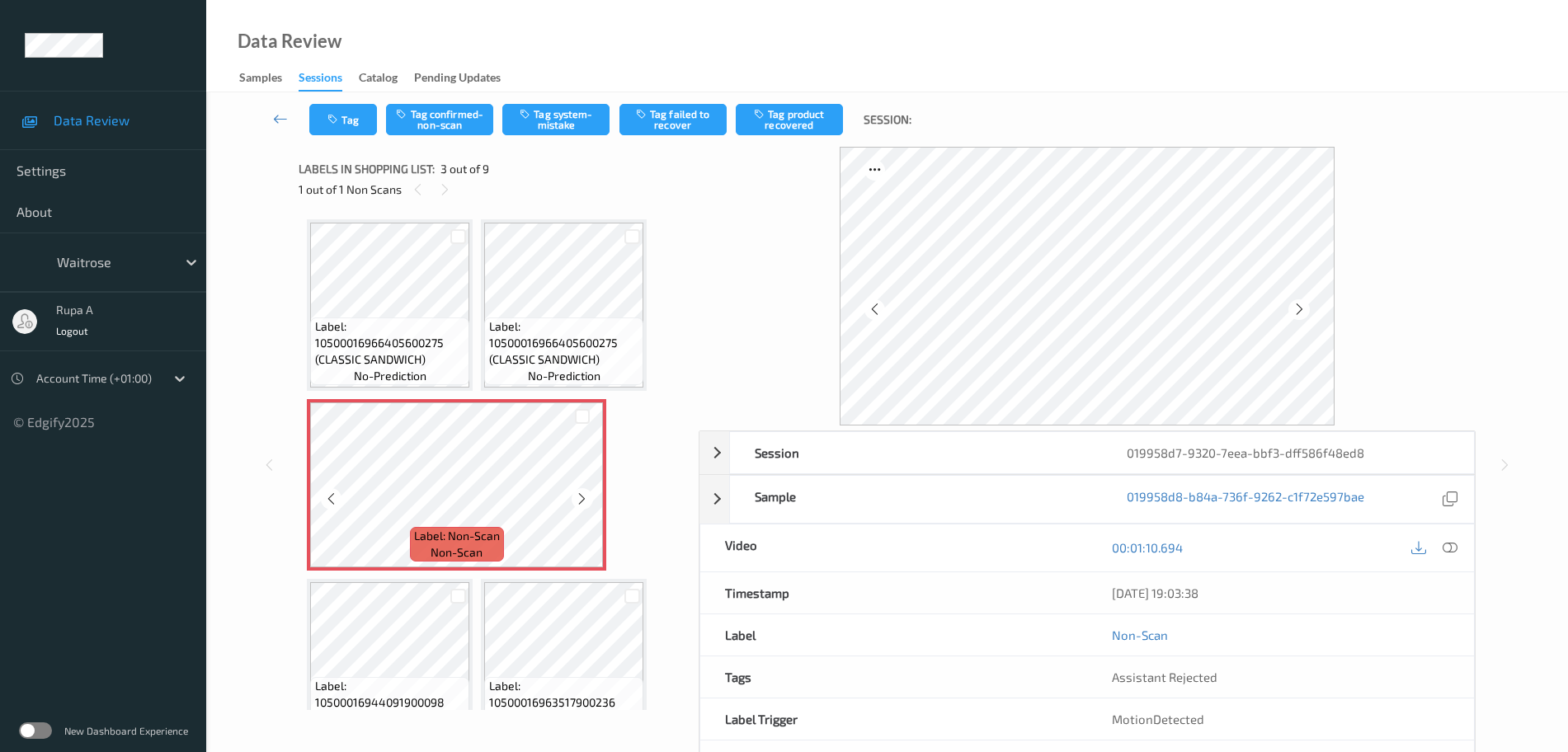
scroll to position [103, 0]
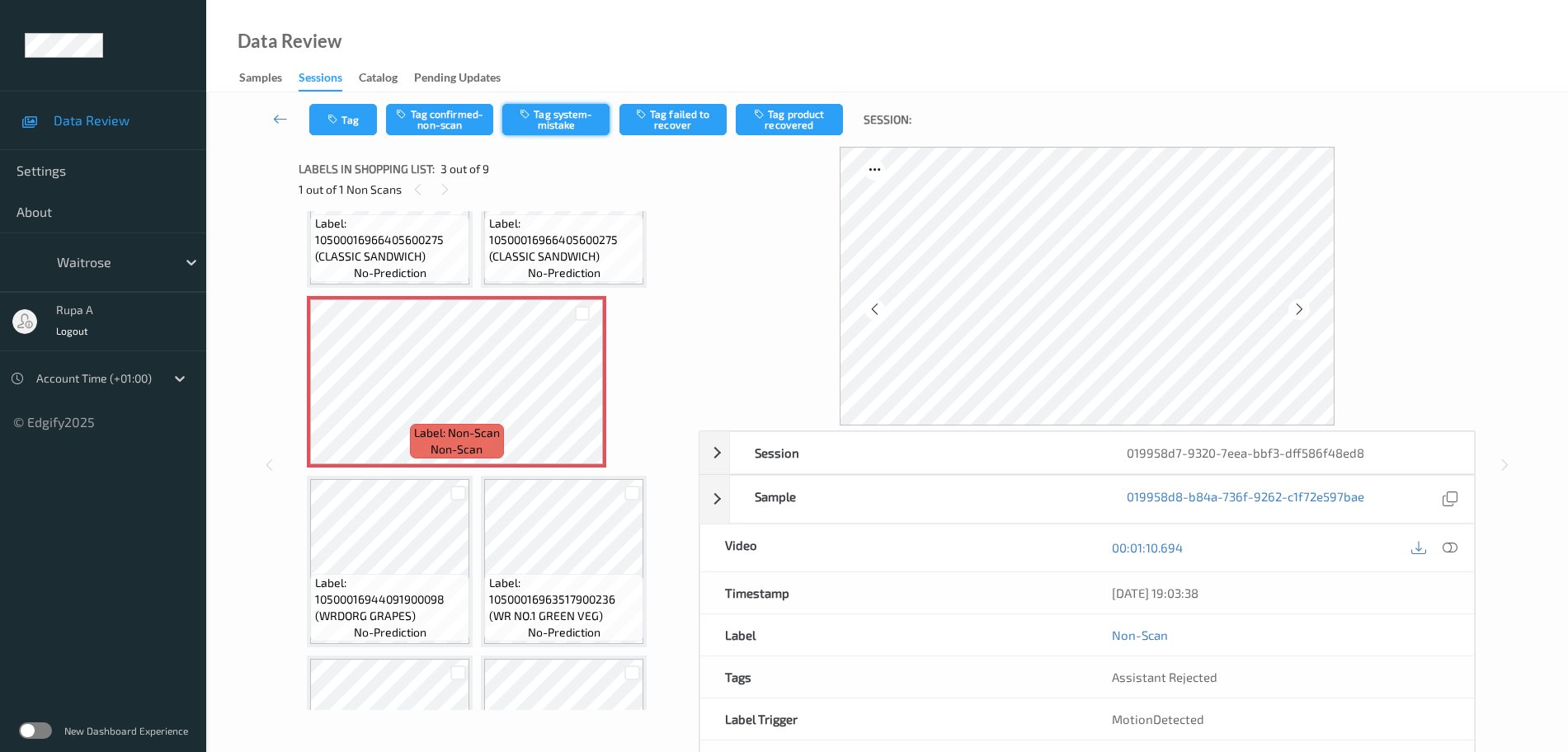
click at [586, 127] on button "Tag system-mistake" at bounding box center [556, 119] width 107 height 32
click at [358, 125] on button "Tag" at bounding box center [343, 119] width 68 height 32
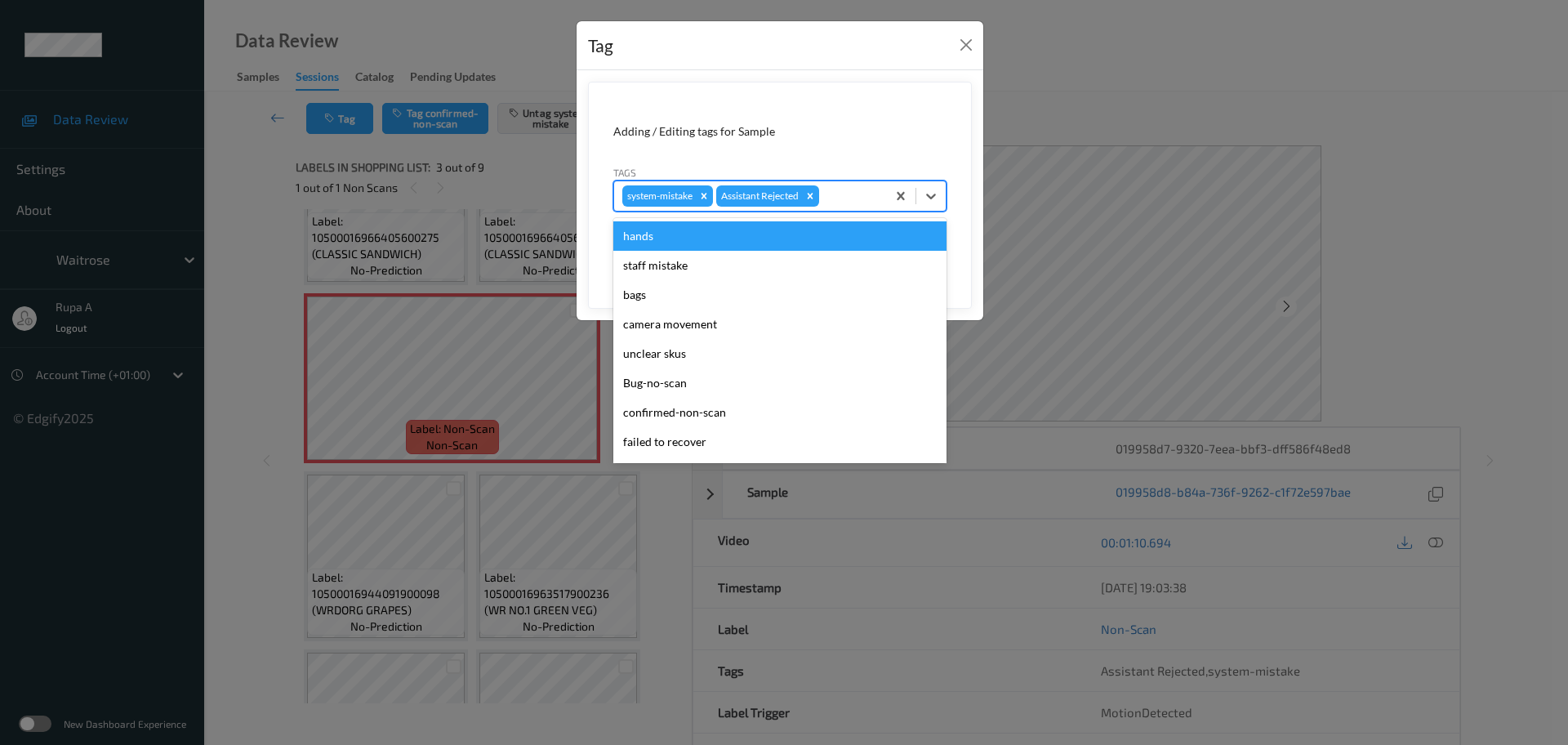
click at [831, 186] on div at bounding box center [850, 196] width 56 height 20
type input "un"
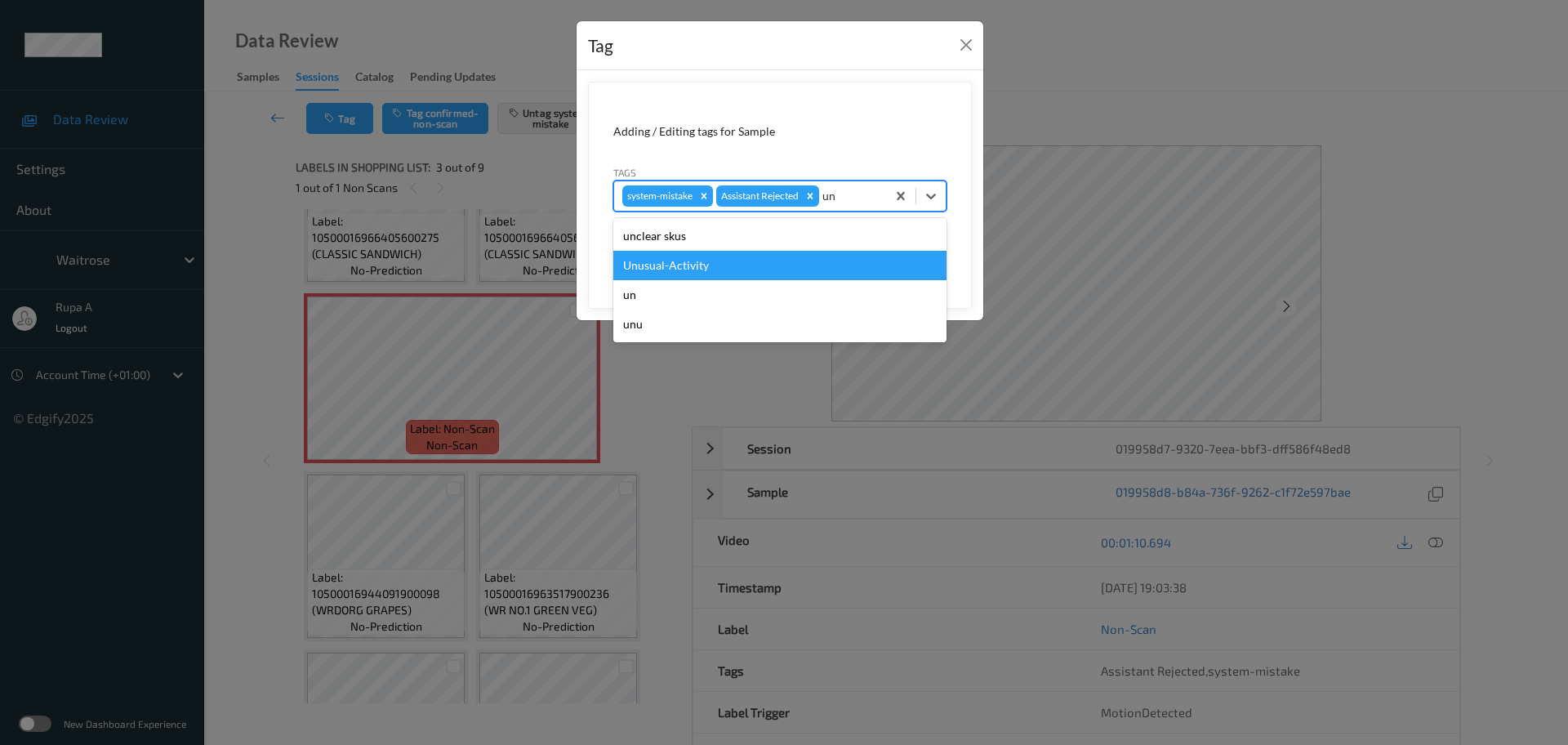
click at [709, 261] on div "Unusual-Activity" at bounding box center [779, 265] width 333 height 29
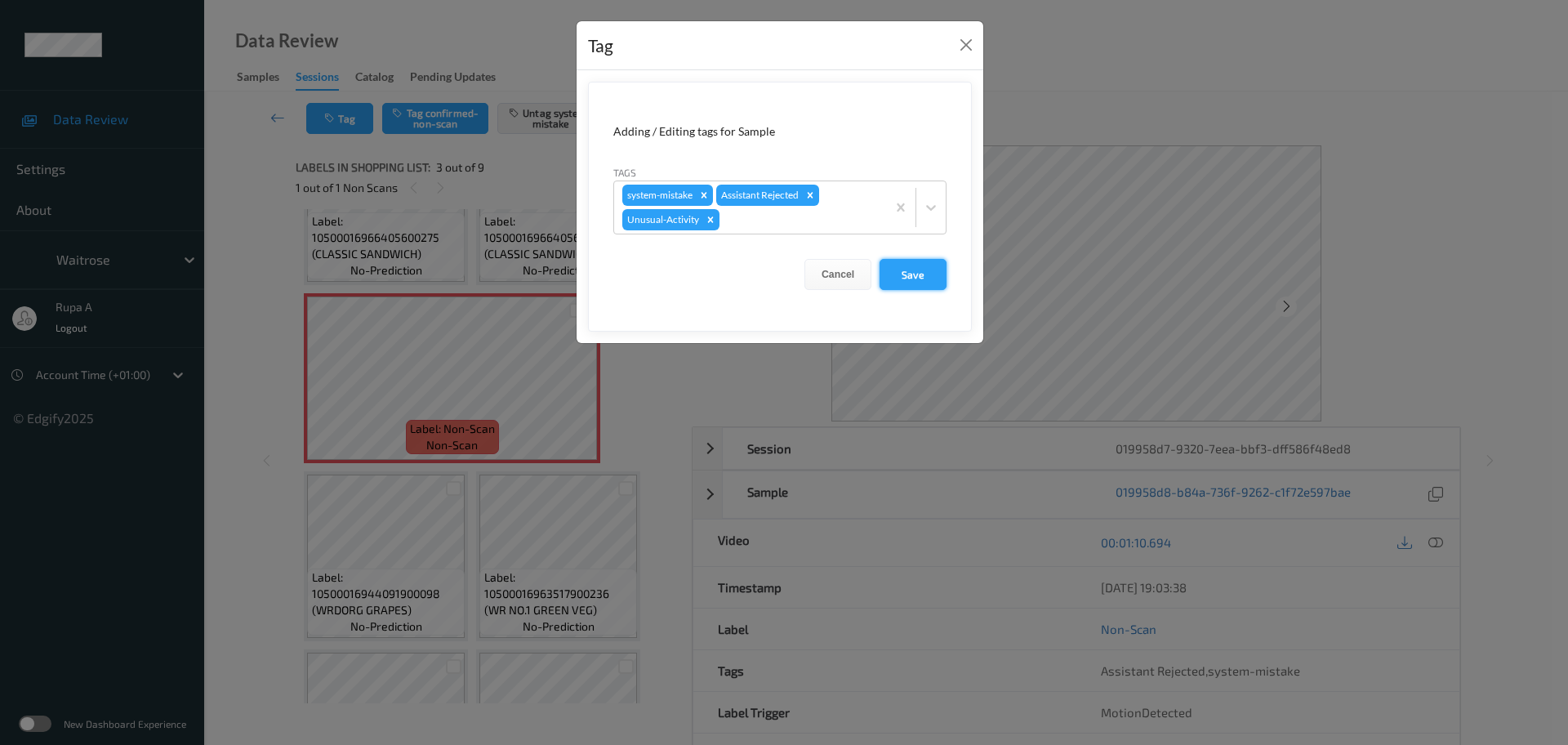
click at [905, 272] on button "Save" at bounding box center [913, 274] width 67 height 31
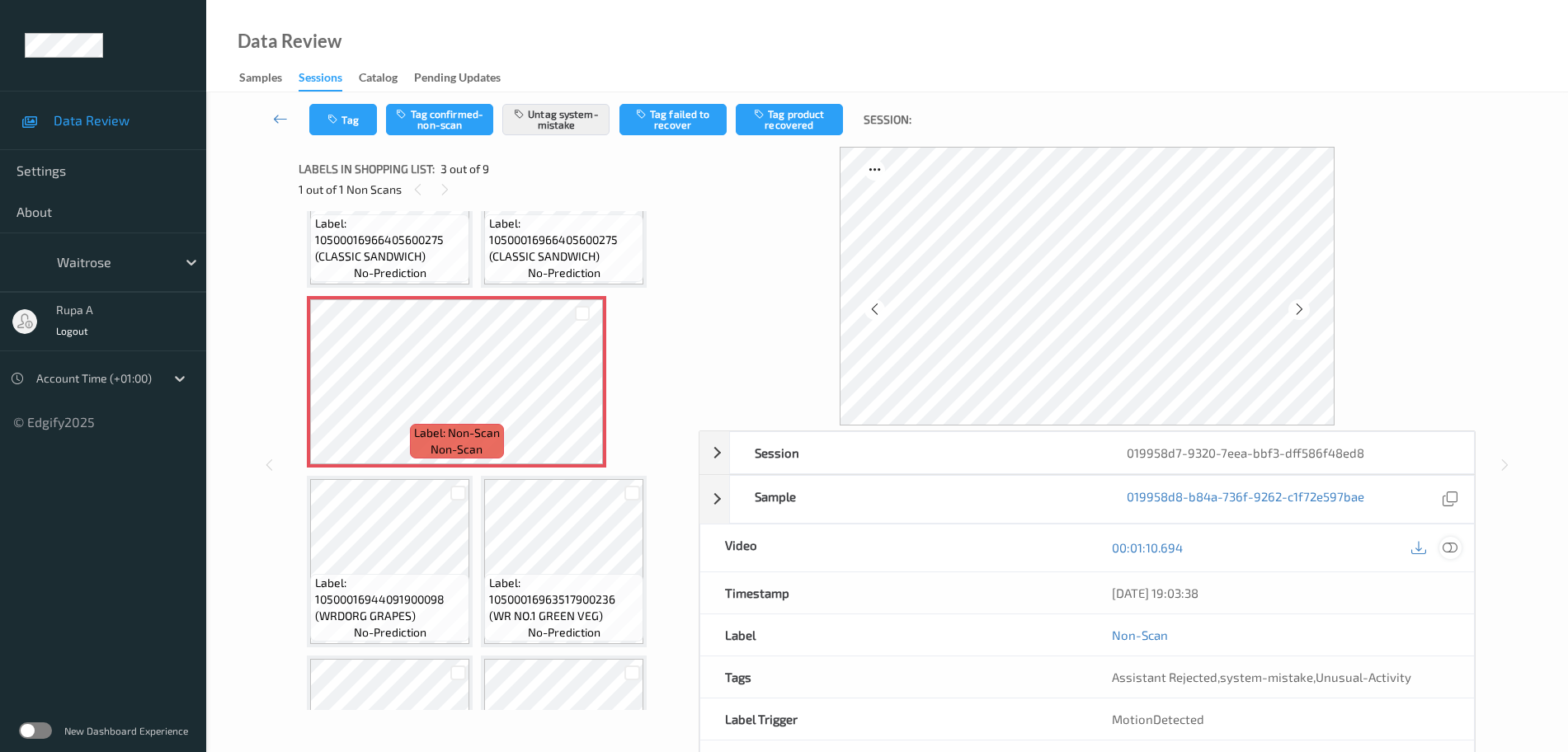
click at [1443, 550] on icon at bounding box center [1449, 547] width 14 height 14
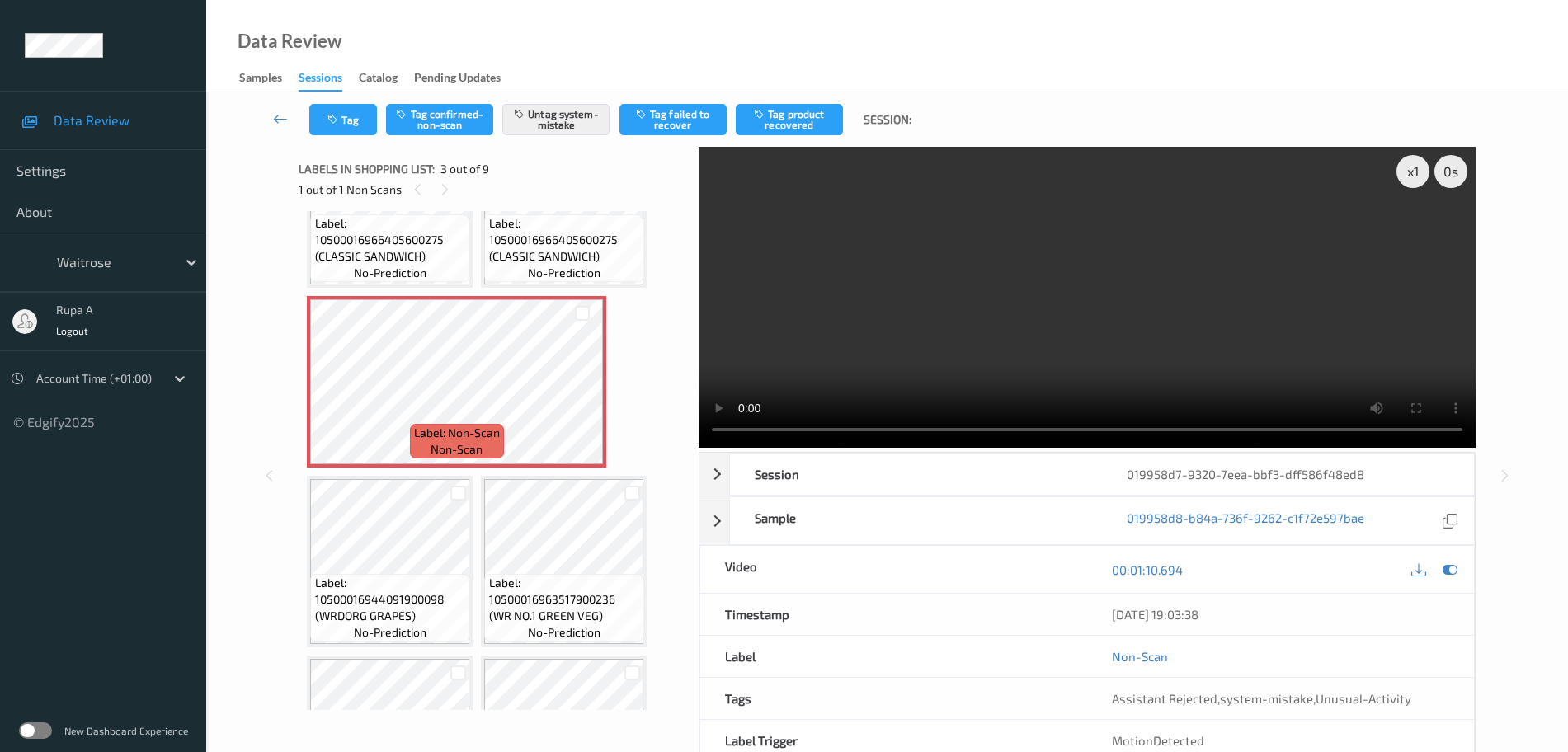
drag, startPoint x: 1444, startPoint y: 571, endPoint x: 1441, endPoint y: 563, distance: 8.5
click at [1444, 571] on icon at bounding box center [1449, 569] width 14 height 14
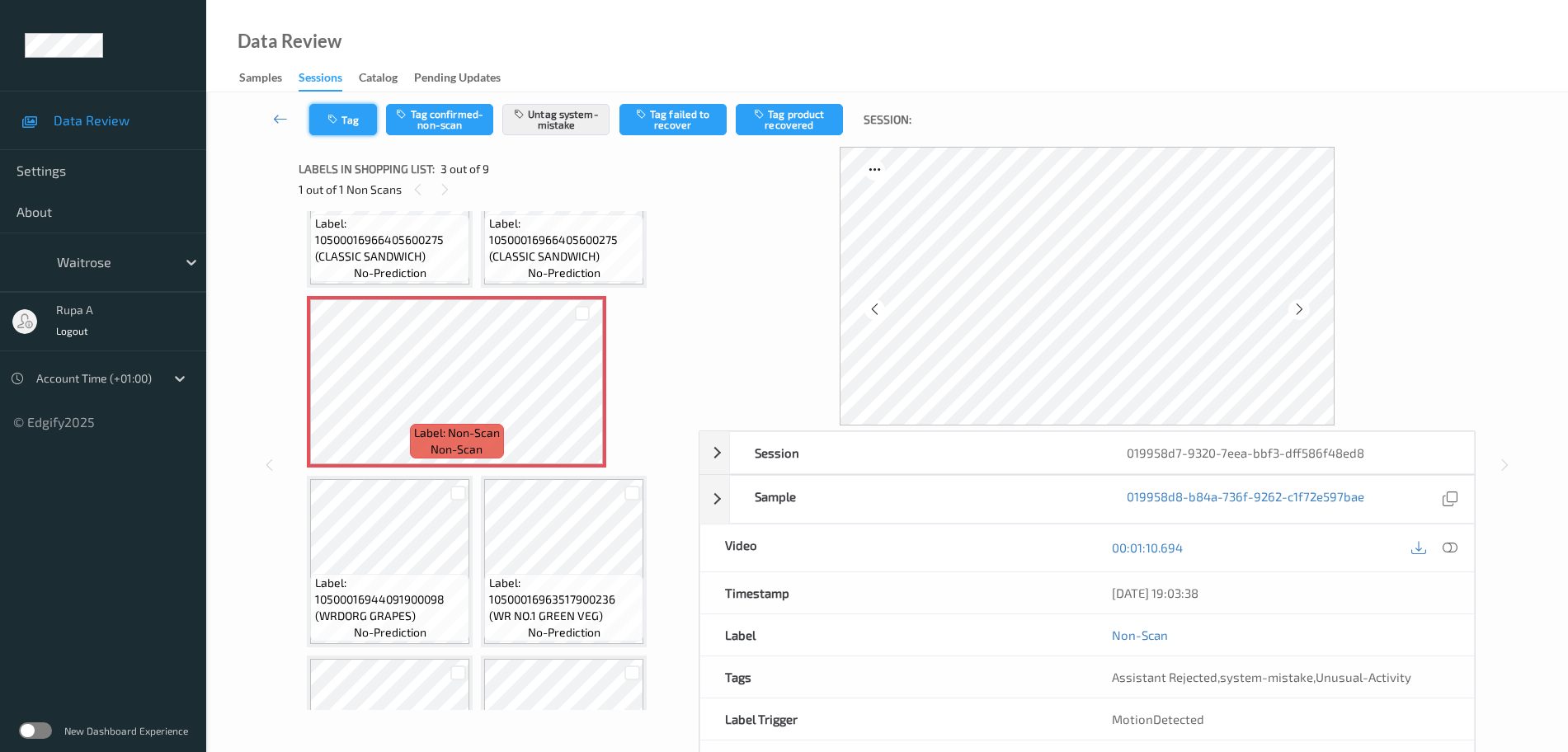
click at [340, 120] on icon "button" at bounding box center [334, 120] width 14 height 11
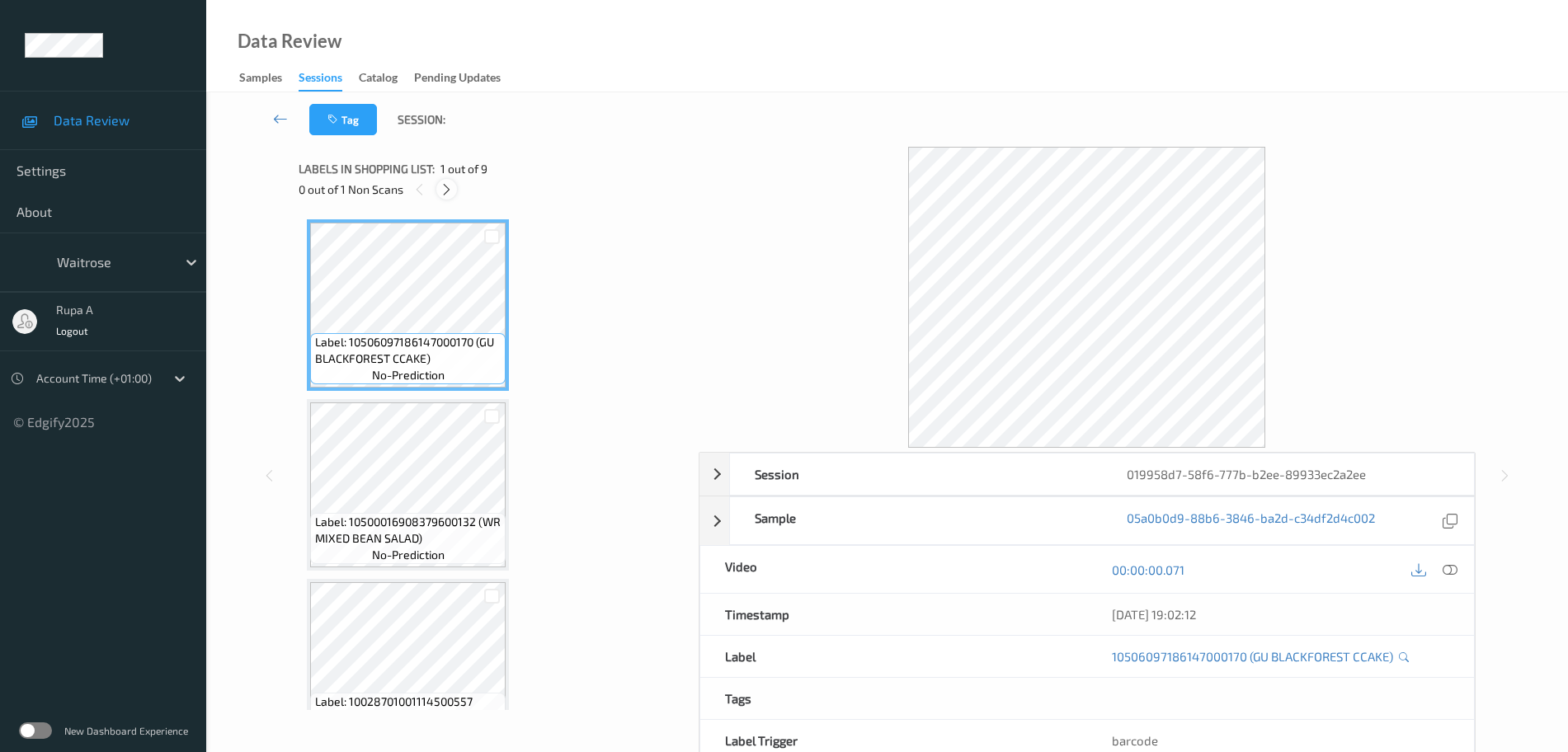
click at [441, 194] on icon at bounding box center [447, 189] width 14 height 14
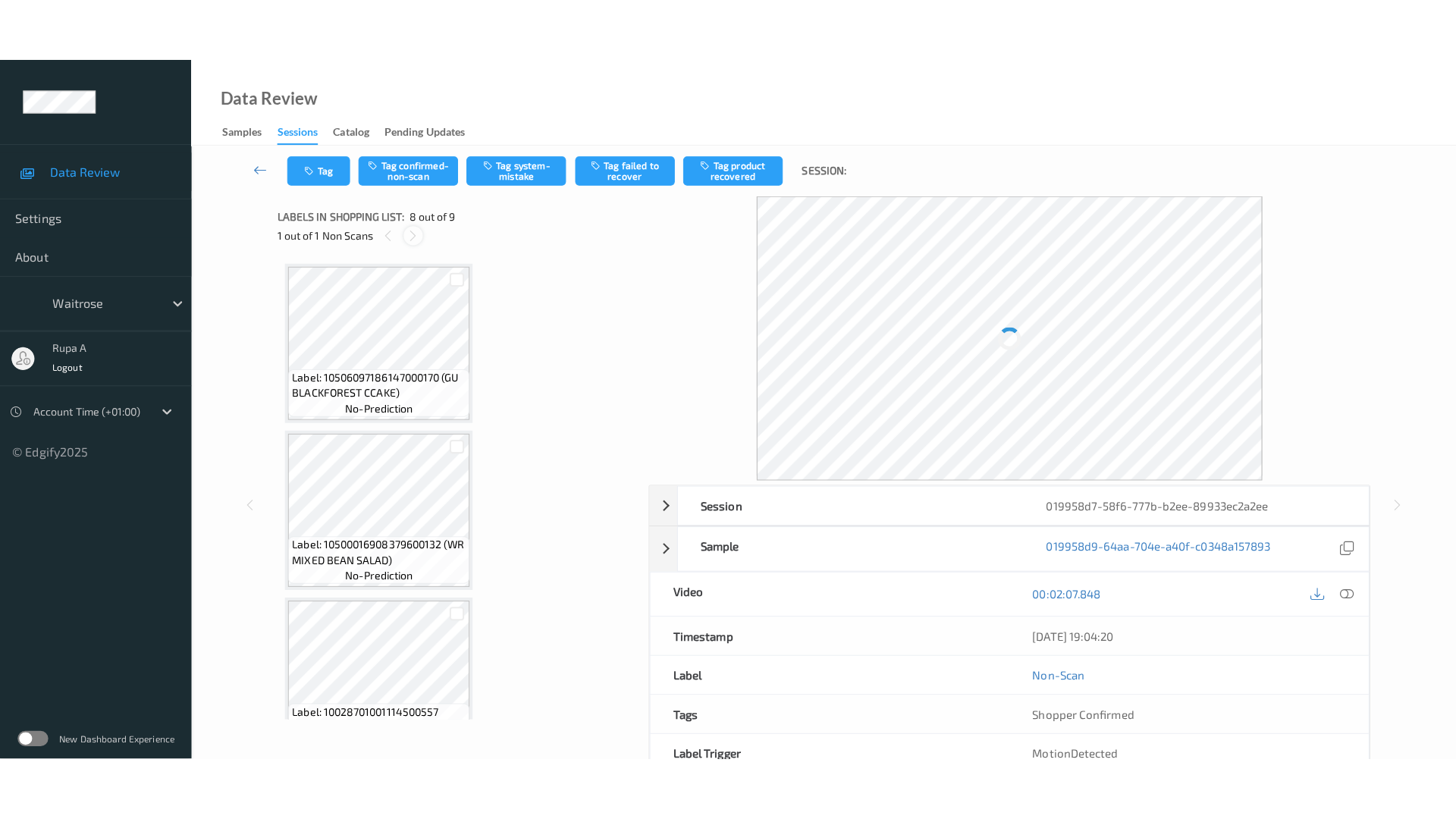
scroll to position [1000, 0]
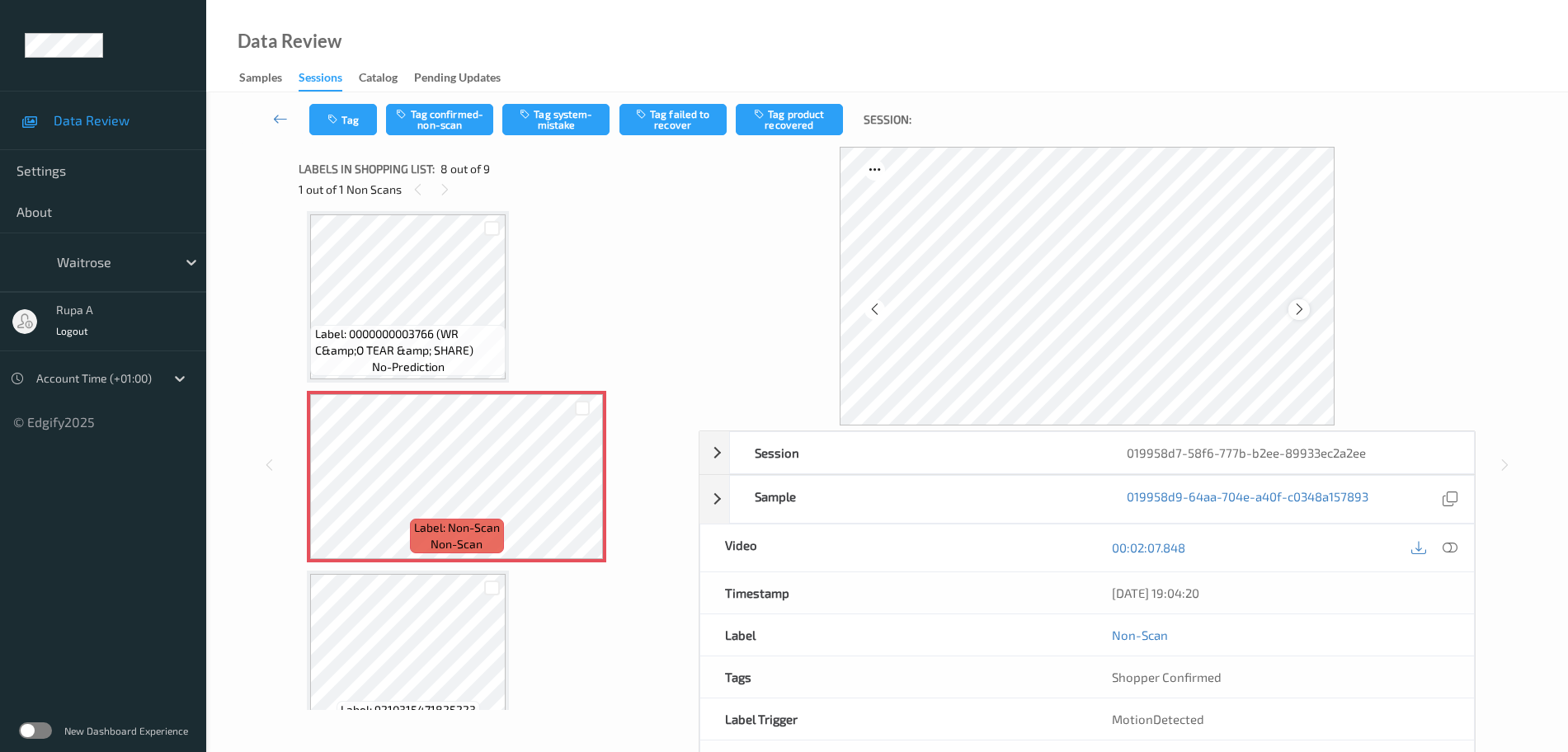
click at [1298, 299] on div at bounding box center [1299, 309] width 21 height 21
click at [1299, 302] on icon at bounding box center [1300, 308] width 14 height 14
click at [1448, 540] on icon at bounding box center [1449, 547] width 14 height 14
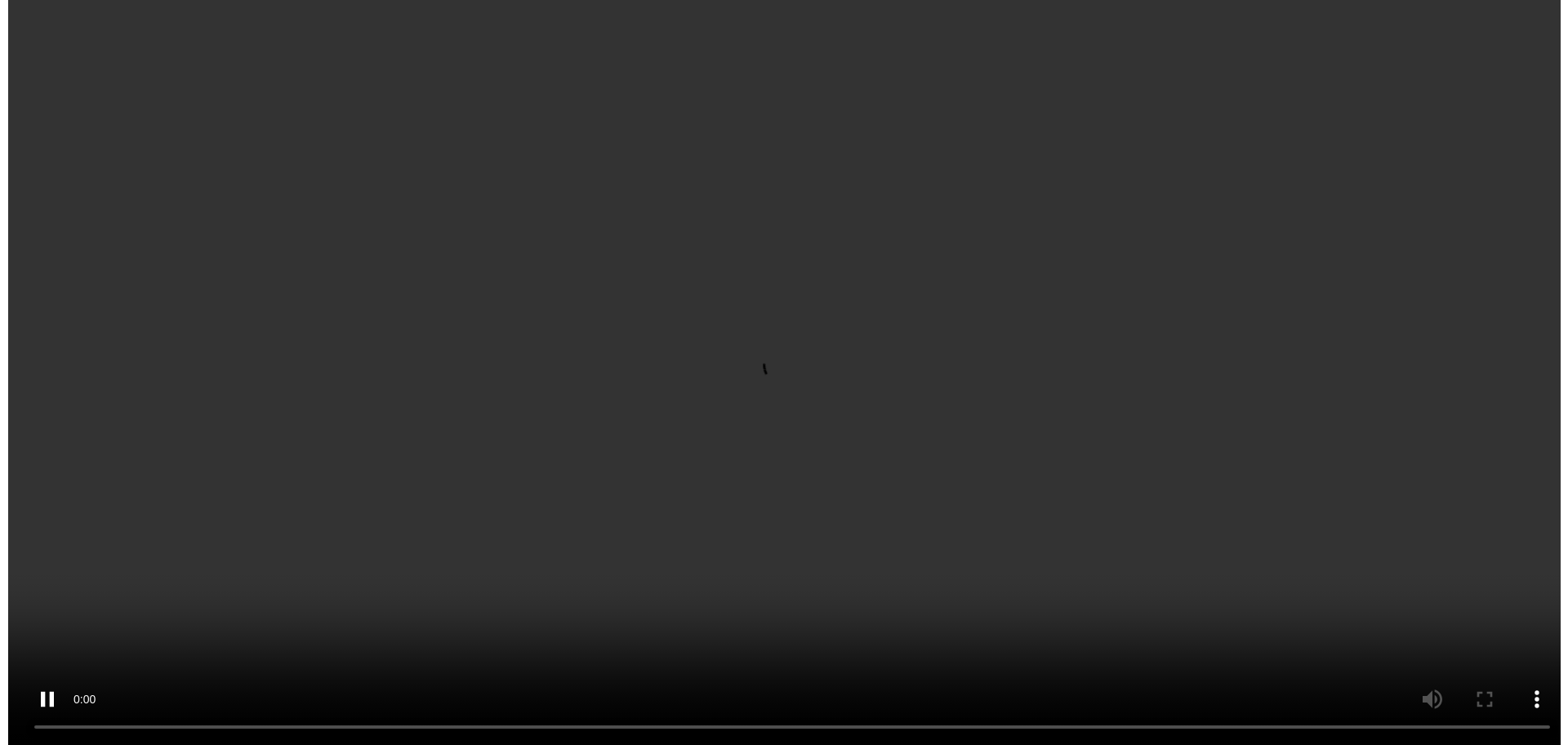
scroll to position [877, 0]
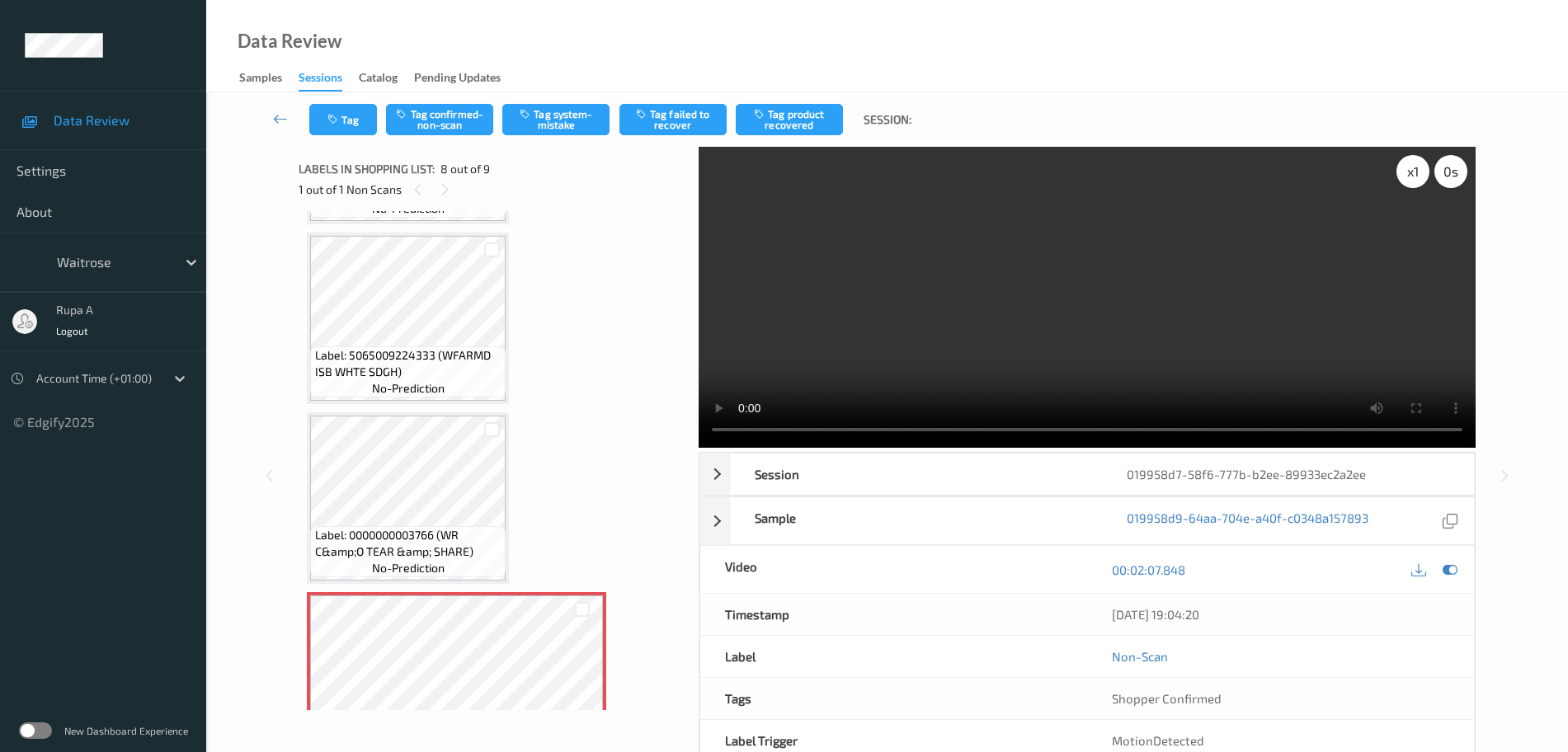
click at [1404, 186] on div "x 1 0 s" at bounding box center [1432, 171] width 71 height 33
click at [1409, 176] on div "x 1" at bounding box center [1413, 171] width 33 height 33
click at [1409, 176] on div "x 2" at bounding box center [1413, 171] width 33 height 33
click at [1446, 562] on icon at bounding box center [1449, 569] width 14 height 14
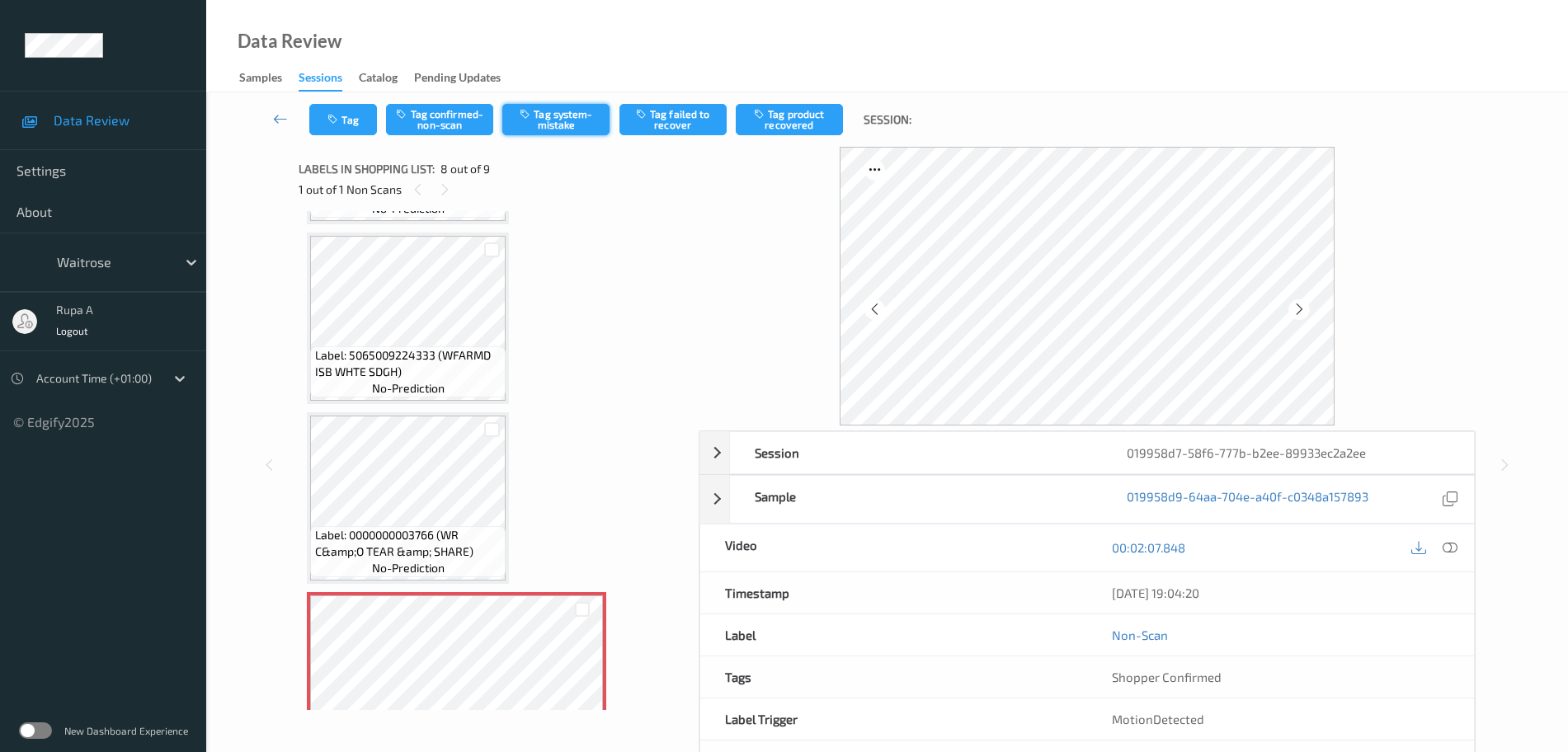
click at [571, 124] on button "Tag system-mistake" at bounding box center [556, 119] width 107 height 32
click at [353, 119] on button "Tag" at bounding box center [343, 119] width 68 height 32
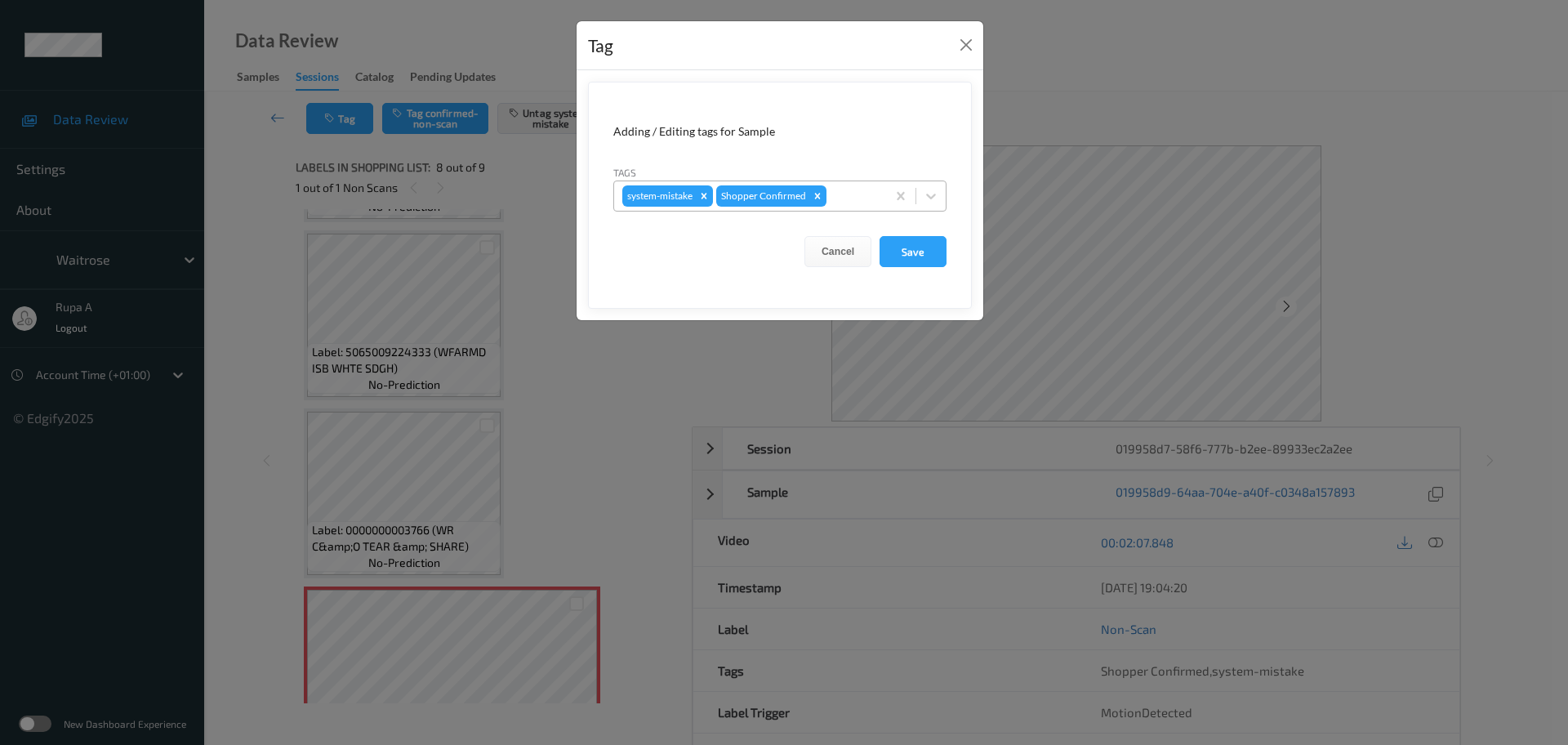
click at [835, 191] on div at bounding box center [853, 196] width 48 height 20
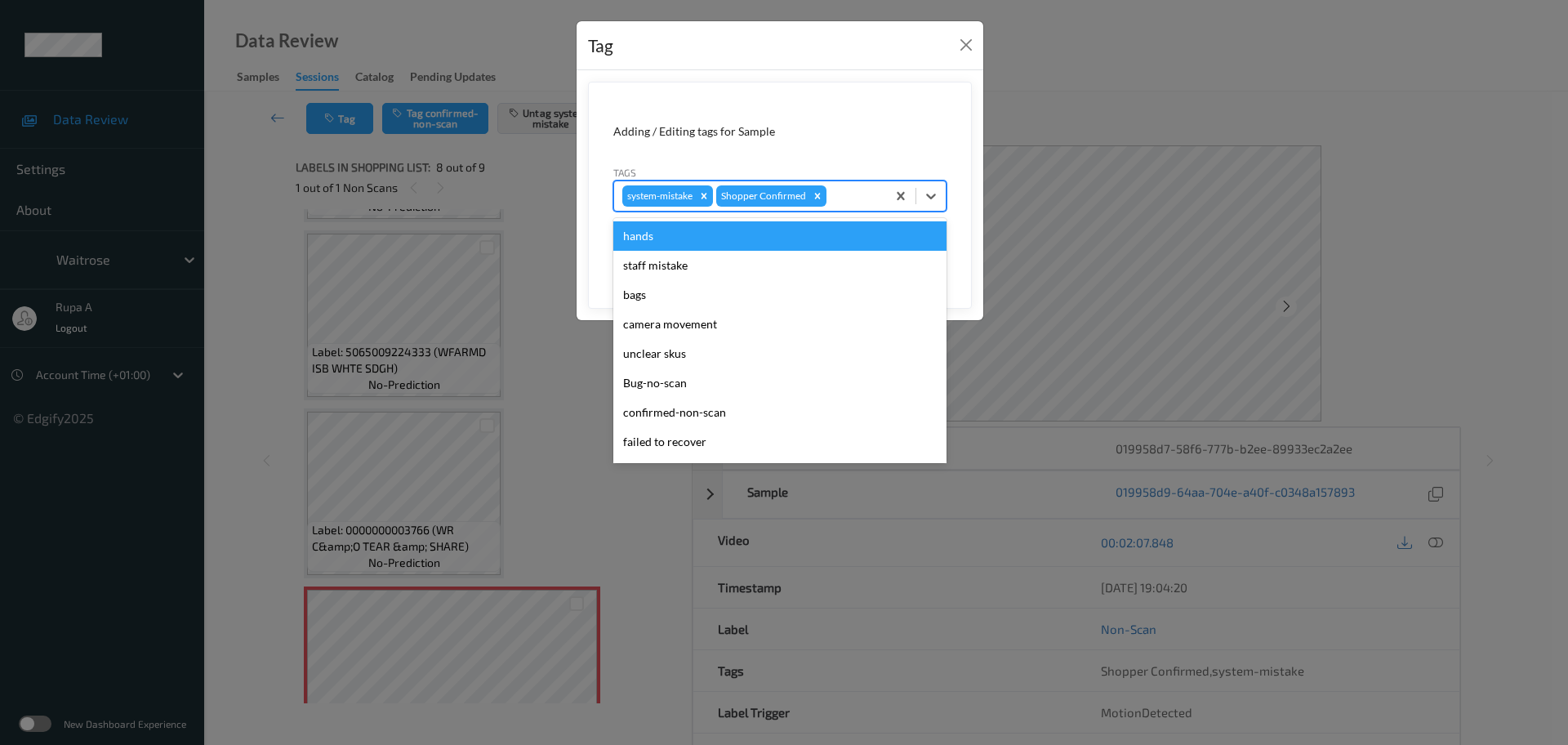
type input "y"
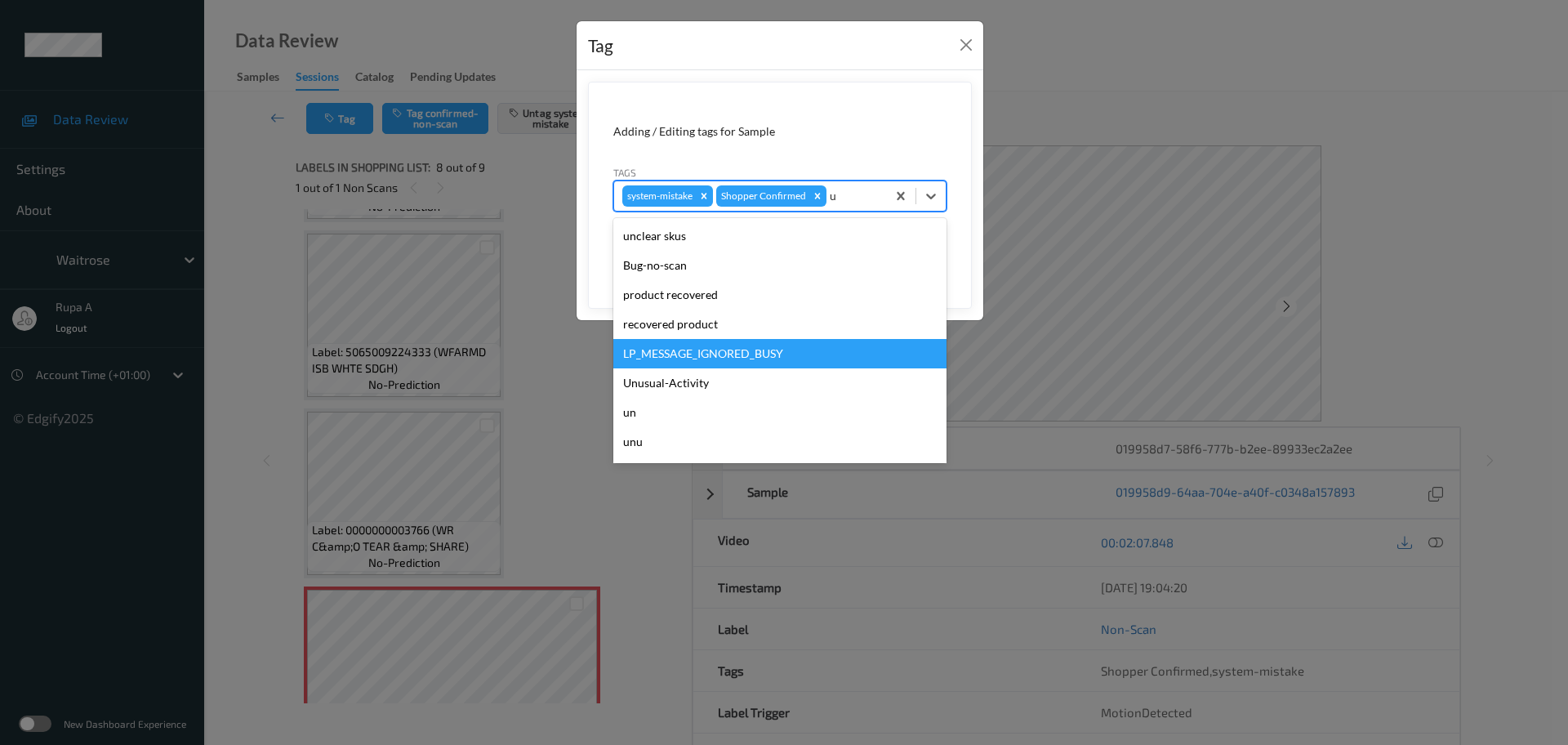
type input "un"
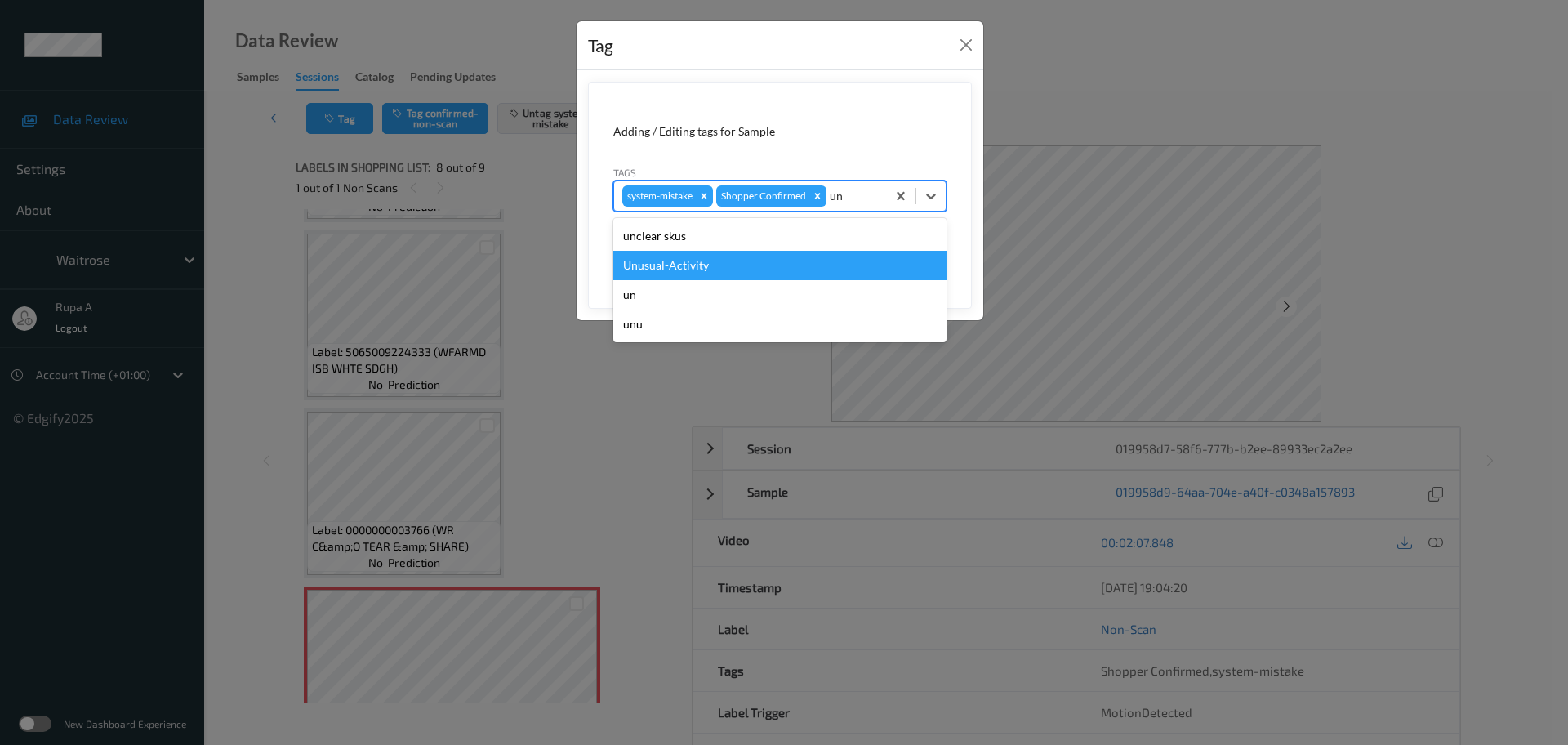
click at [743, 265] on div "Unusual-Activity" at bounding box center [779, 265] width 333 height 29
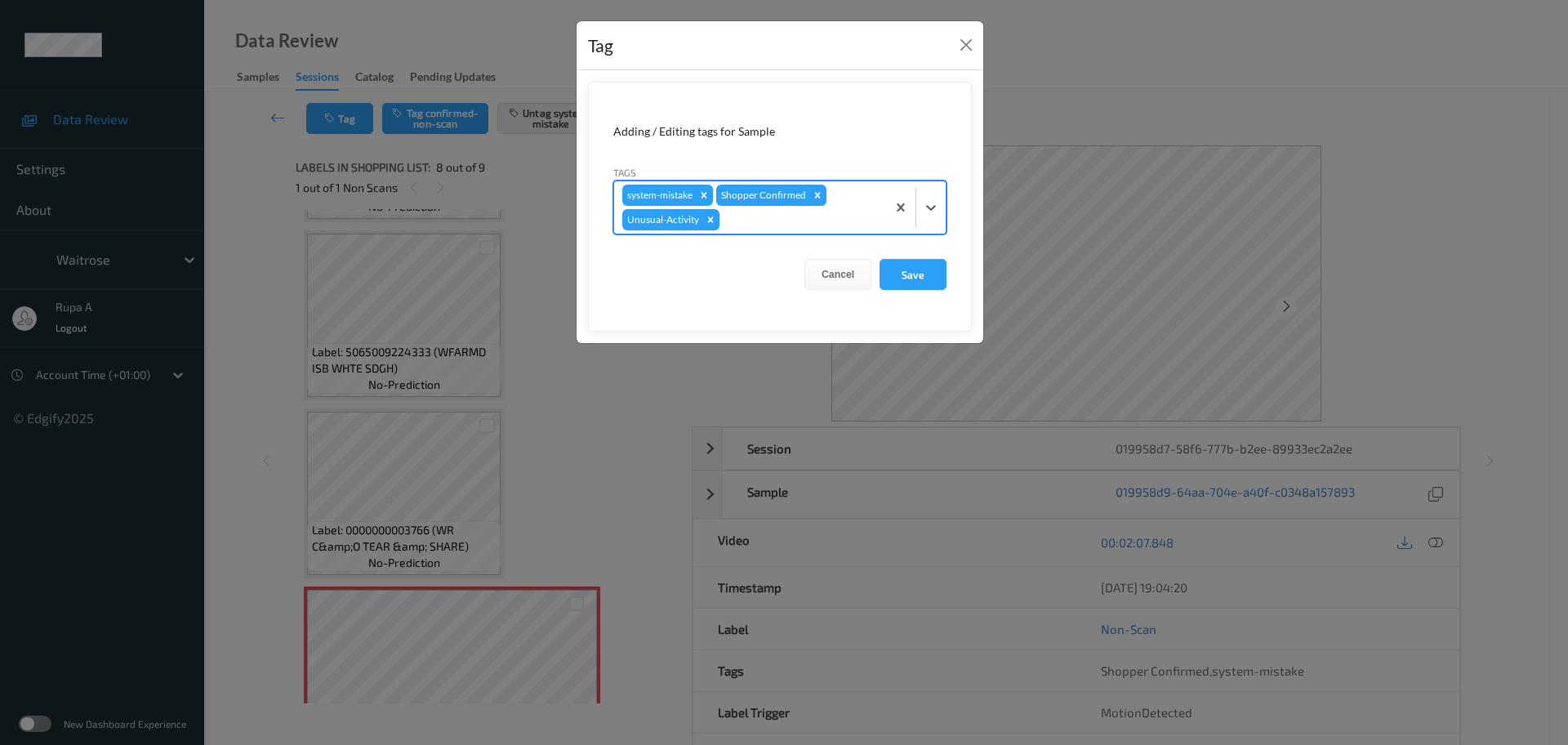
click at [779, 232] on div "system-mistake Shopper Confirmed Unusual-Activity" at bounding box center [750, 207] width 272 height 52
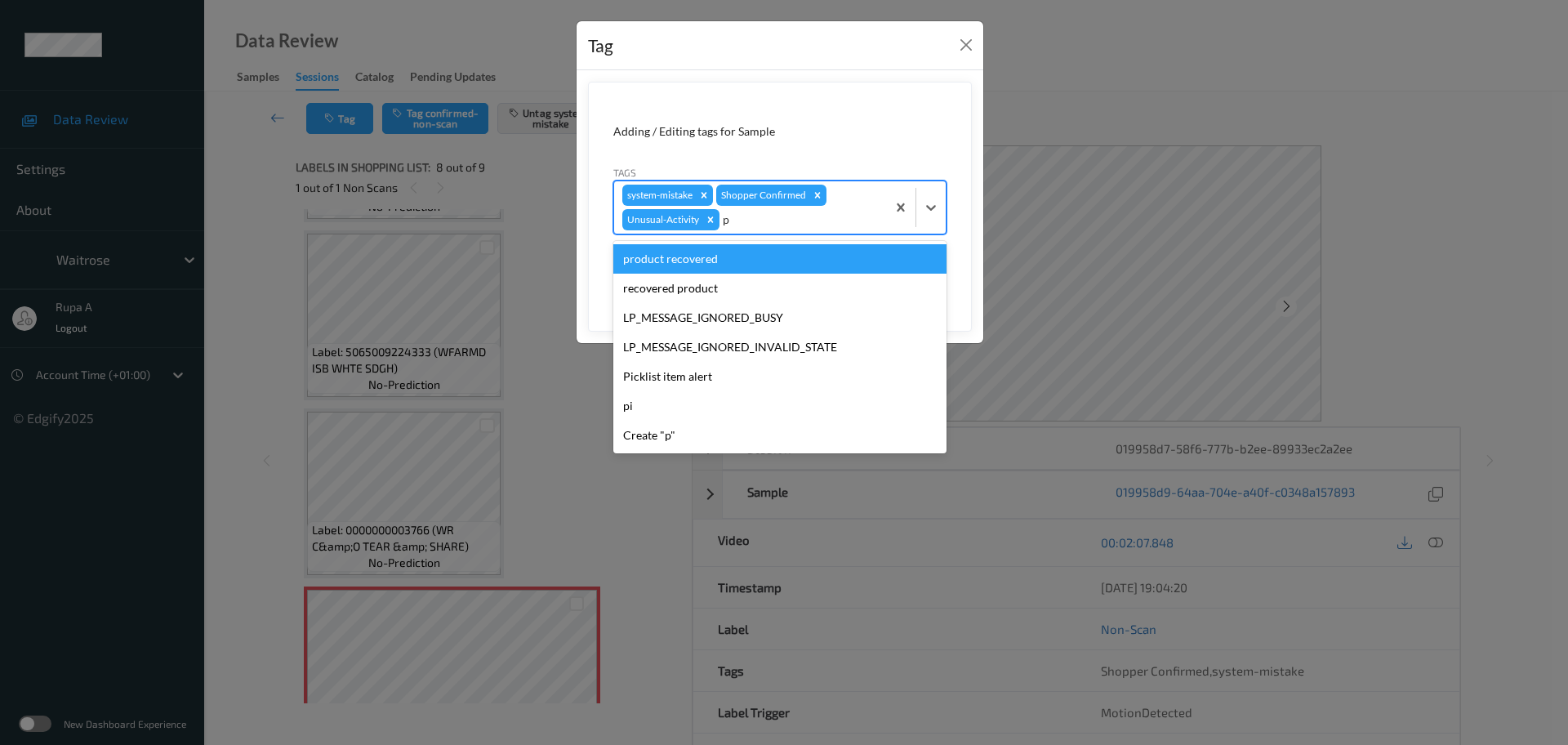
type input "pi"
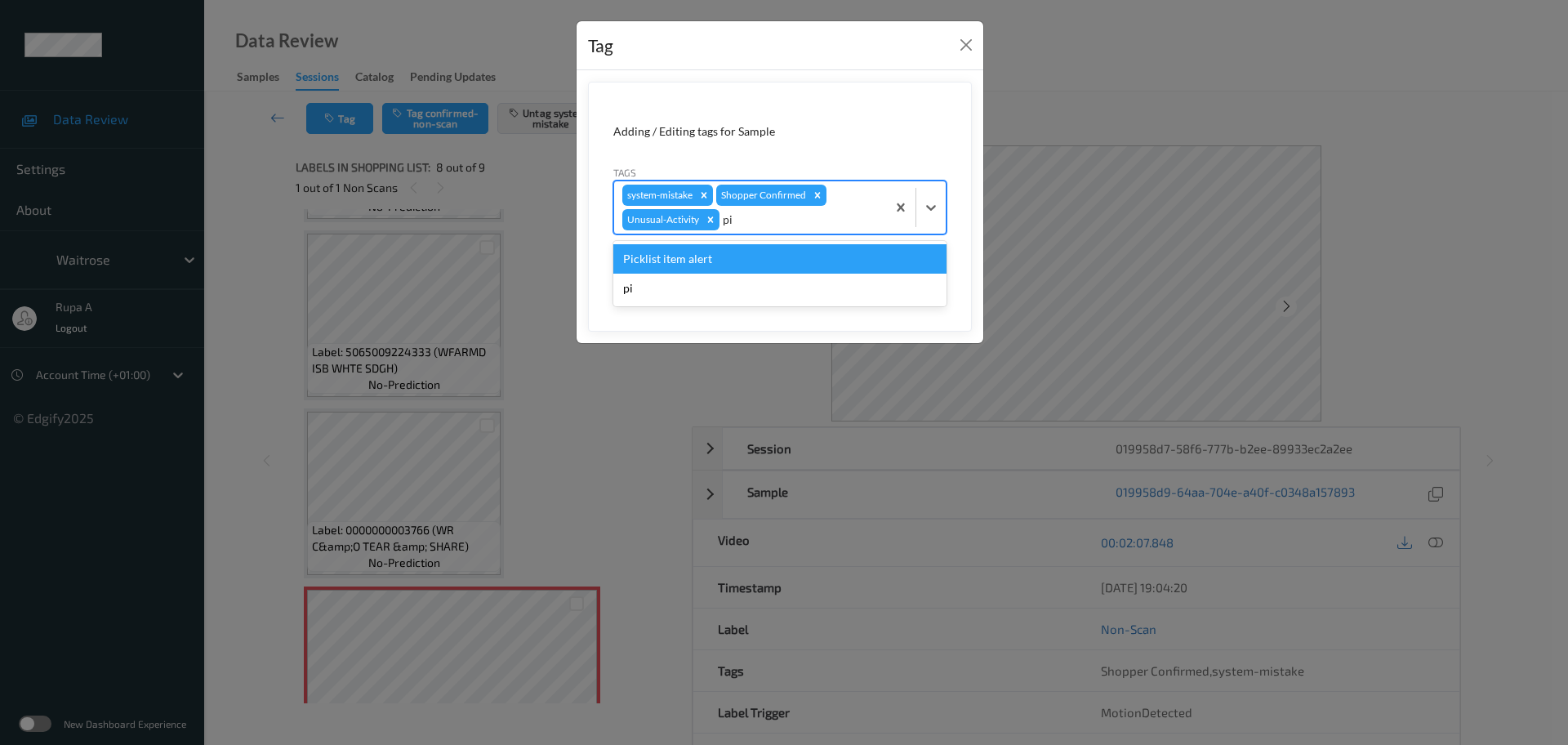
click at [770, 251] on div "Picklist item alert" at bounding box center [779, 258] width 333 height 29
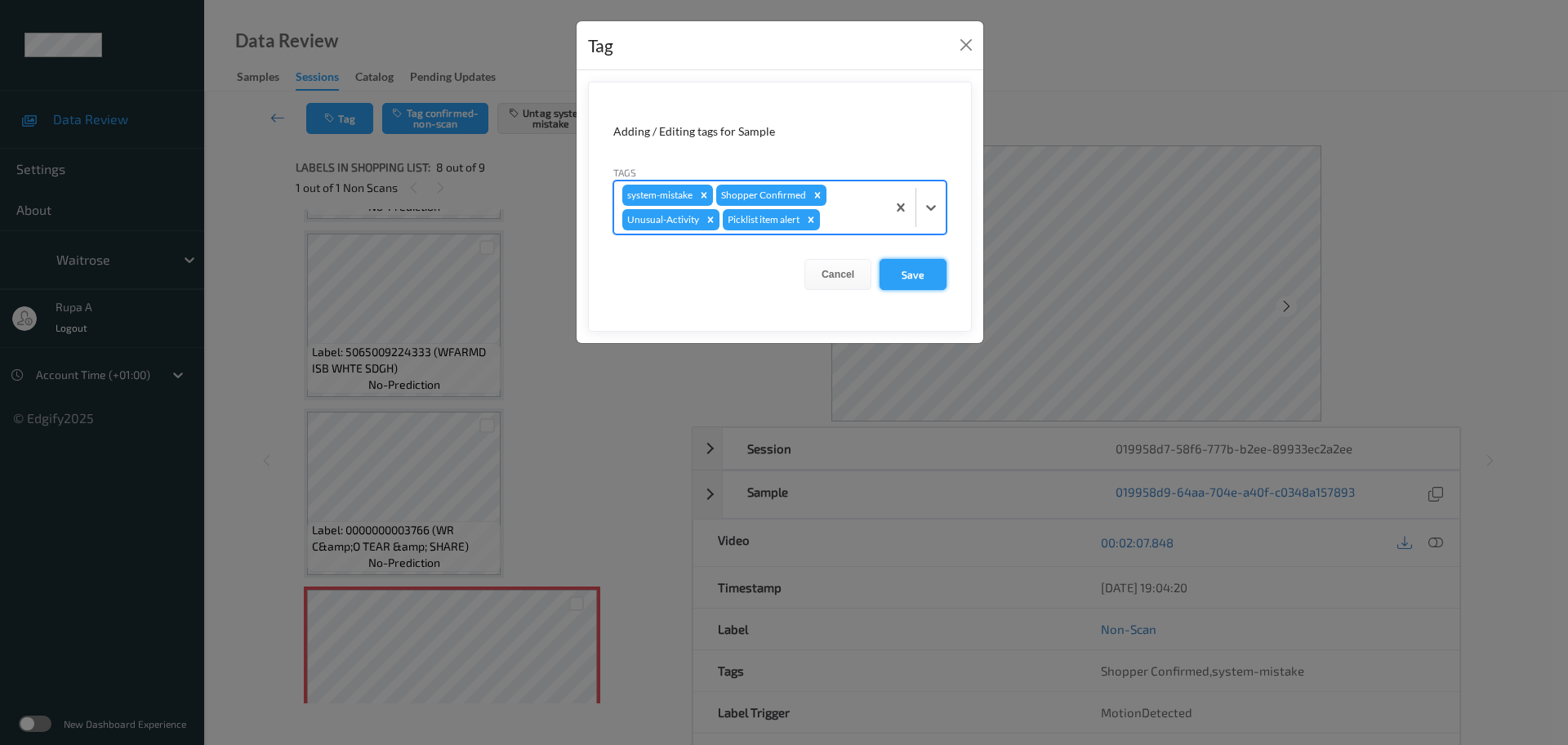
click at [941, 276] on button "Save" at bounding box center [913, 274] width 67 height 31
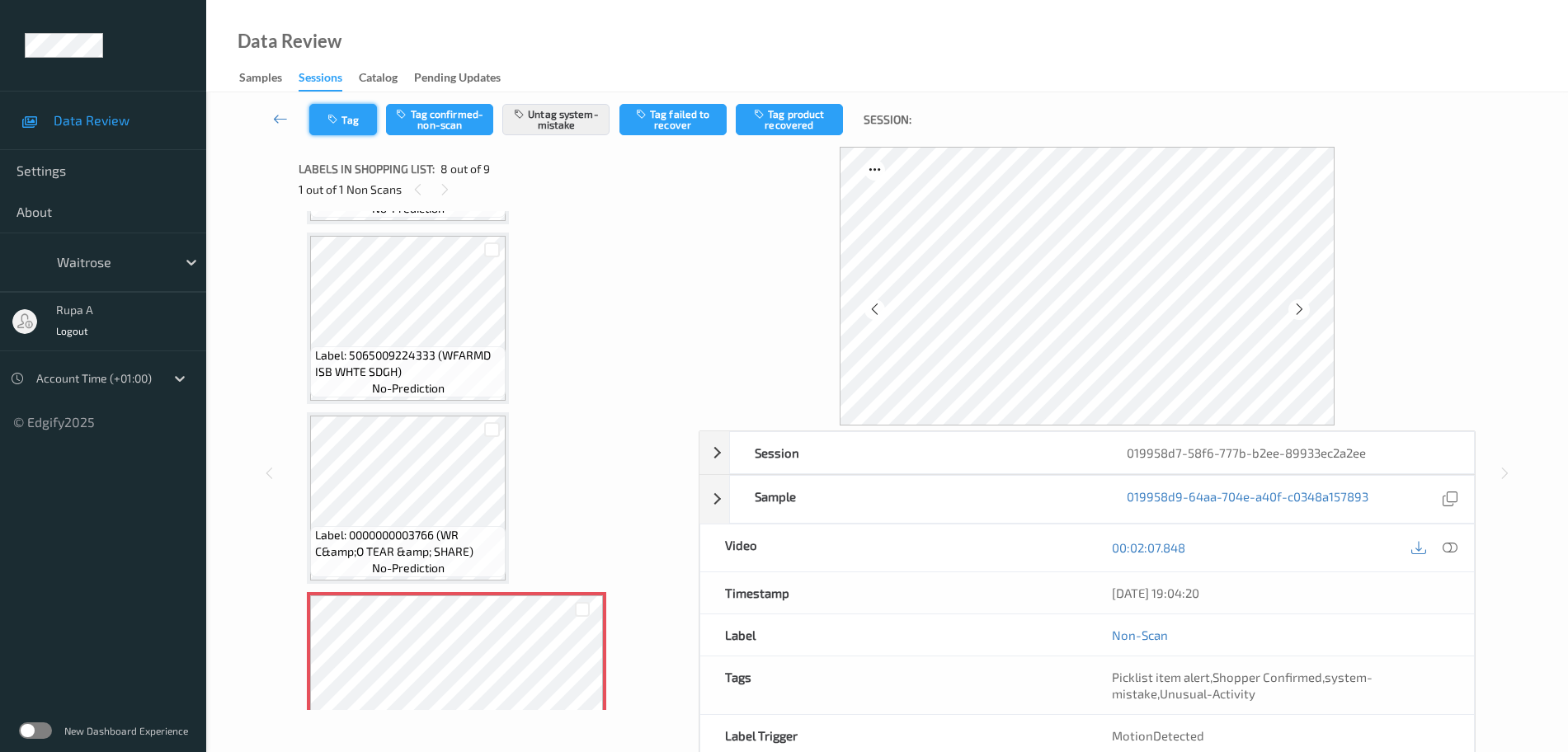
click at [323, 121] on button "Tag" at bounding box center [343, 119] width 68 height 32
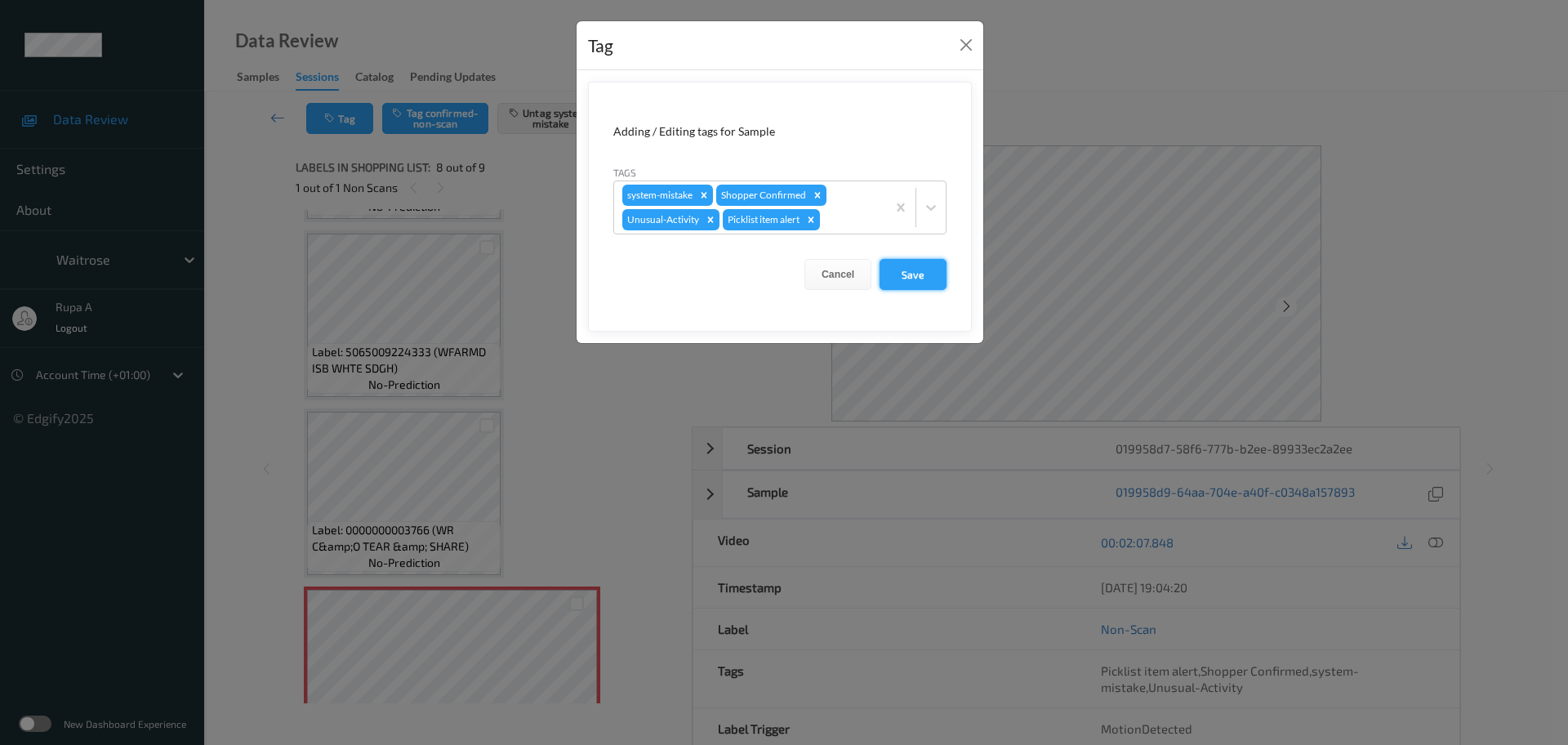
click at [923, 275] on button "Save" at bounding box center [913, 274] width 67 height 31
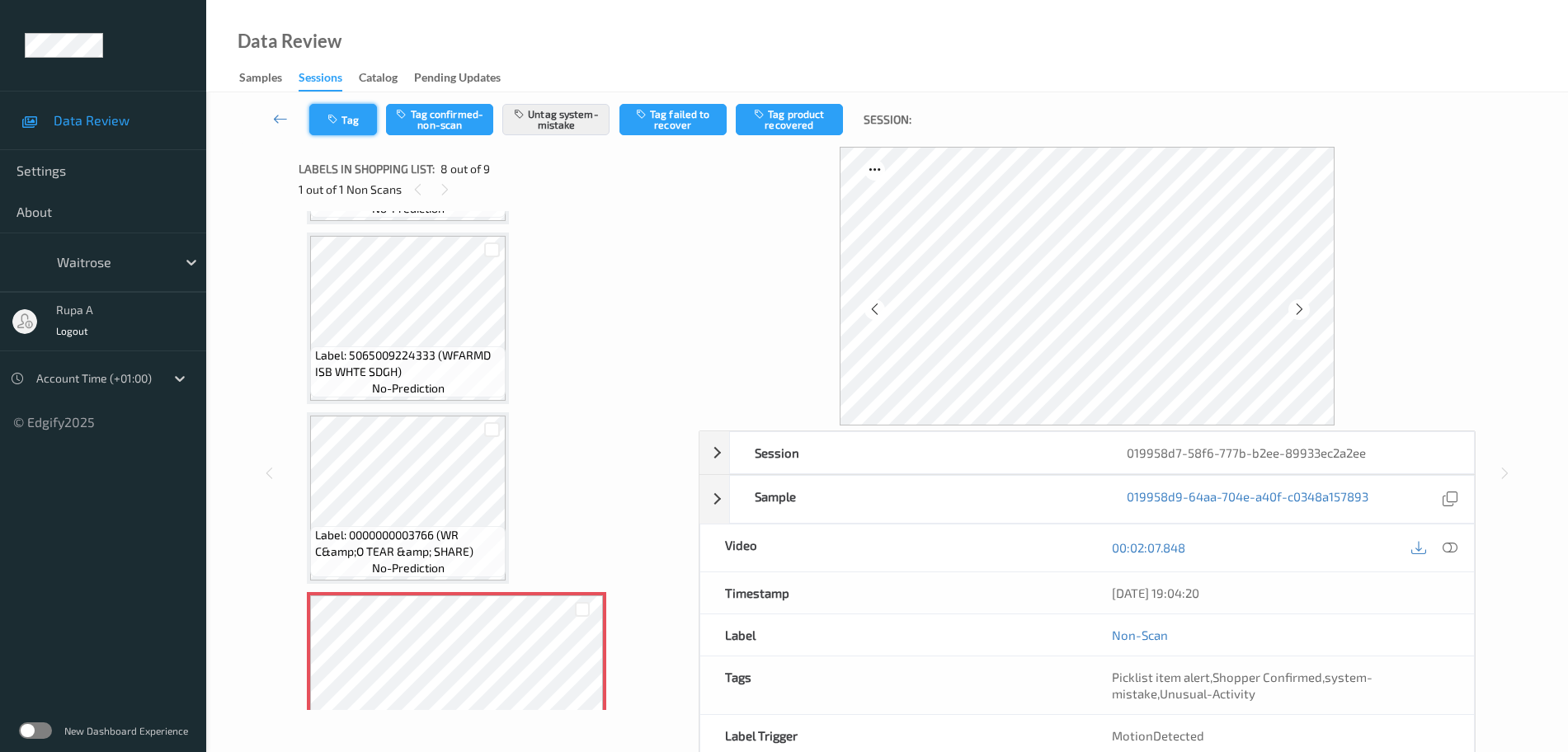
click at [361, 125] on button "Tag" at bounding box center [343, 119] width 68 height 32
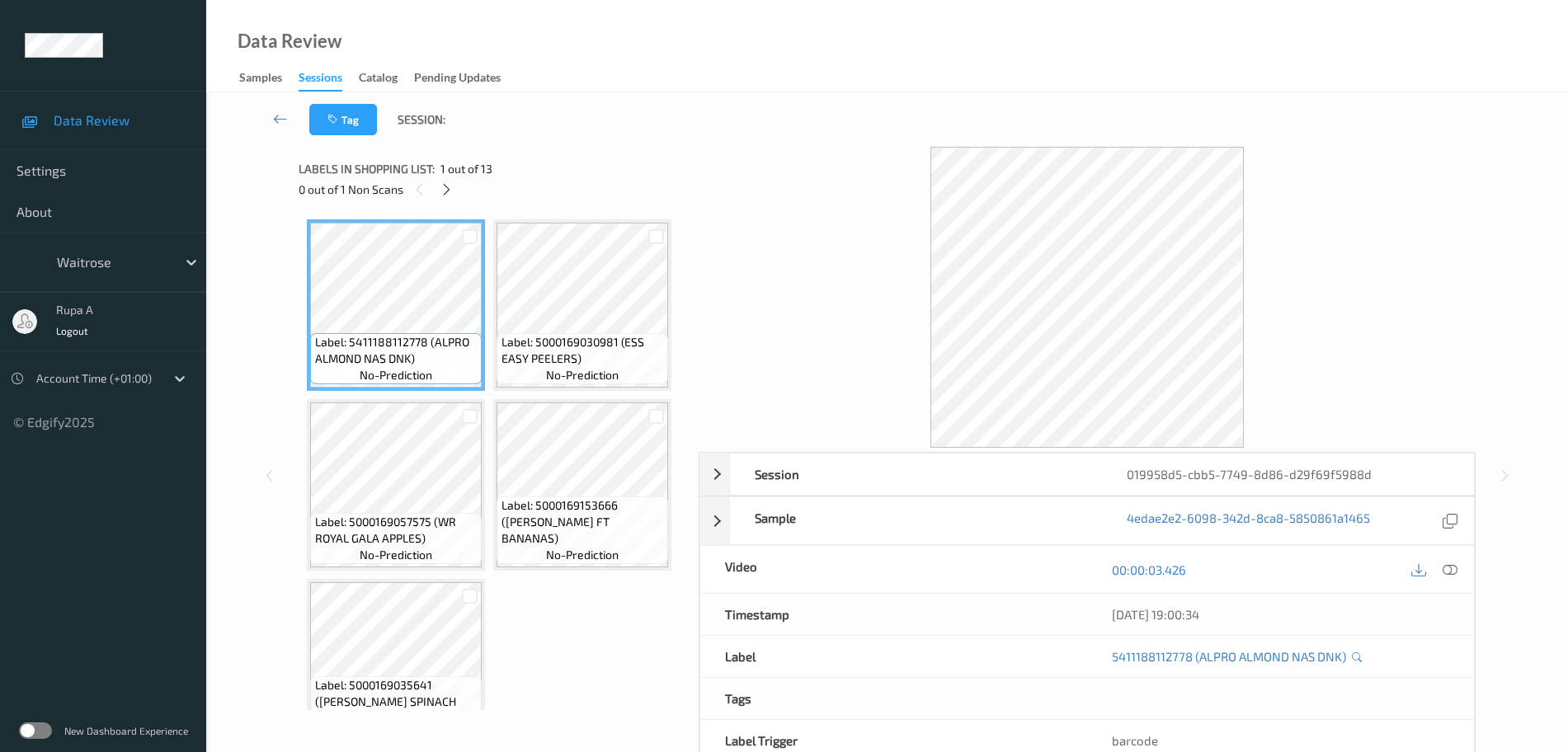
click at [453, 180] on div "0 out of 1 Non Scans" at bounding box center [493, 190] width 388 height 21
click at [449, 198] on div at bounding box center [447, 190] width 21 height 21
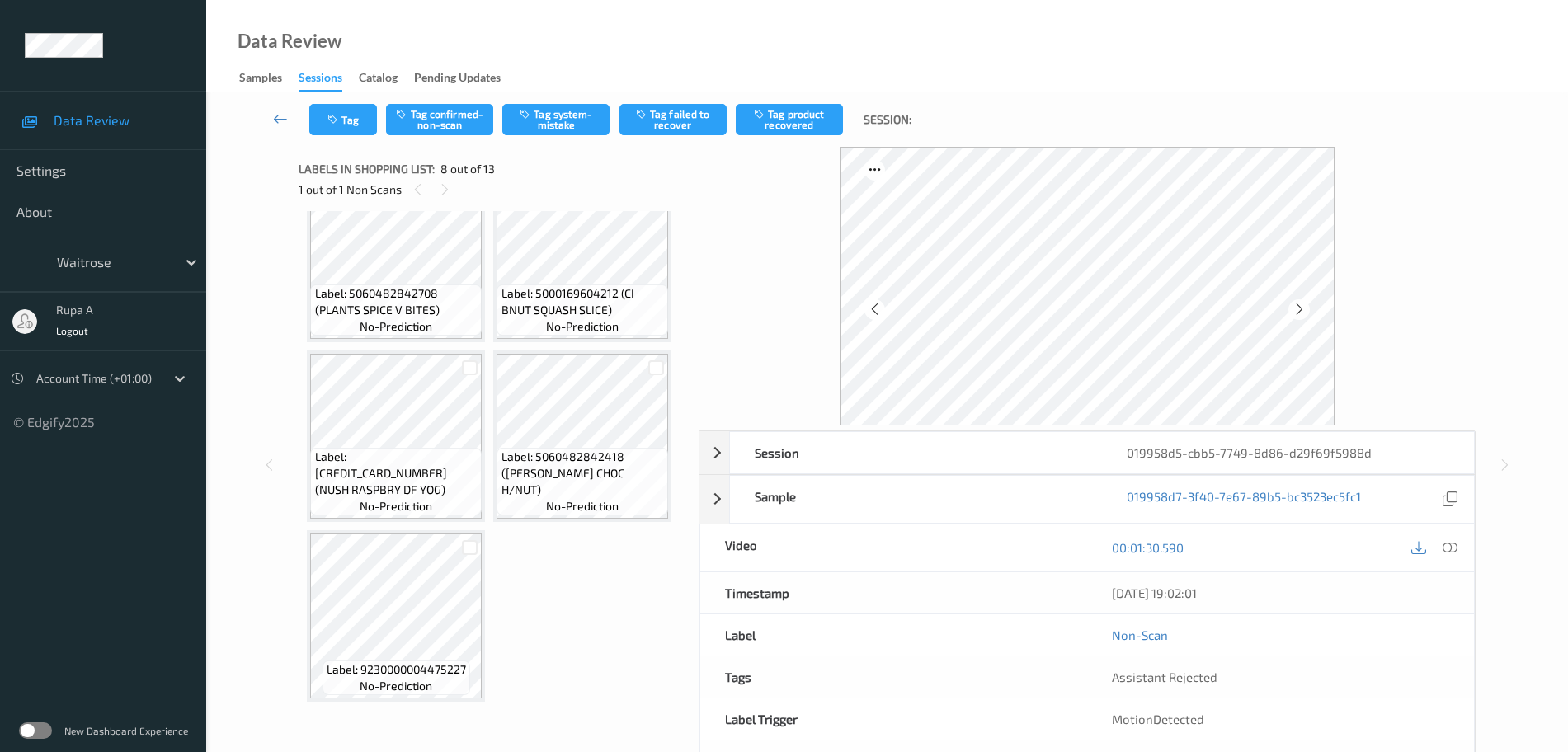
click at [565, 21] on div at bounding box center [583, 8] width 42 height 27
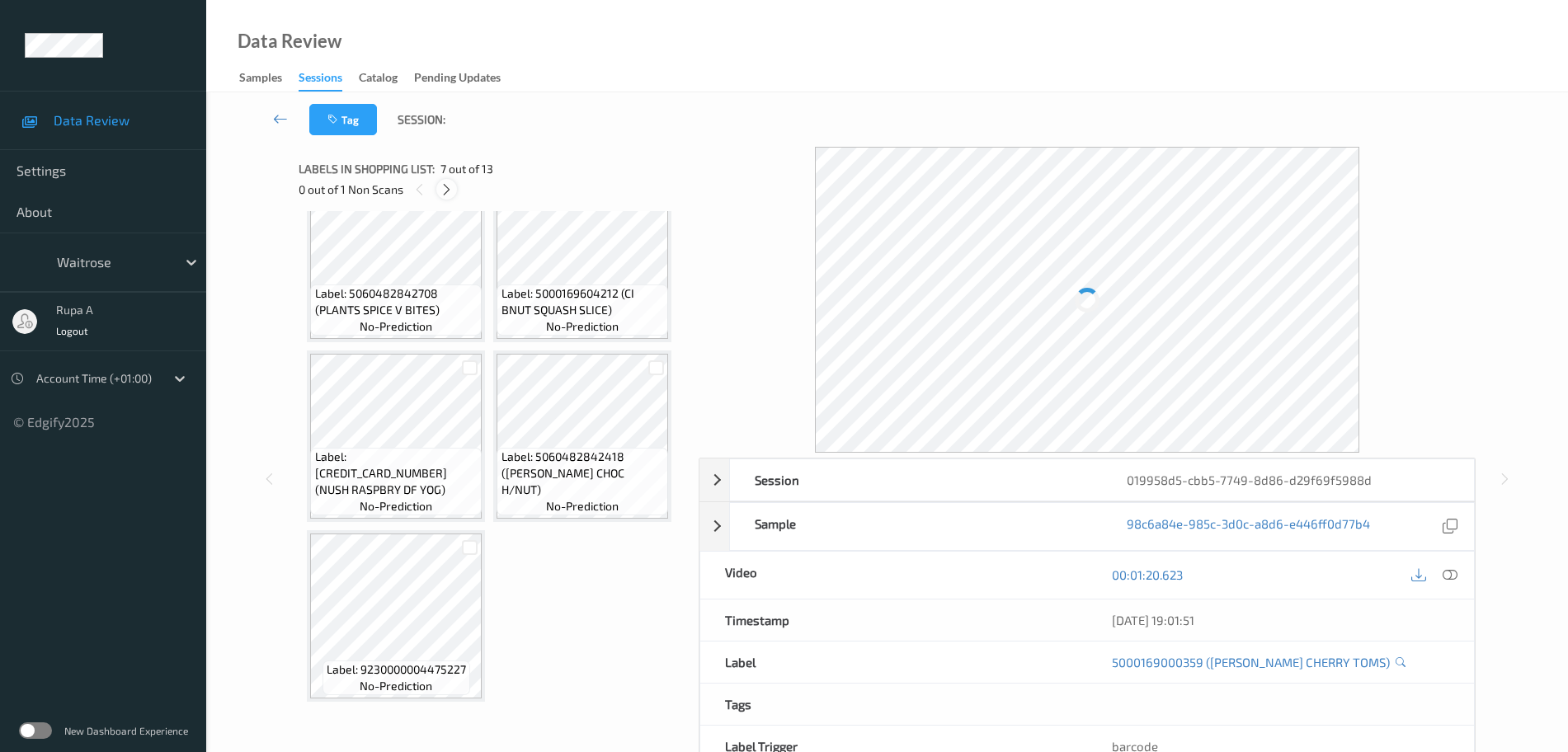
click at [450, 192] on icon at bounding box center [447, 189] width 14 height 14
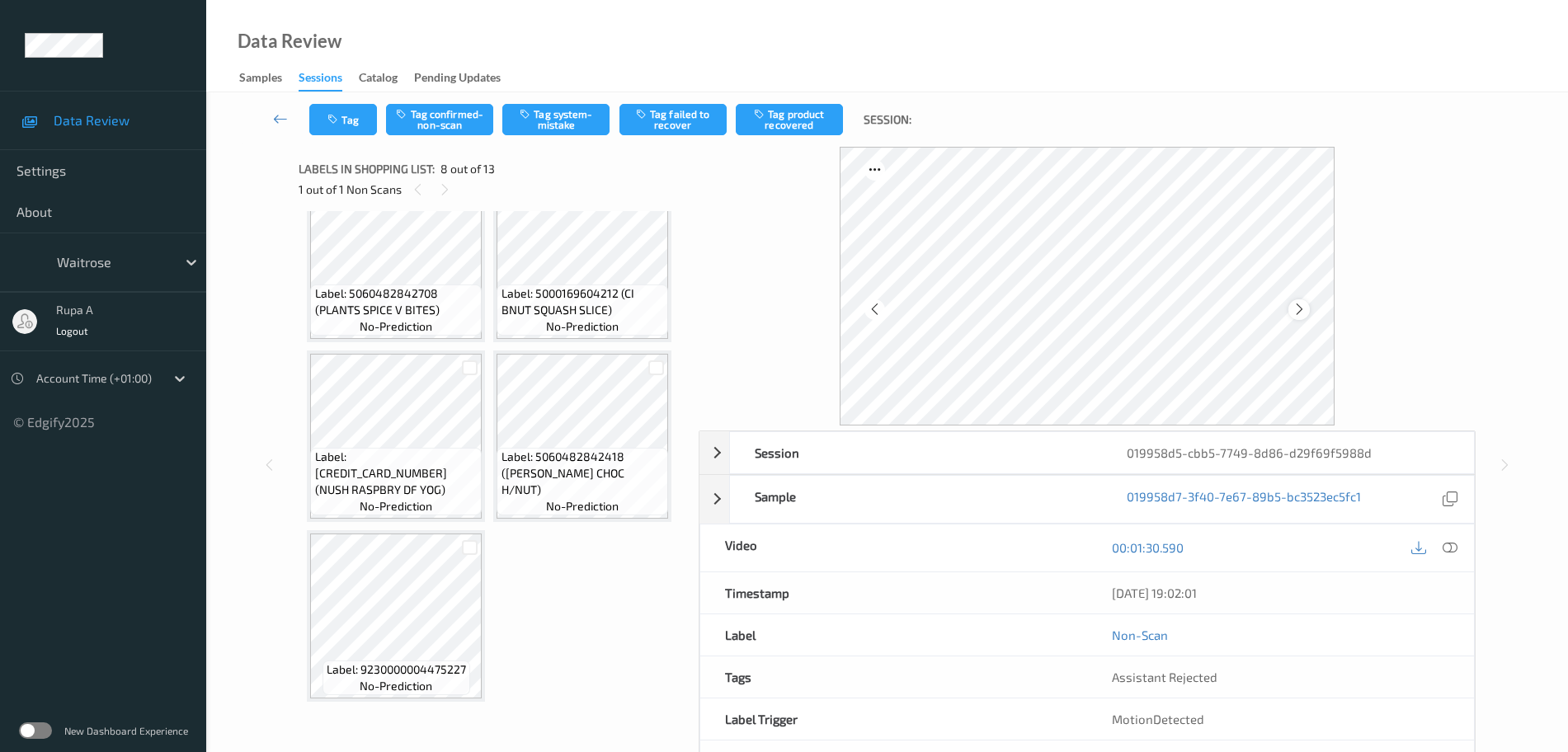
click at [1301, 309] on icon at bounding box center [1300, 308] width 14 height 14
click at [1303, 300] on div at bounding box center [1299, 309] width 21 height 21
click at [1303, 300] on div at bounding box center [1299, 309] width 21 height 21
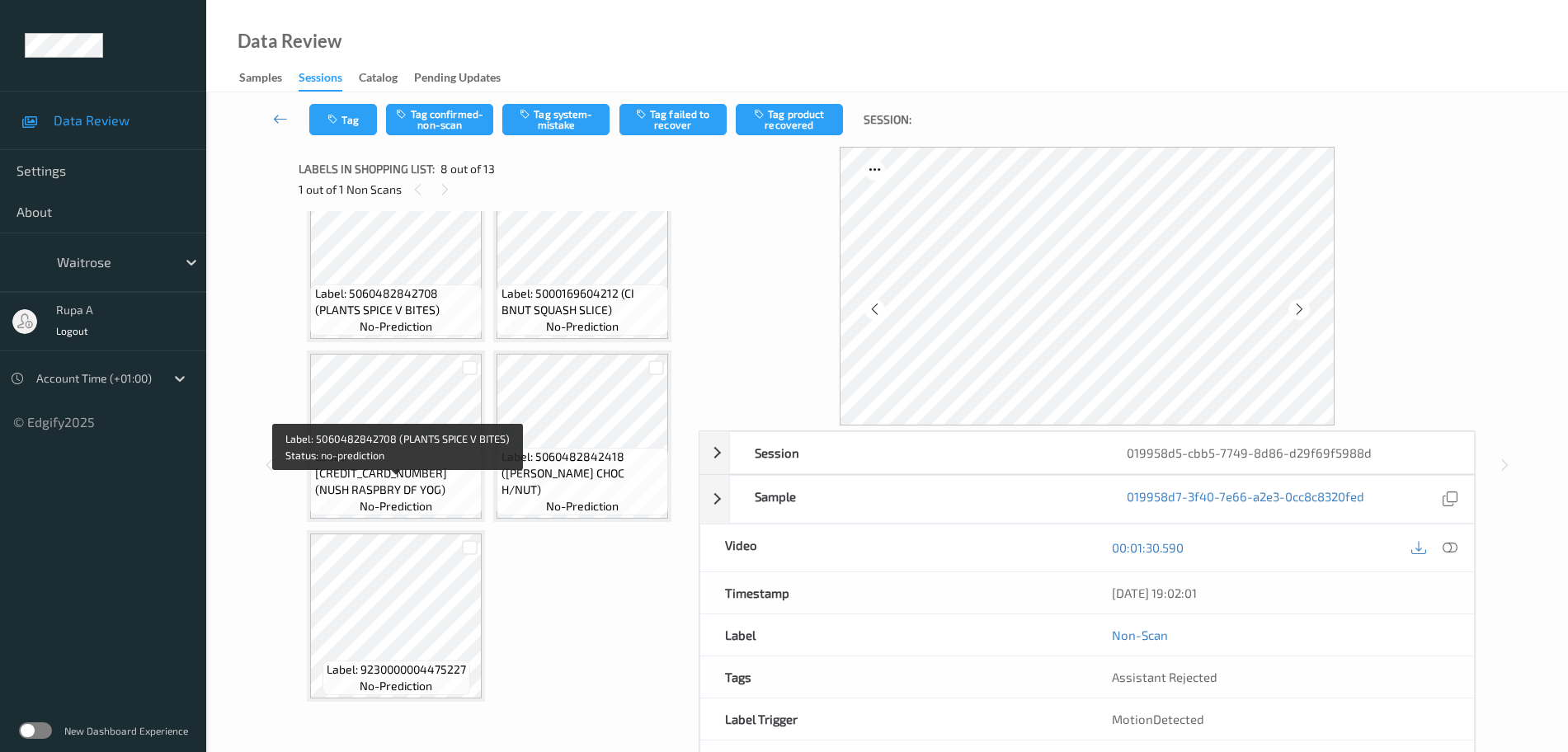
click at [372, 334] on span "no-prediction" at bounding box center [396, 326] width 73 height 16
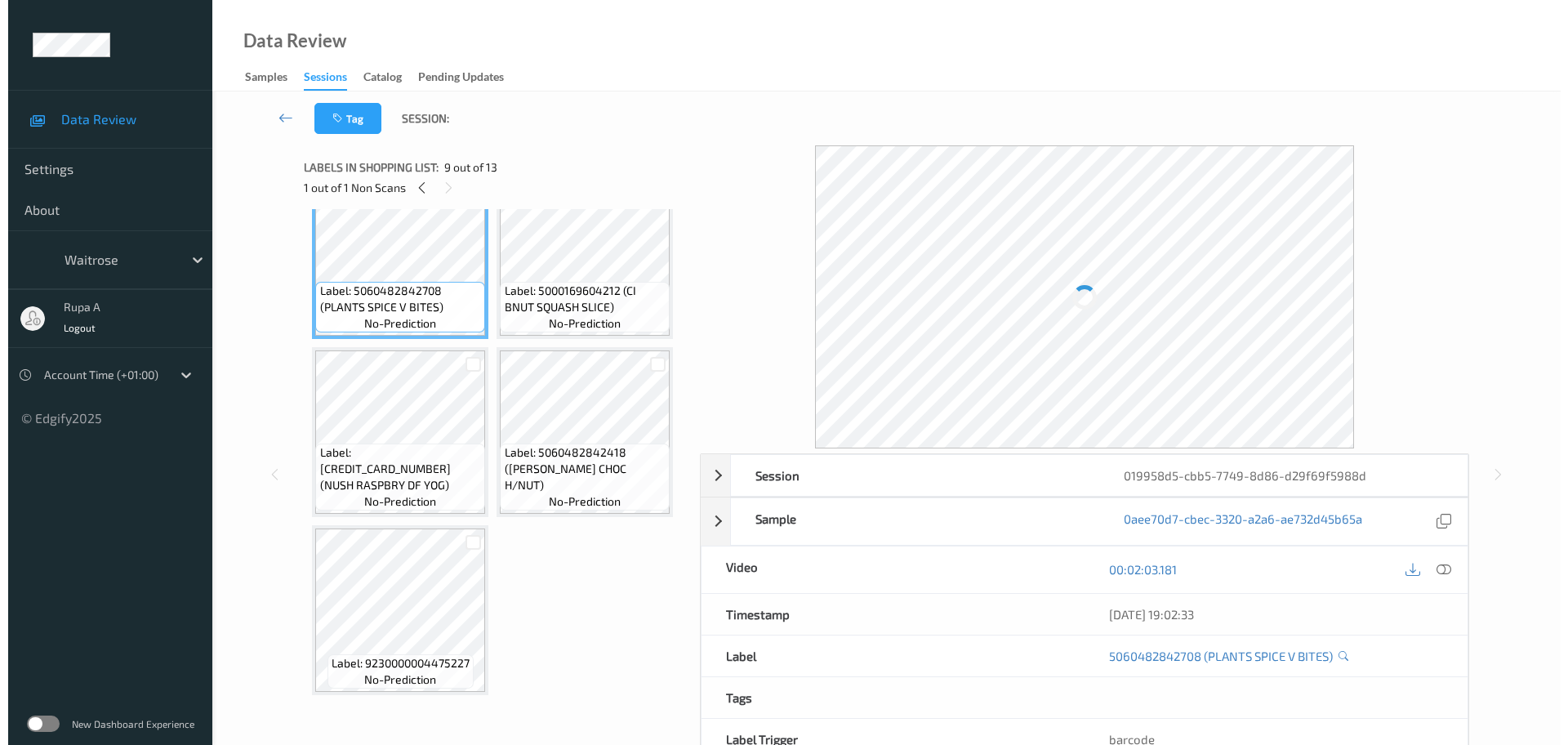
scroll to position [975, 0]
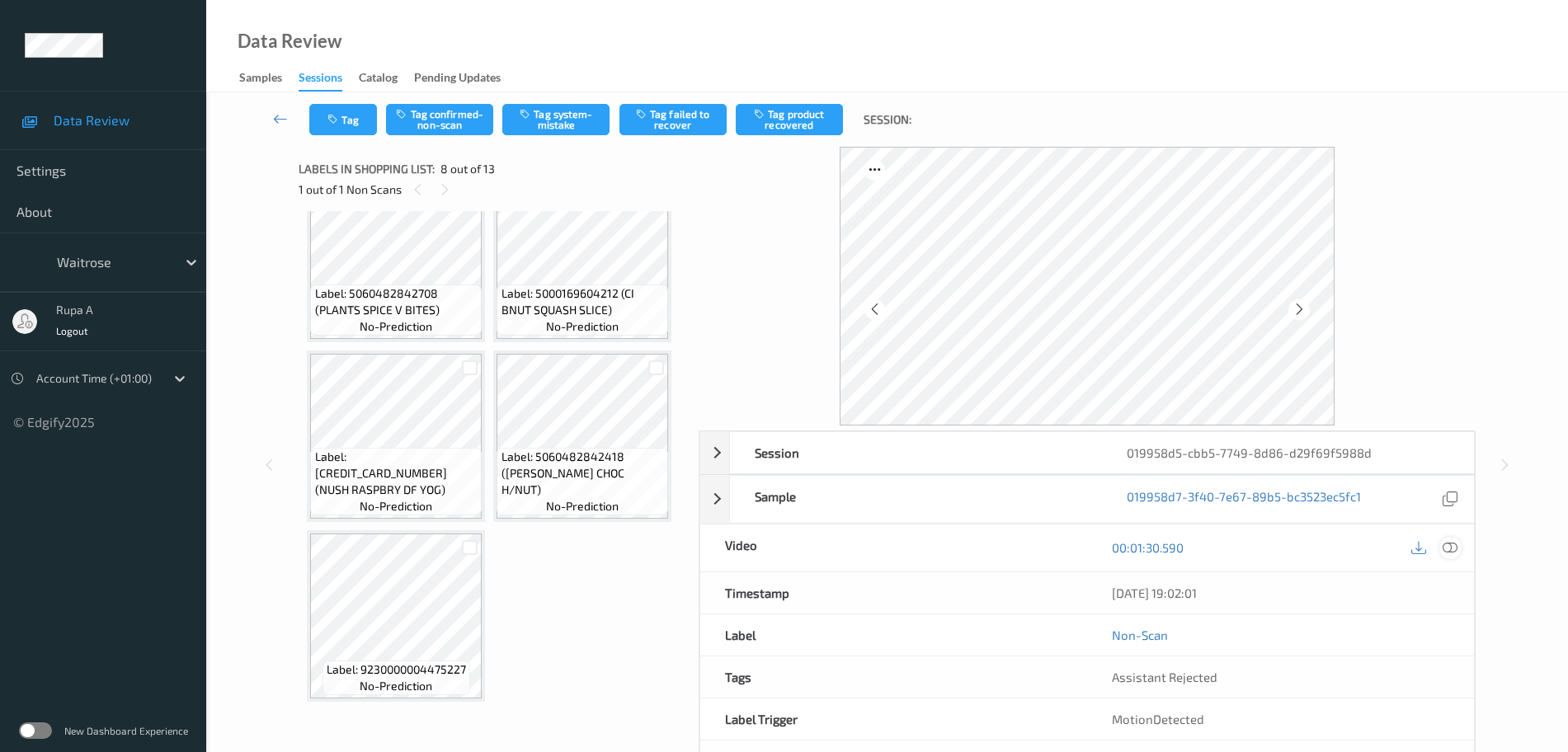
click at [1441, 544] on div at bounding box center [1450, 547] width 22 height 22
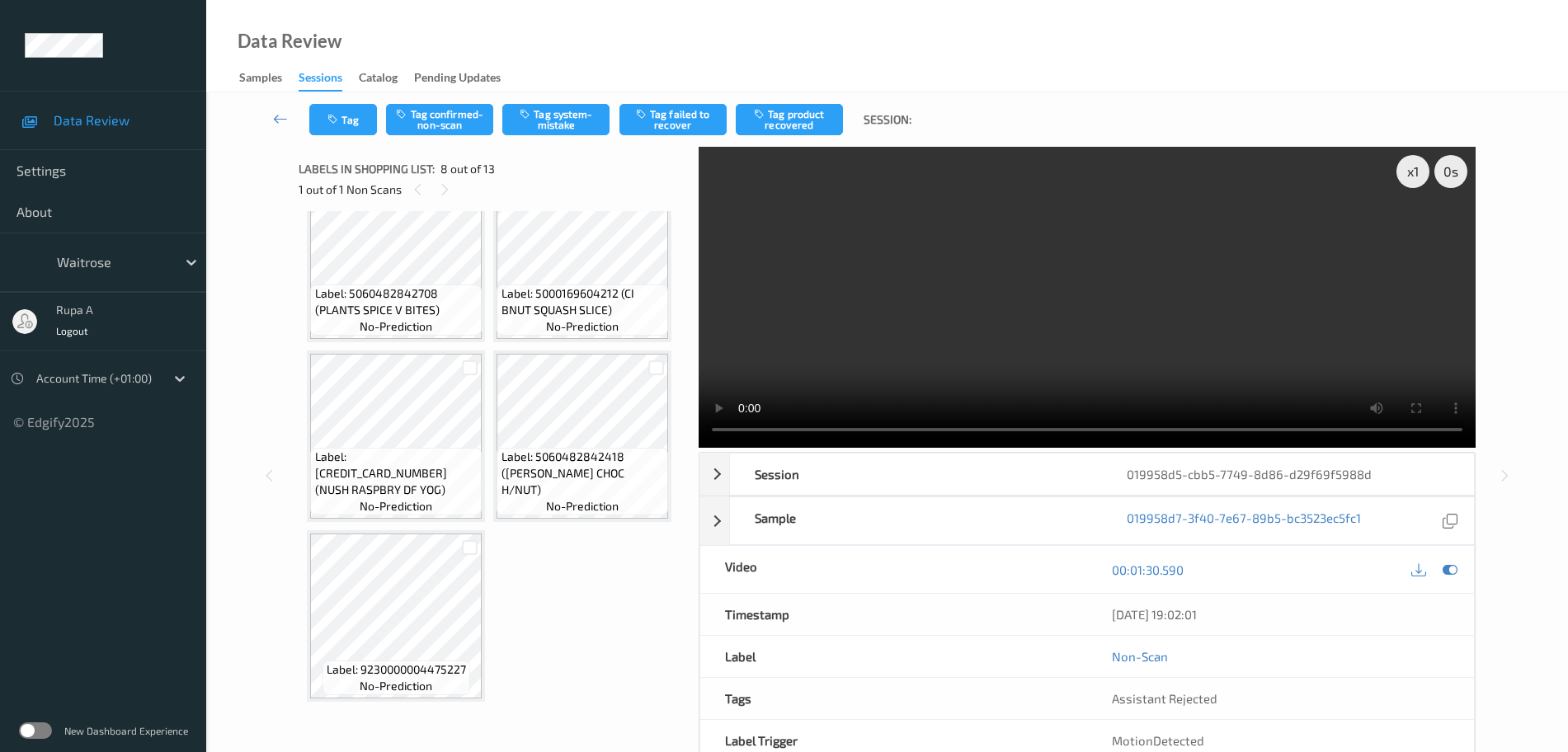
scroll to position [809, 0]
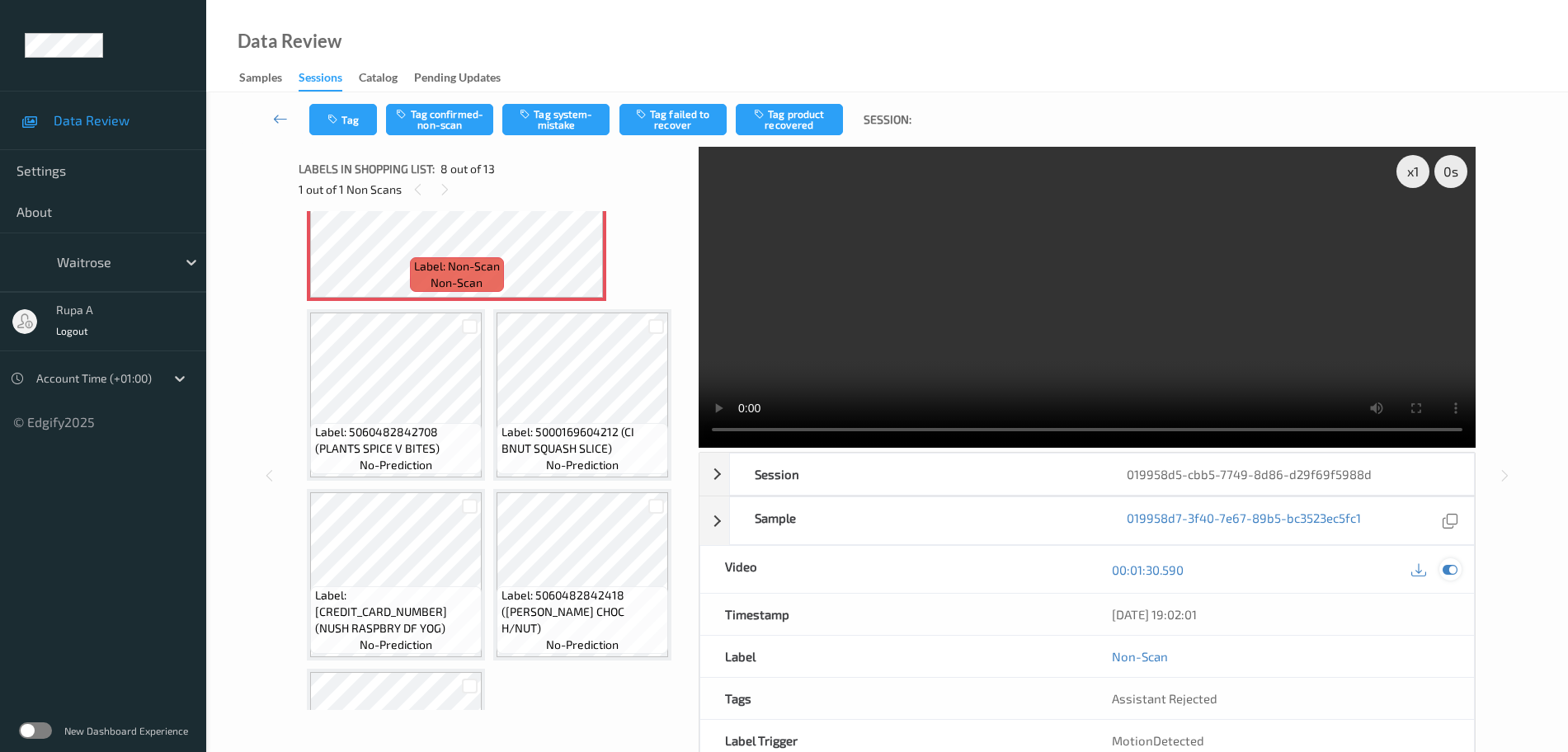
click at [1446, 571] on icon at bounding box center [1449, 569] width 14 height 14
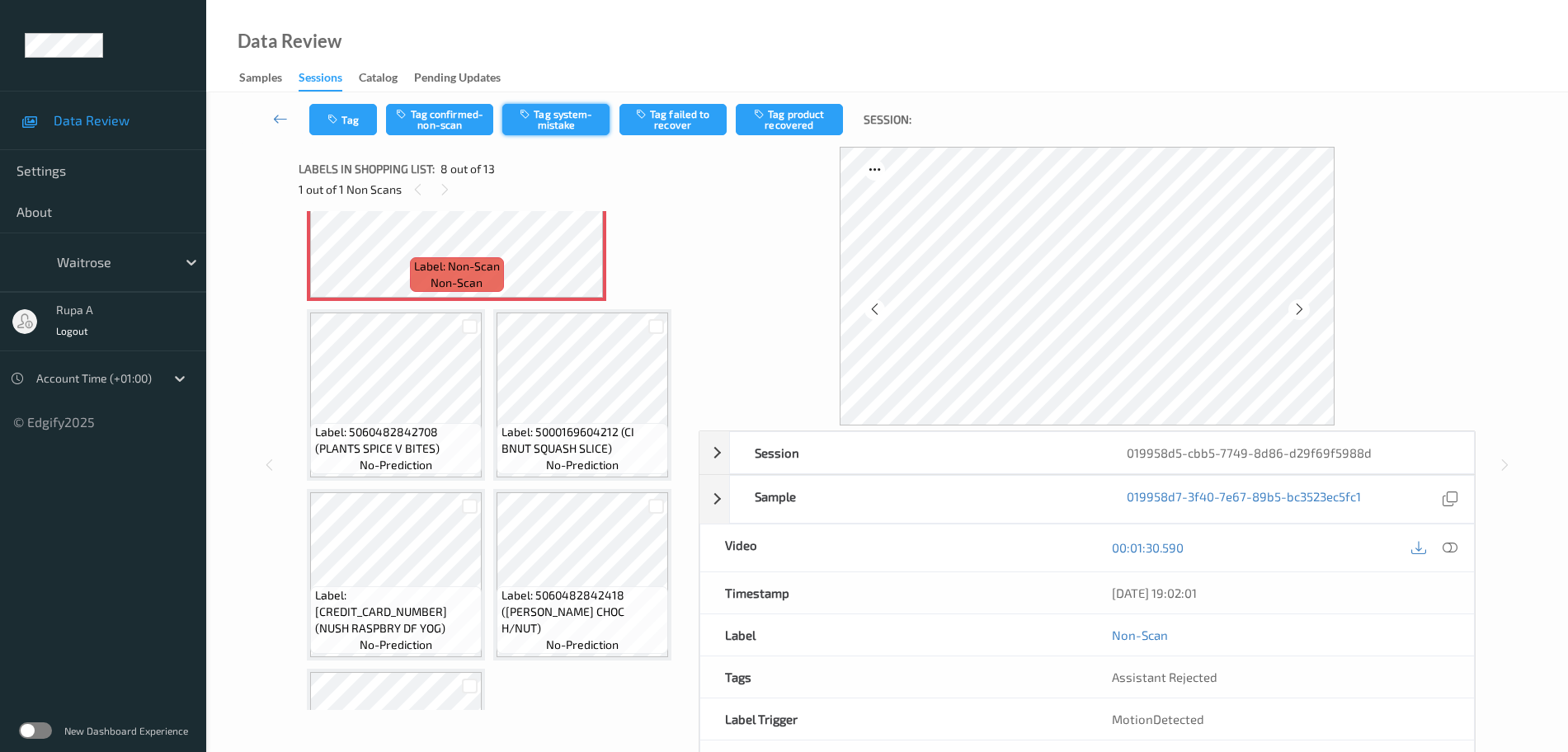
click at [571, 130] on button "Tag system-mistake" at bounding box center [556, 119] width 107 height 32
click at [335, 123] on icon "button" at bounding box center [334, 120] width 14 height 11
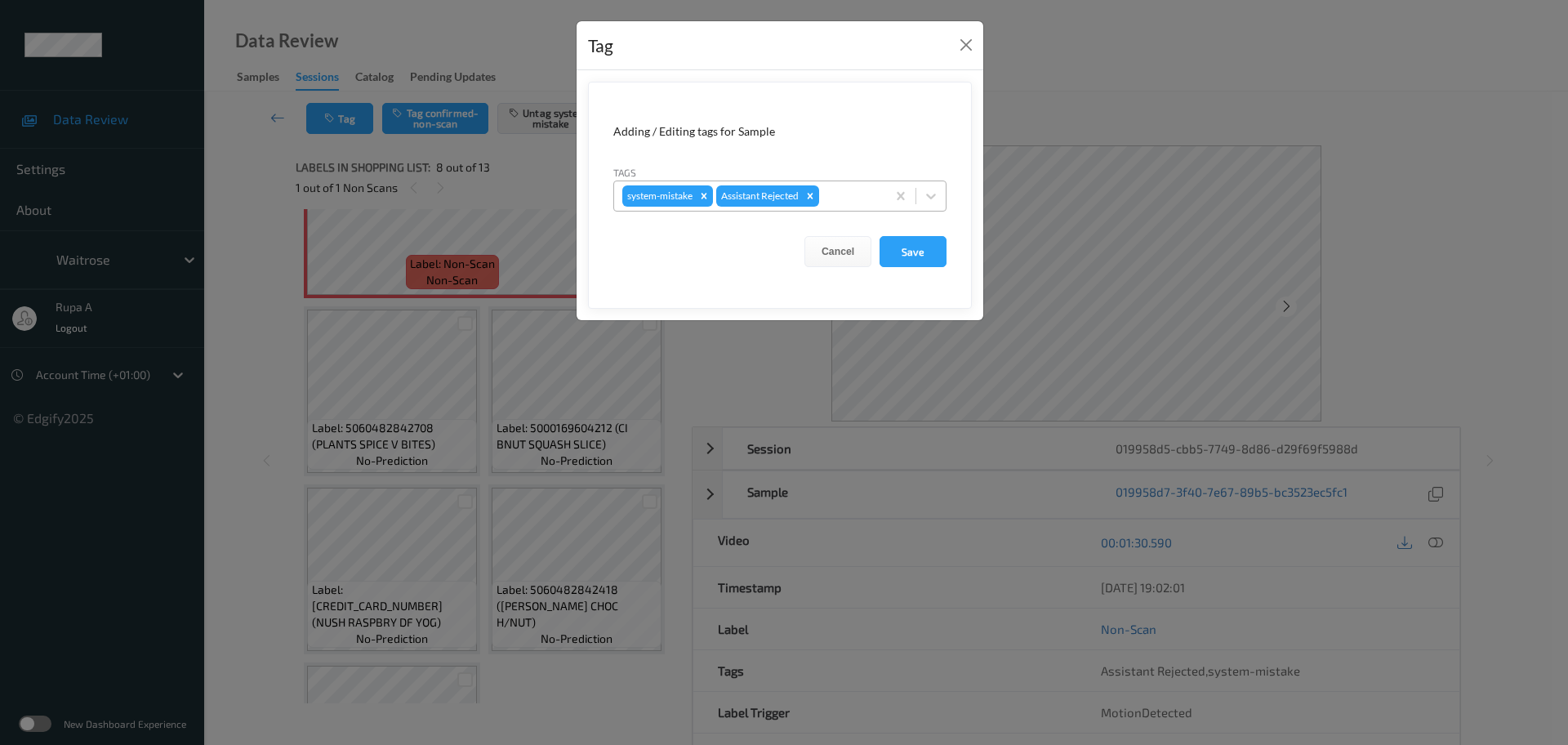
click at [875, 204] on div at bounding box center [850, 196] width 56 height 20
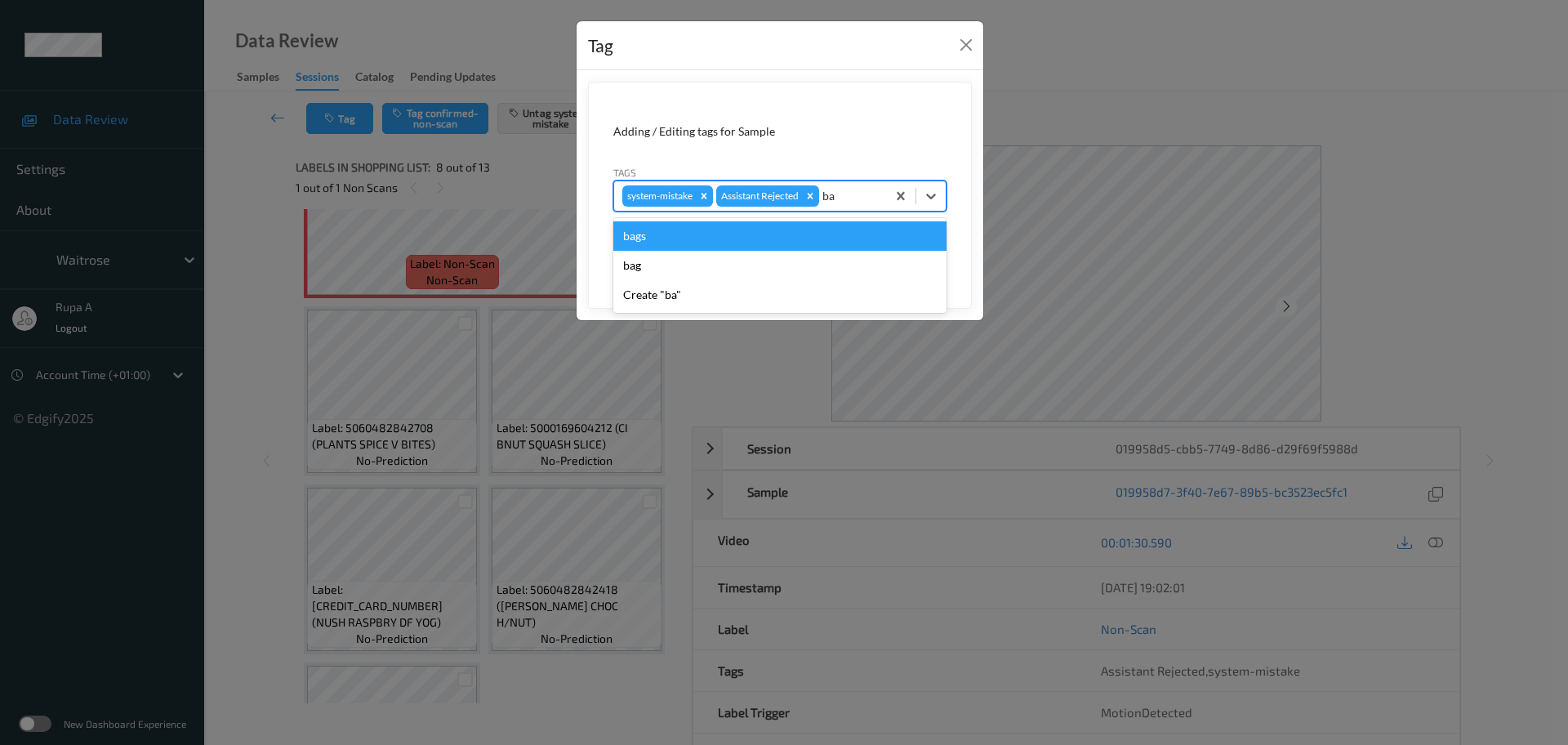
type input "bag"
click at [677, 230] on div "bags" at bounding box center [779, 235] width 333 height 29
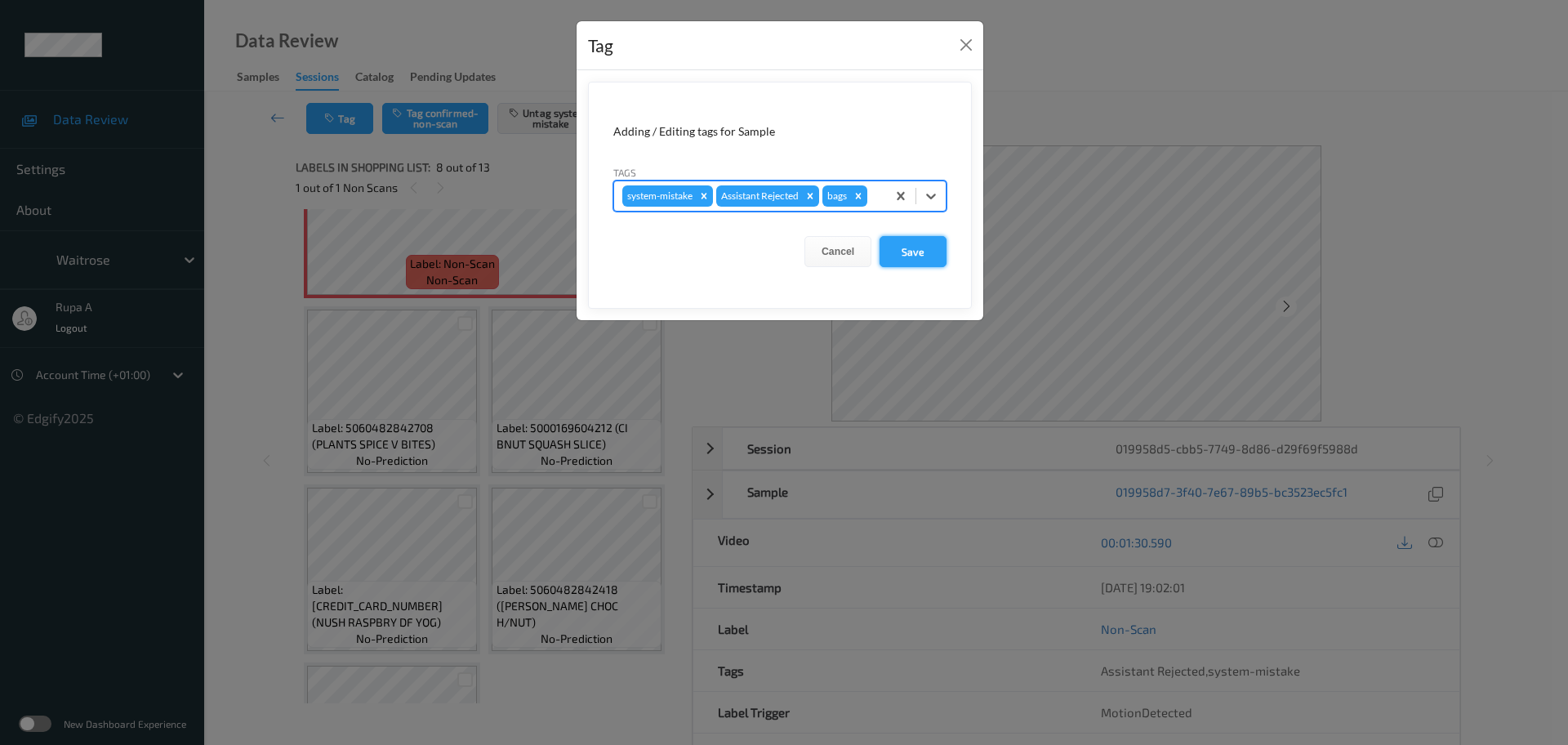
click at [930, 249] on button "Save" at bounding box center [913, 251] width 67 height 31
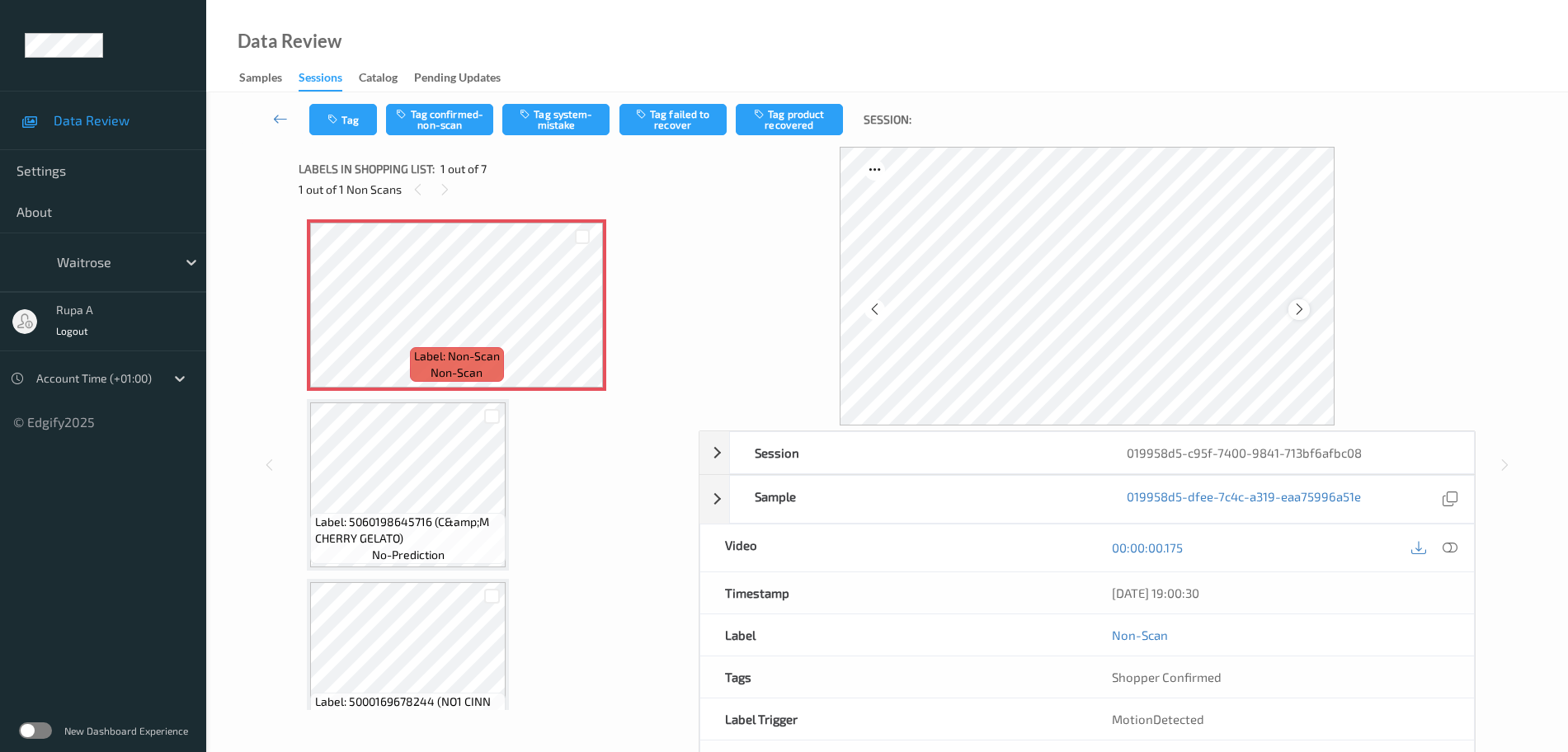
click at [1305, 305] on icon at bounding box center [1300, 308] width 14 height 14
click at [1303, 305] on icon at bounding box center [1300, 308] width 14 height 14
click at [1446, 541] on icon at bounding box center [1449, 547] width 14 height 14
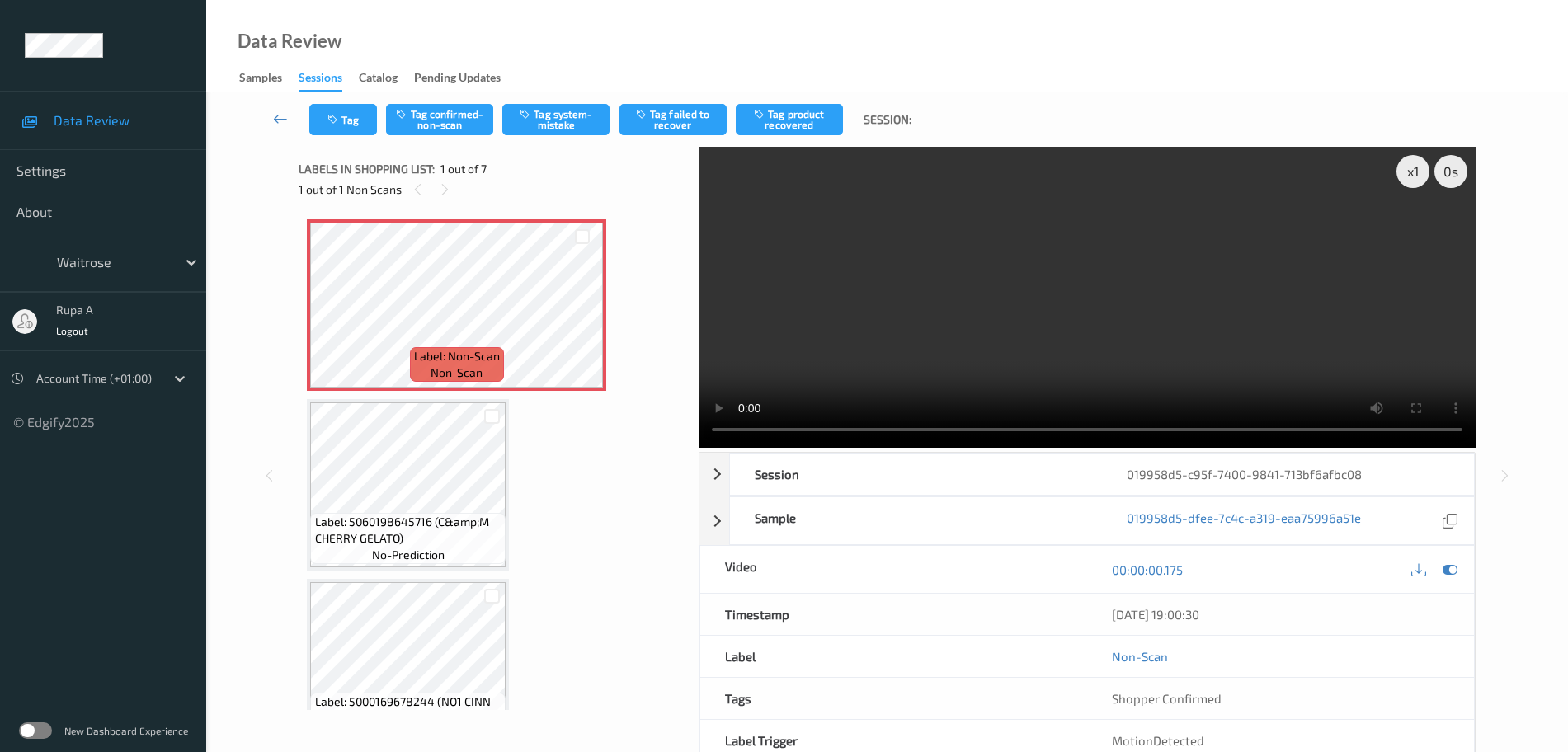
click at [1402, 384] on video at bounding box center [1087, 297] width 777 height 301
click at [1410, 180] on div "x 1" at bounding box center [1413, 171] width 33 height 33
click at [1443, 572] on icon at bounding box center [1449, 569] width 14 height 14
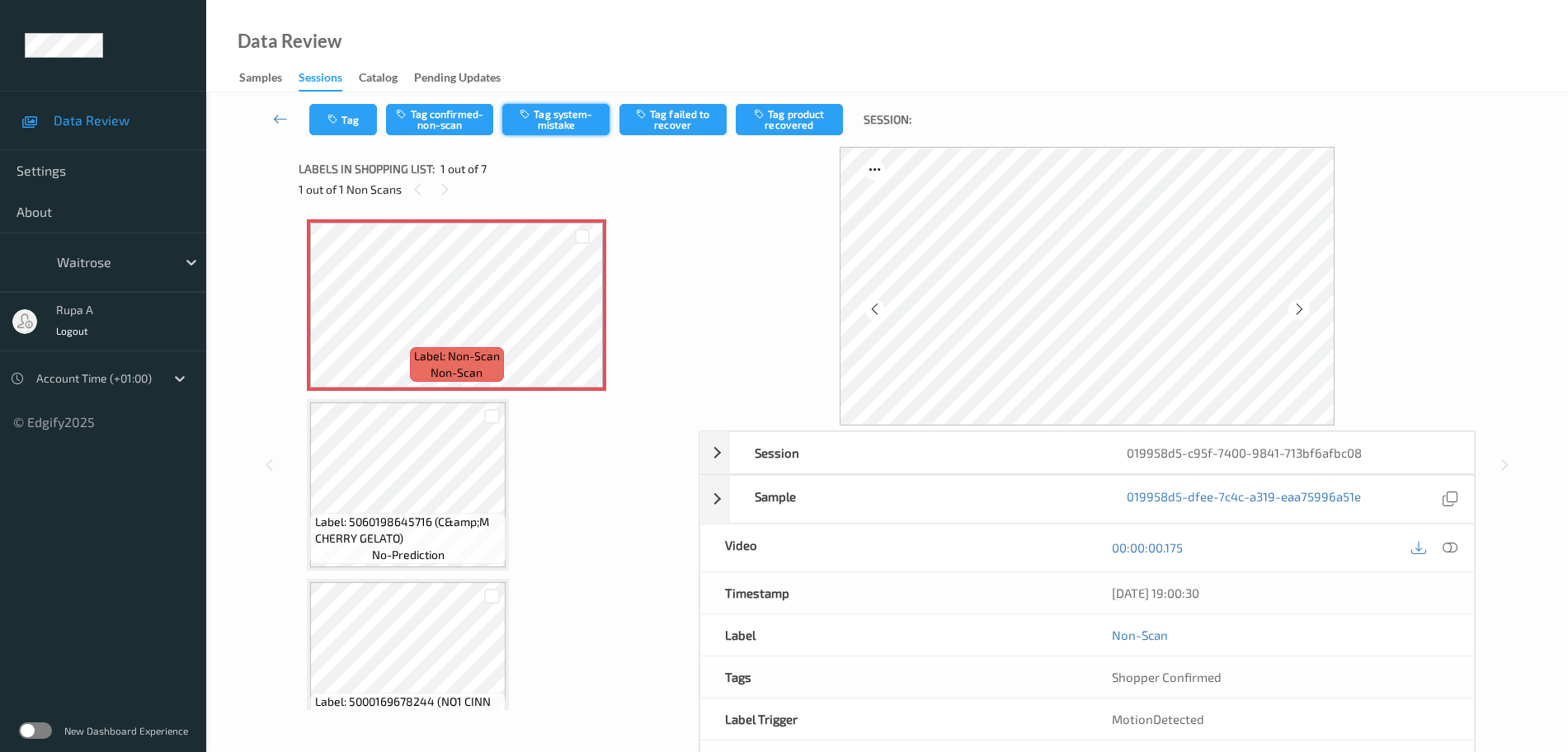
click at [544, 116] on button "Tag system-mistake" at bounding box center [556, 119] width 107 height 32
click at [346, 116] on button "Tag" at bounding box center [343, 119] width 68 height 32
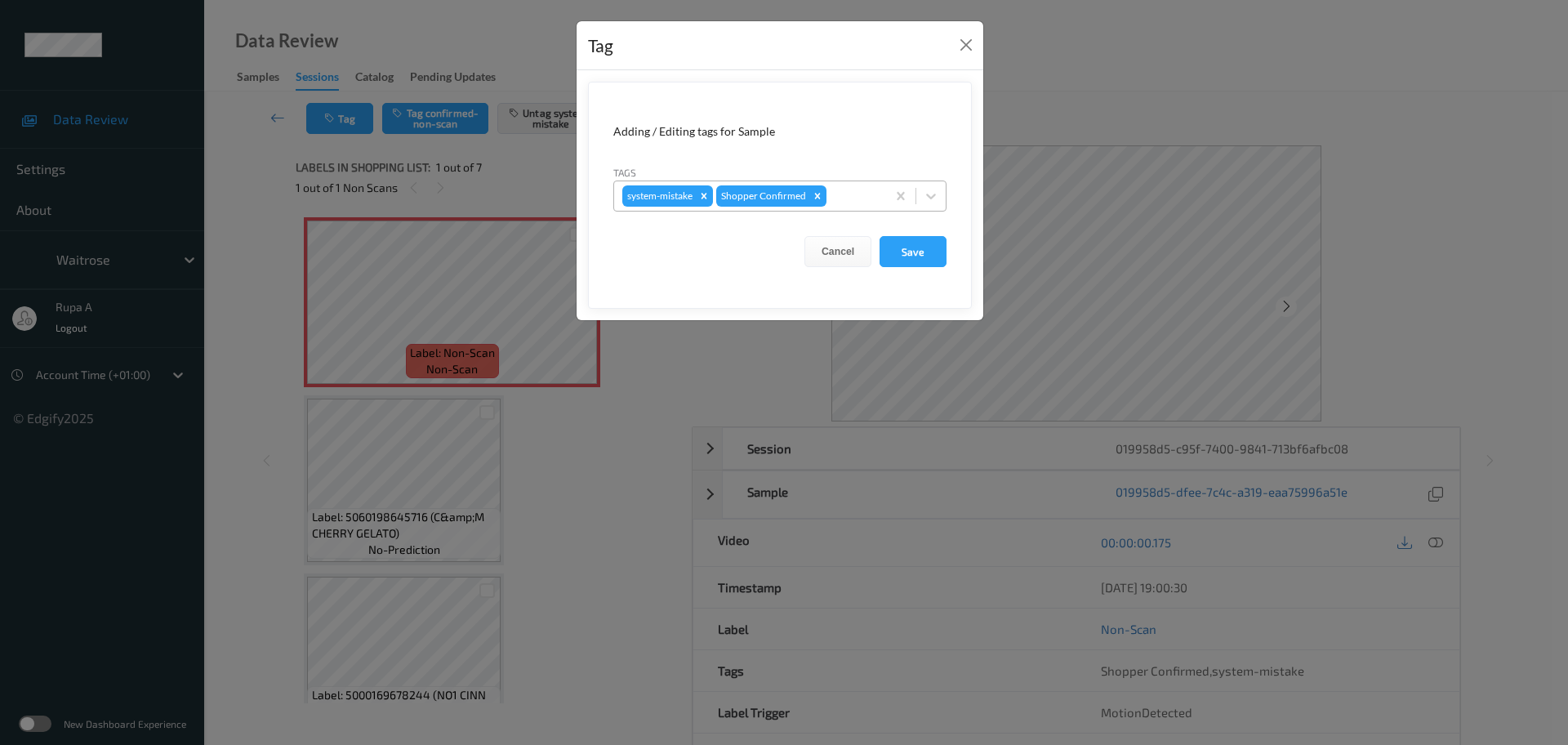
click at [867, 189] on div at bounding box center [853, 196] width 48 height 20
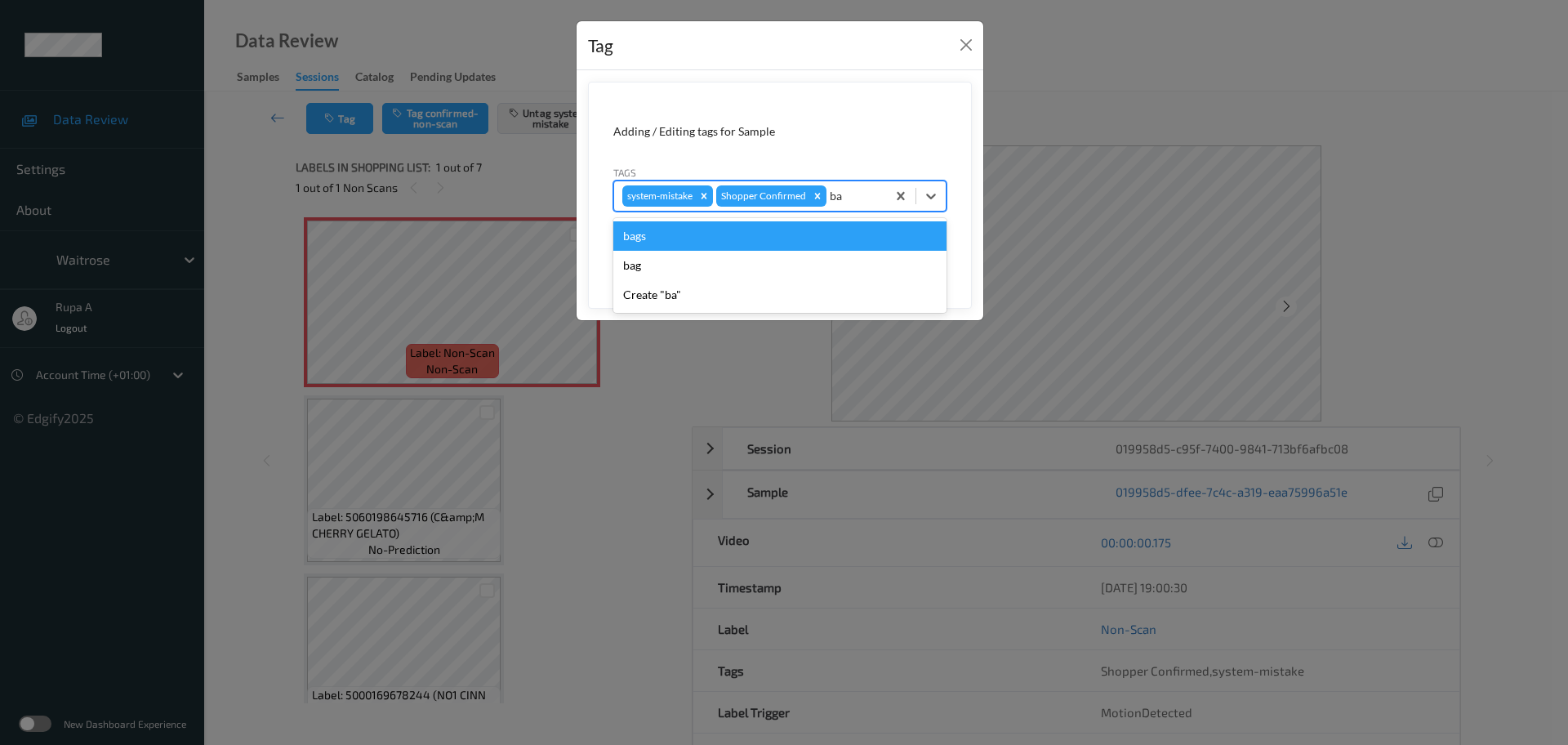
type input "bag"
click at [740, 238] on div "bags" at bounding box center [779, 235] width 333 height 29
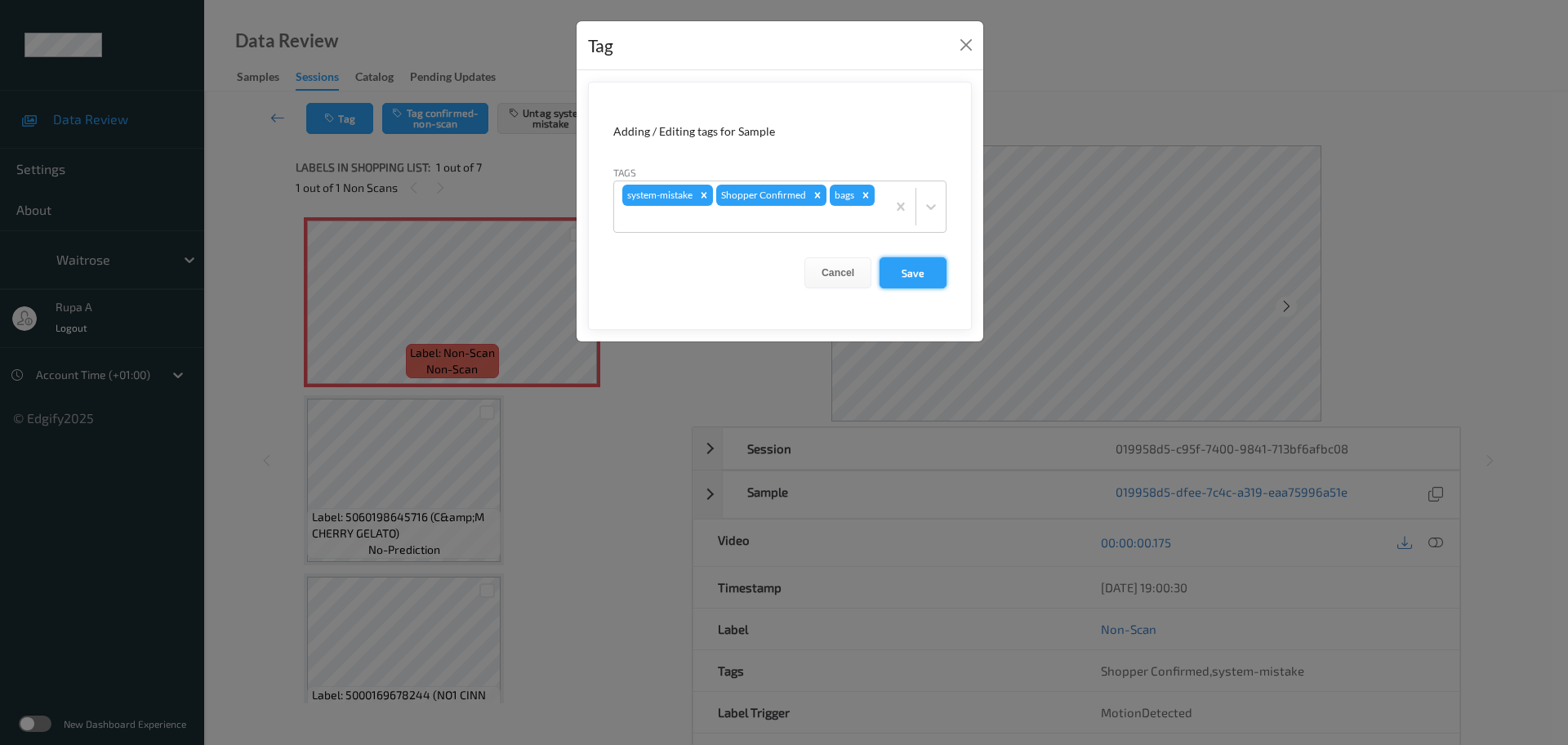
click at [909, 267] on button "Save" at bounding box center [913, 272] width 67 height 31
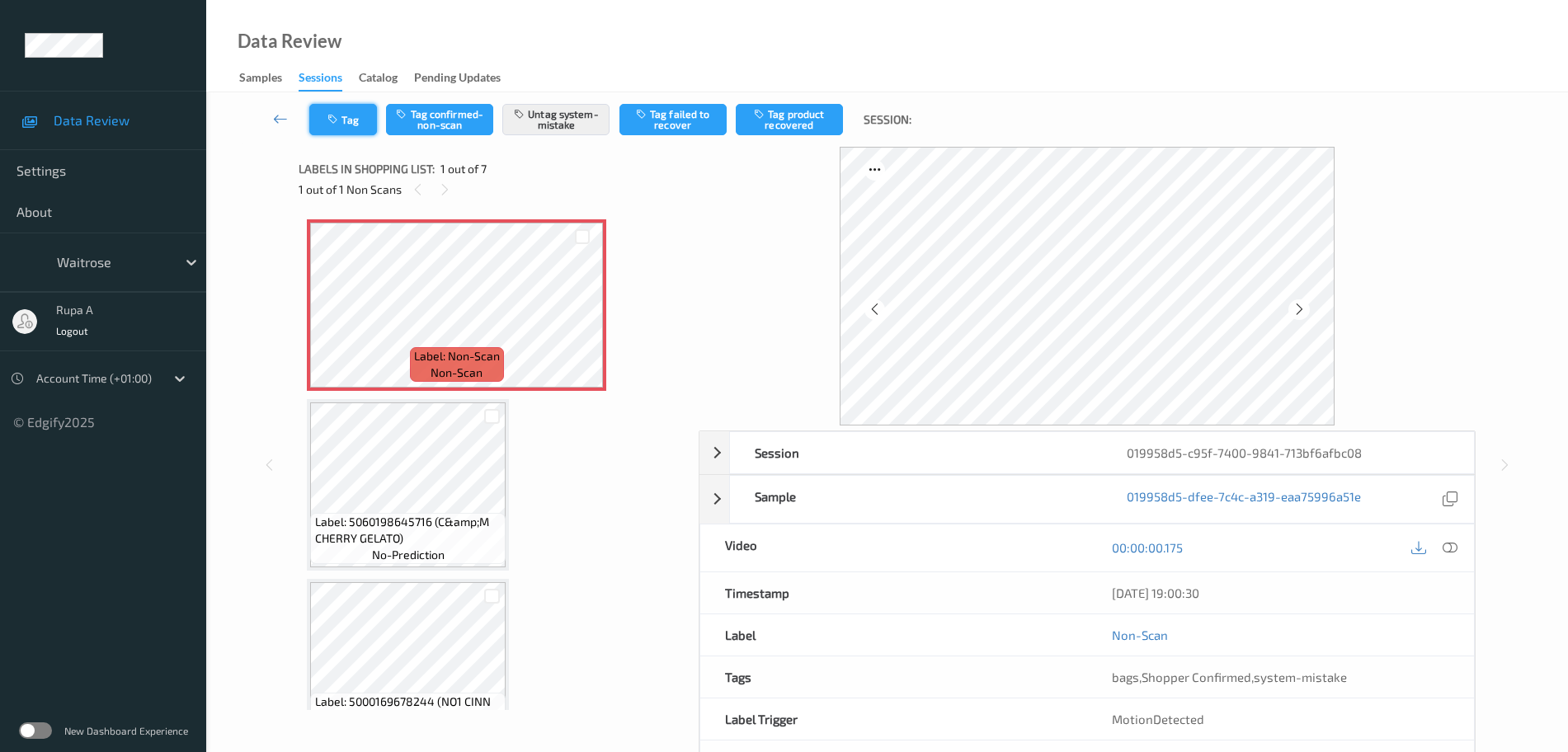
click at [357, 131] on button "Tag" at bounding box center [343, 119] width 68 height 32
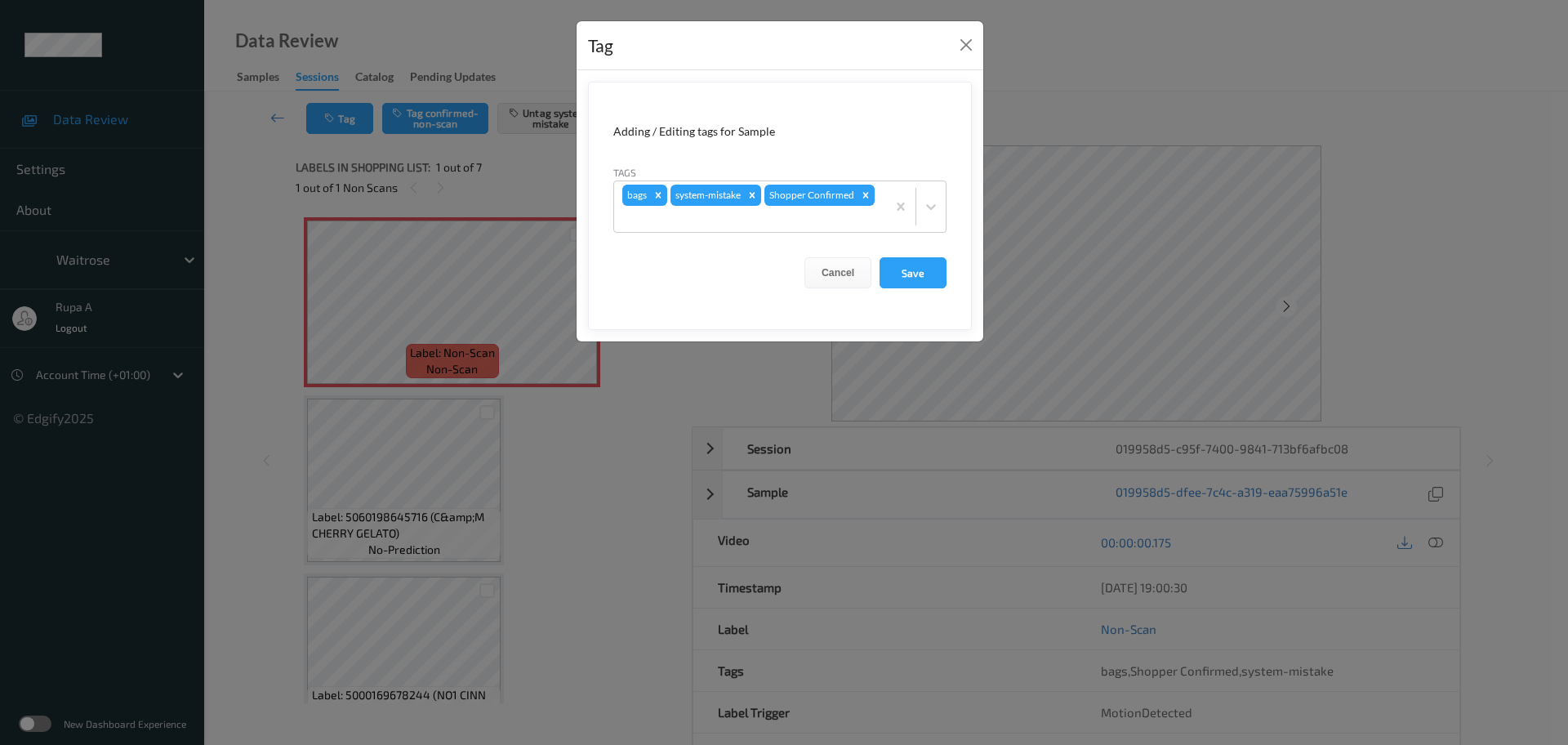
click at [925, 298] on form "Adding / Editing tags for Sample Tags bags system-mistake Shopper Confirmed Can…" at bounding box center [780, 206] width 383 height 249
click at [928, 273] on button "Save" at bounding box center [913, 272] width 67 height 31
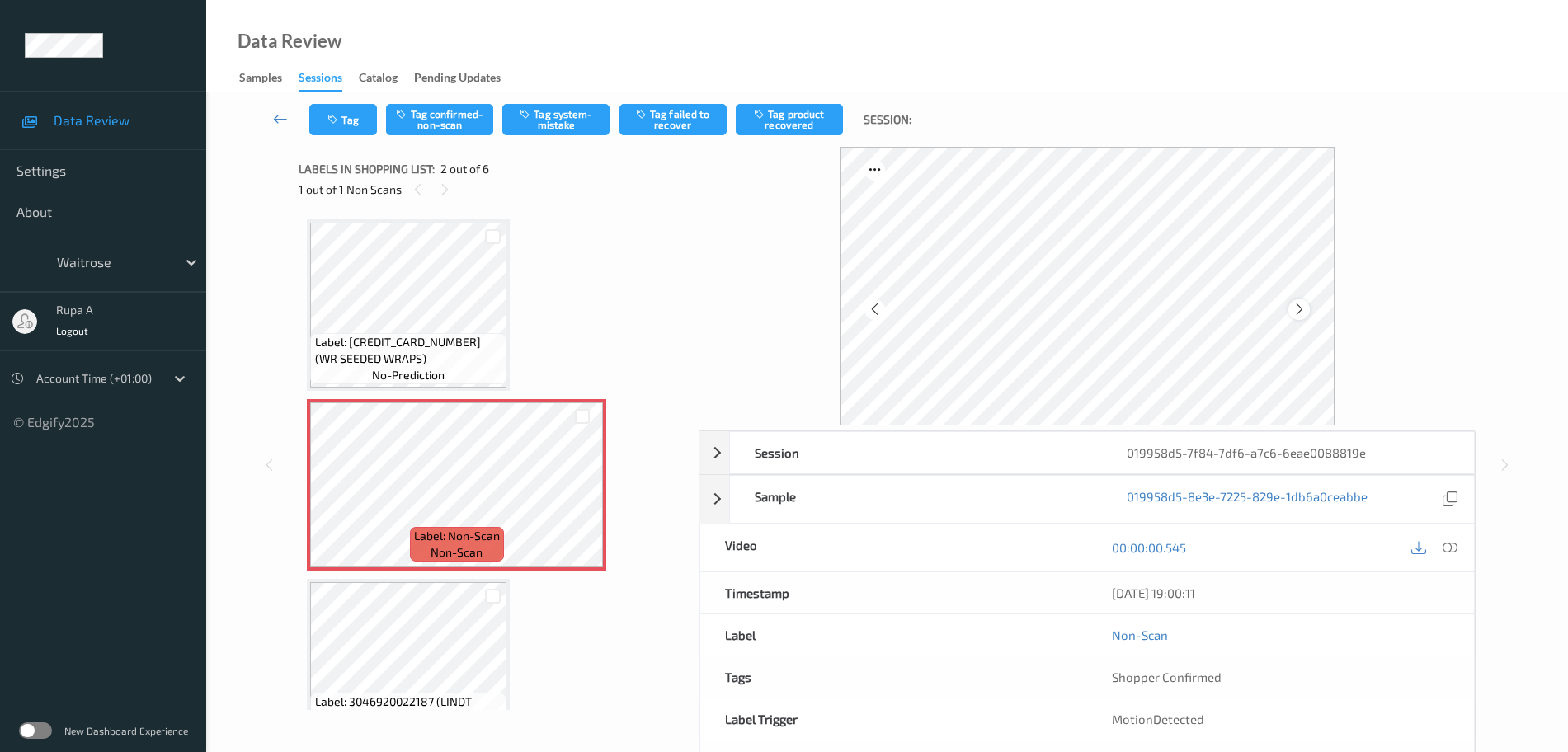
click at [1296, 314] on icon at bounding box center [1300, 308] width 14 height 14
click at [1296, 312] on icon at bounding box center [1300, 308] width 14 height 14
click at [1297, 313] on icon at bounding box center [1300, 308] width 14 height 14
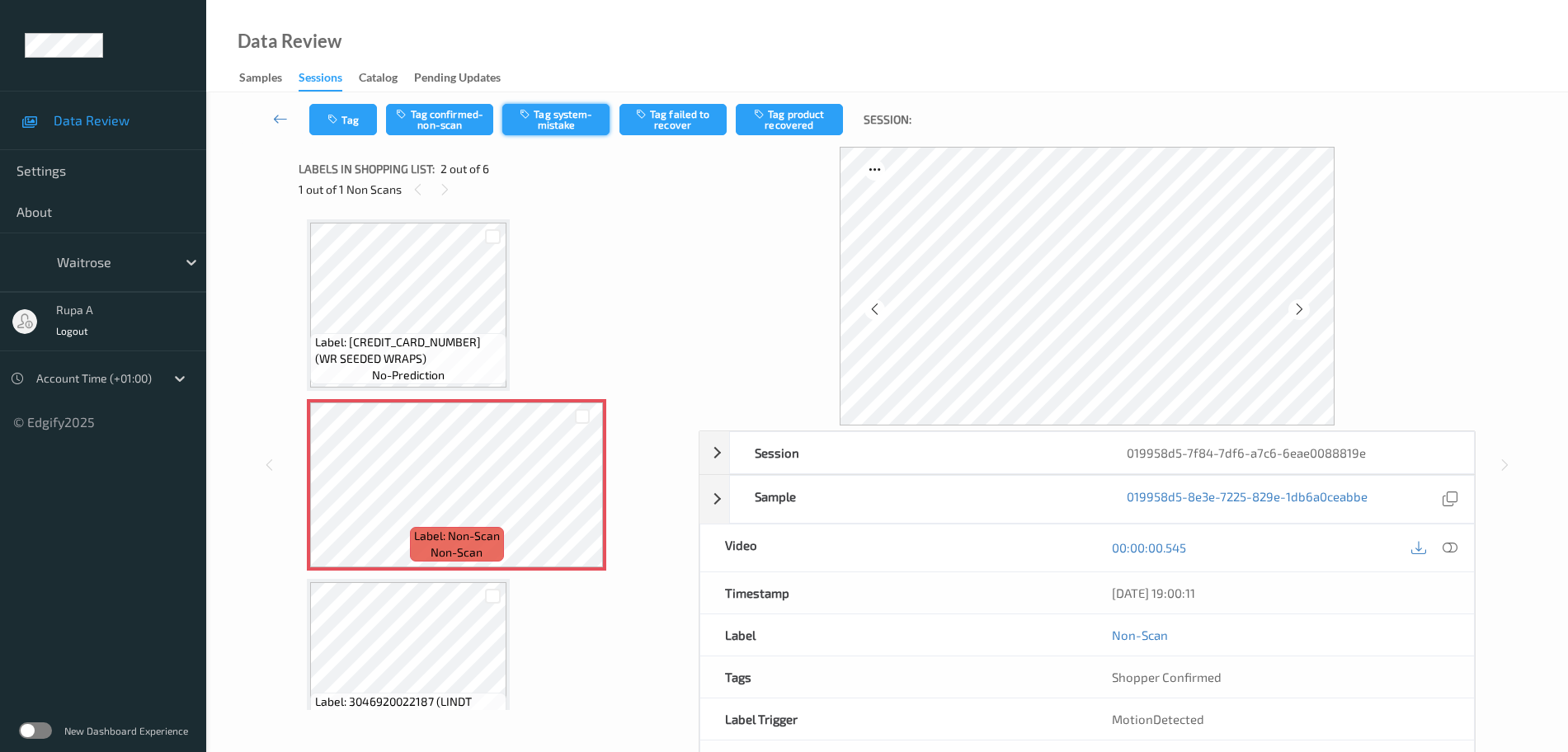
click at [563, 127] on button "Tag system-mistake" at bounding box center [556, 119] width 107 height 32
click at [347, 127] on button "Tag" at bounding box center [343, 119] width 68 height 32
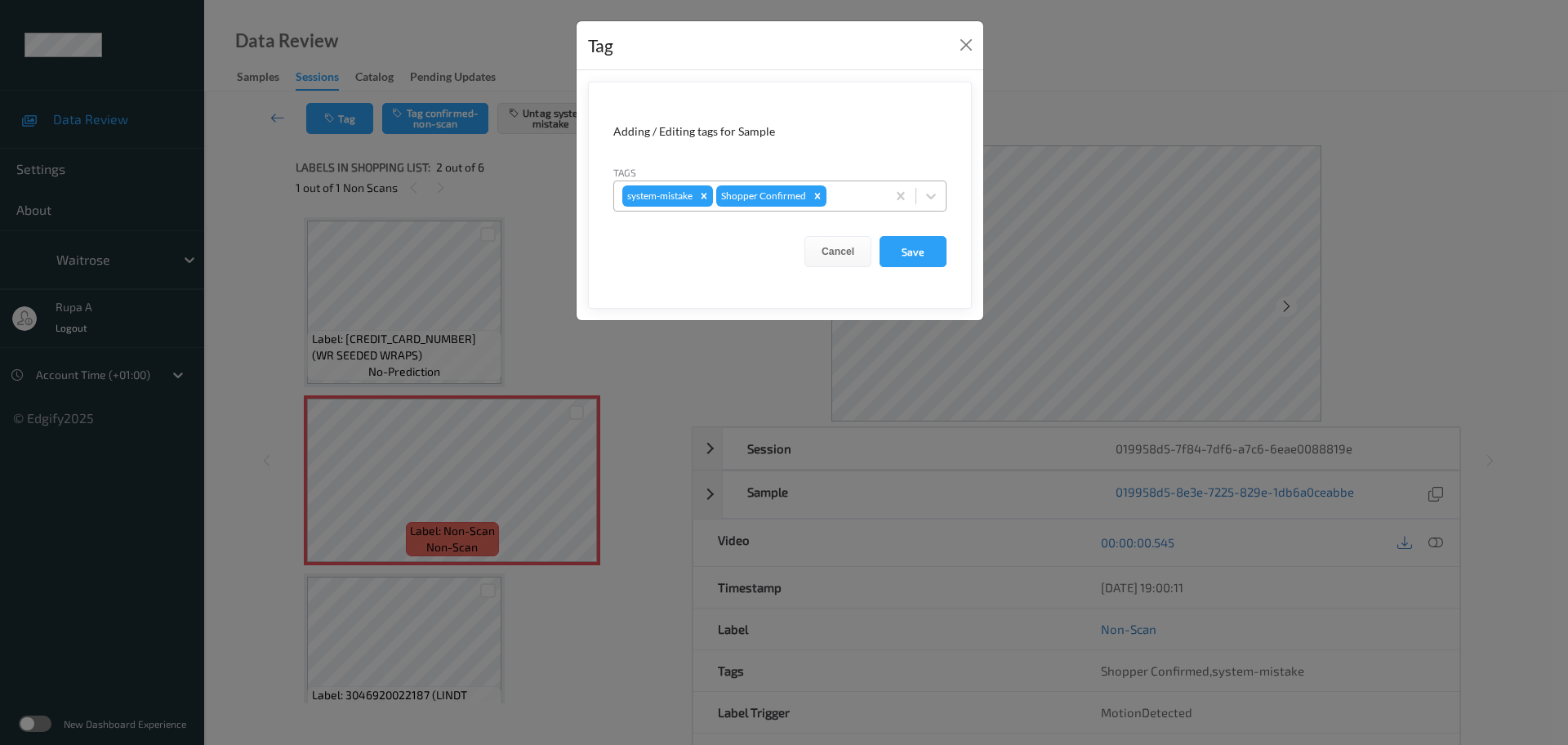
click at [859, 198] on div at bounding box center [853, 196] width 48 height 20
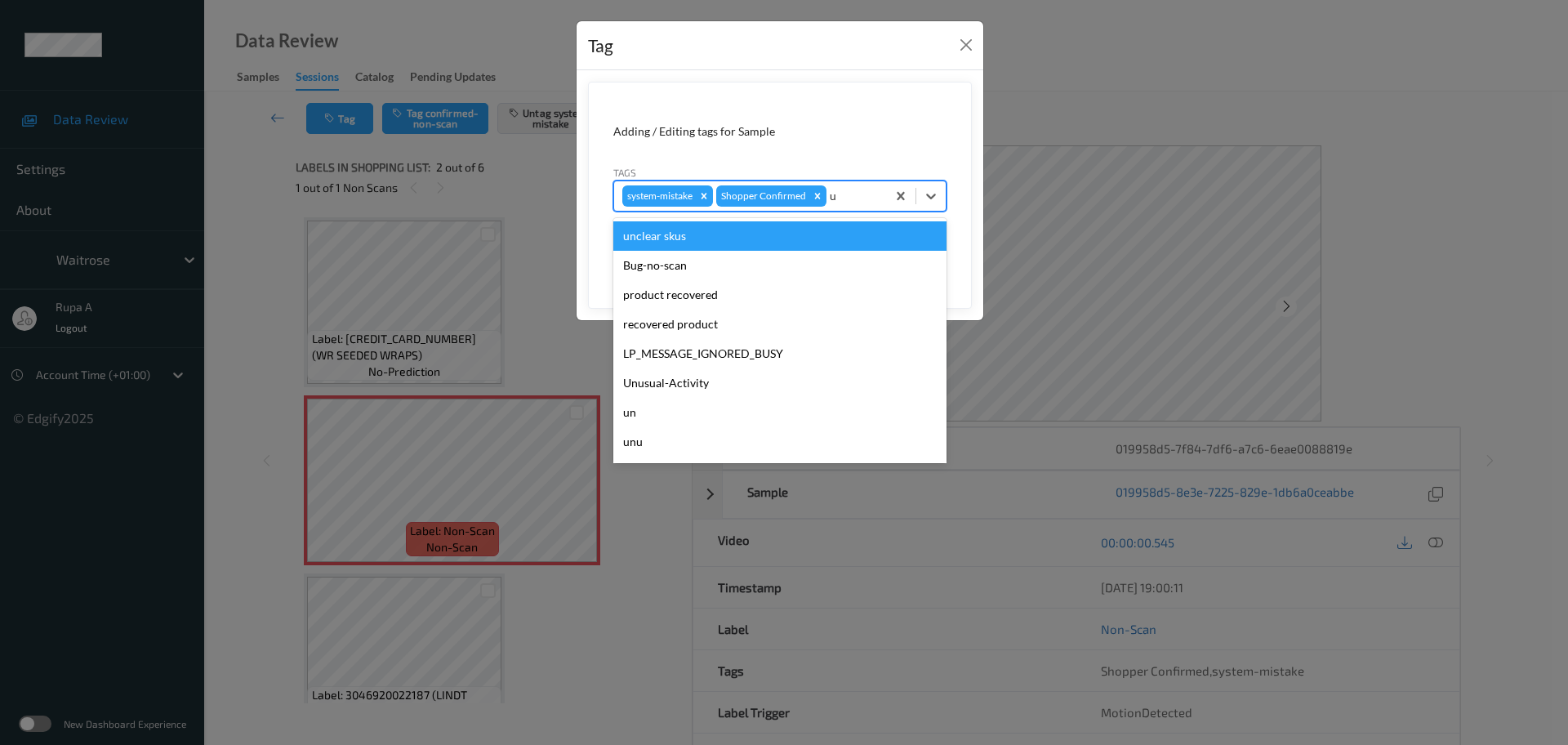
type input "un"
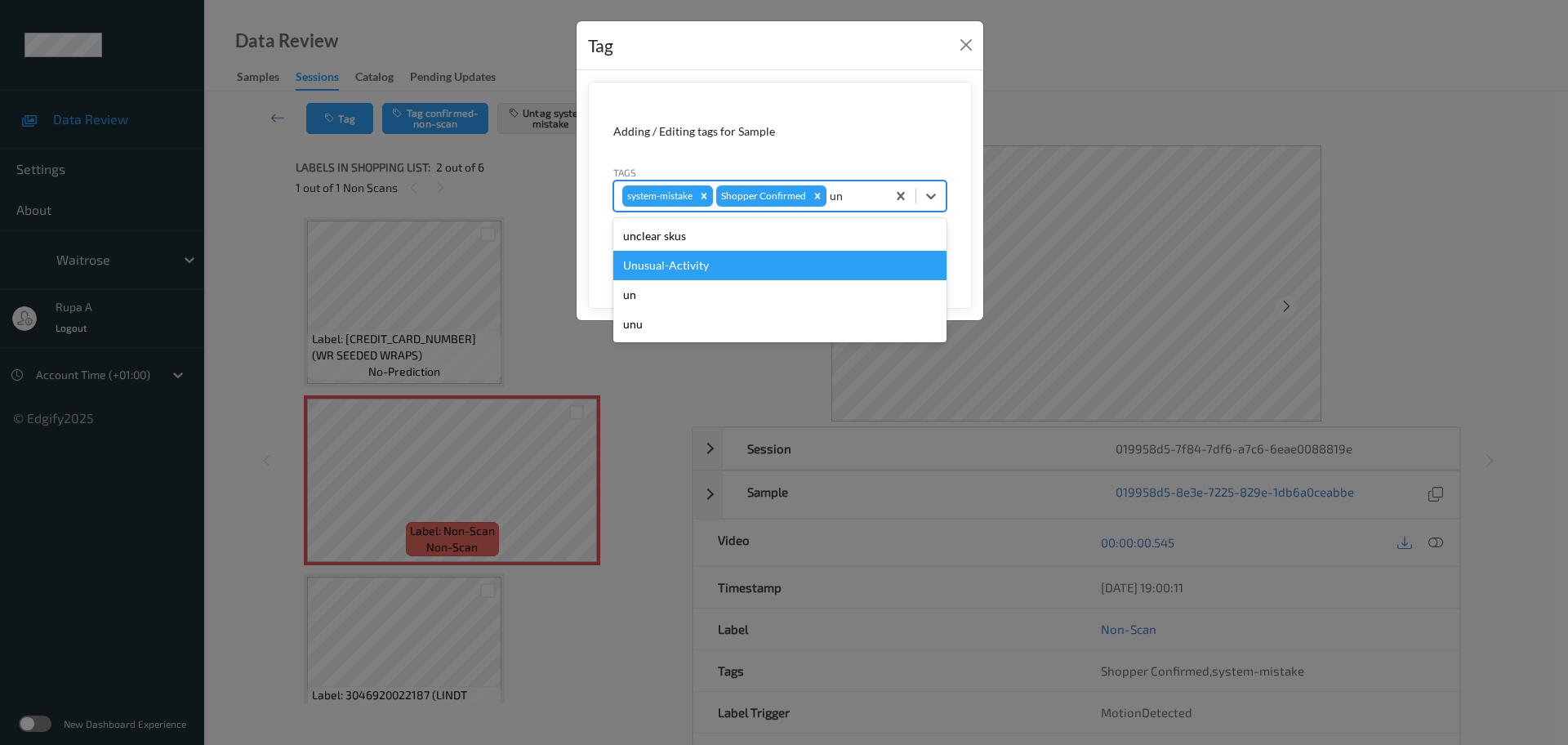
click at [683, 269] on div "Unusual-Activity" at bounding box center [779, 265] width 333 height 29
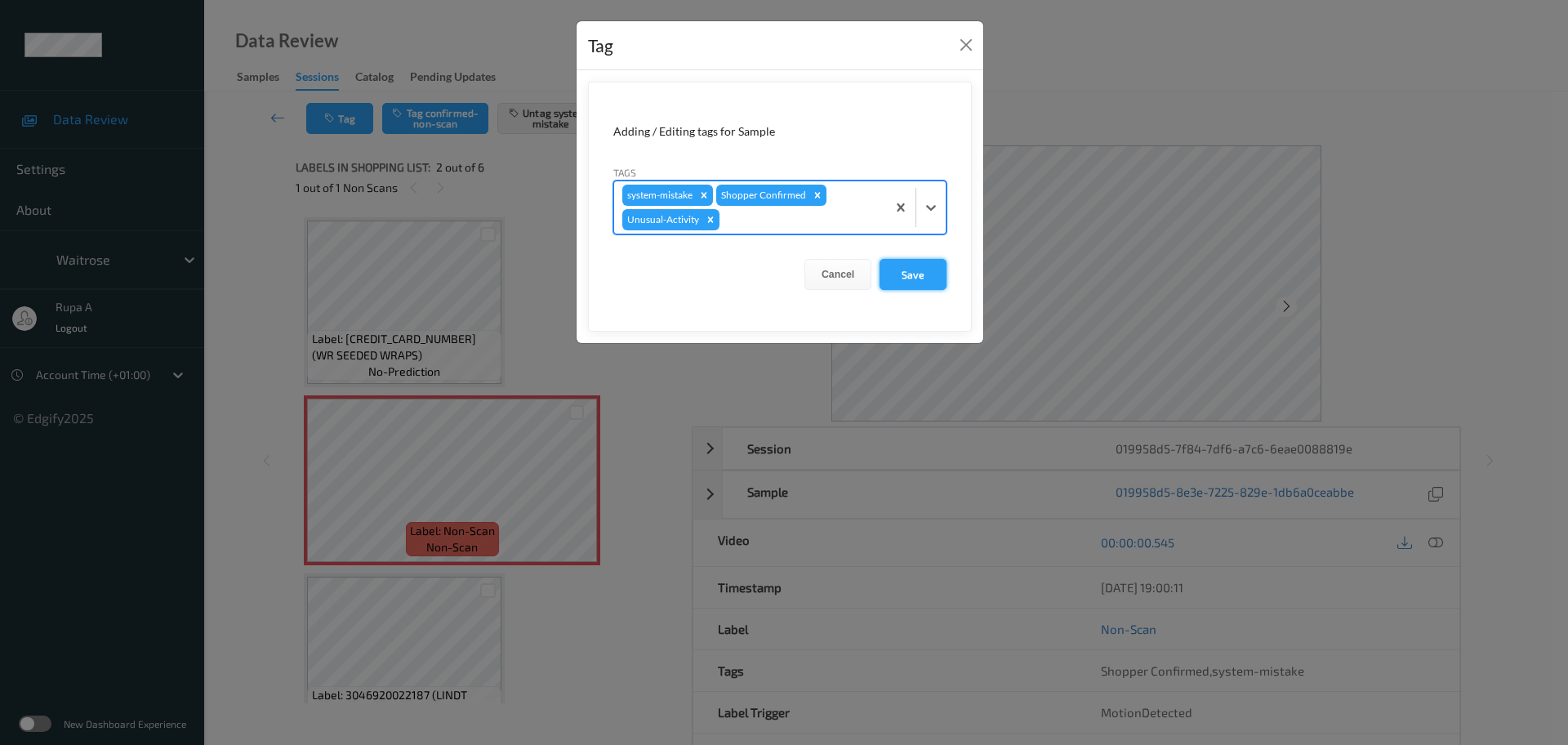
click at [915, 273] on button "Save" at bounding box center [913, 274] width 67 height 31
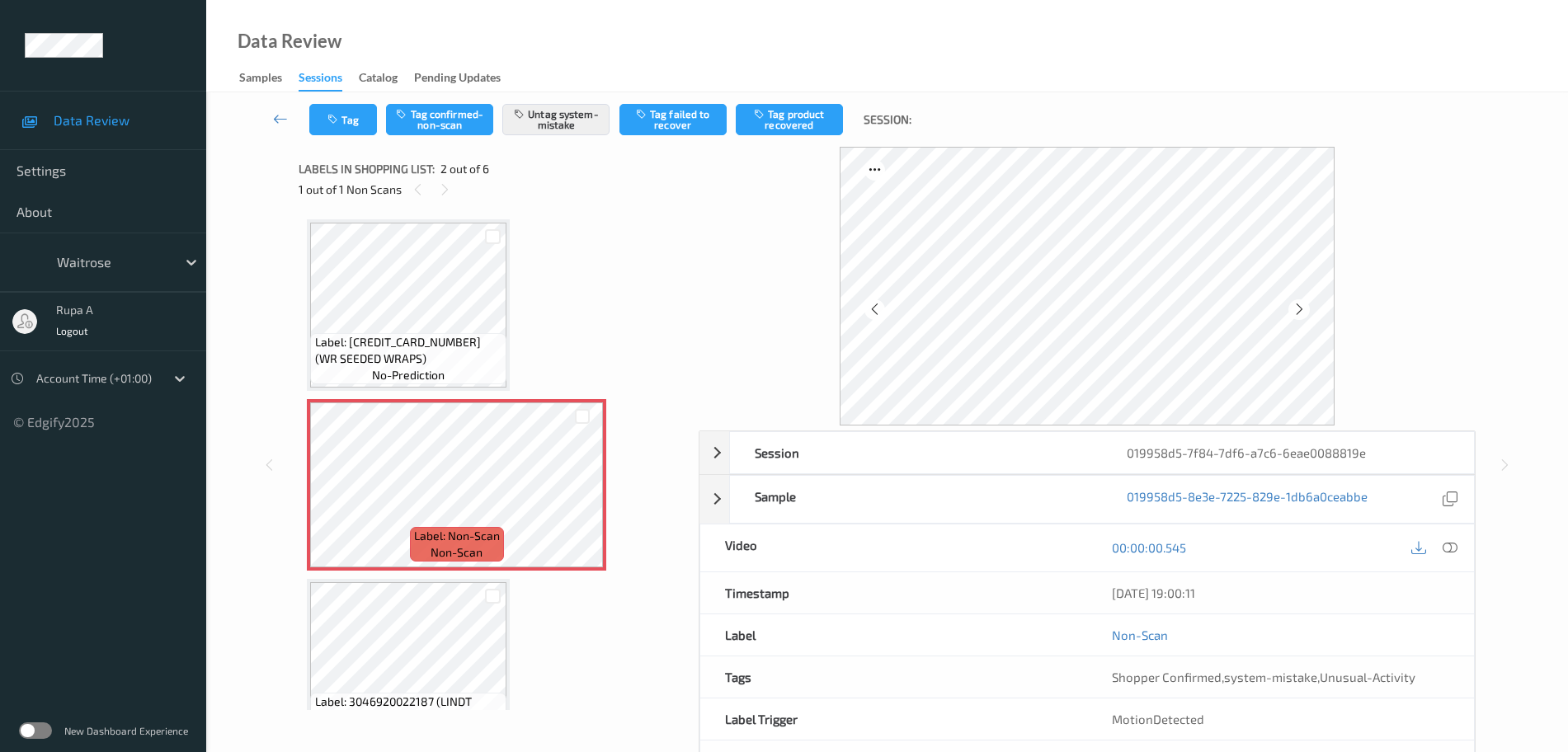
click at [1456, 566] on div "00:00:00.545" at bounding box center [1280, 547] width 387 height 47
click at [1455, 543] on icon at bounding box center [1449, 547] width 14 height 14
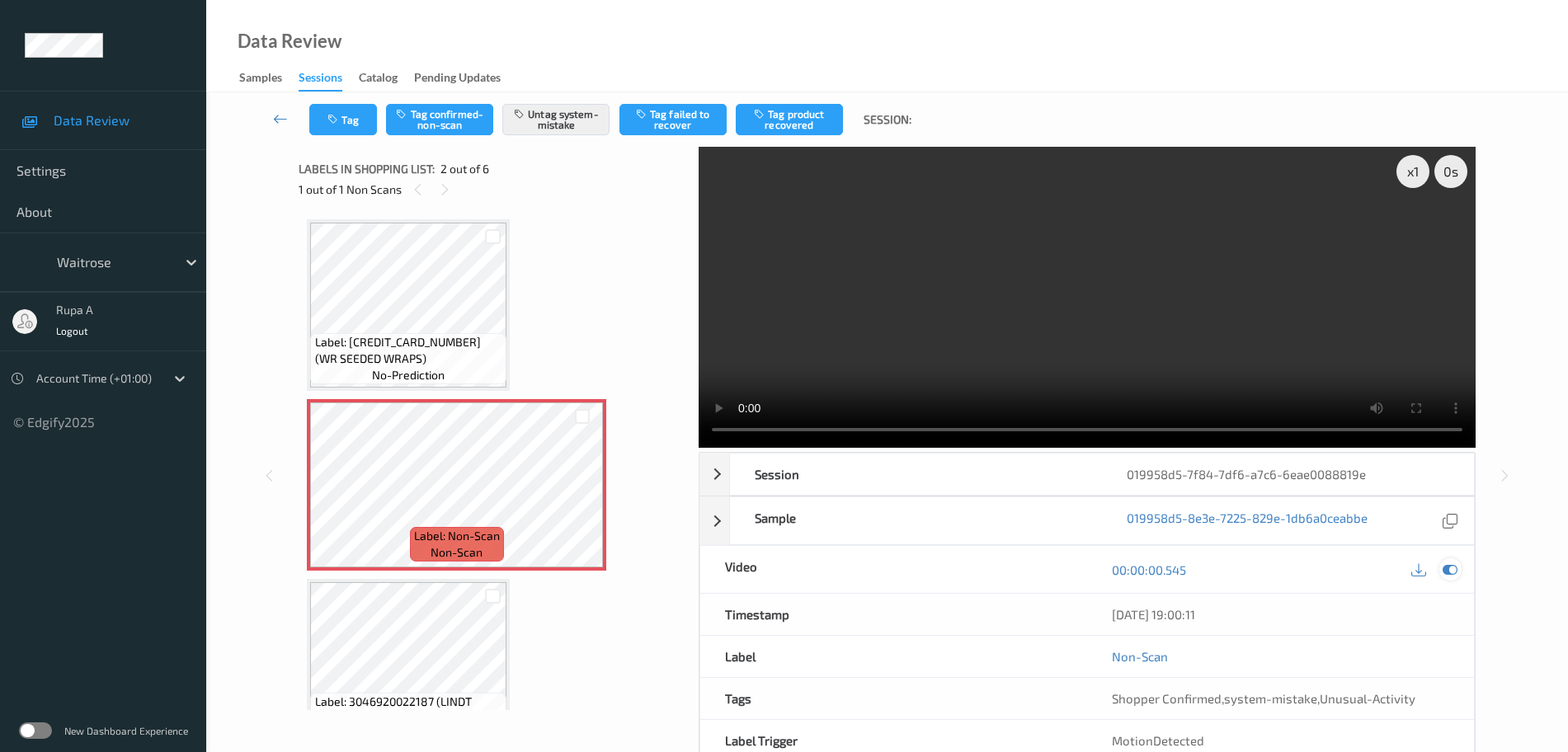
click at [1454, 575] on icon at bounding box center [1449, 569] width 14 height 14
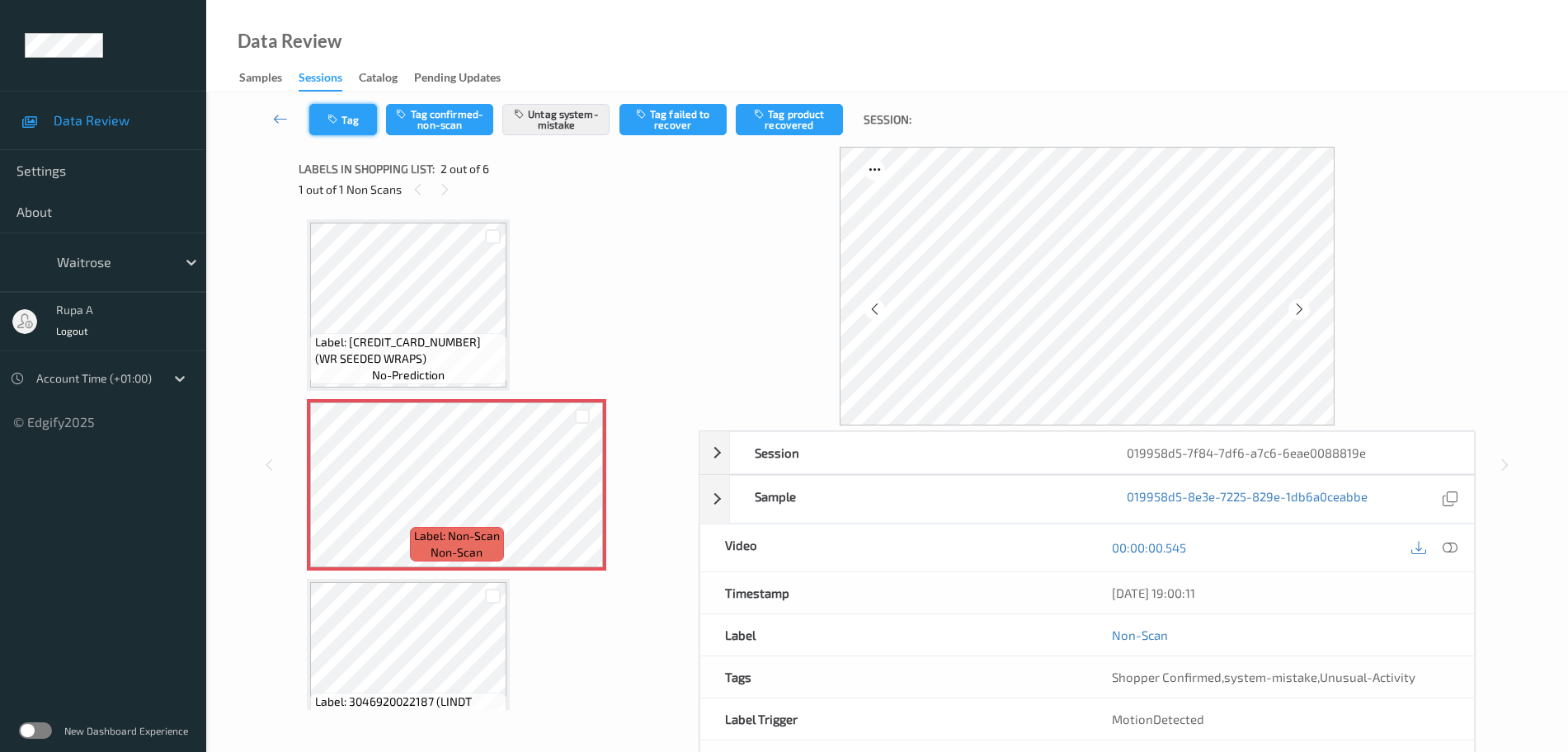
click at [336, 103] on button "Tag" at bounding box center [343, 119] width 68 height 32
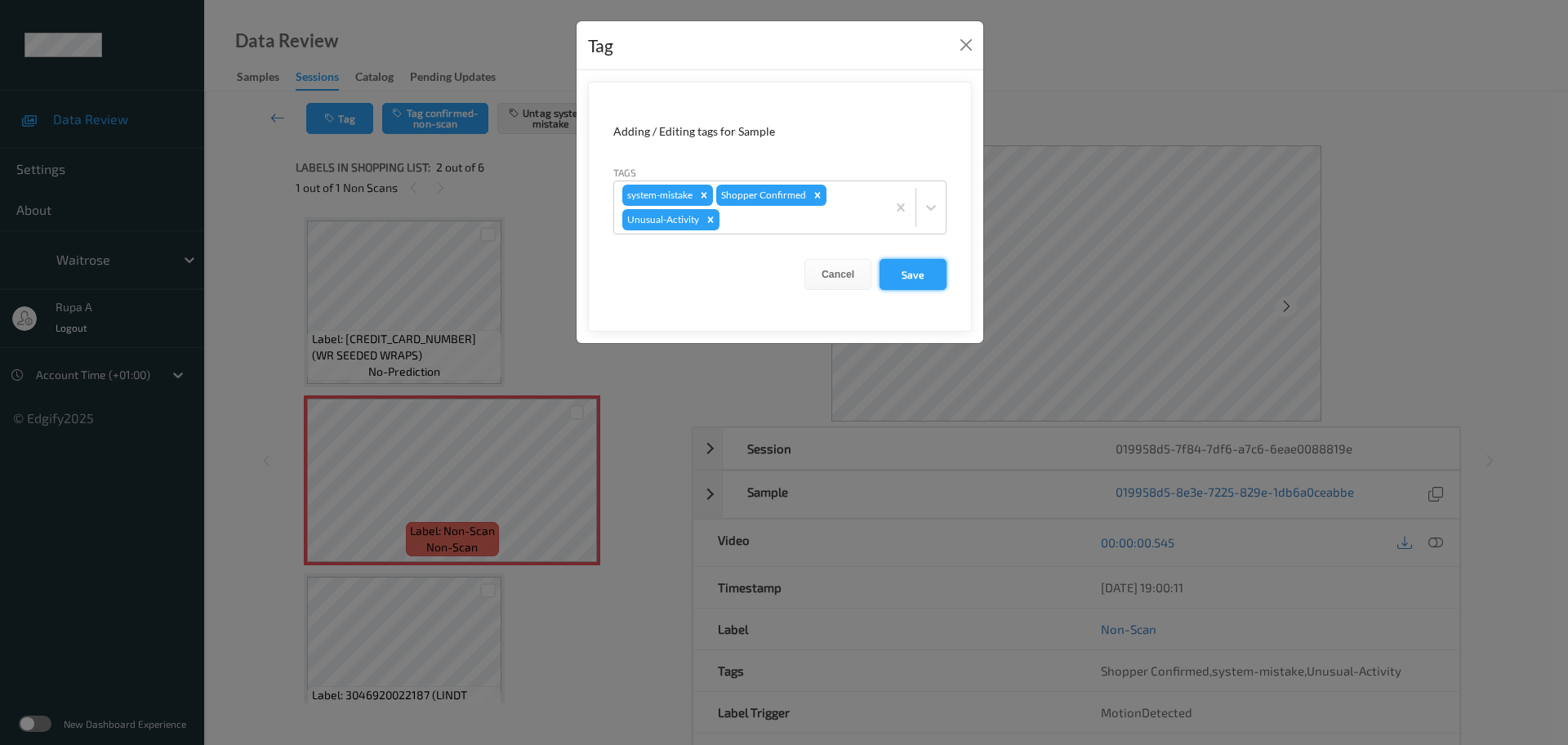
click at [916, 275] on button "Save" at bounding box center [913, 274] width 67 height 31
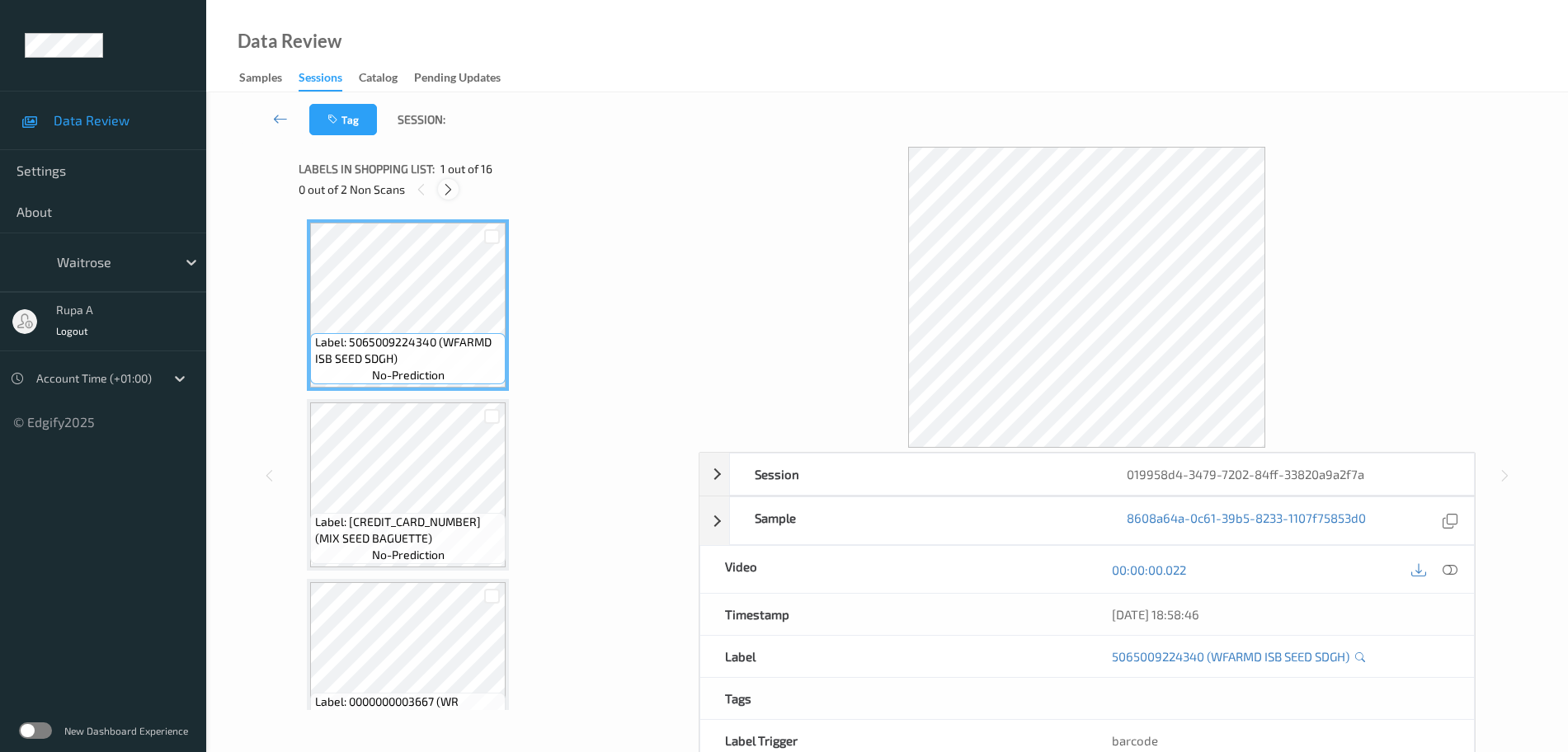
click at [447, 196] on icon at bounding box center [448, 189] width 14 height 14
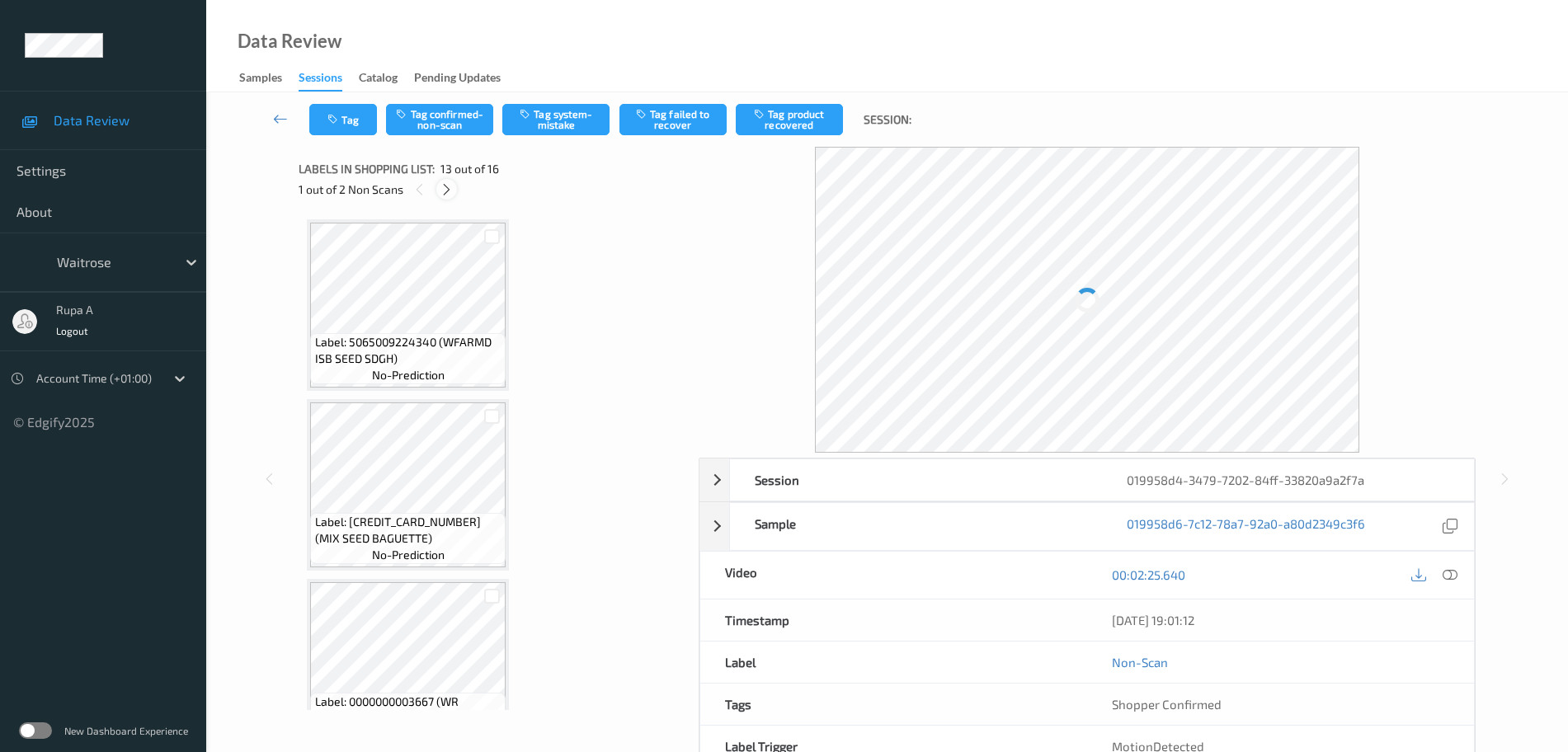
scroll to position [1985, 0]
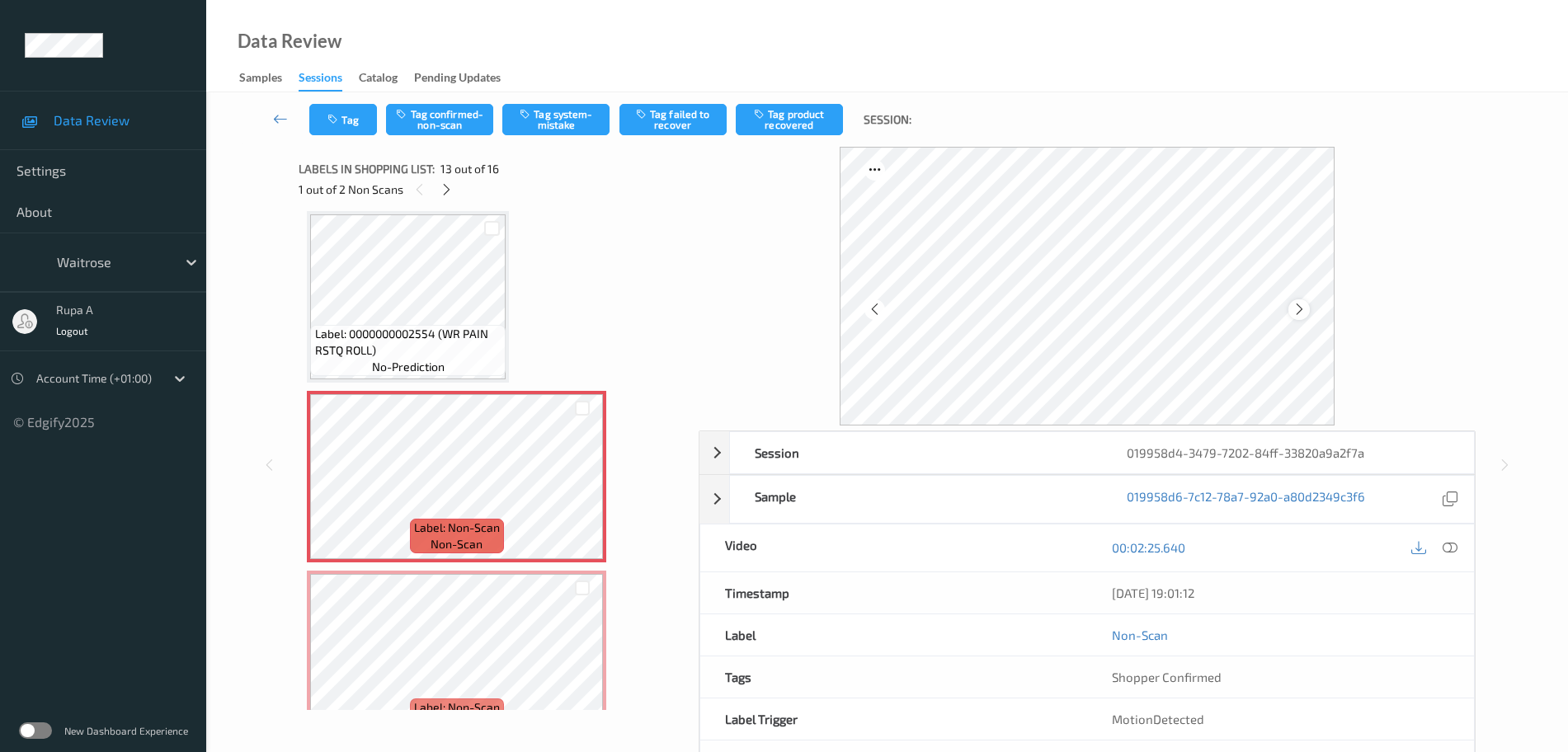
click at [1302, 310] on icon at bounding box center [1300, 308] width 14 height 14
click at [577, 125] on button "Tag system-mistake" at bounding box center [556, 119] width 107 height 32
click at [329, 117] on icon "button" at bounding box center [334, 120] width 14 height 11
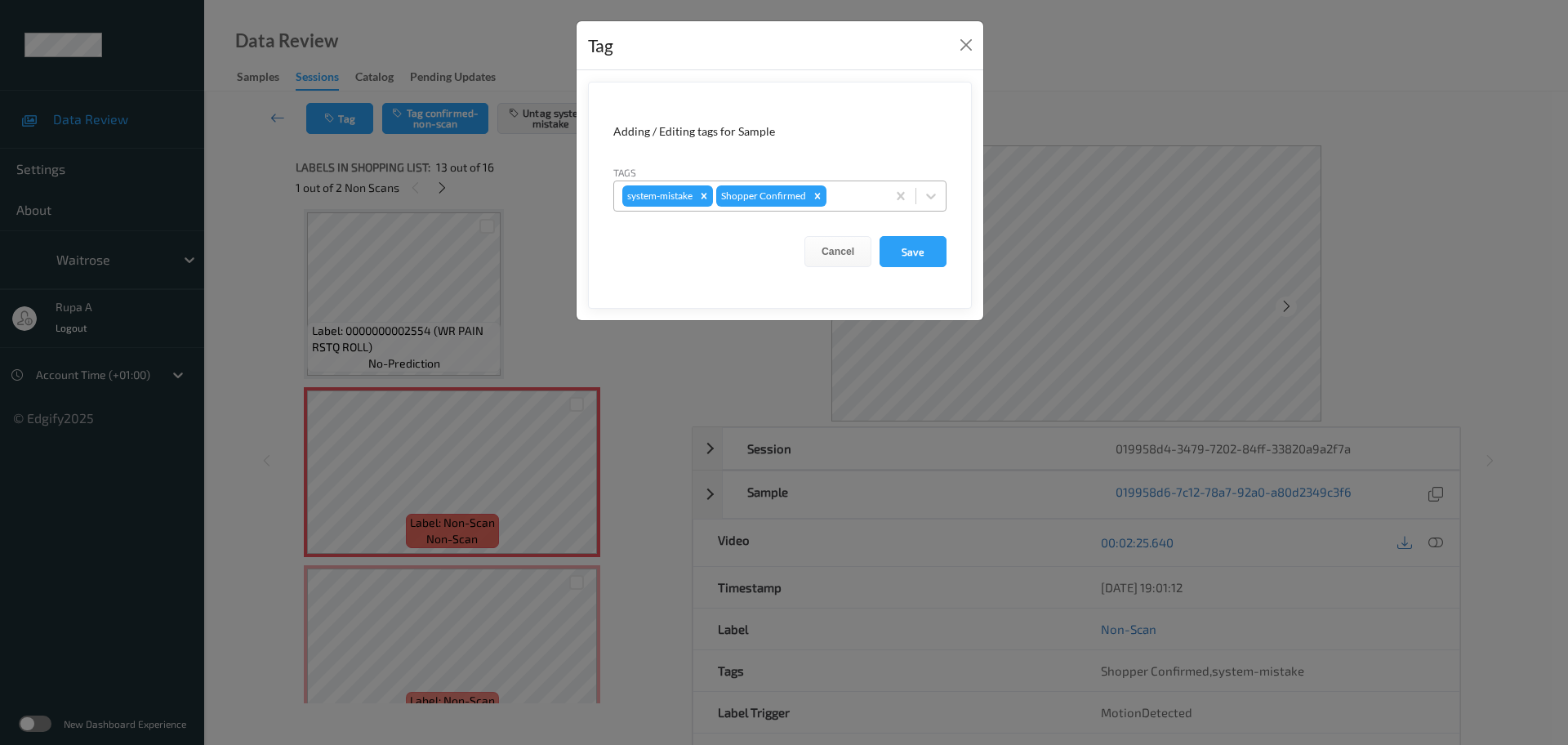
click at [870, 203] on div at bounding box center [853, 196] width 48 height 20
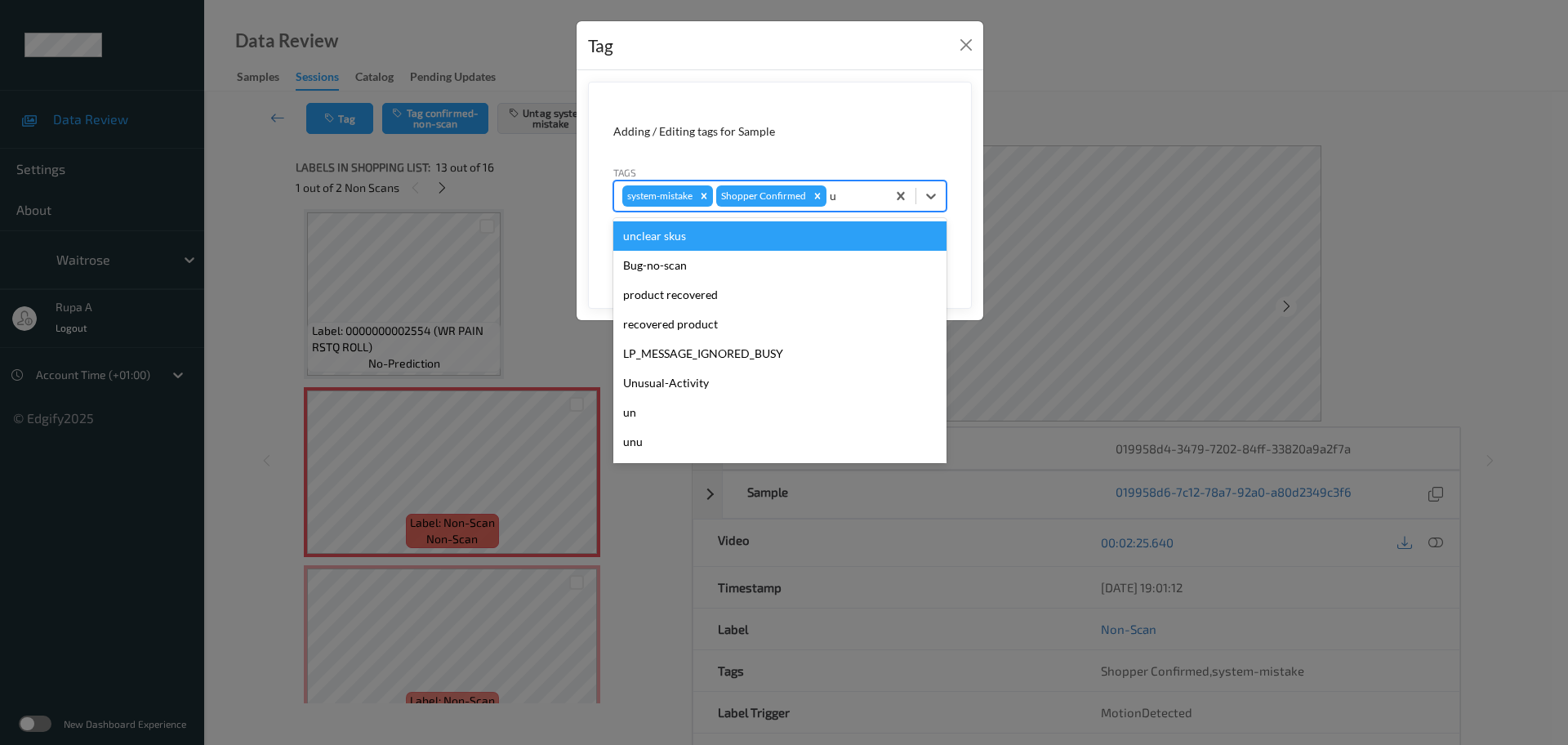
type input "un"
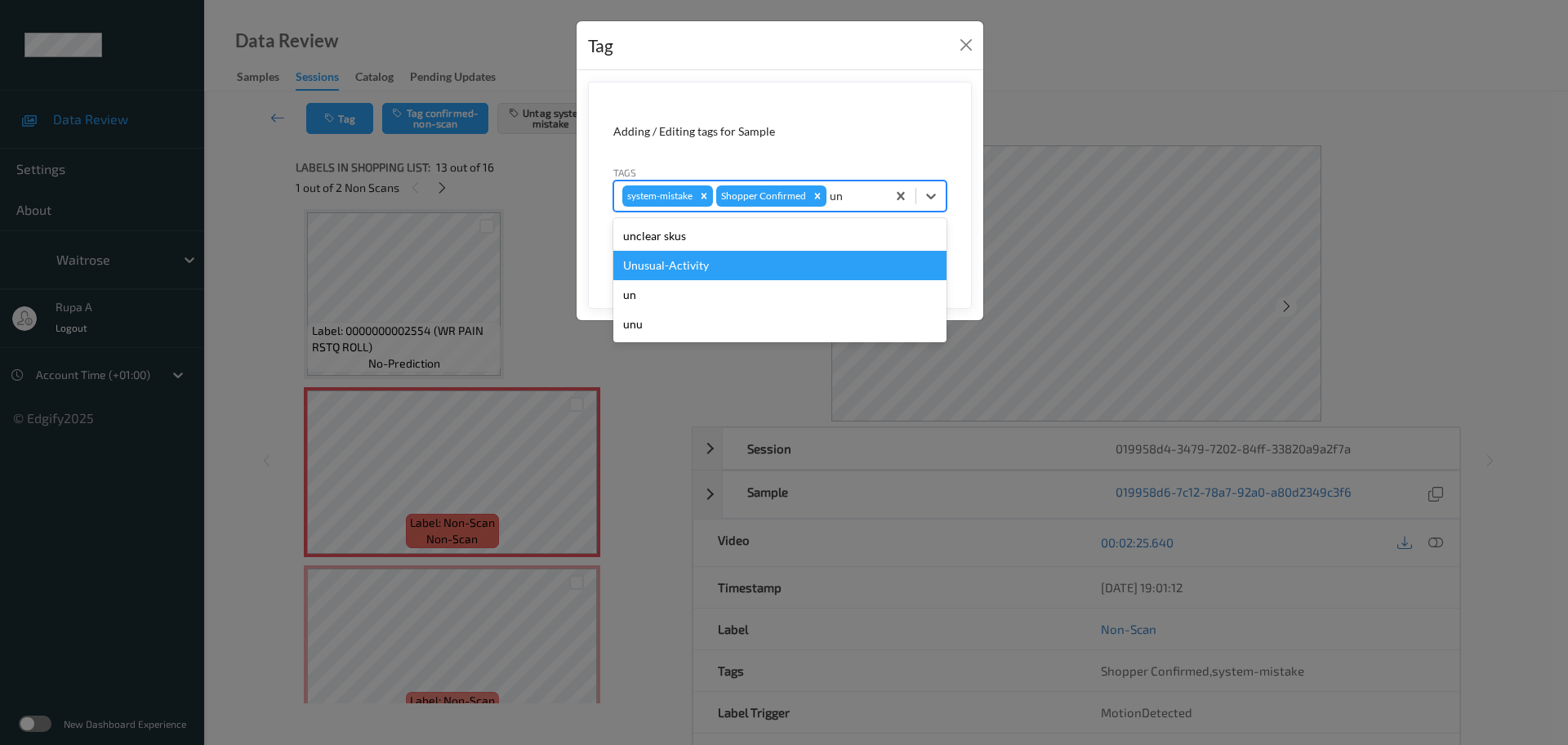
click at [707, 269] on div "Unusual-Activity" at bounding box center [779, 265] width 333 height 29
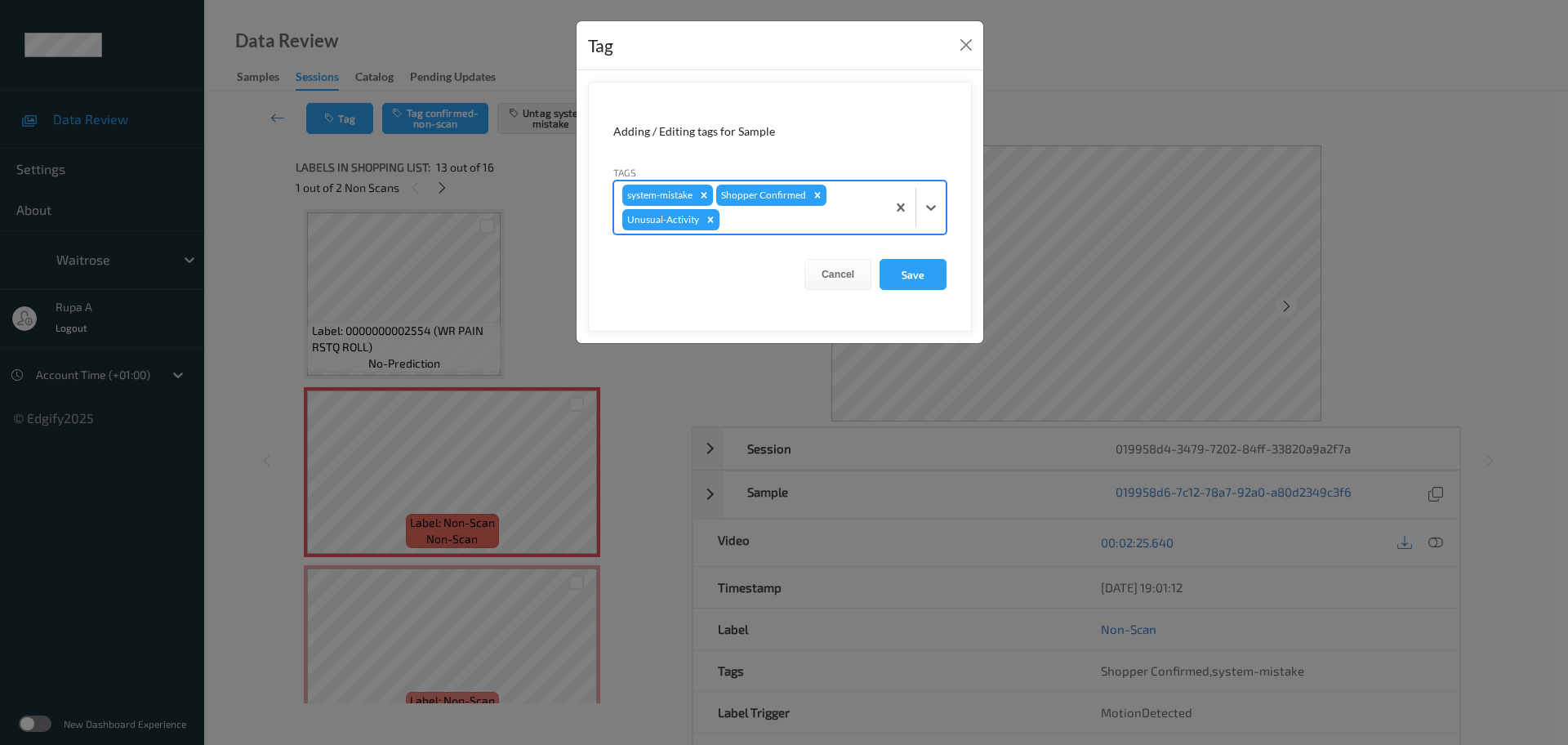
click at [782, 231] on div "system-mistake Shopper Confirmed Unusual-Activity" at bounding box center [750, 207] width 272 height 52
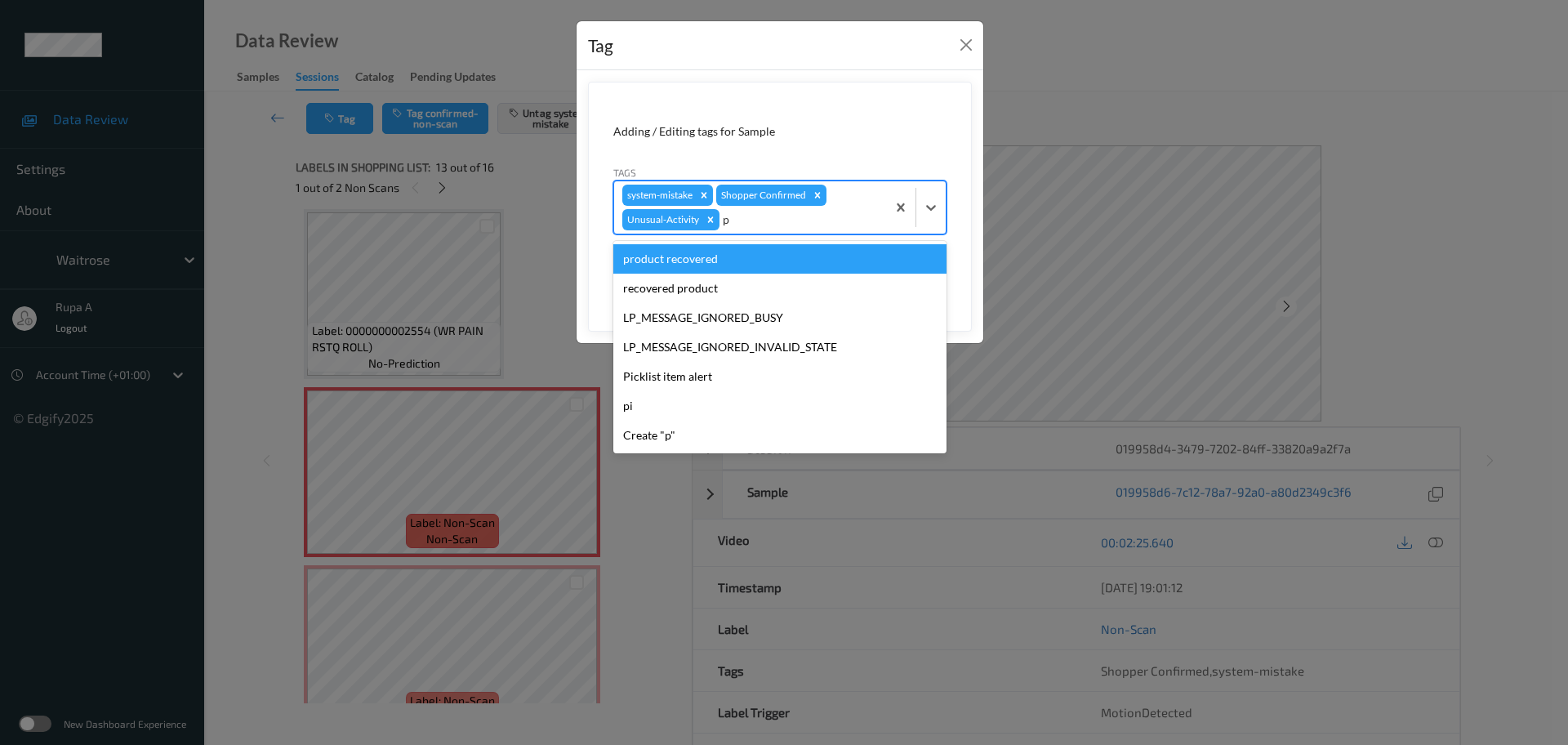
type input "pi"
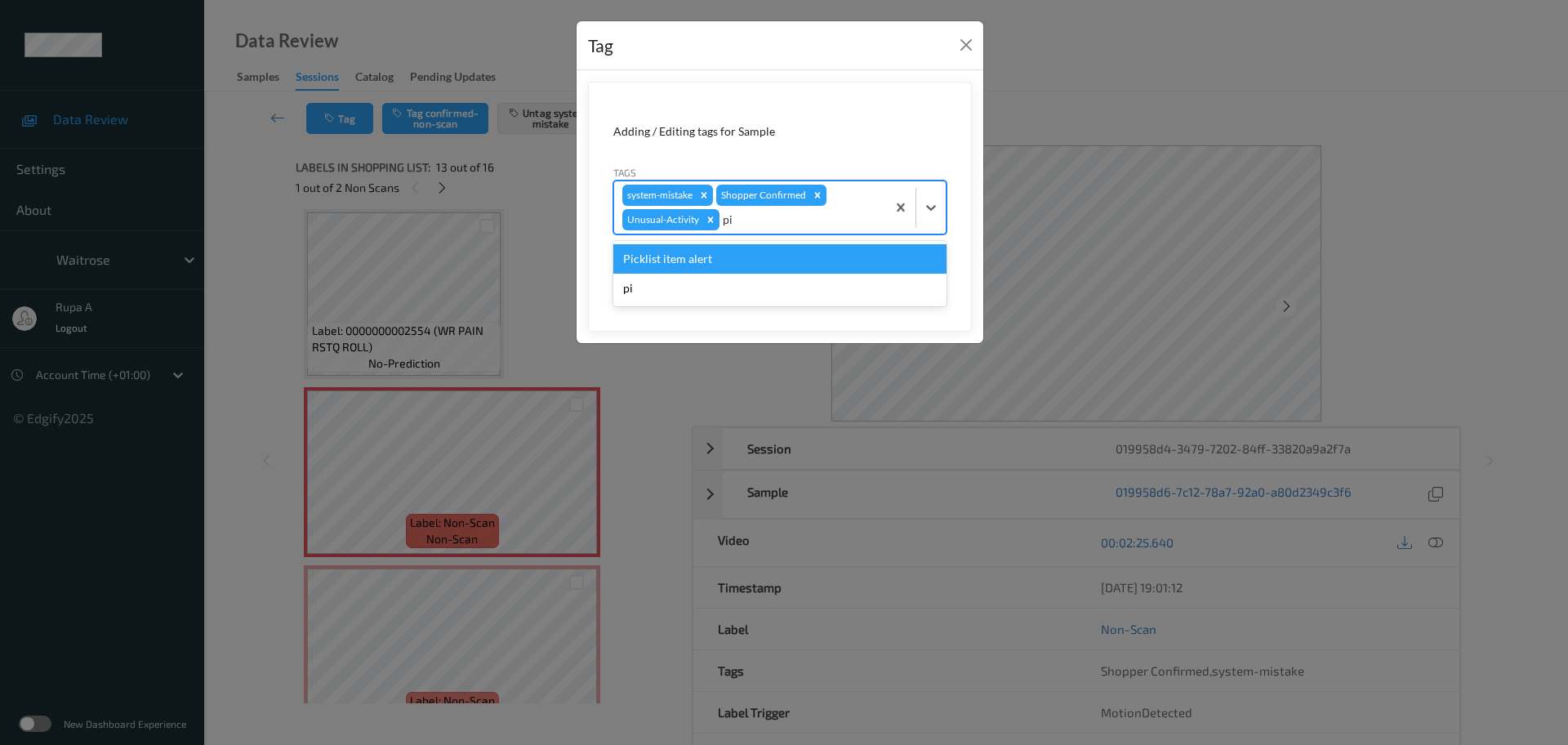
click at [763, 254] on div "Picklist item alert" at bounding box center [779, 258] width 333 height 29
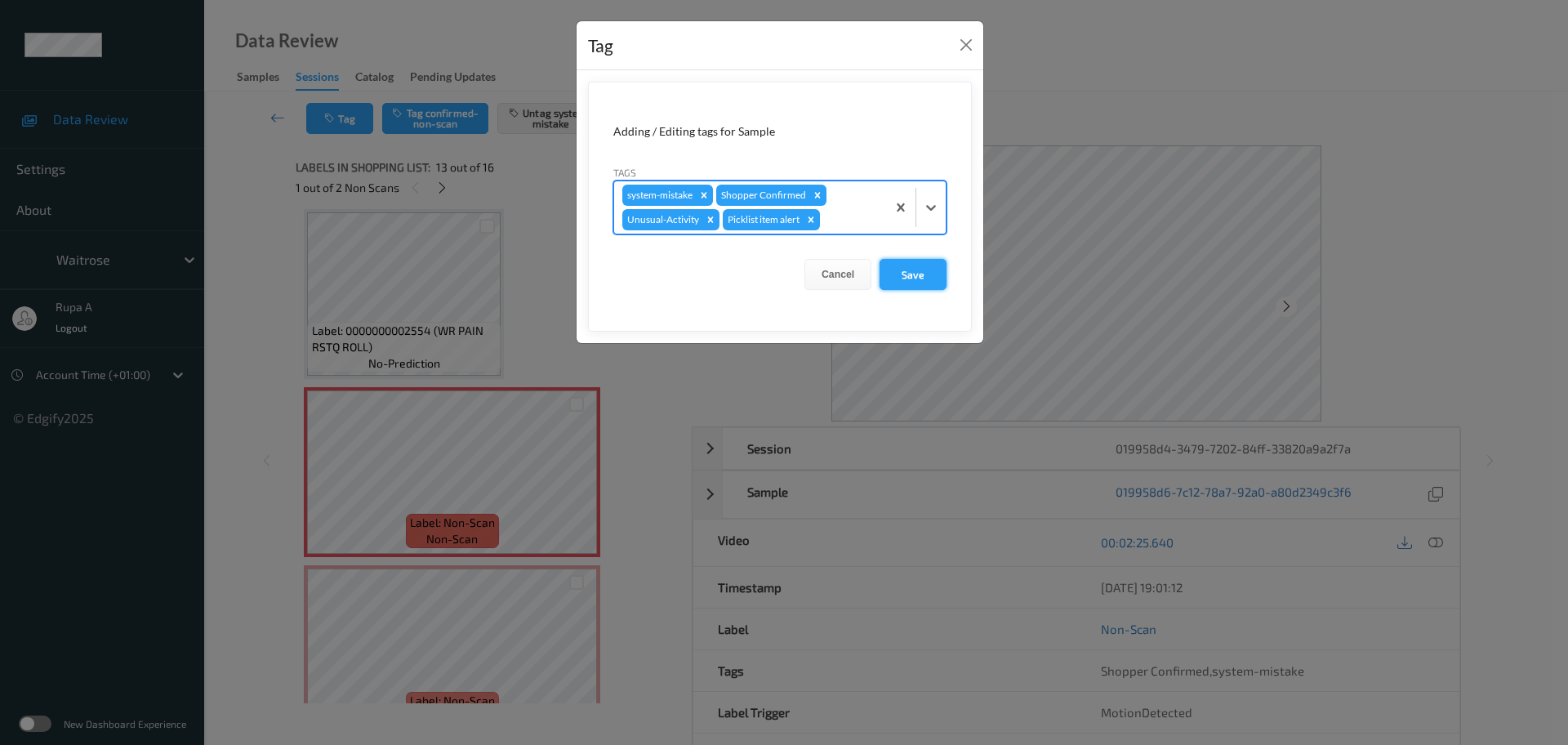
click at [937, 282] on button "Save" at bounding box center [913, 274] width 67 height 31
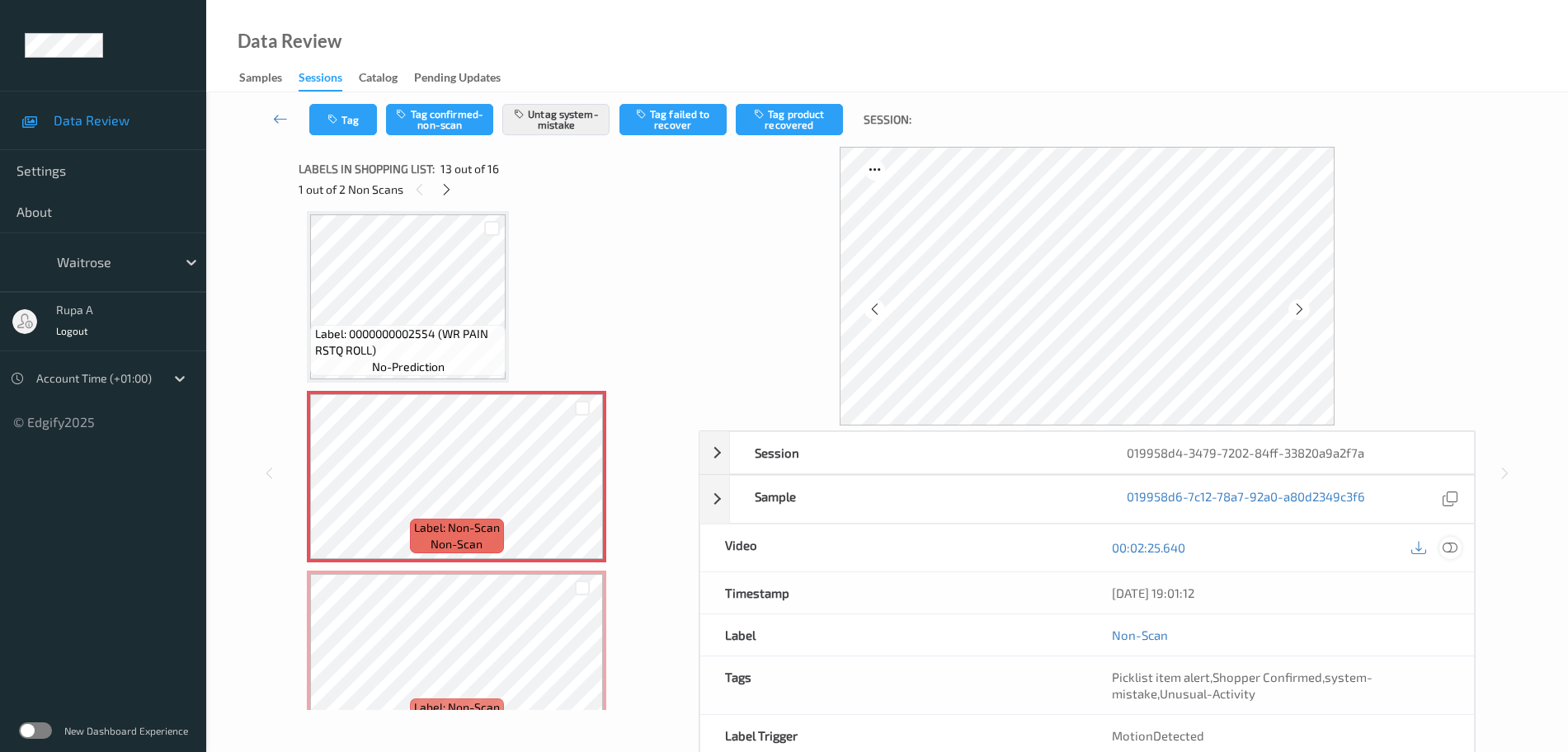
click at [1448, 551] on icon at bounding box center [1449, 547] width 14 height 14
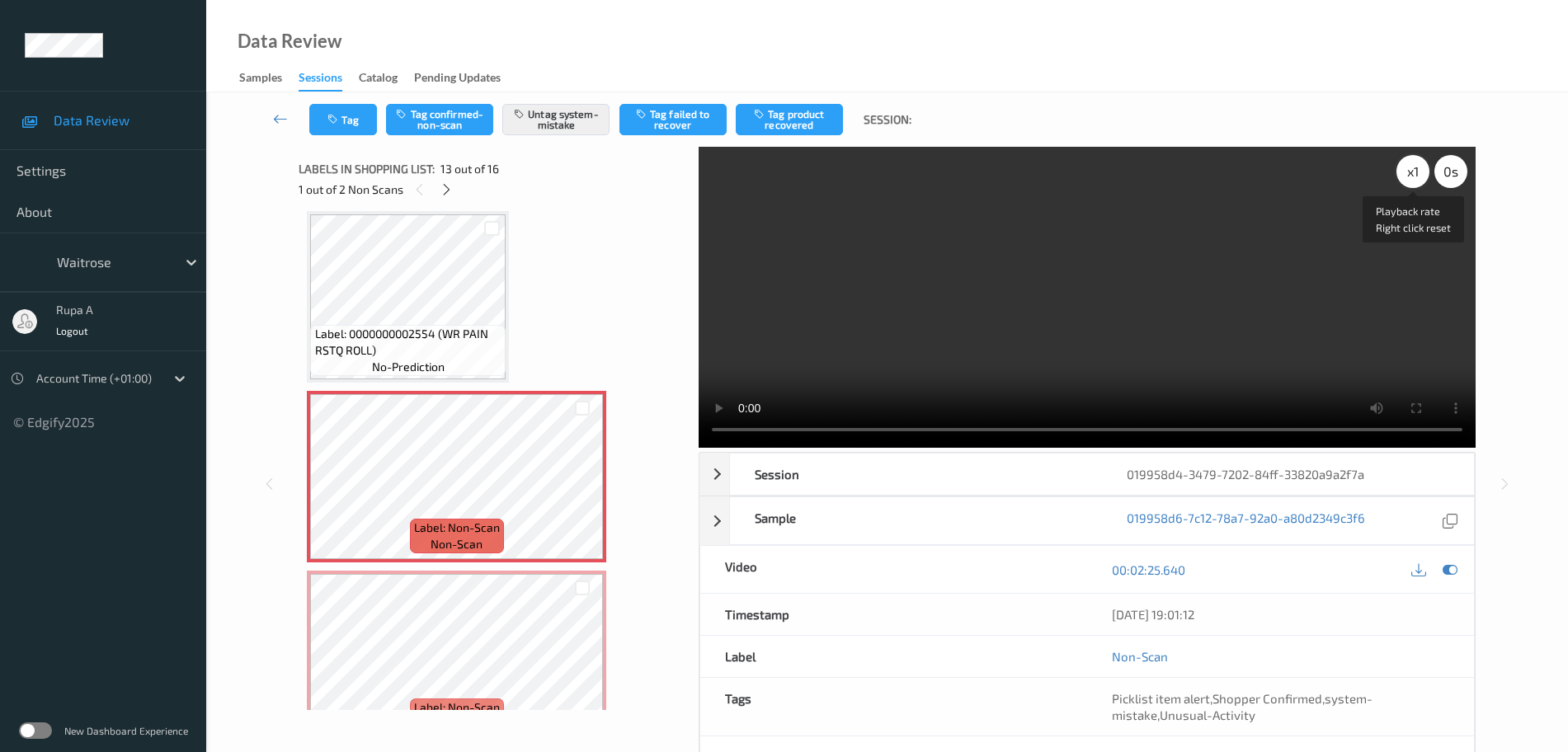
click at [1415, 162] on div "x 1" at bounding box center [1413, 171] width 33 height 33
click at [1447, 571] on icon at bounding box center [1449, 569] width 14 height 14
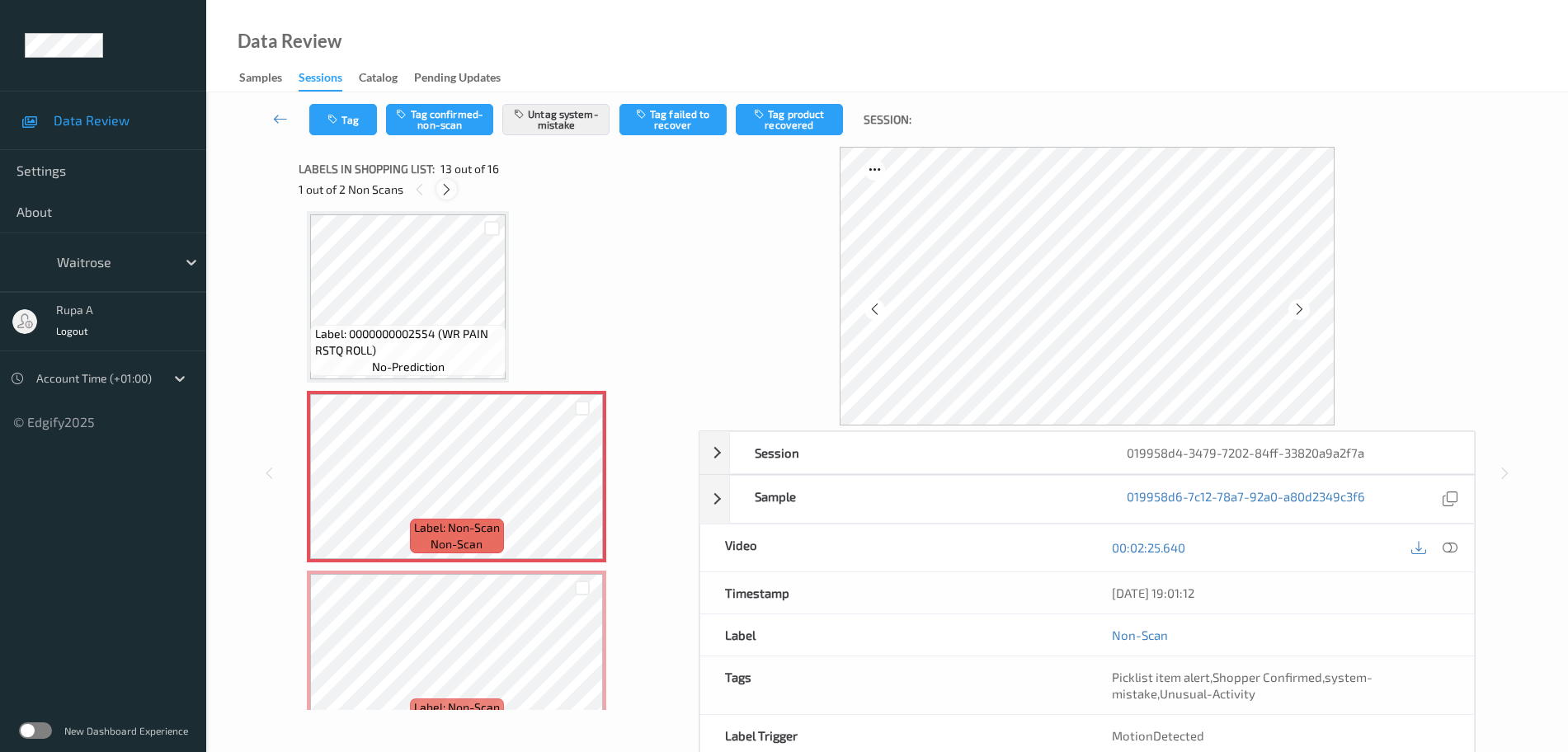
click at [445, 191] on icon at bounding box center [447, 189] width 14 height 14
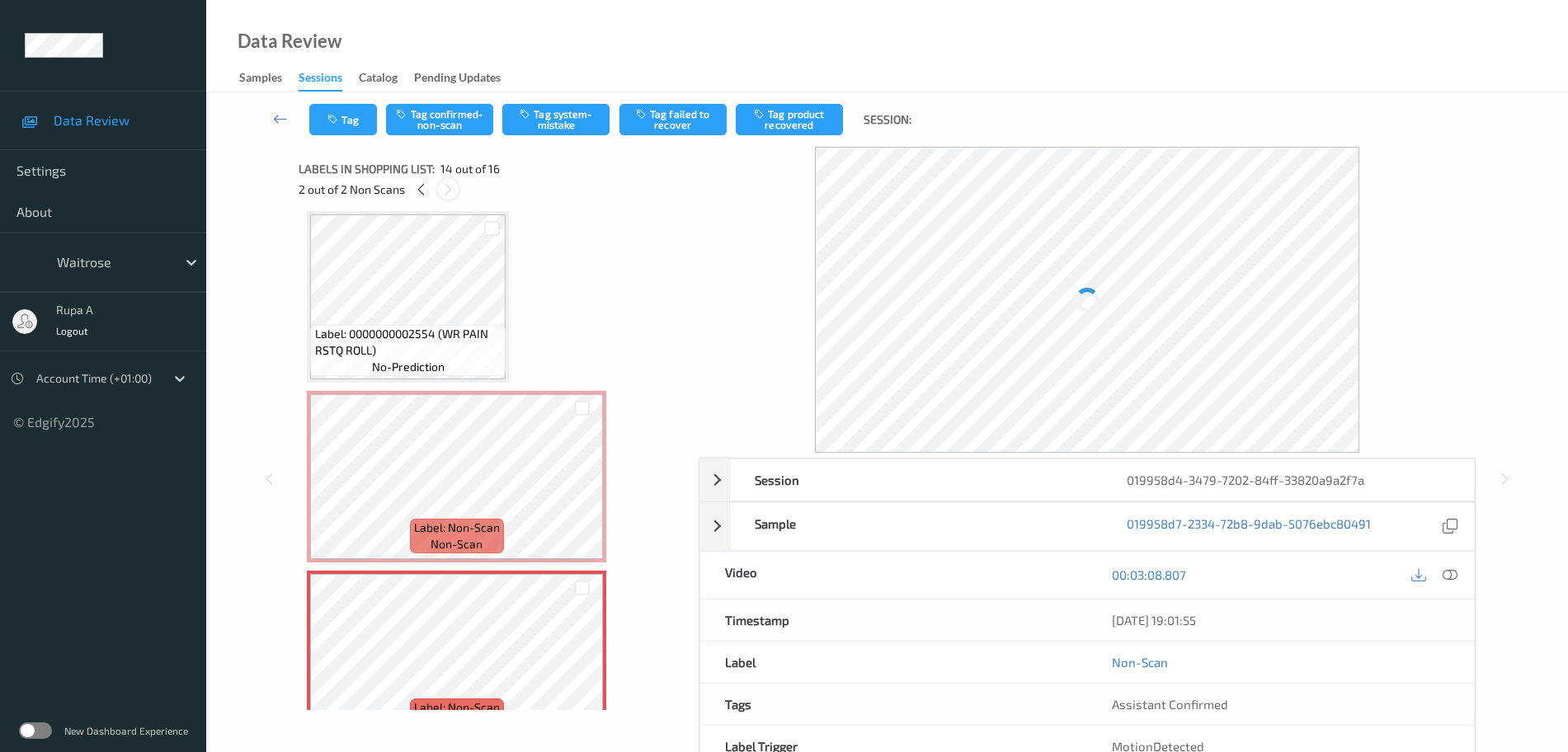
scroll to position [2165, 0]
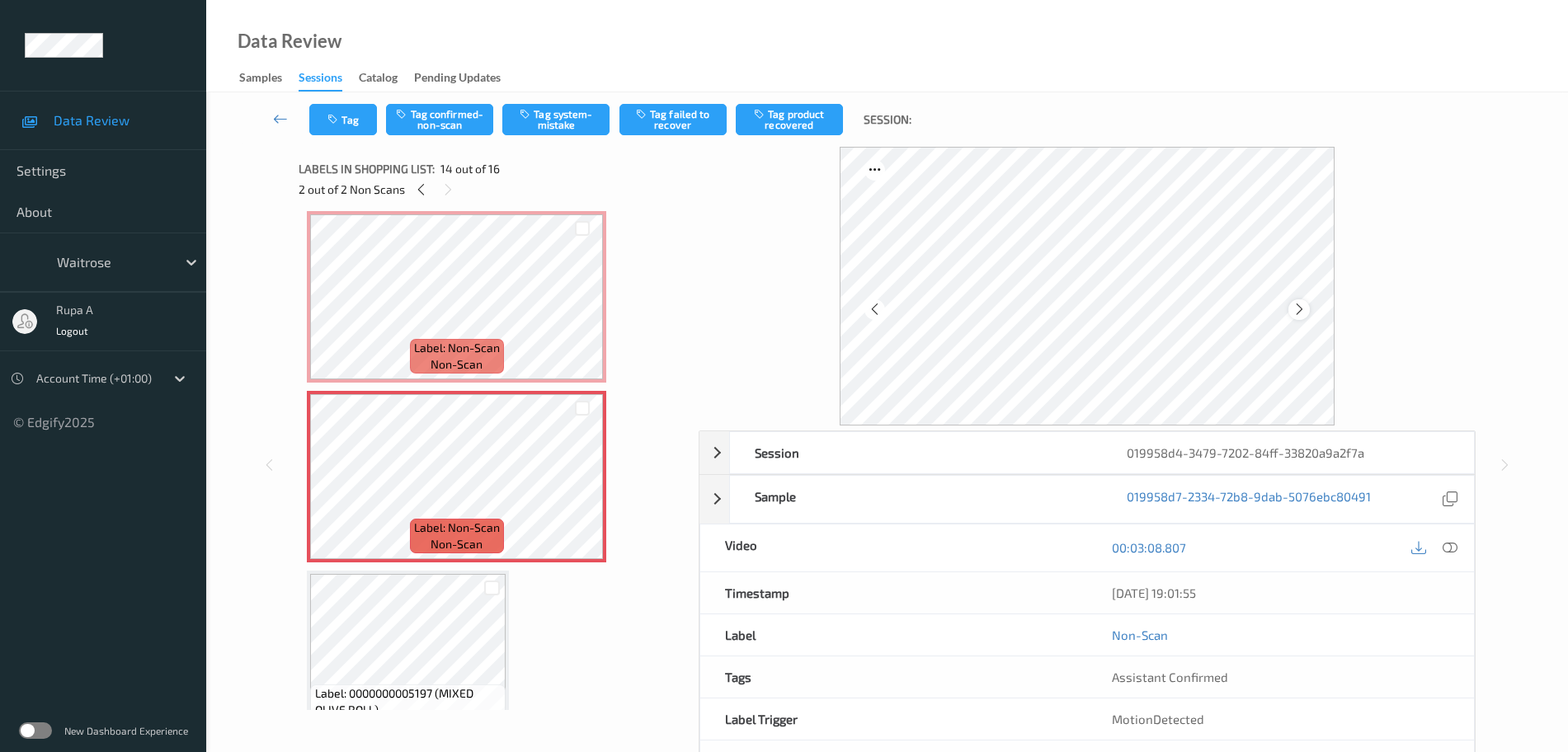
click at [1300, 310] on icon at bounding box center [1300, 308] width 14 height 14
click at [1453, 548] on icon at bounding box center [1449, 547] width 14 height 14
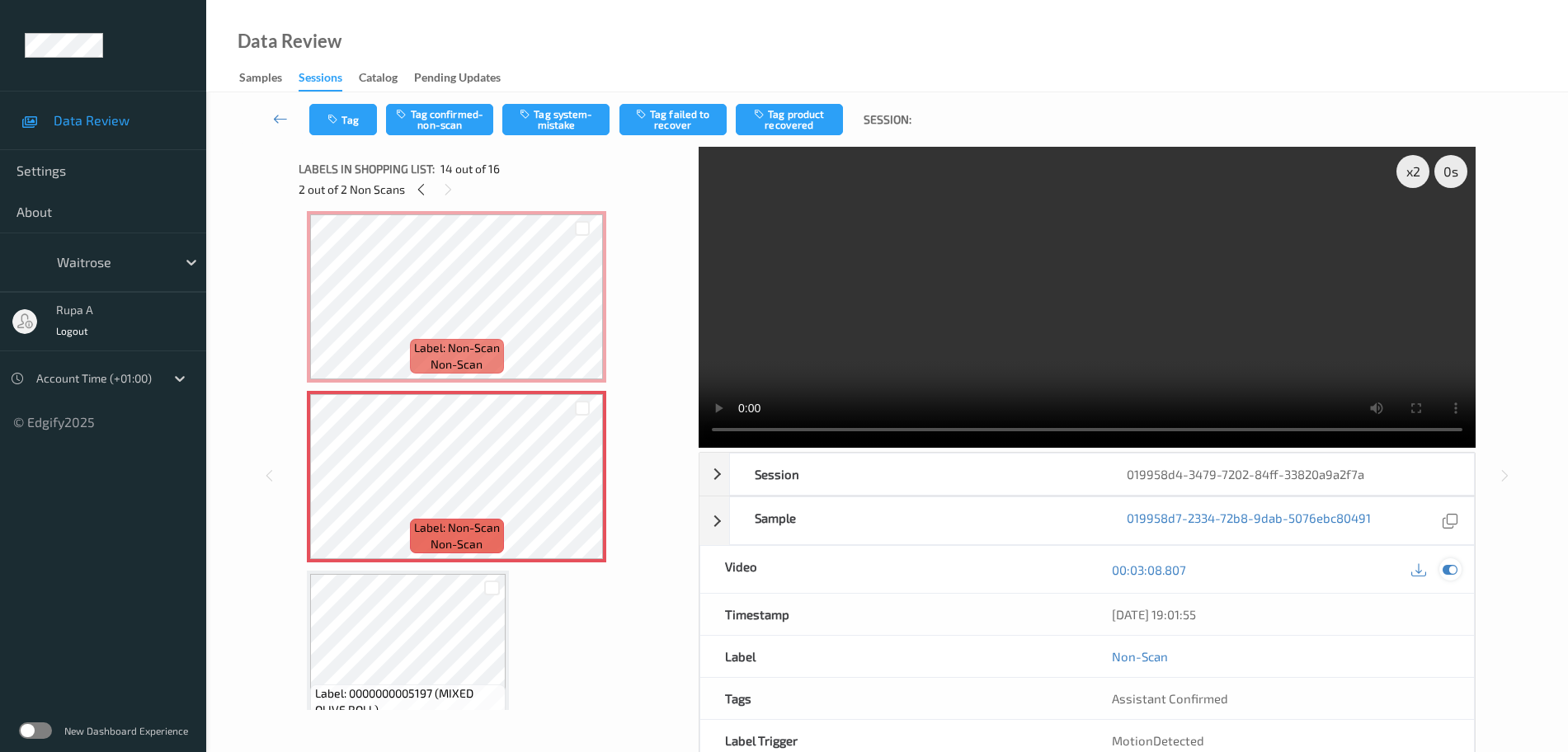
click at [1453, 565] on icon at bounding box center [1449, 569] width 14 height 14
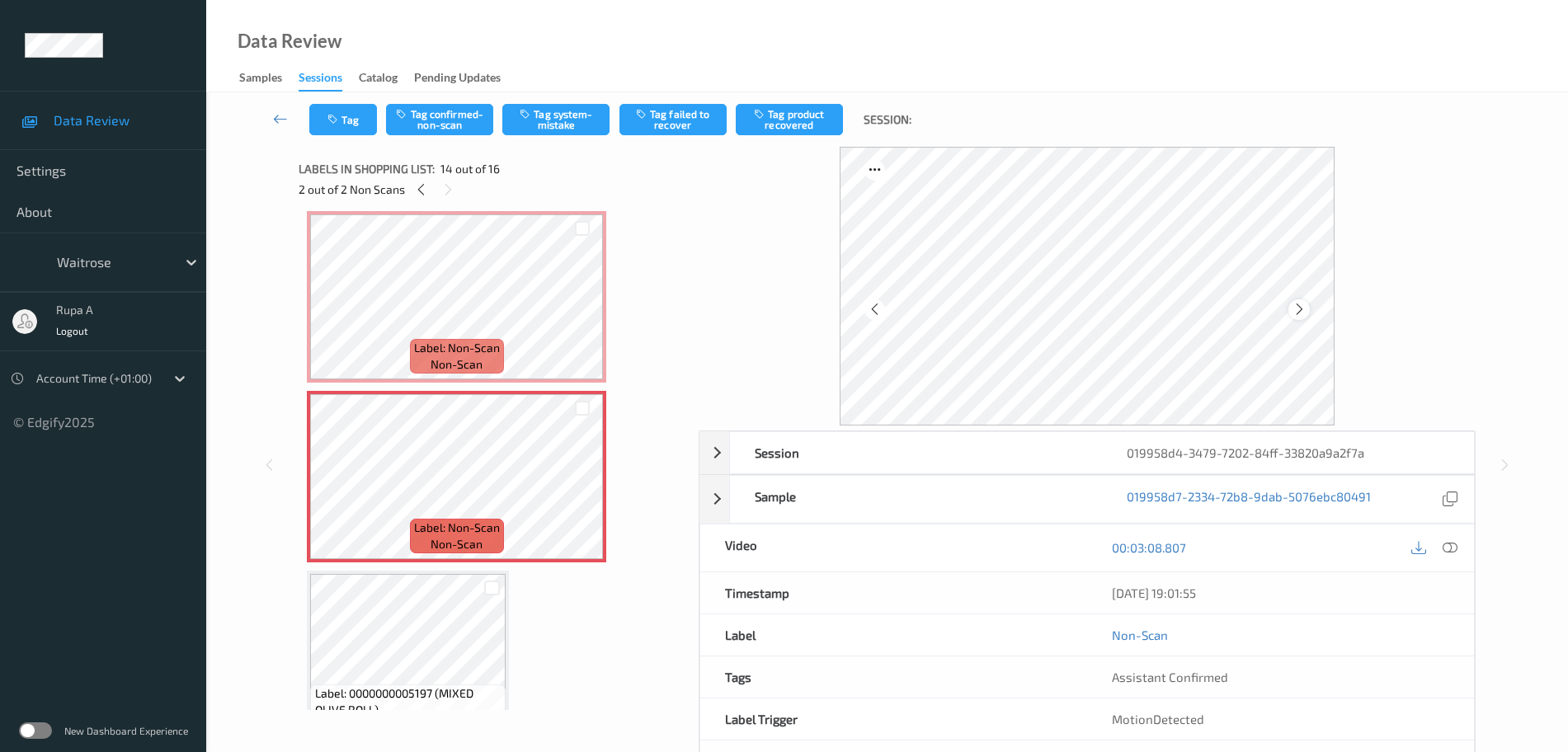
click at [1298, 305] on icon at bounding box center [1300, 308] width 14 height 14
click at [572, 114] on button "Tag system-mistake" at bounding box center [556, 119] width 107 height 32
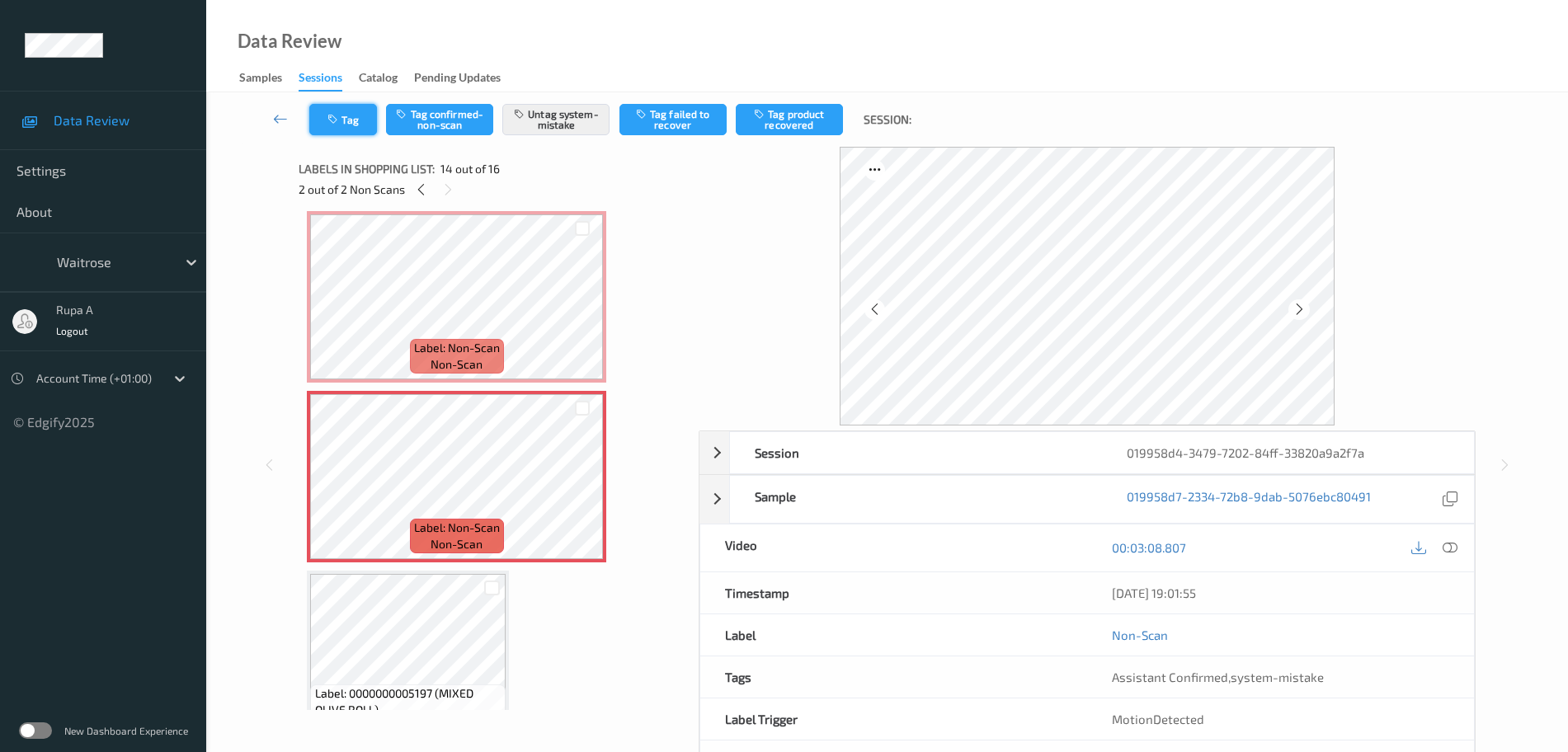
click at [351, 118] on button "Tag" at bounding box center [343, 119] width 68 height 32
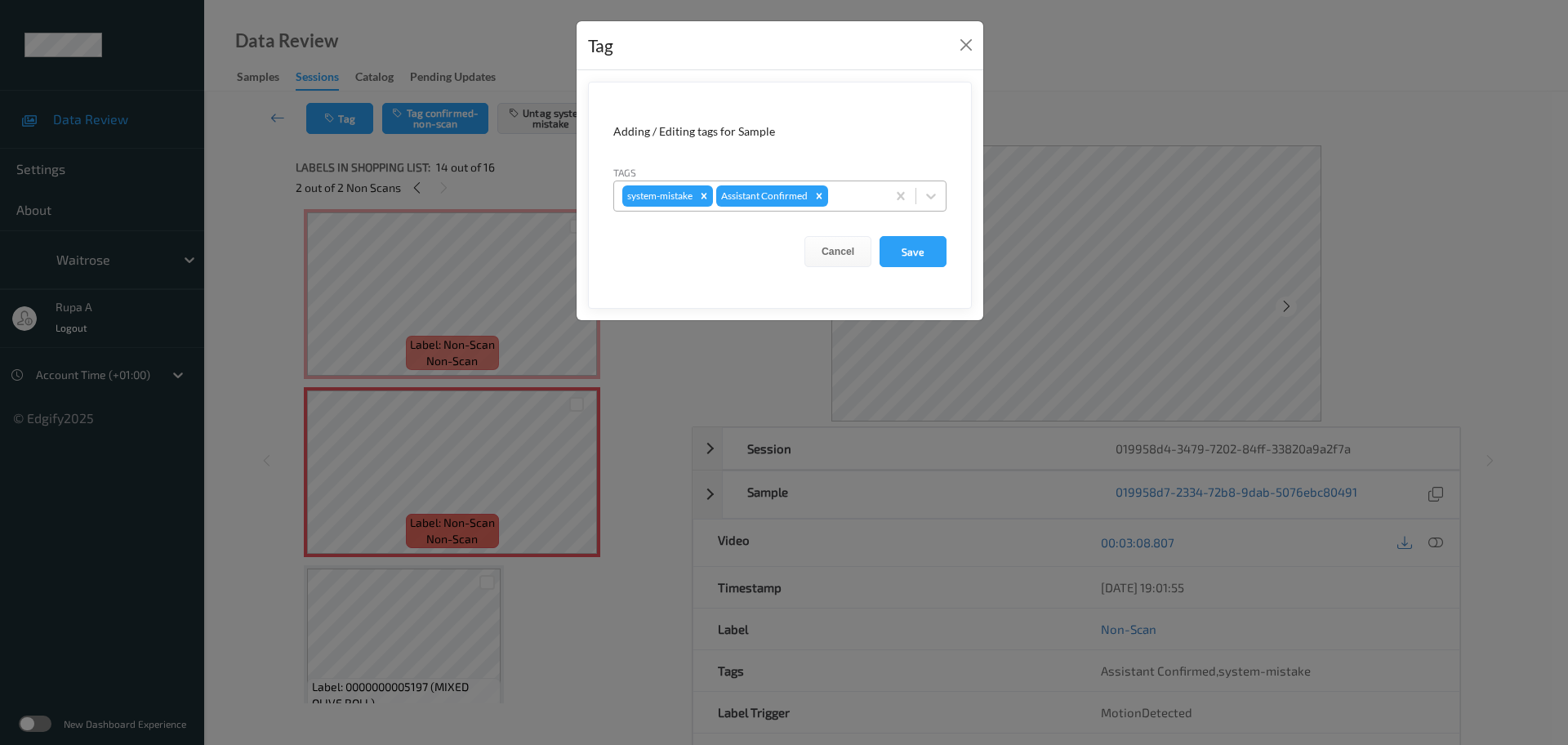
click at [852, 191] on div at bounding box center [854, 196] width 47 height 20
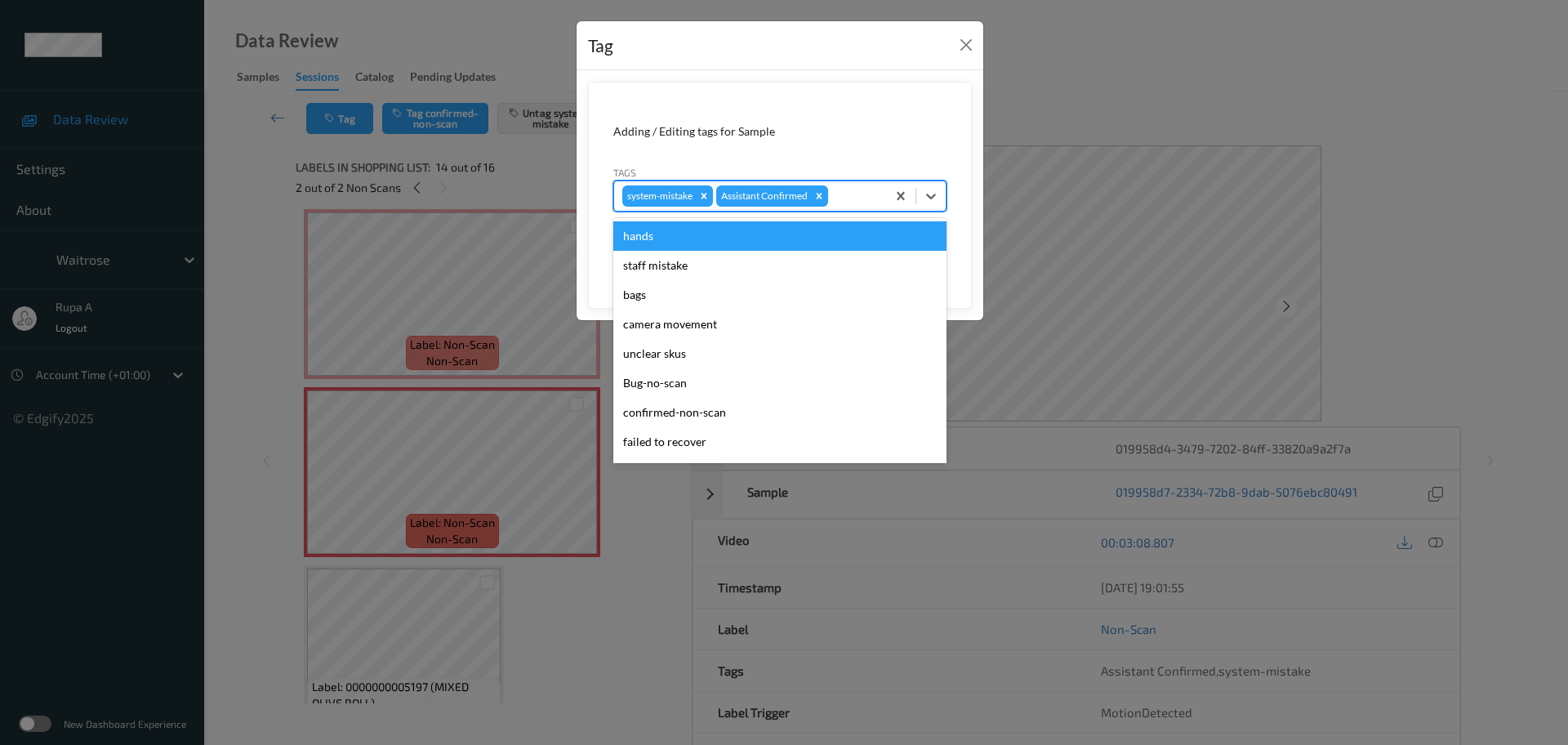
type input "y"
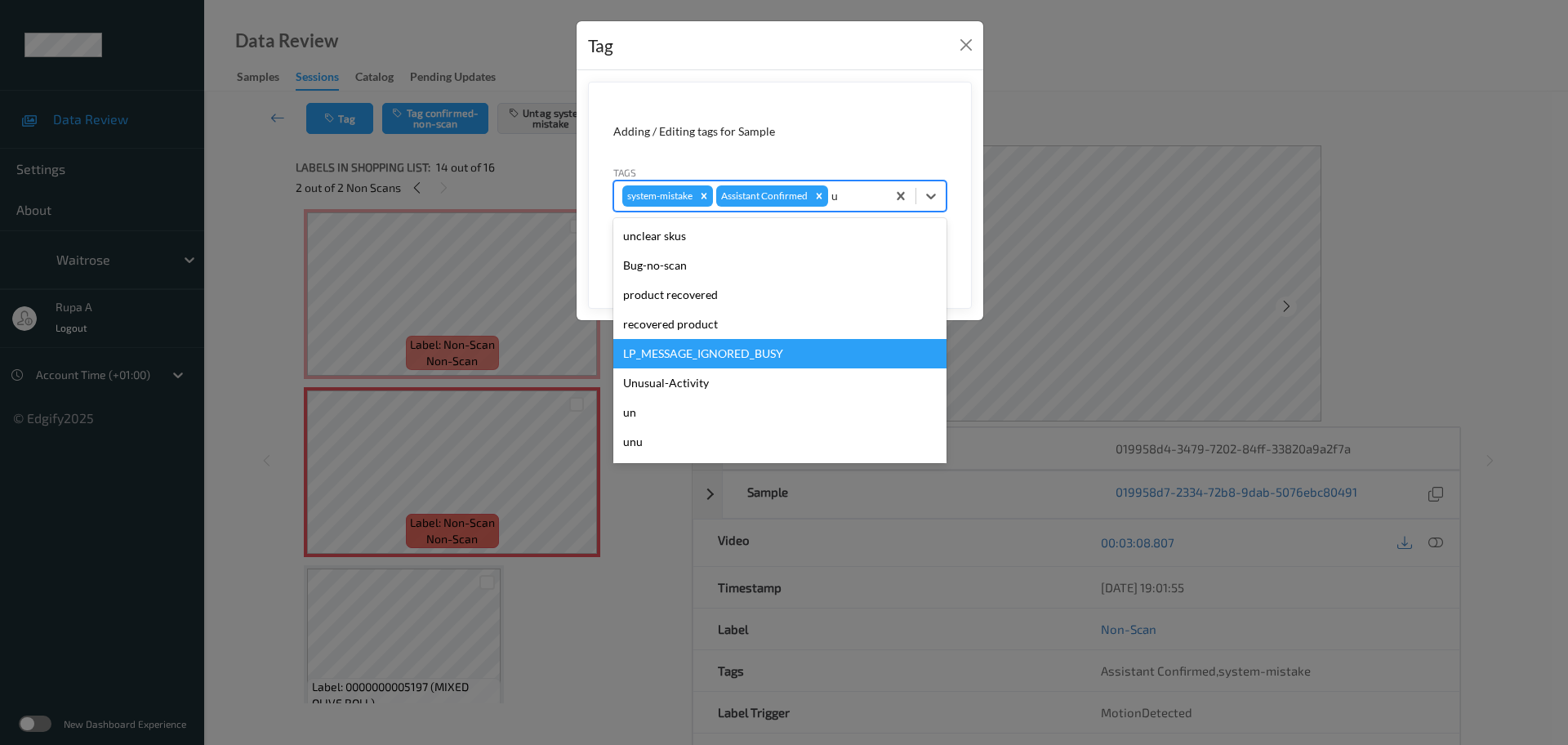
type input "un"
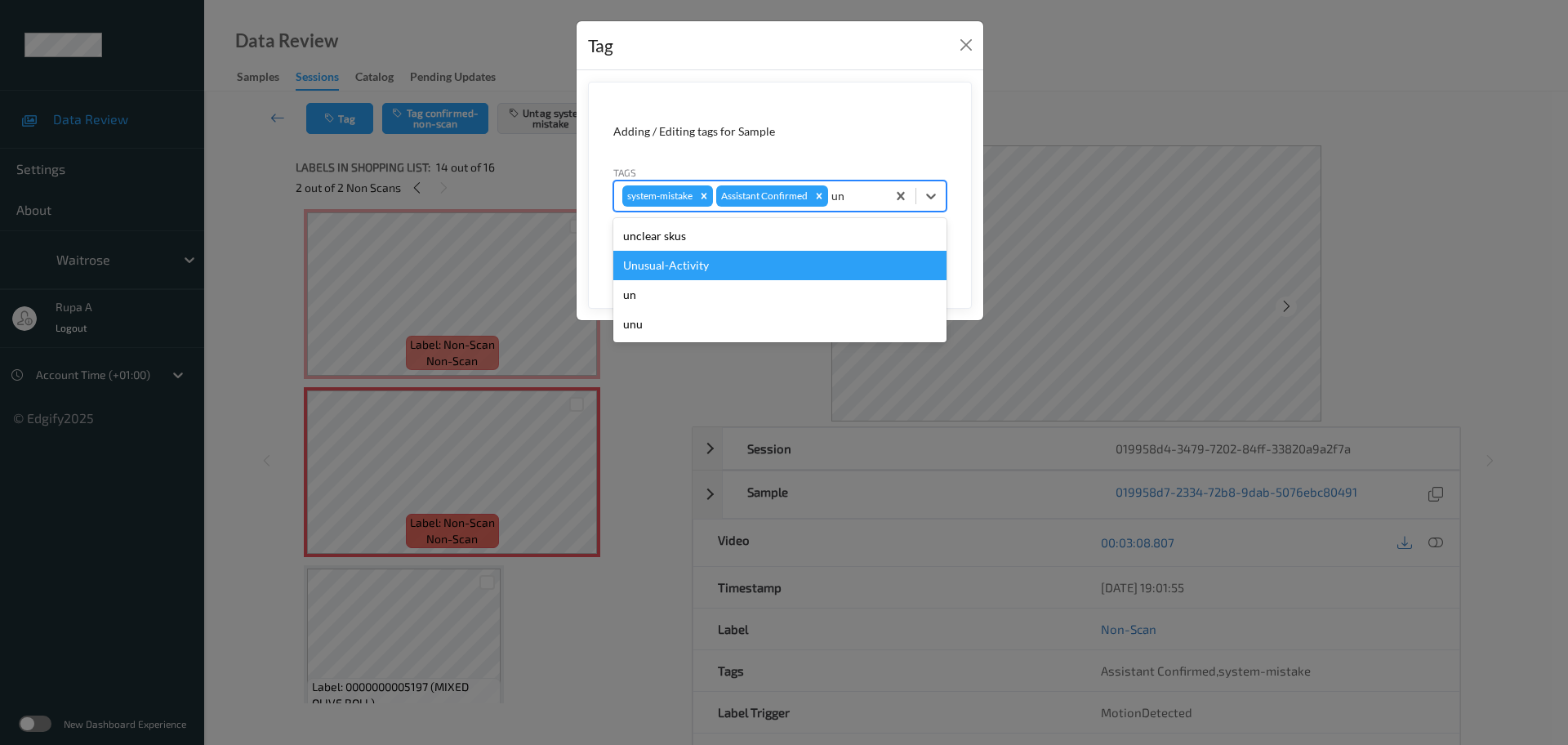
click at [757, 259] on div "Unusual-Activity" at bounding box center [779, 265] width 333 height 29
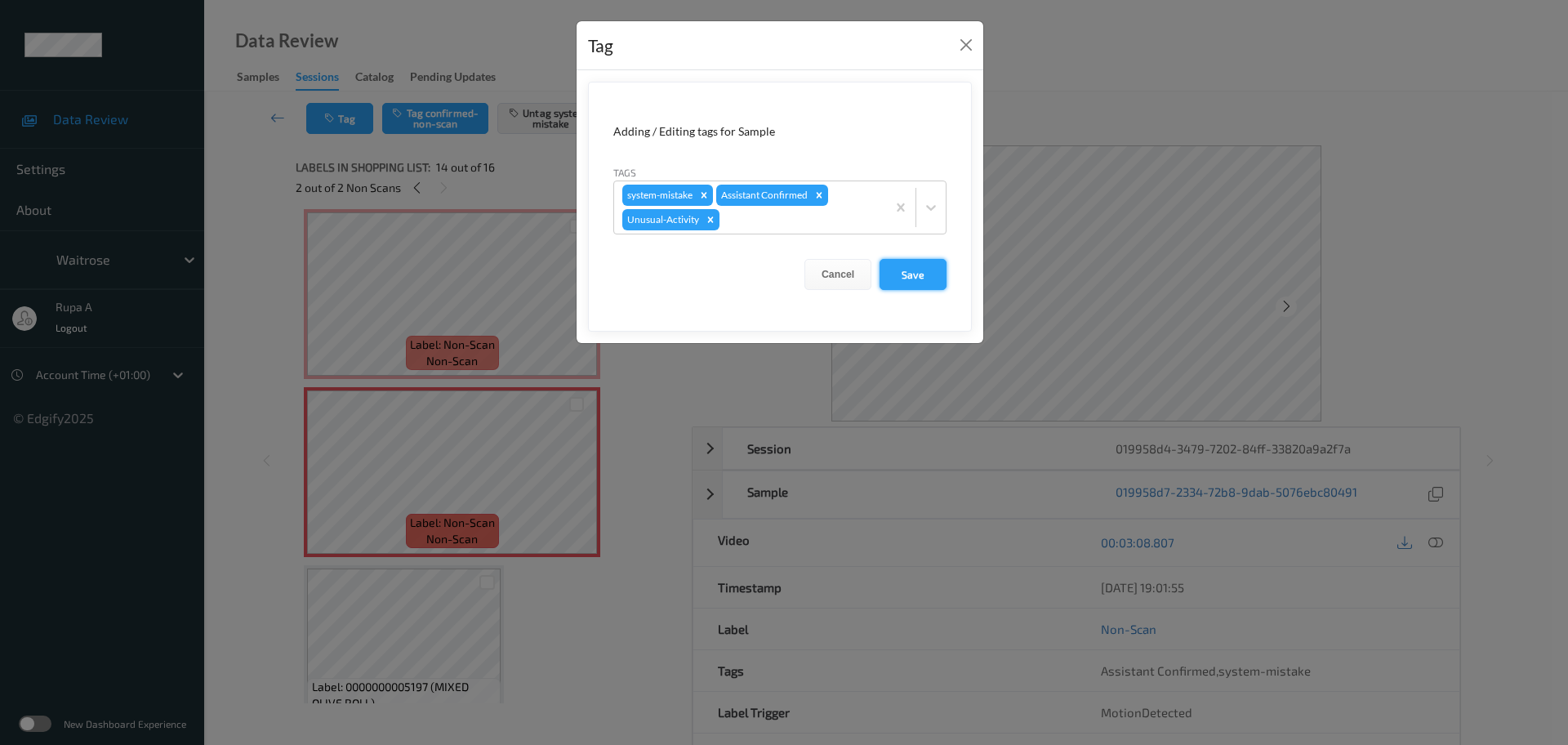
click at [928, 276] on button "Save" at bounding box center [913, 274] width 67 height 31
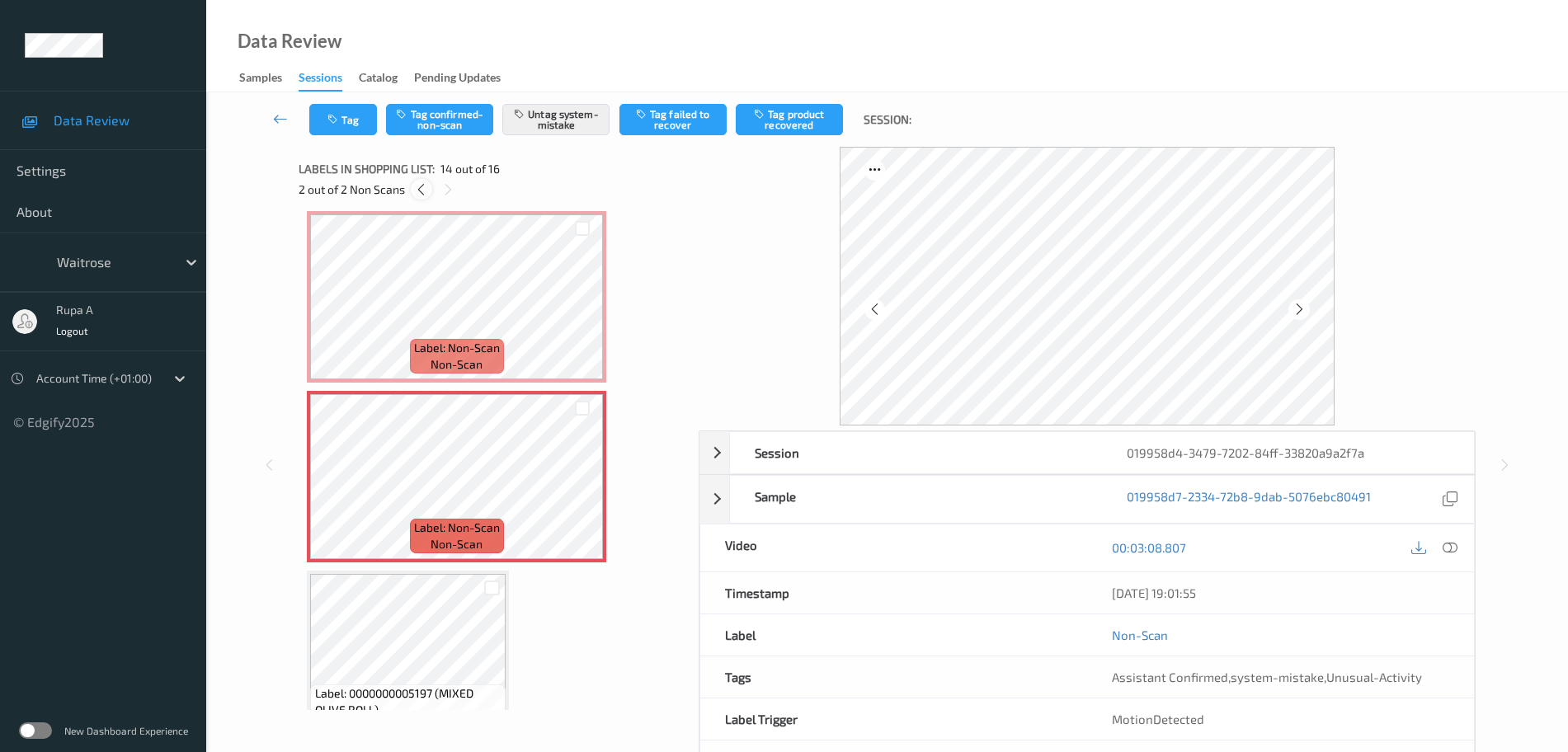
click at [419, 190] on icon at bounding box center [421, 189] width 14 height 14
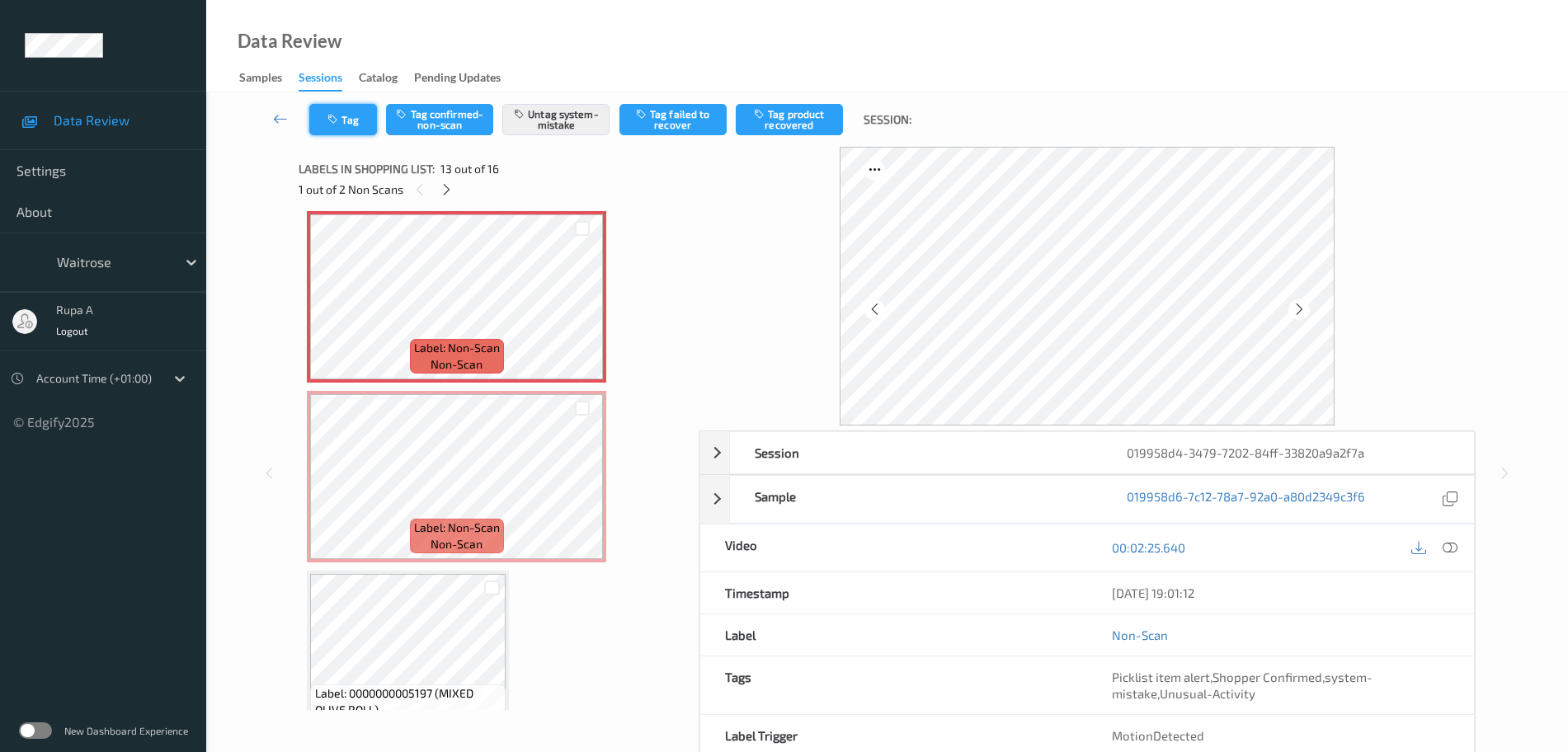
scroll to position [1985, 0]
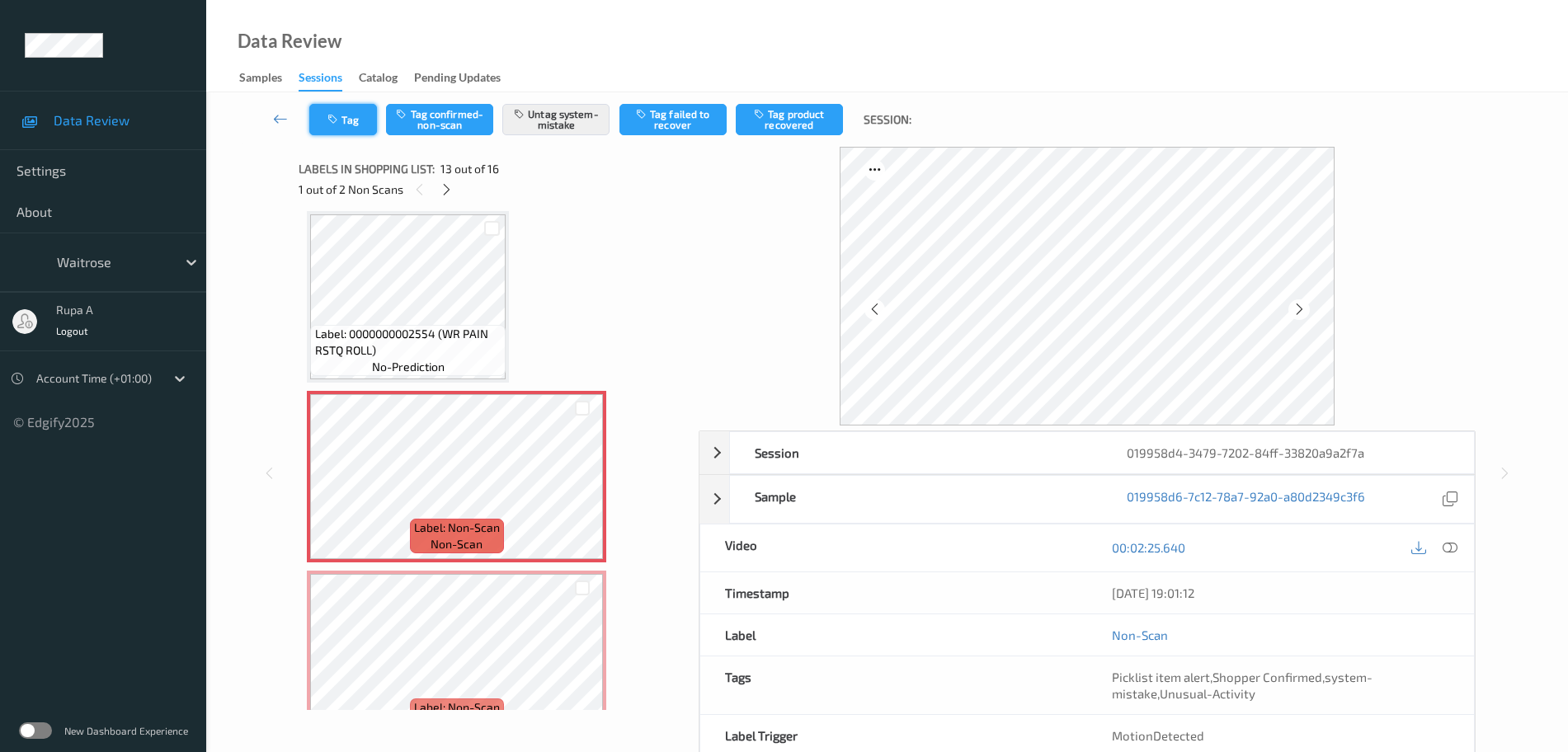
click at [324, 126] on button "Tag" at bounding box center [343, 119] width 68 height 32
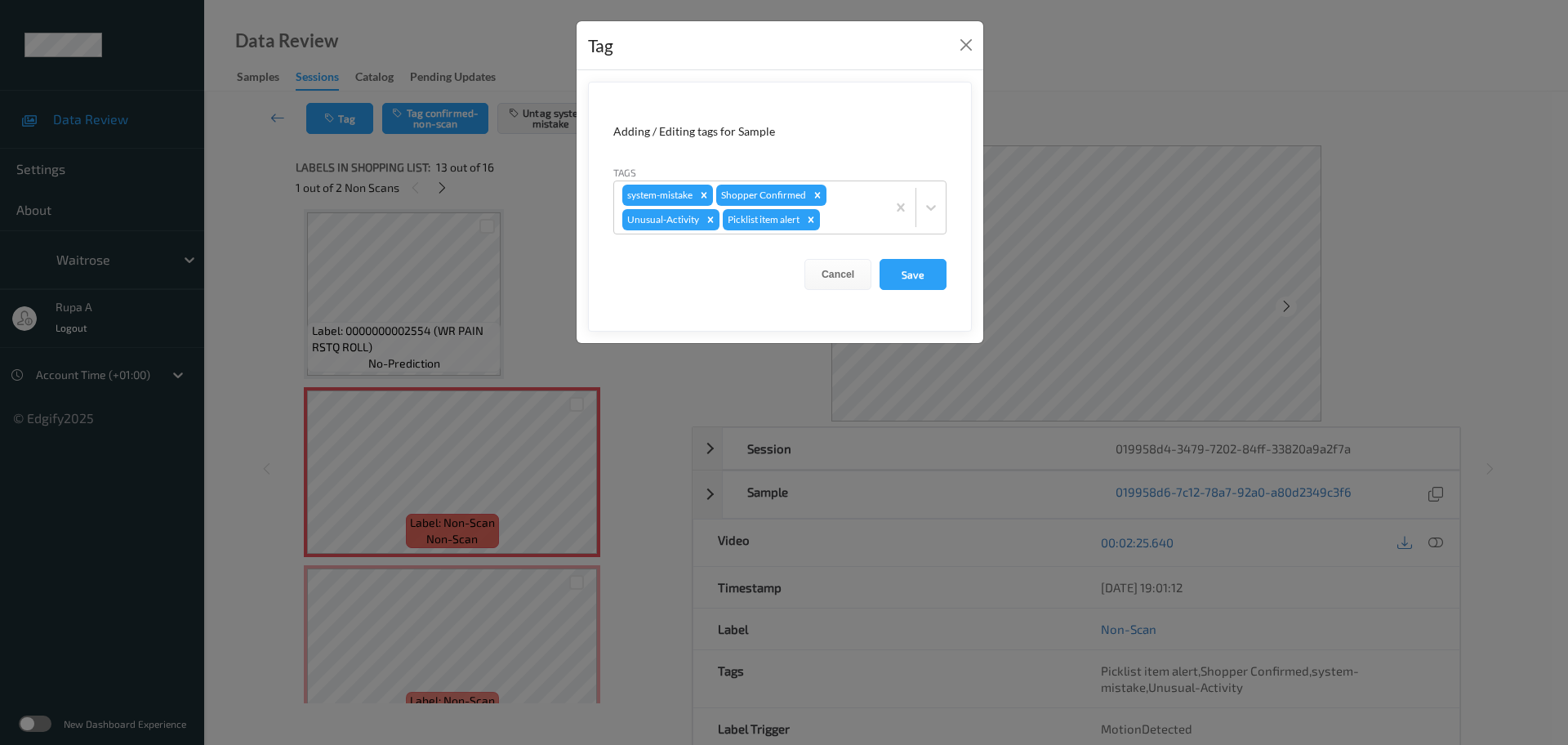
click at [960, 280] on form "Adding / Editing tags for Sample Tags system-mistake Shopper Confirmed Unusual-…" at bounding box center [780, 206] width 383 height 250
click at [927, 287] on button "Save" at bounding box center [913, 274] width 67 height 31
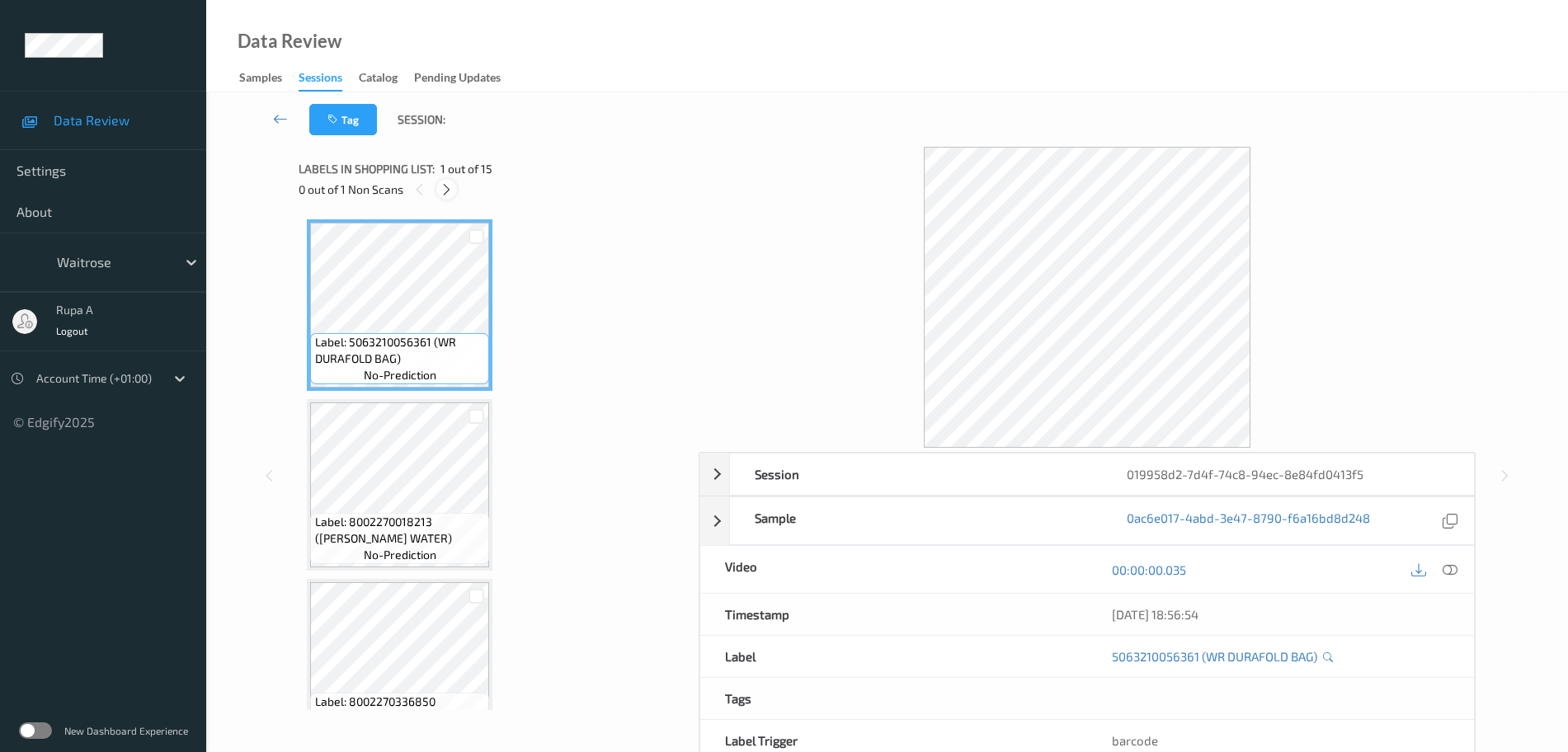
click at [447, 189] on icon at bounding box center [447, 189] width 14 height 14
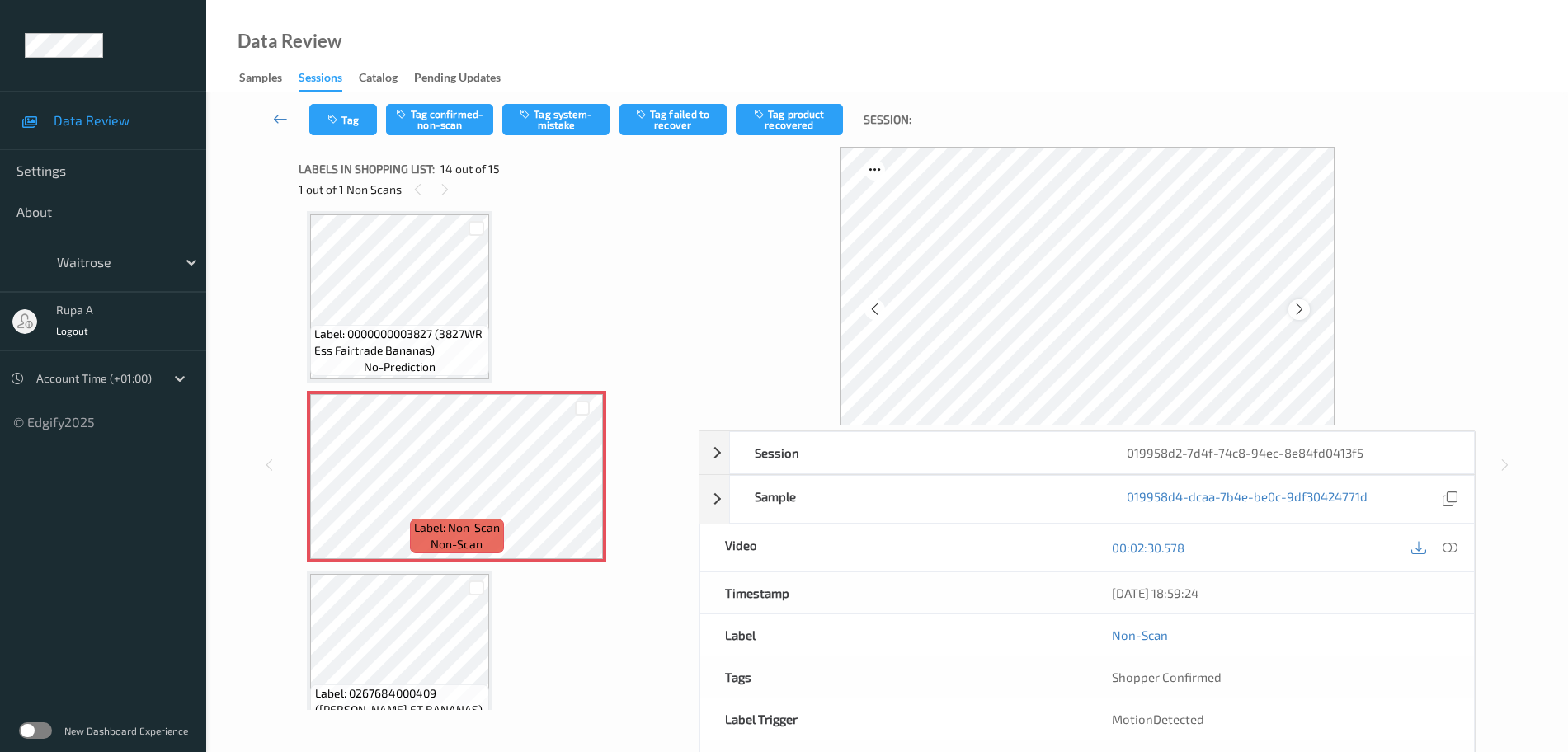
click at [1301, 309] on icon at bounding box center [1300, 308] width 14 height 14
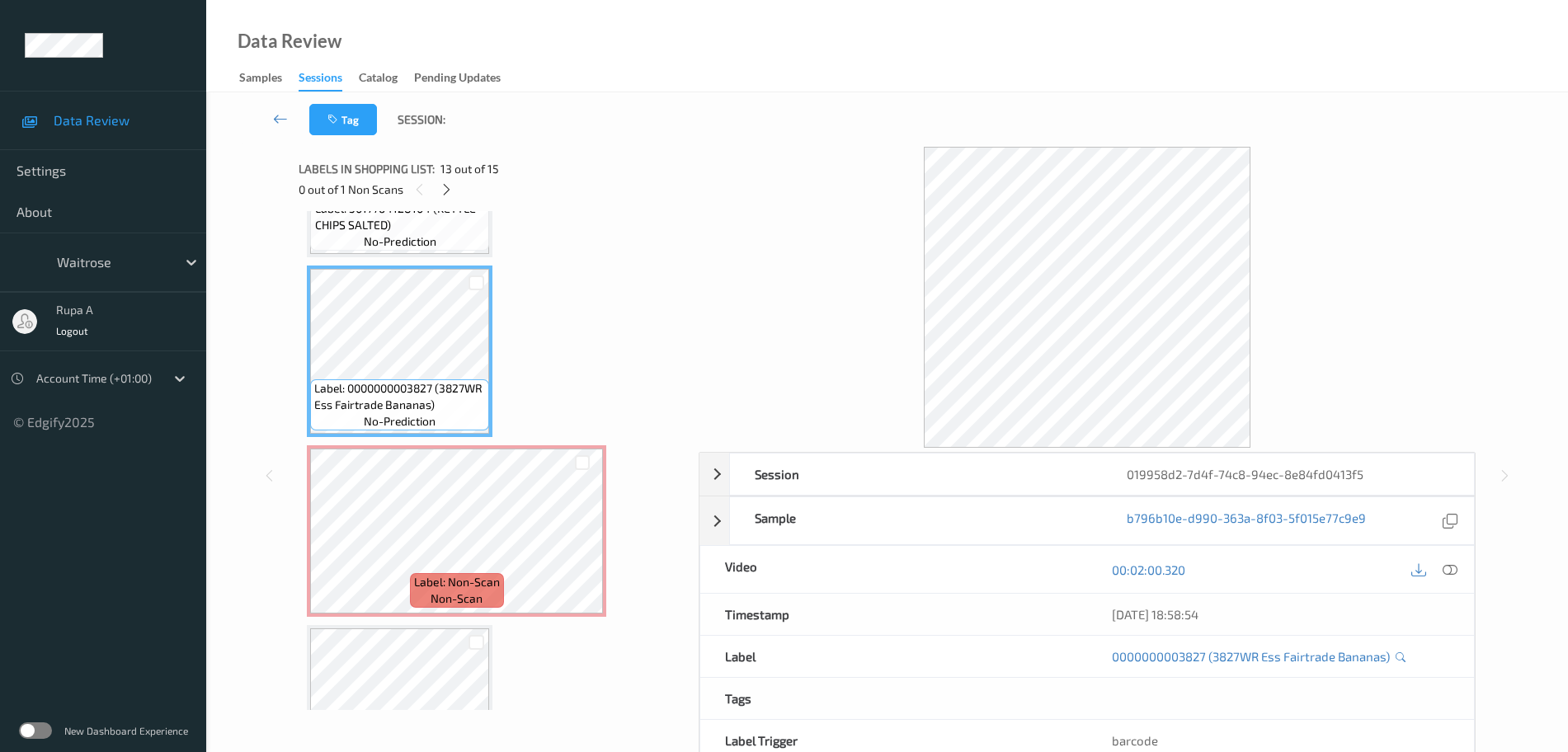
scroll to position [2062, 0]
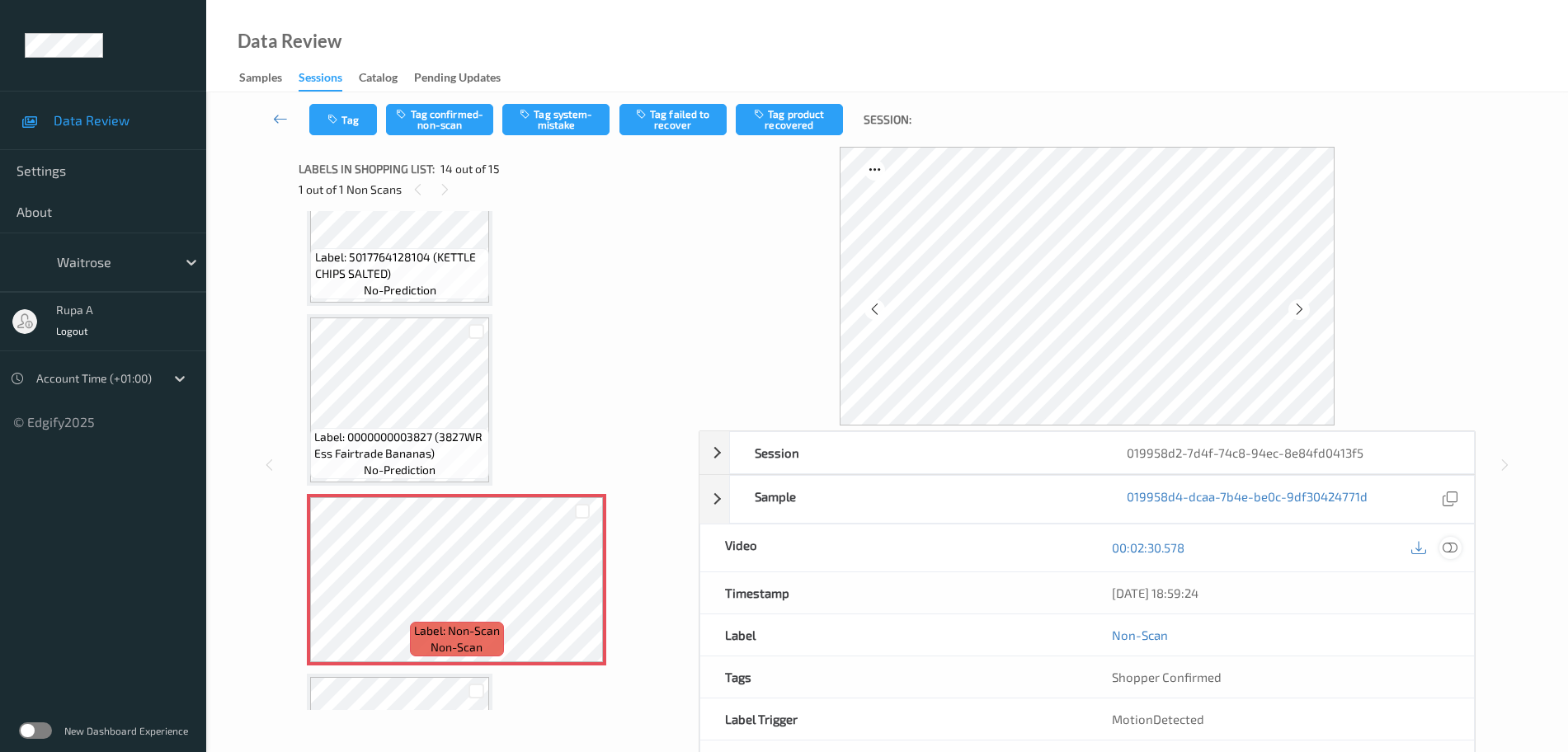
click at [1453, 558] on div at bounding box center [1450, 547] width 22 height 22
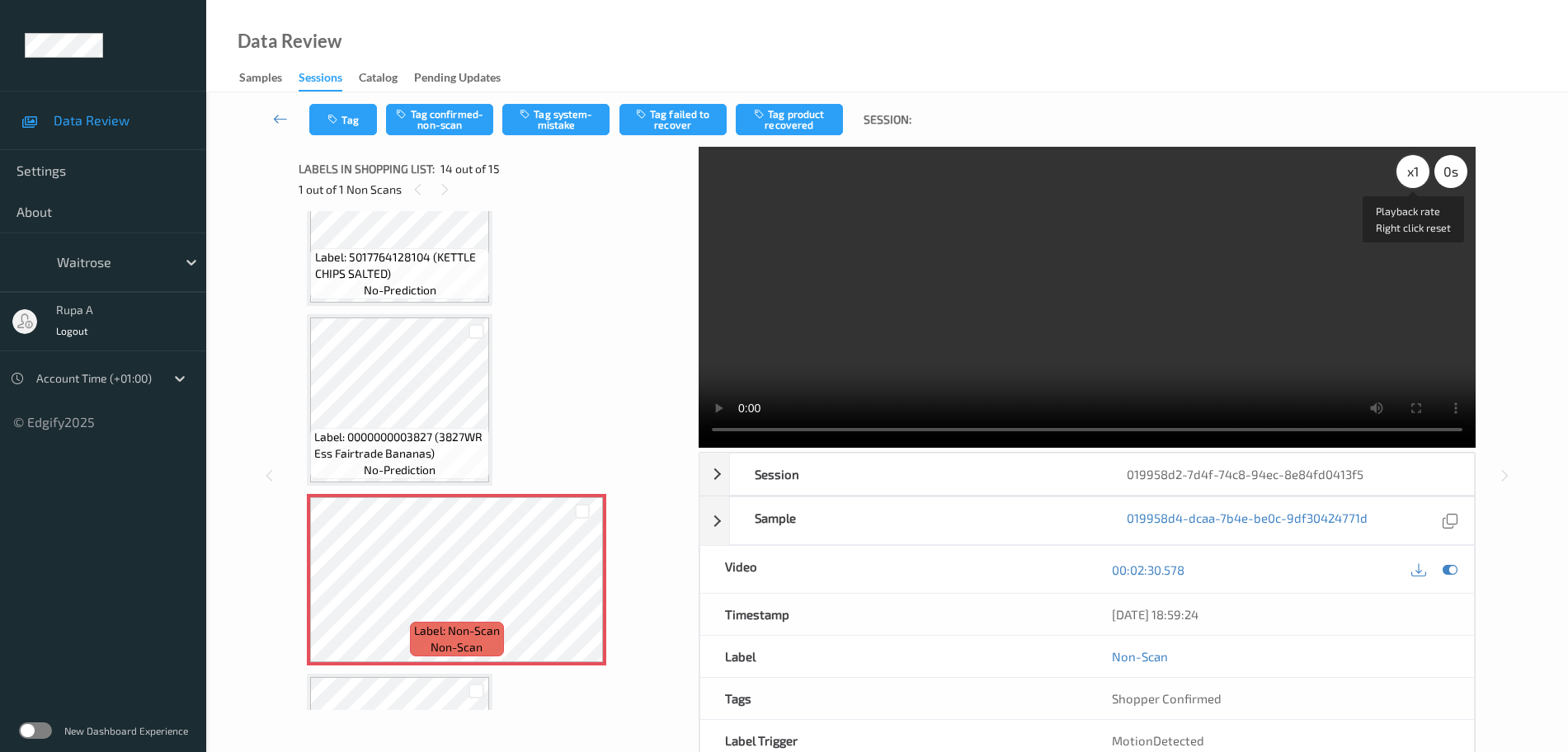
click at [1414, 177] on div "x 1" at bounding box center [1413, 171] width 33 height 33
click at [1455, 577] on div at bounding box center [1450, 569] width 22 height 22
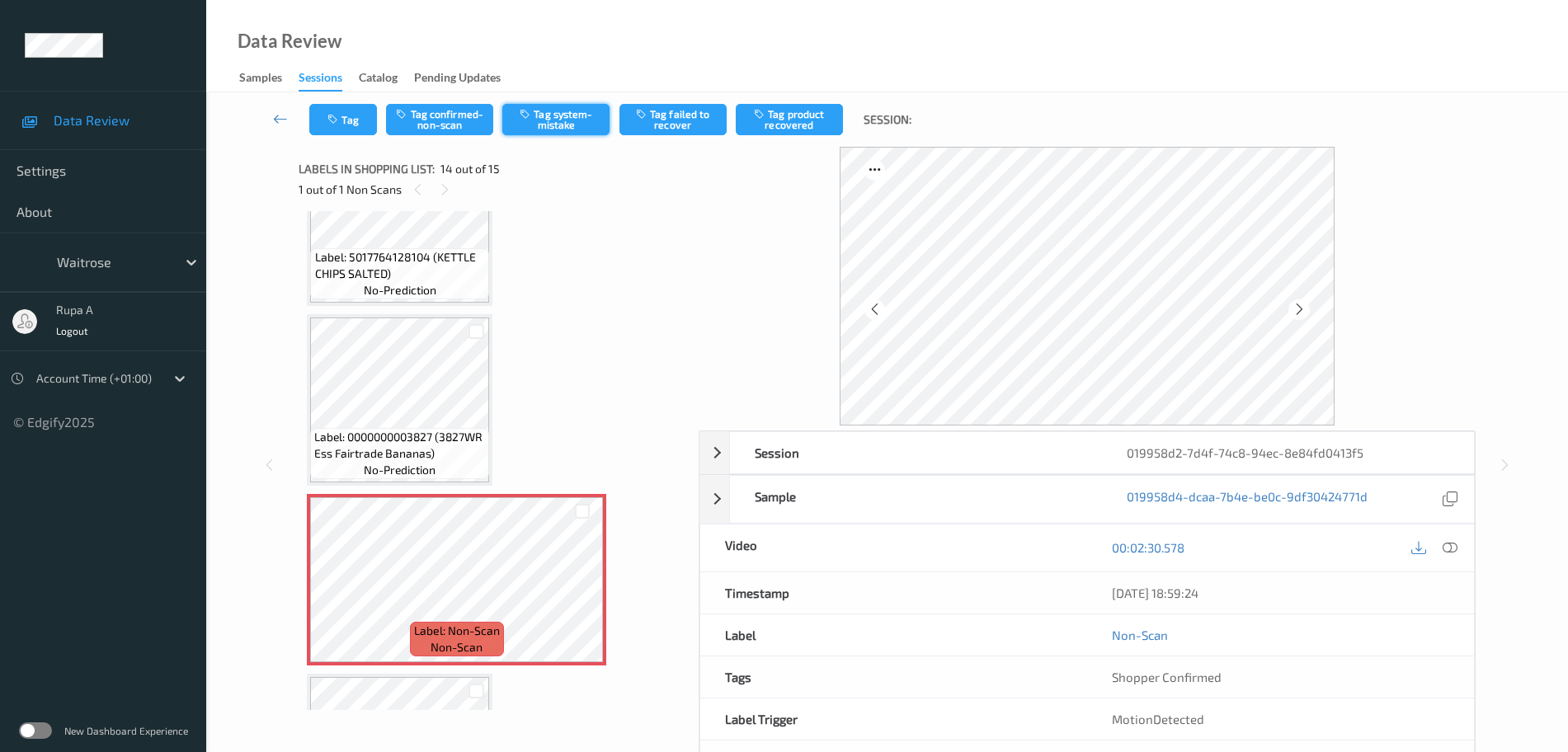
click at [557, 128] on button "Tag system-mistake" at bounding box center [556, 119] width 107 height 32
click at [345, 117] on button "Tag" at bounding box center [343, 119] width 68 height 32
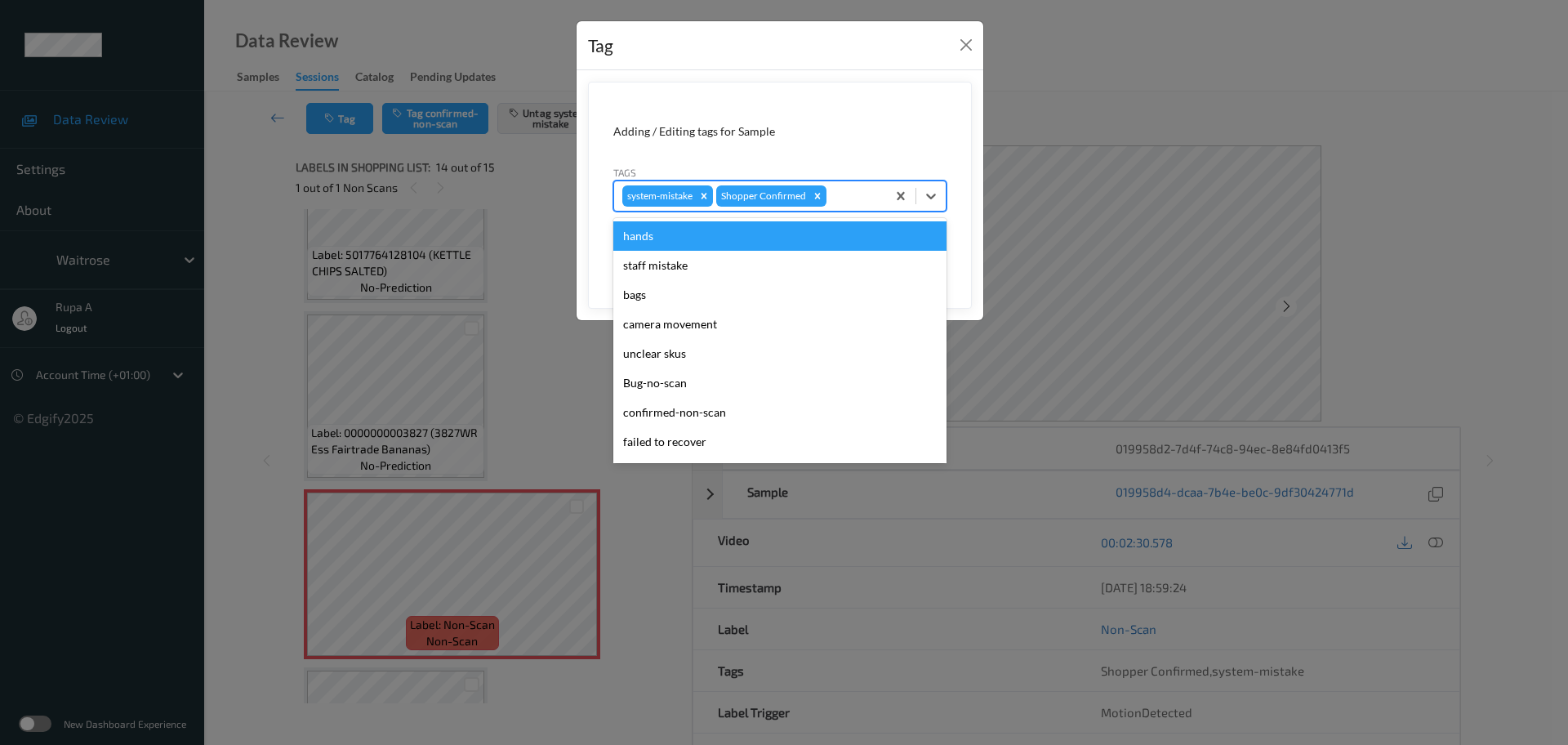
click at [865, 193] on div at bounding box center [853, 196] width 48 height 20
type input "un"
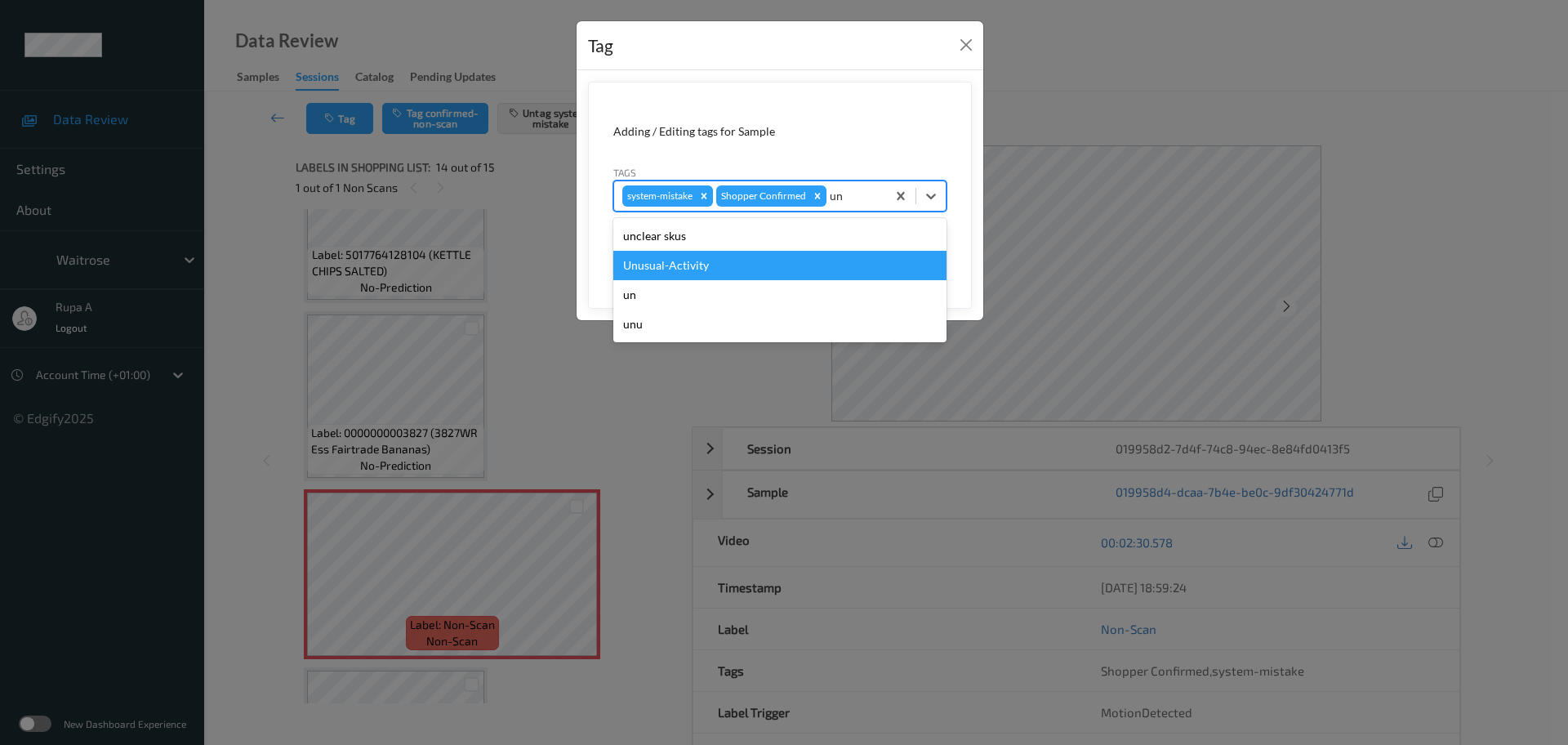
click at [776, 252] on div "Unusual-Activity" at bounding box center [779, 265] width 333 height 29
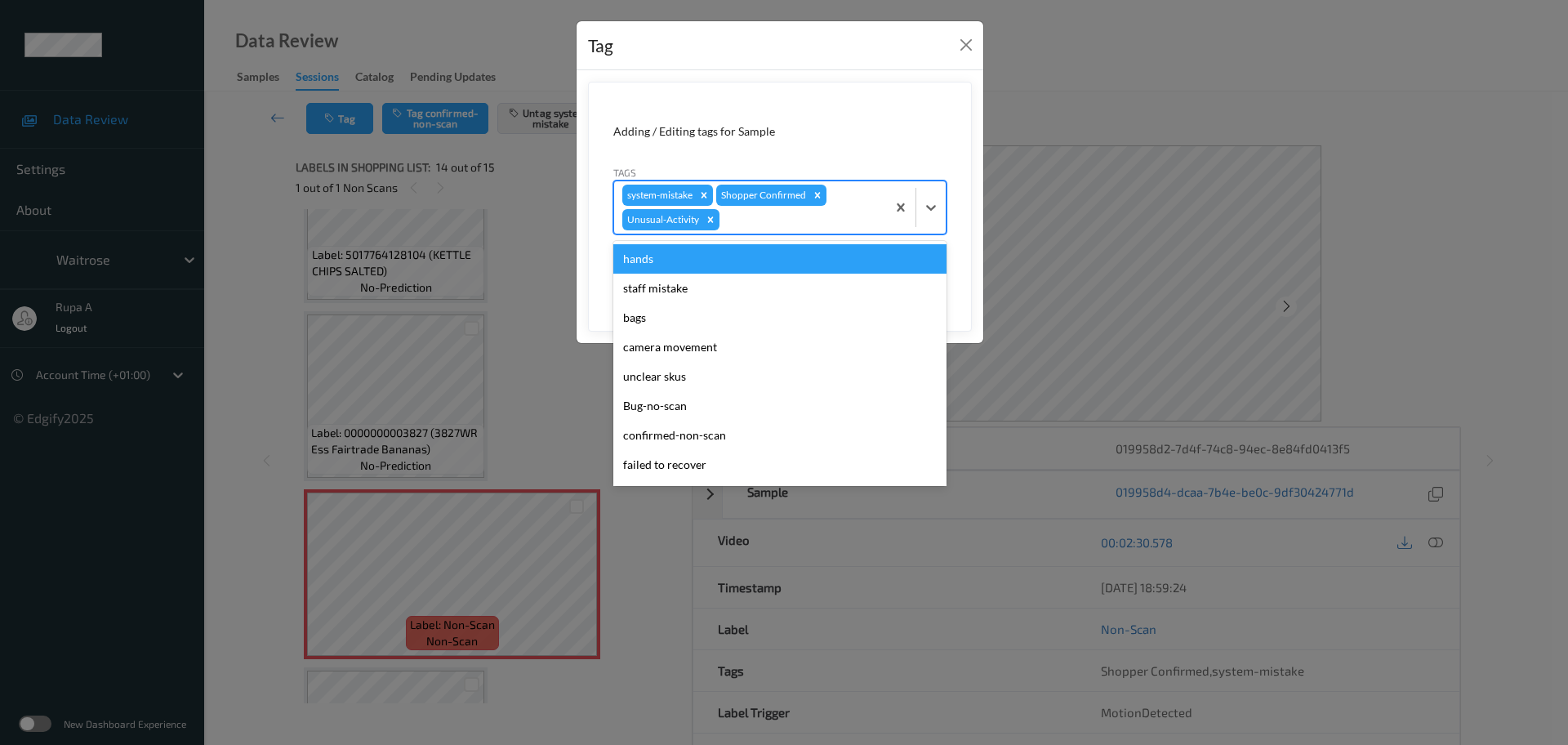
click at [782, 220] on div at bounding box center [801, 219] width 156 height 20
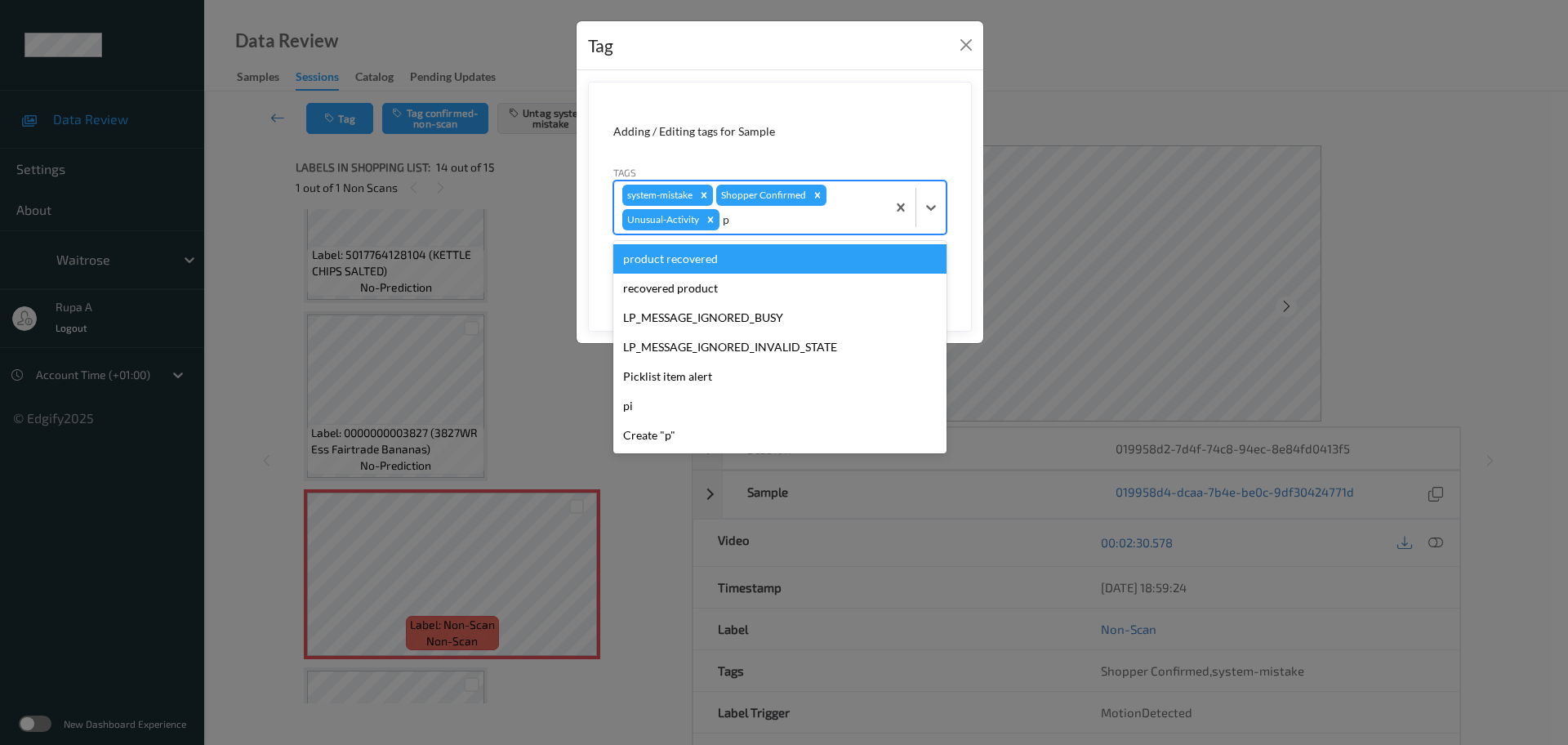
type input "pi"
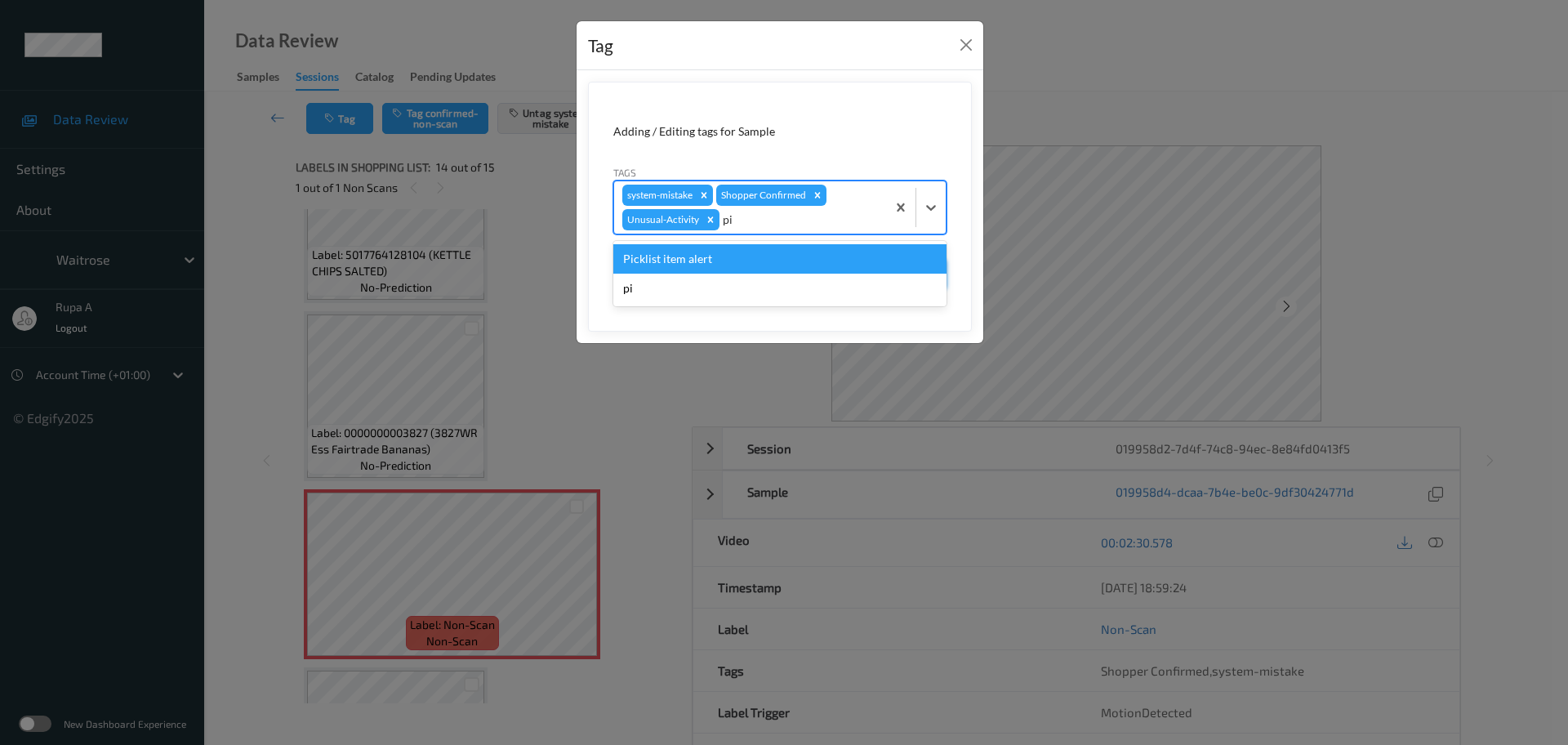
drag, startPoint x: 767, startPoint y: 251, endPoint x: 893, endPoint y: 272, distance: 127.7
click at [768, 251] on div "Picklist item alert" at bounding box center [779, 258] width 333 height 29
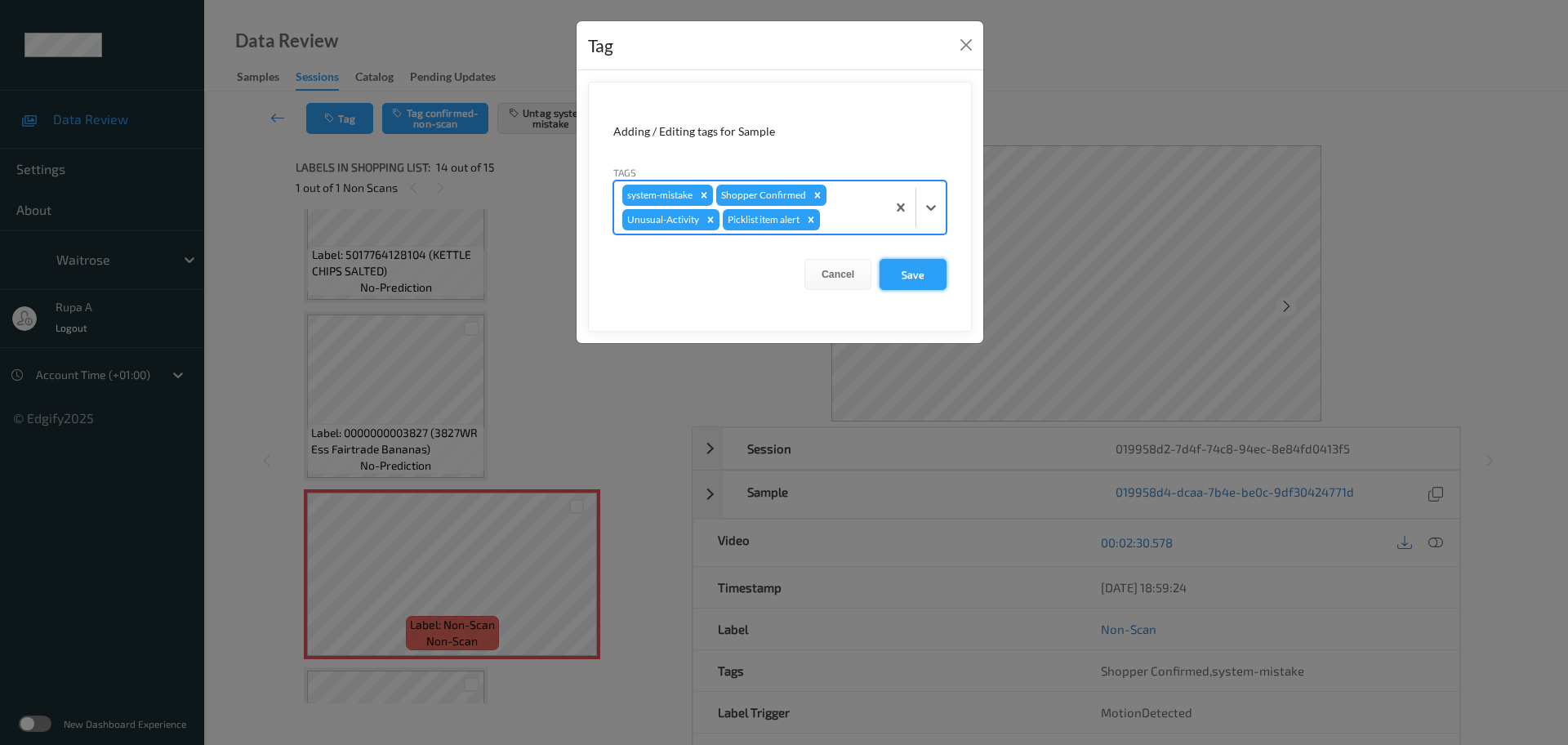
click at [934, 276] on button "Save" at bounding box center [913, 274] width 67 height 31
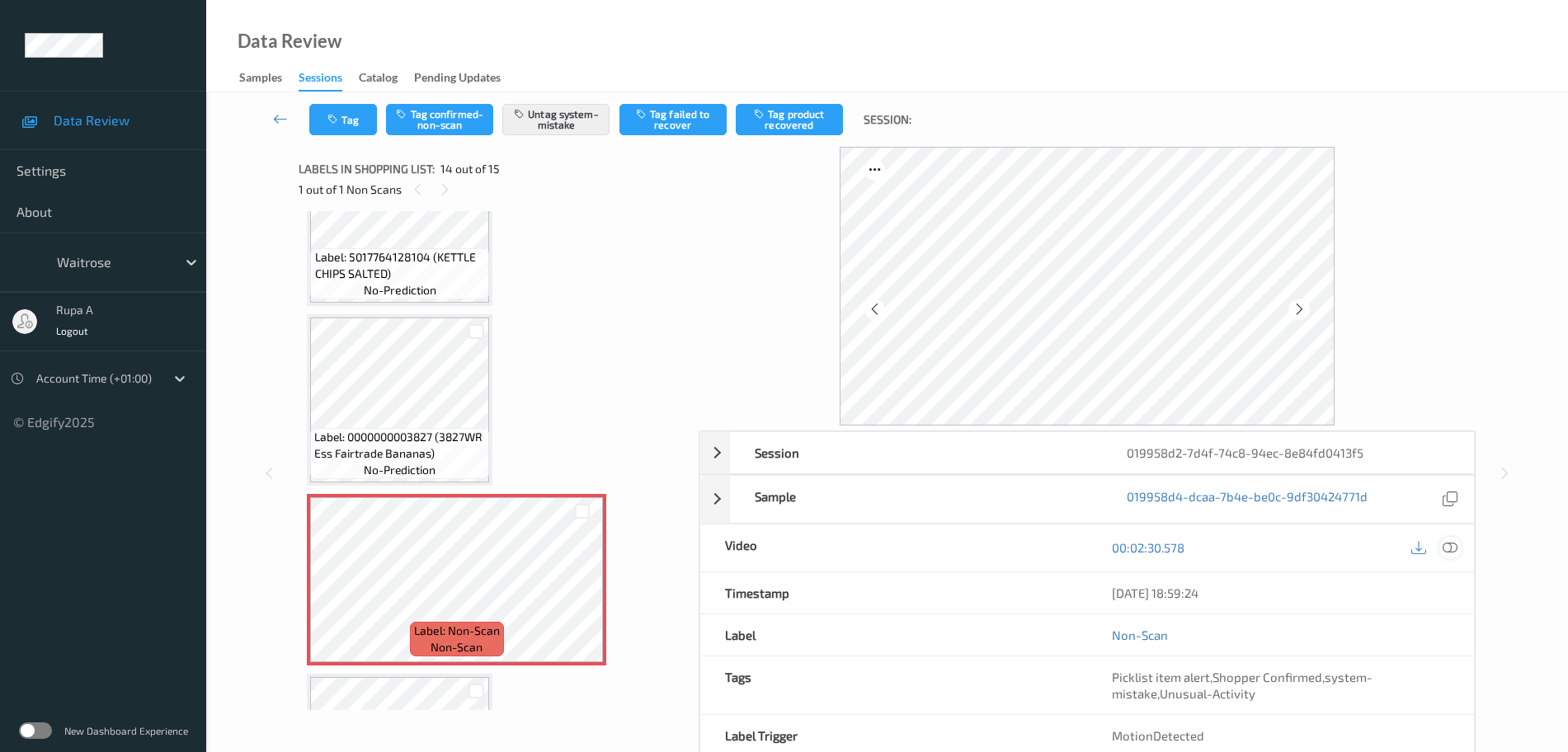
click at [1449, 553] on icon at bounding box center [1449, 547] width 14 height 14
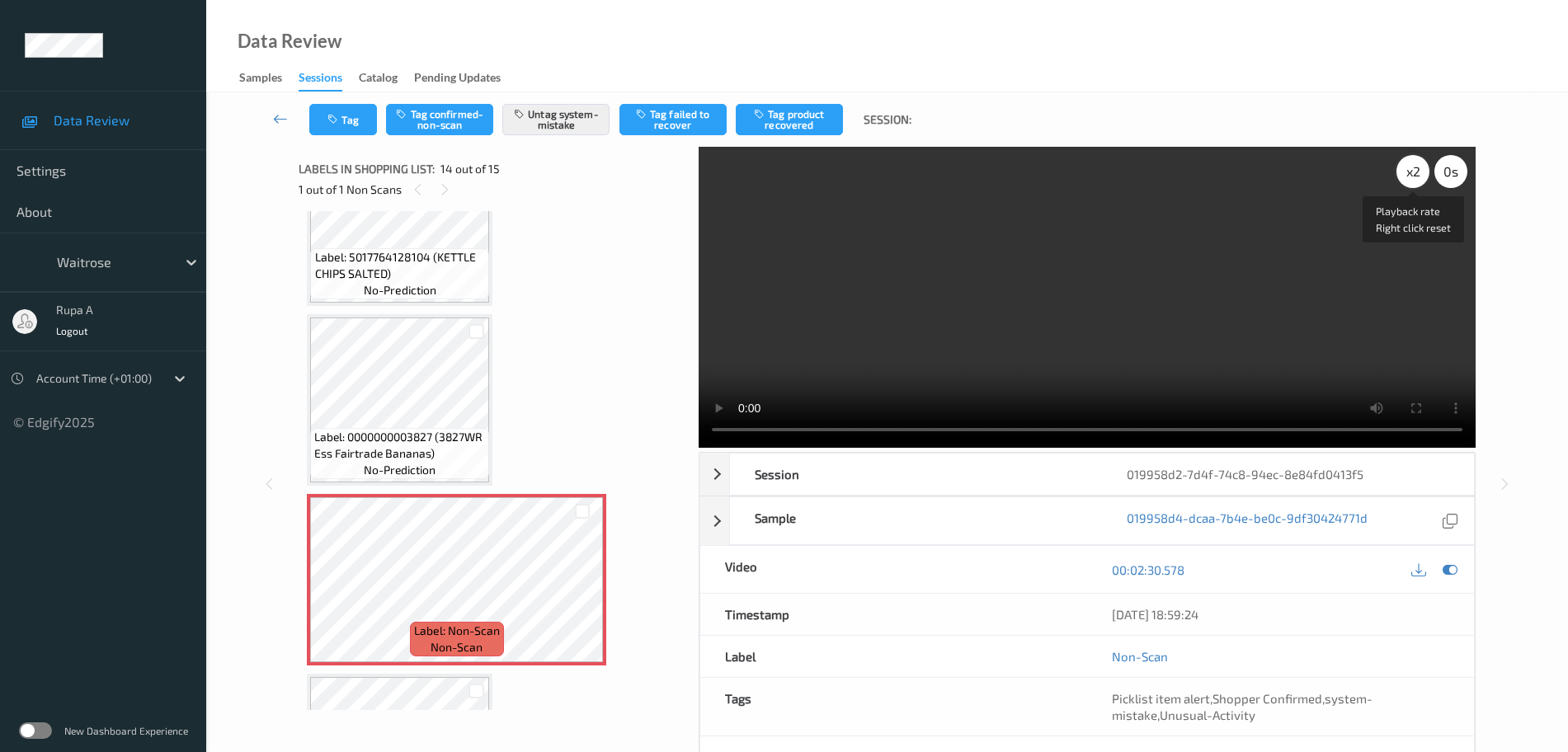
click at [1398, 171] on div "x 2" at bounding box center [1413, 171] width 33 height 33
click at [1443, 566] on icon at bounding box center [1449, 569] width 14 height 14
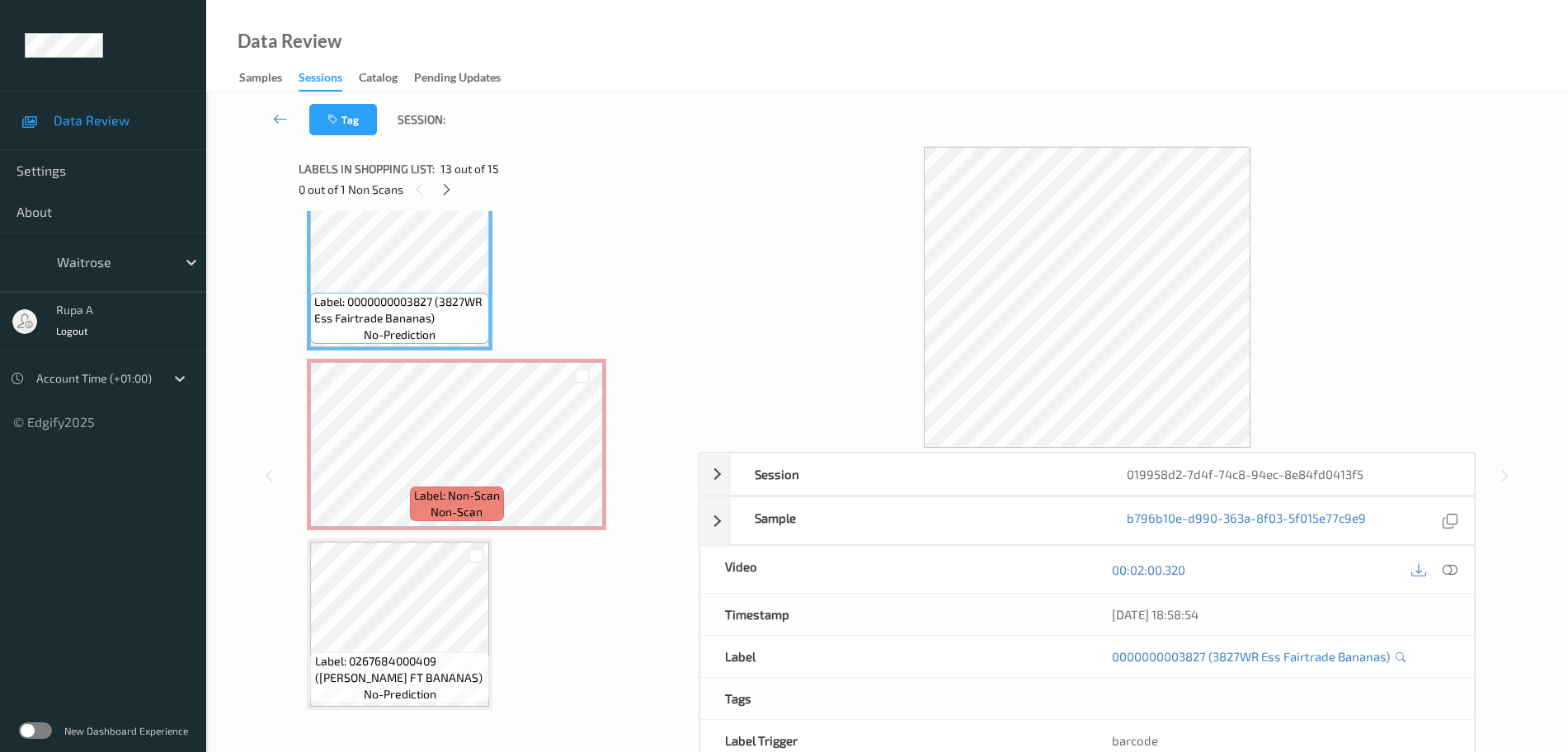
scroll to position [2205, 0]
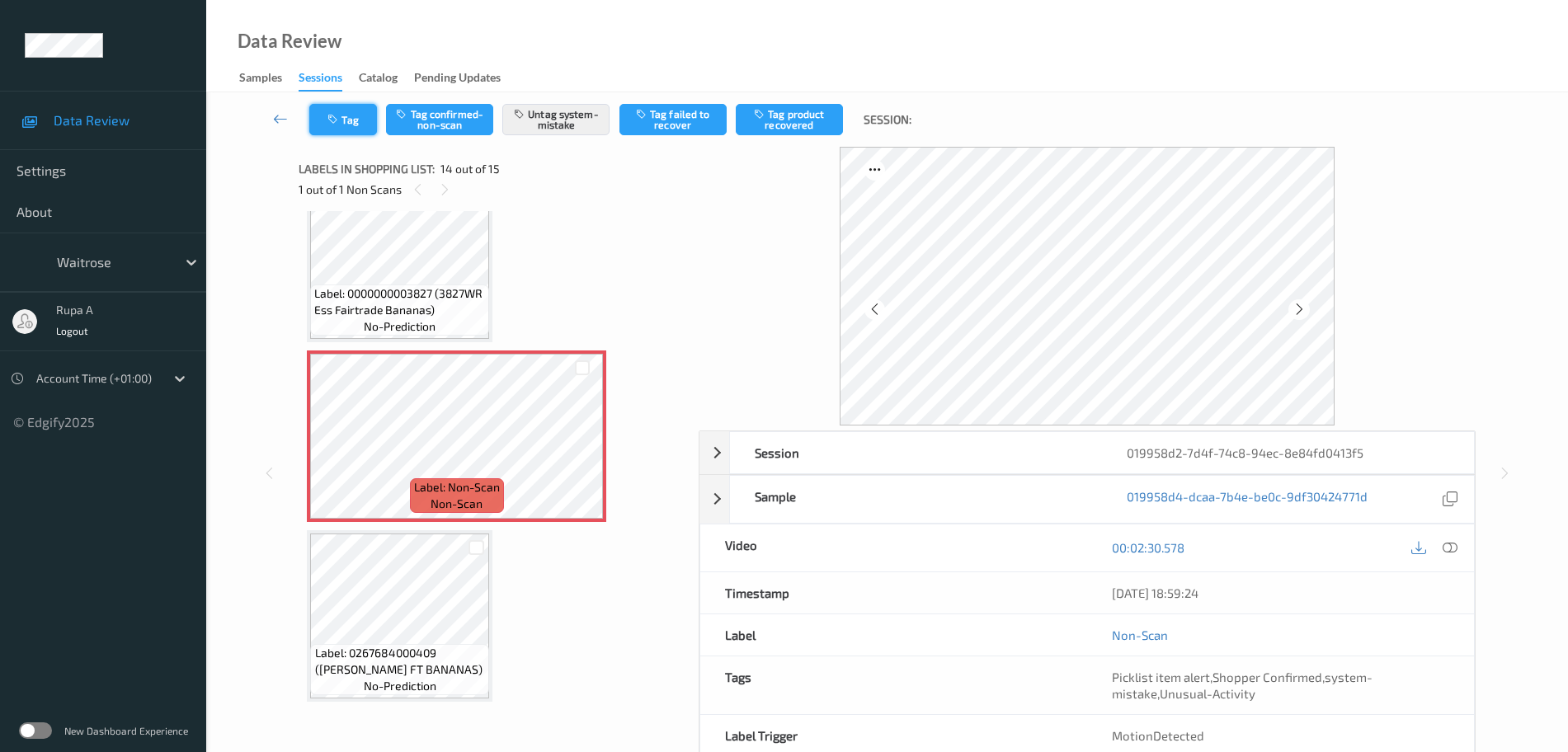
click at [337, 115] on icon "button" at bounding box center [334, 120] width 14 height 11
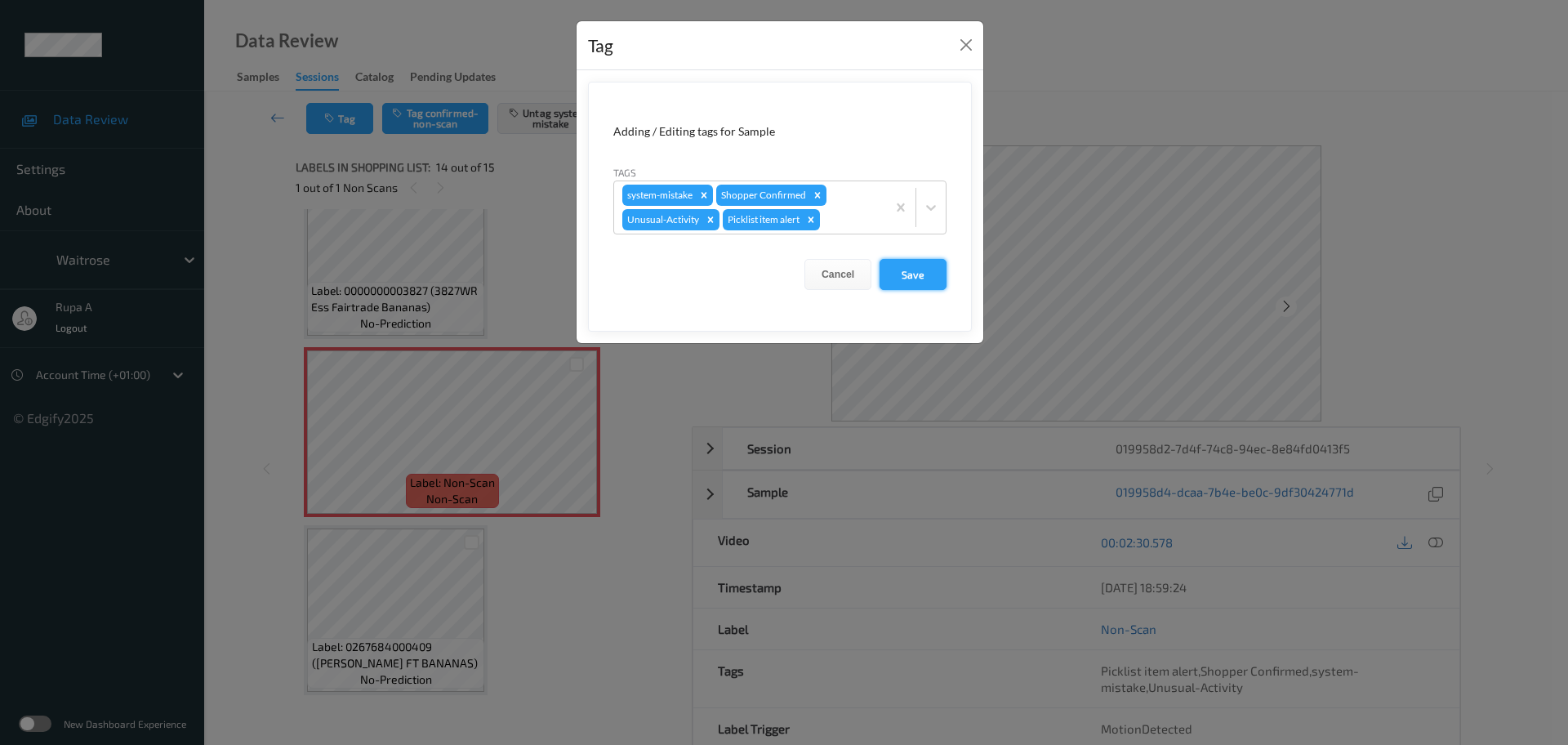
click at [937, 272] on button "Save" at bounding box center [913, 274] width 67 height 31
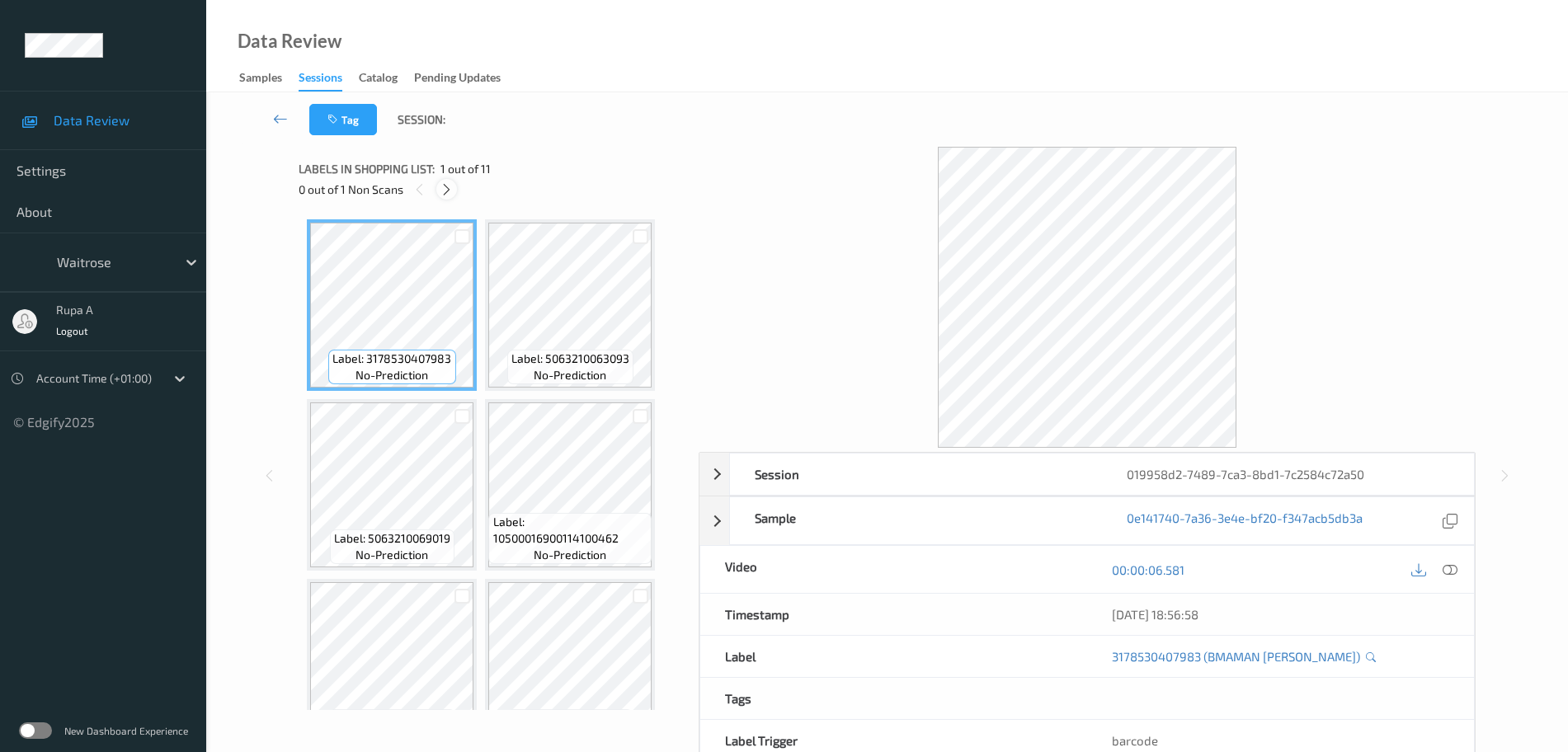
click at [444, 186] on icon at bounding box center [447, 189] width 14 height 14
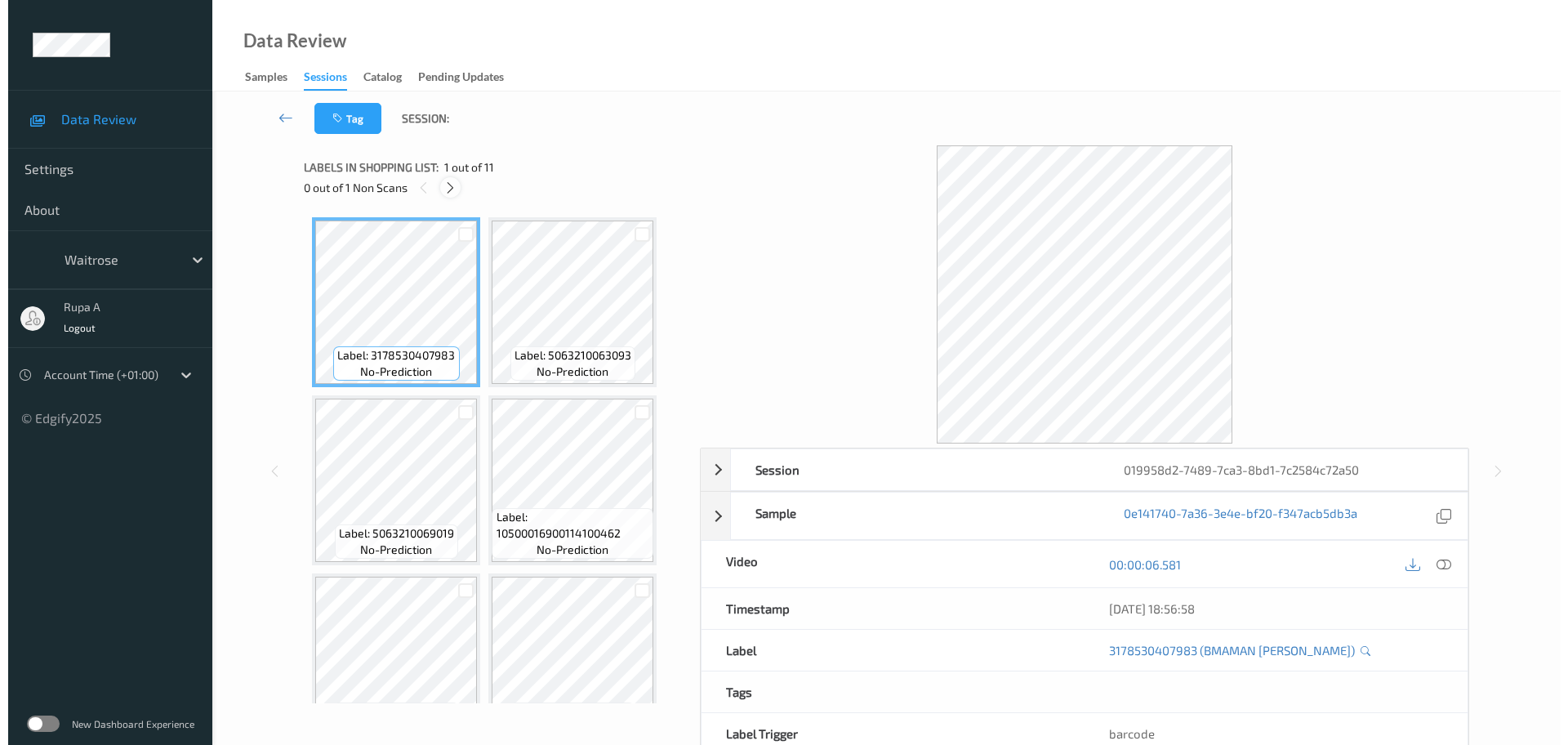
scroll to position [364, 0]
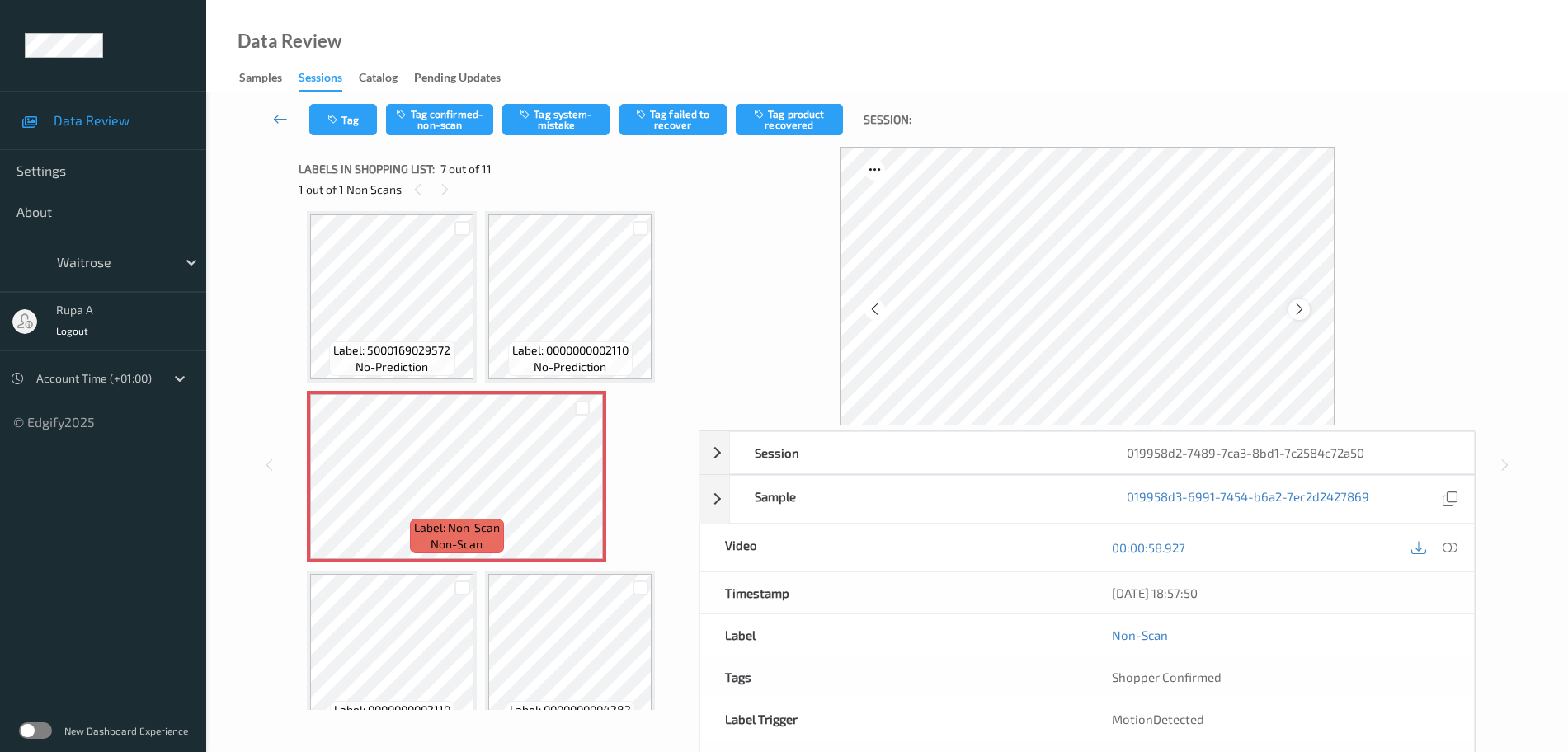
click at [1303, 306] on icon at bounding box center [1300, 308] width 14 height 14
click at [1301, 308] on icon at bounding box center [1300, 308] width 14 height 14
click at [1299, 309] on icon at bounding box center [1300, 308] width 14 height 14
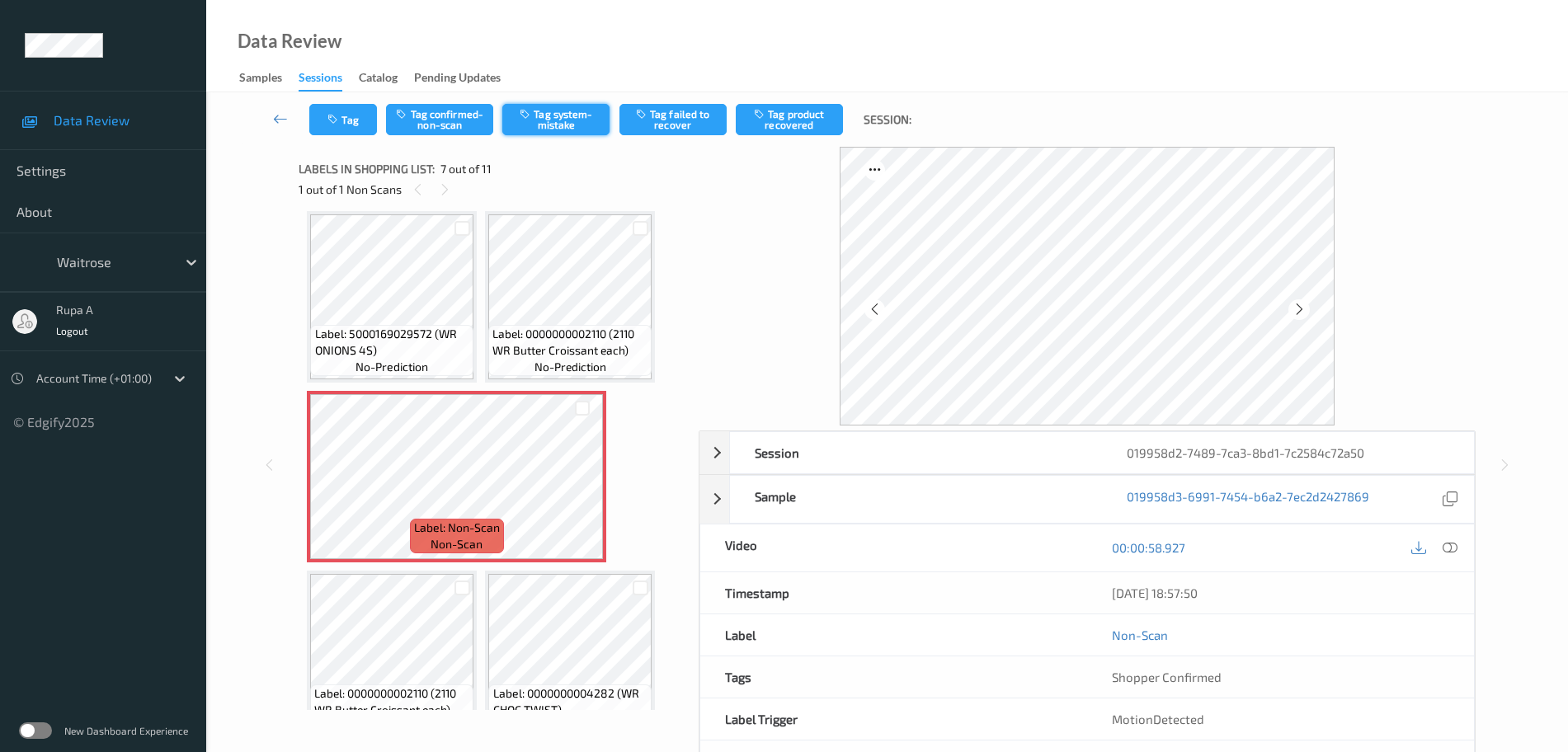
click at [553, 122] on button "Tag system-mistake" at bounding box center [556, 119] width 107 height 32
click at [357, 118] on button "Tag" at bounding box center [343, 119] width 68 height 32
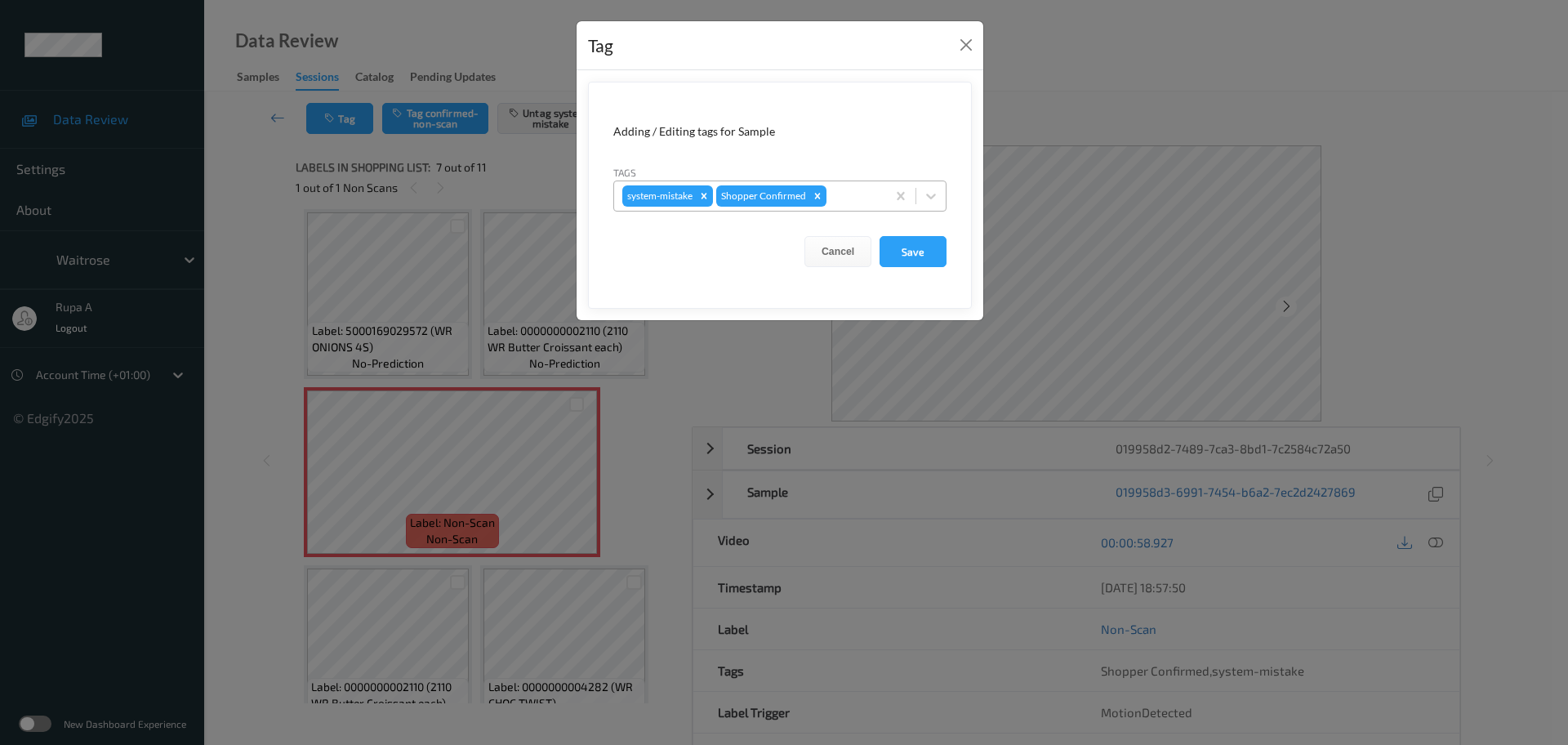
click at [857, 196] on div at bounding box center [853, 196] width 48 height 20
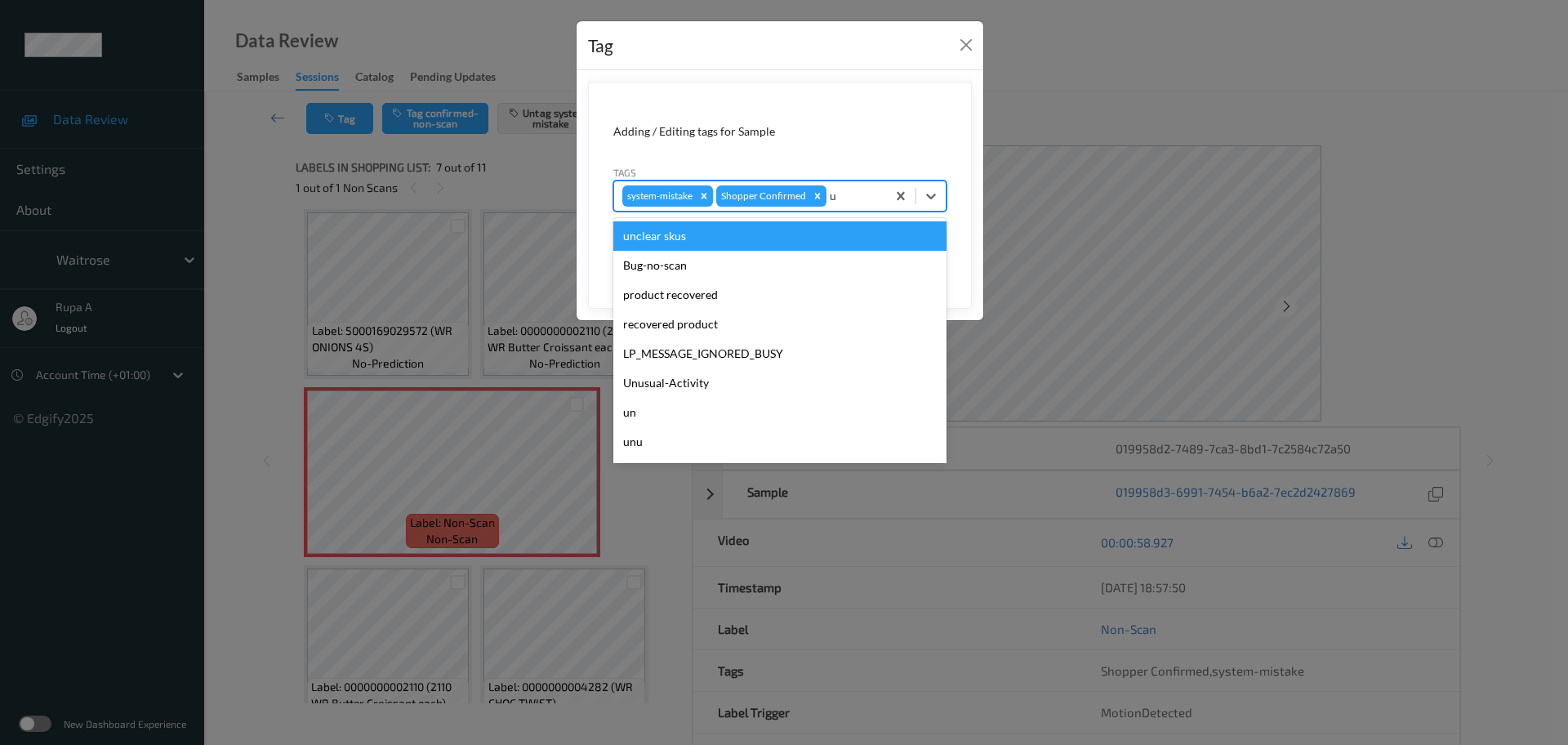
type input "un"
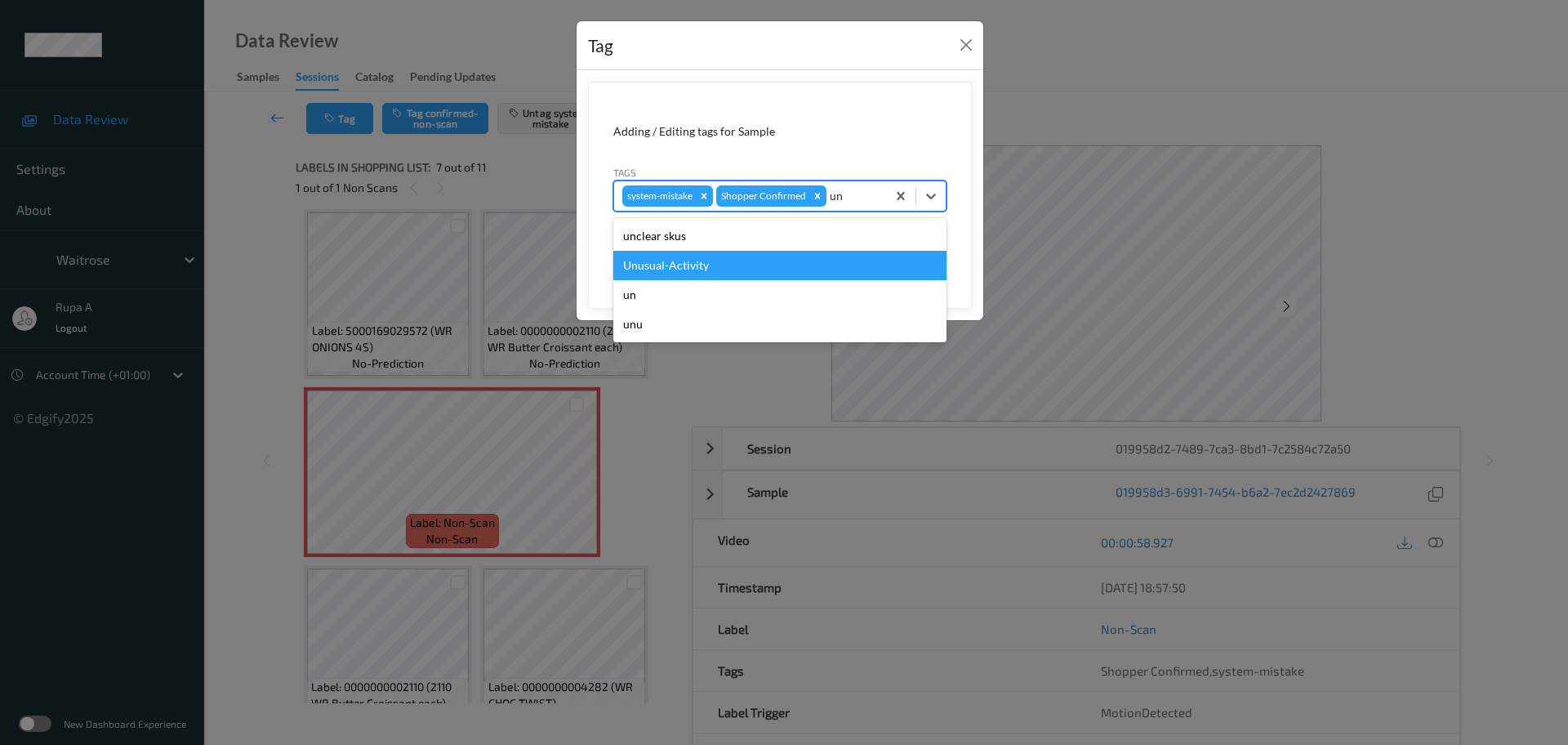
click at [730, 269] on div "Unusual-Activity" at bounding box center [779, 265] width 333 height 29
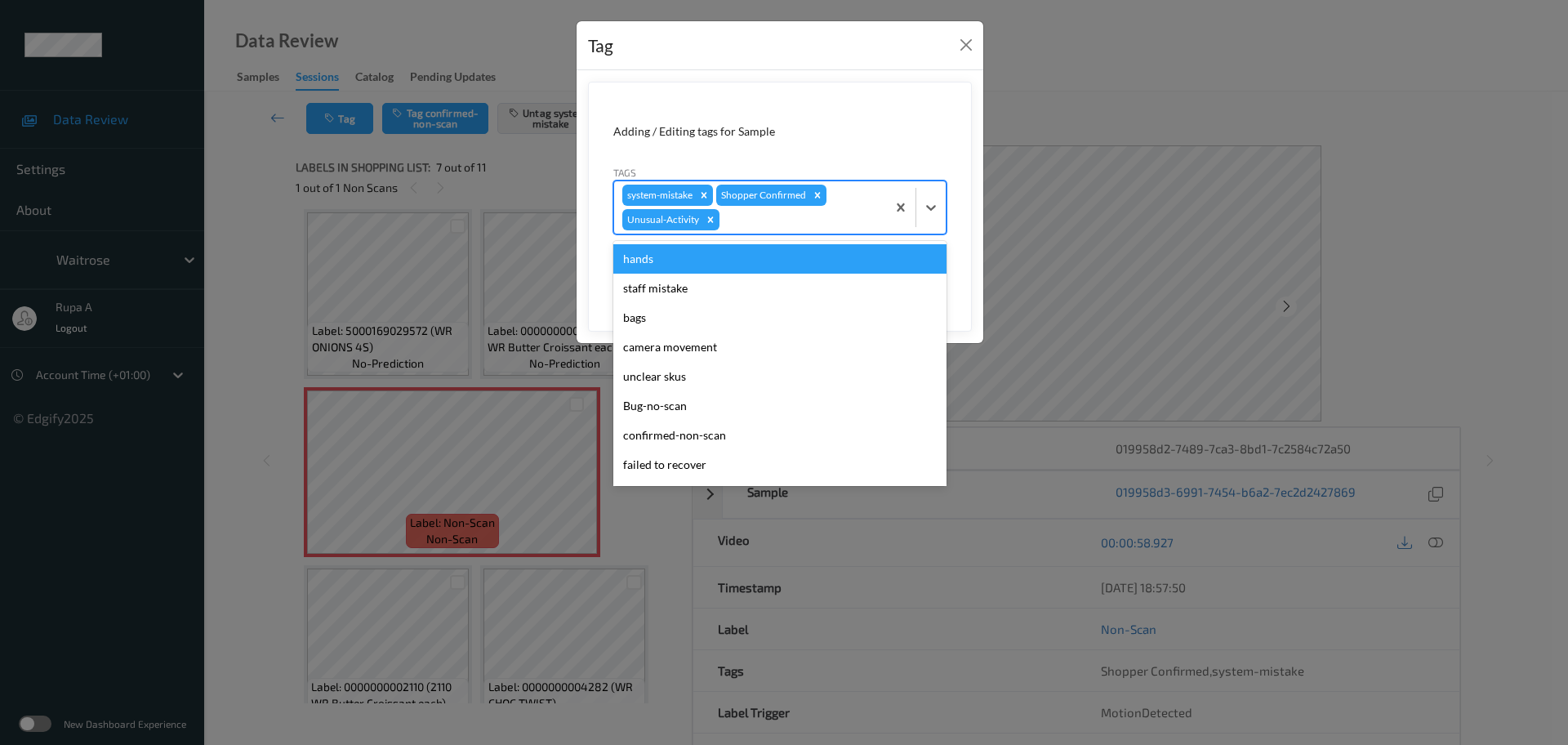
click at [765, 220] on div at bounding box center [801, 219] width 156 height 20
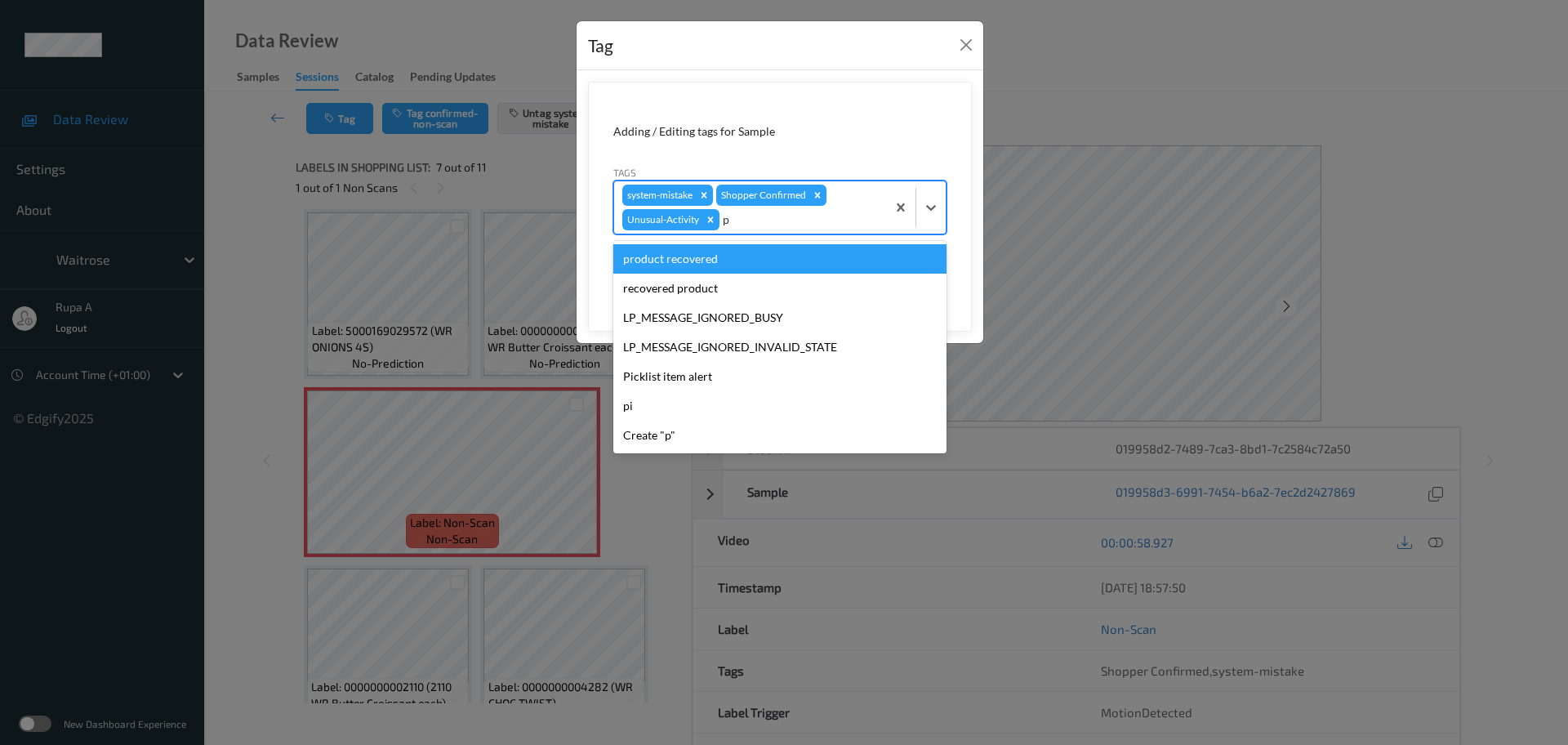
type input "pi"
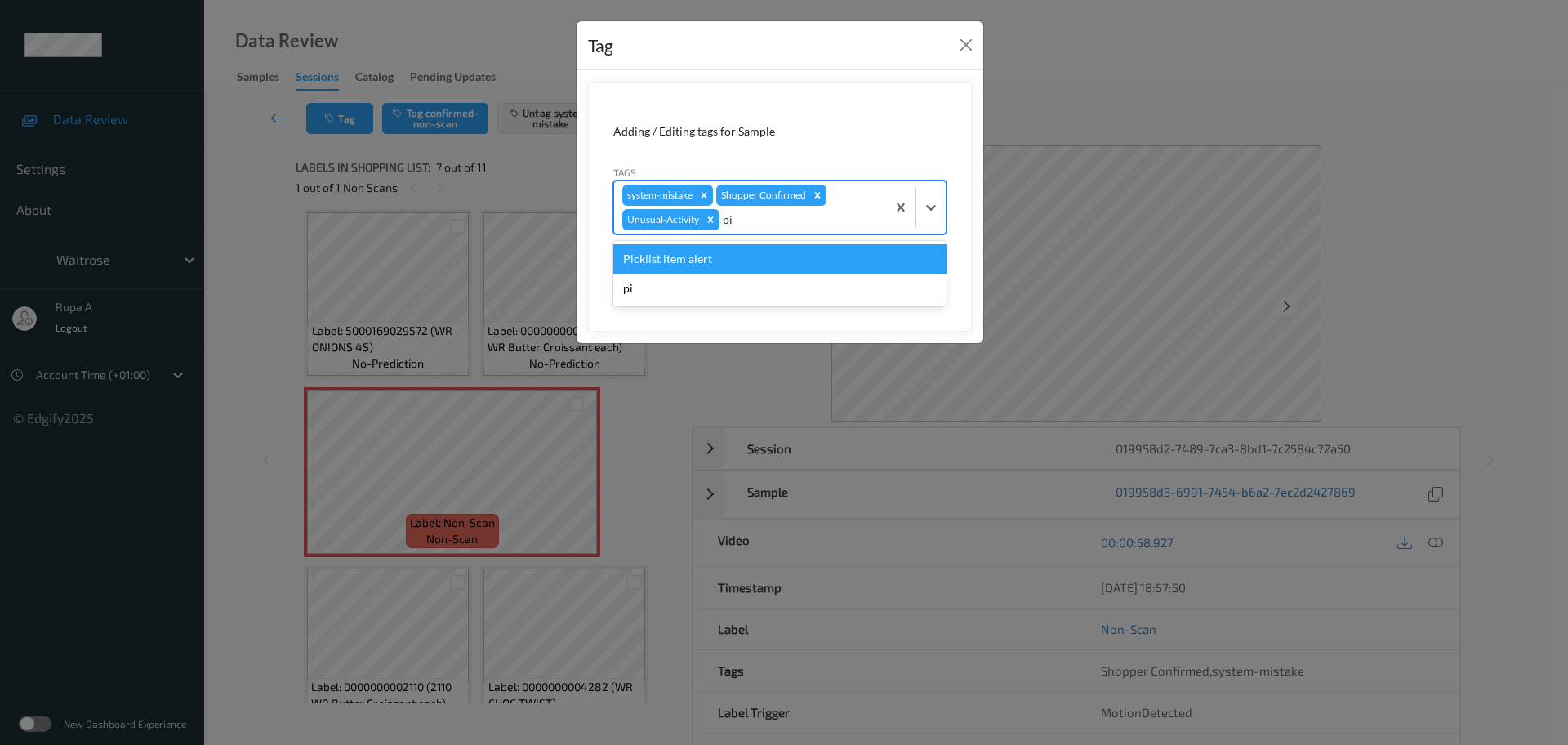
click at [731, 252] on div "Picklist item alert" at bounding box center [779, 258] width 333 height 29
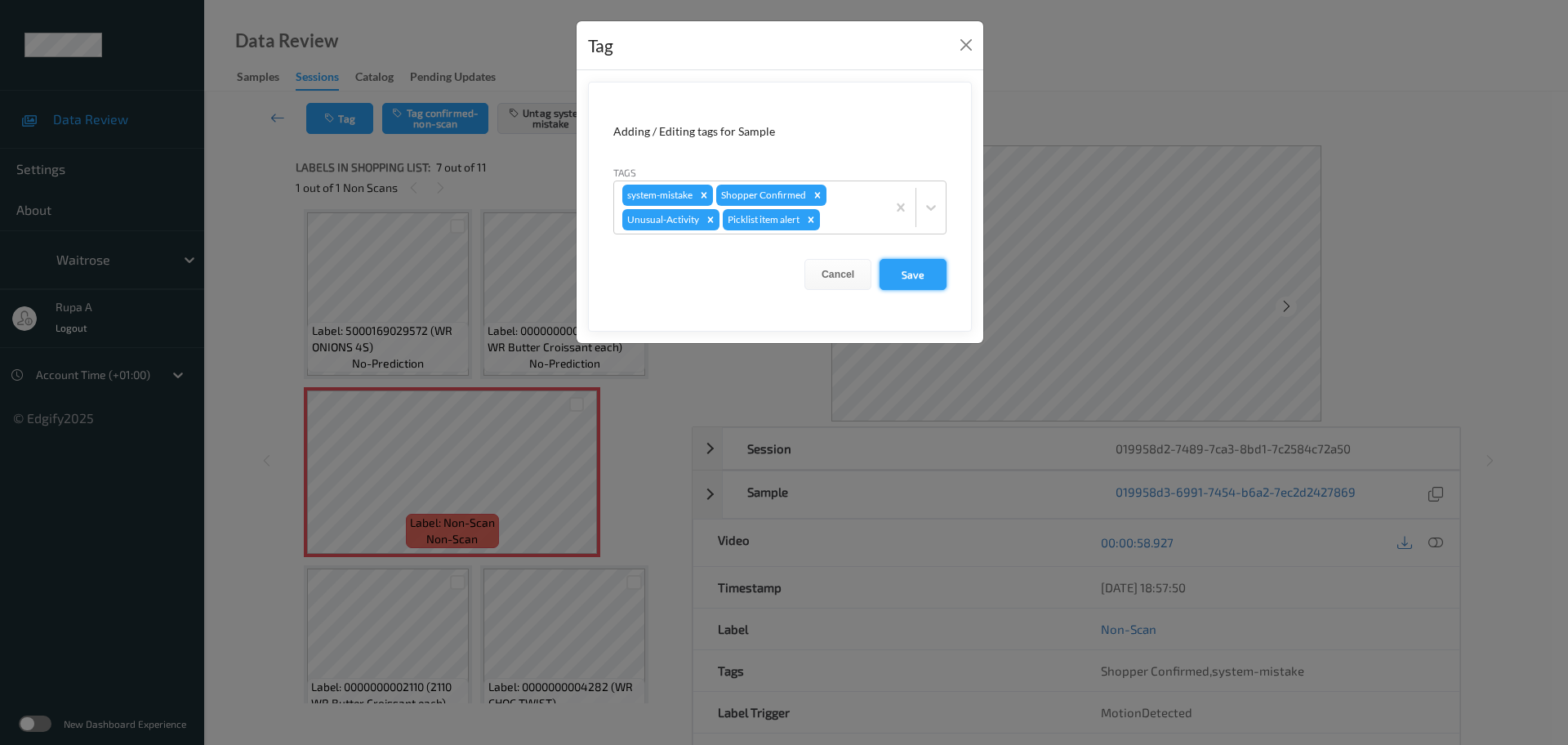
click at [927, 273] on button "Save" at bounding box center [913, 274] width 67 height 31
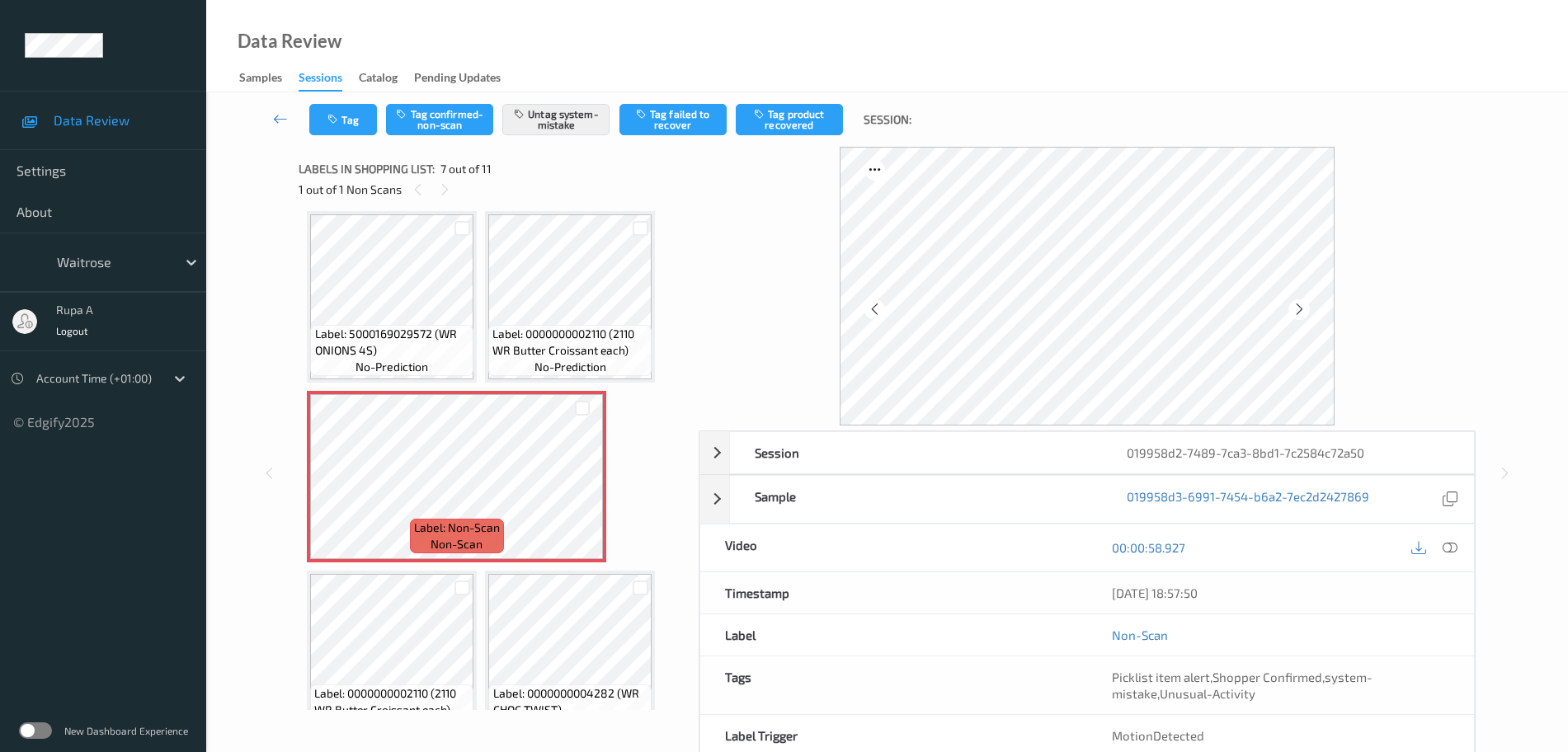
click at [1446, 552] on icon at bounding box center [1449, 547] width 14 height 14
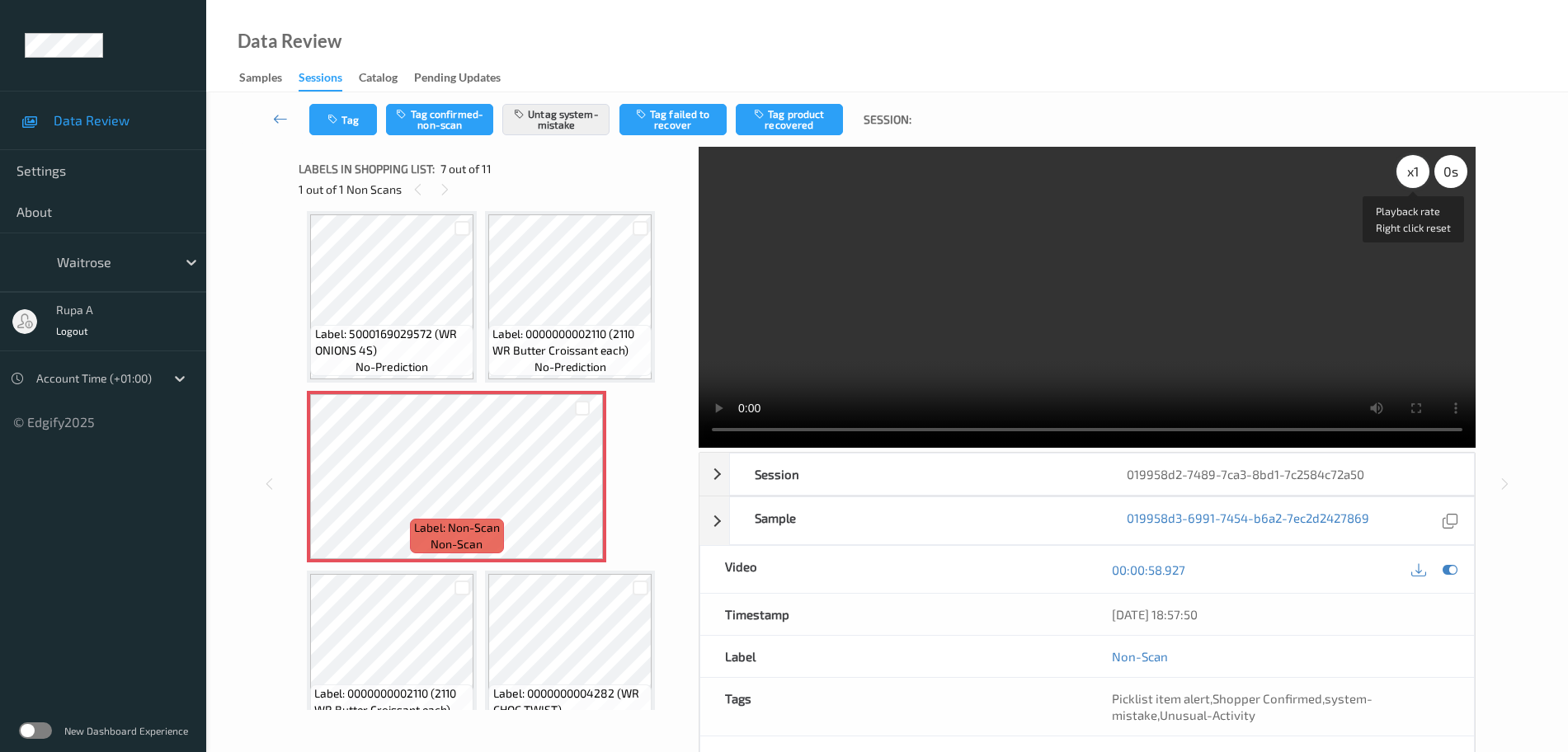
click at [1405, 165] on div "x 1" at bounding box center [1413, 171] width 33 height 33
click at [1449, 567] on icon at bounding box center [1449, 569] width 14 height 14
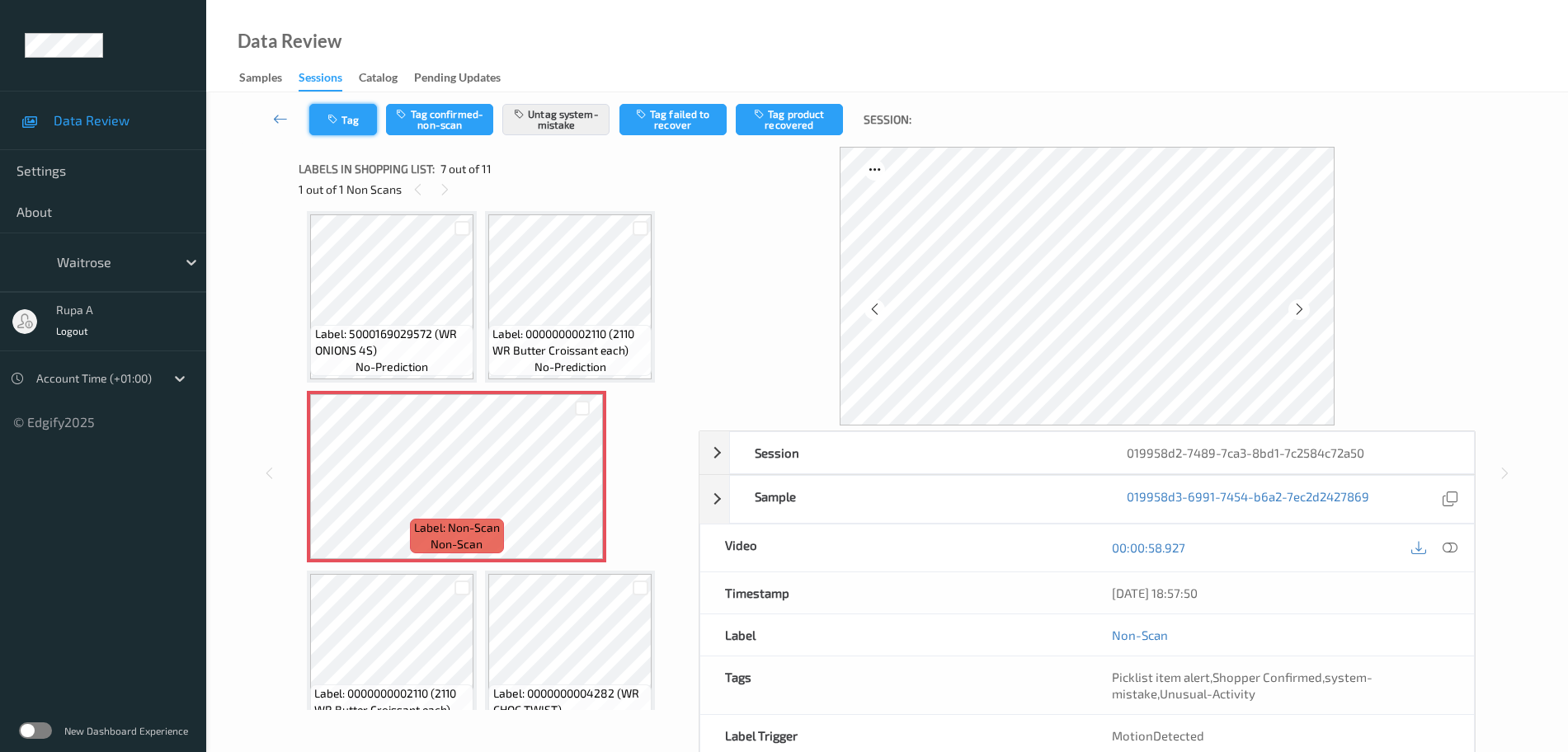
click at [363, 124] on button "Tag" at bounding box center [343, 119] width 68 height 32
